Goal: Information Seeking & Learning: Check status

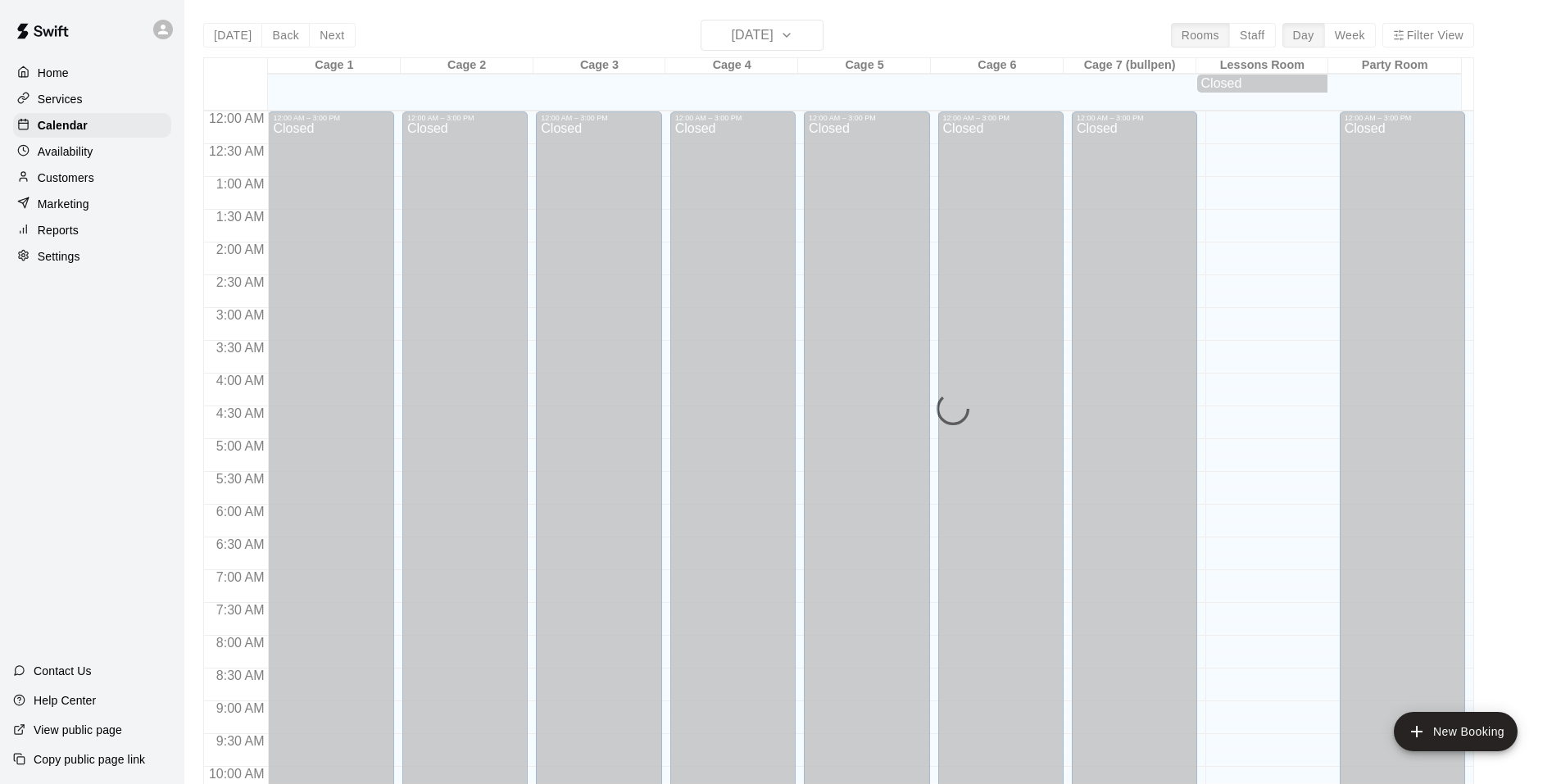
scroll to position [830, 0]
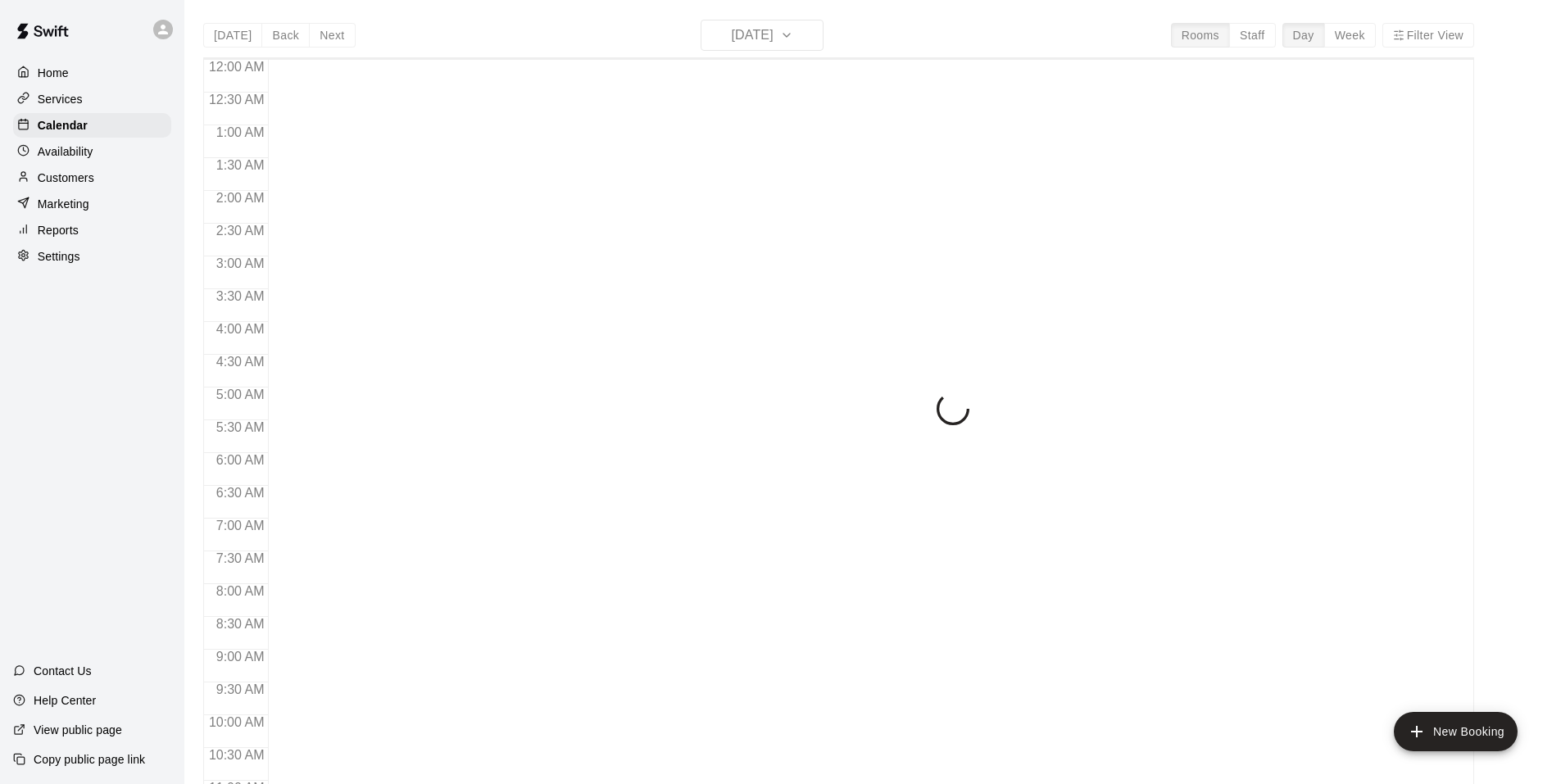
scroll to position [830, 0]
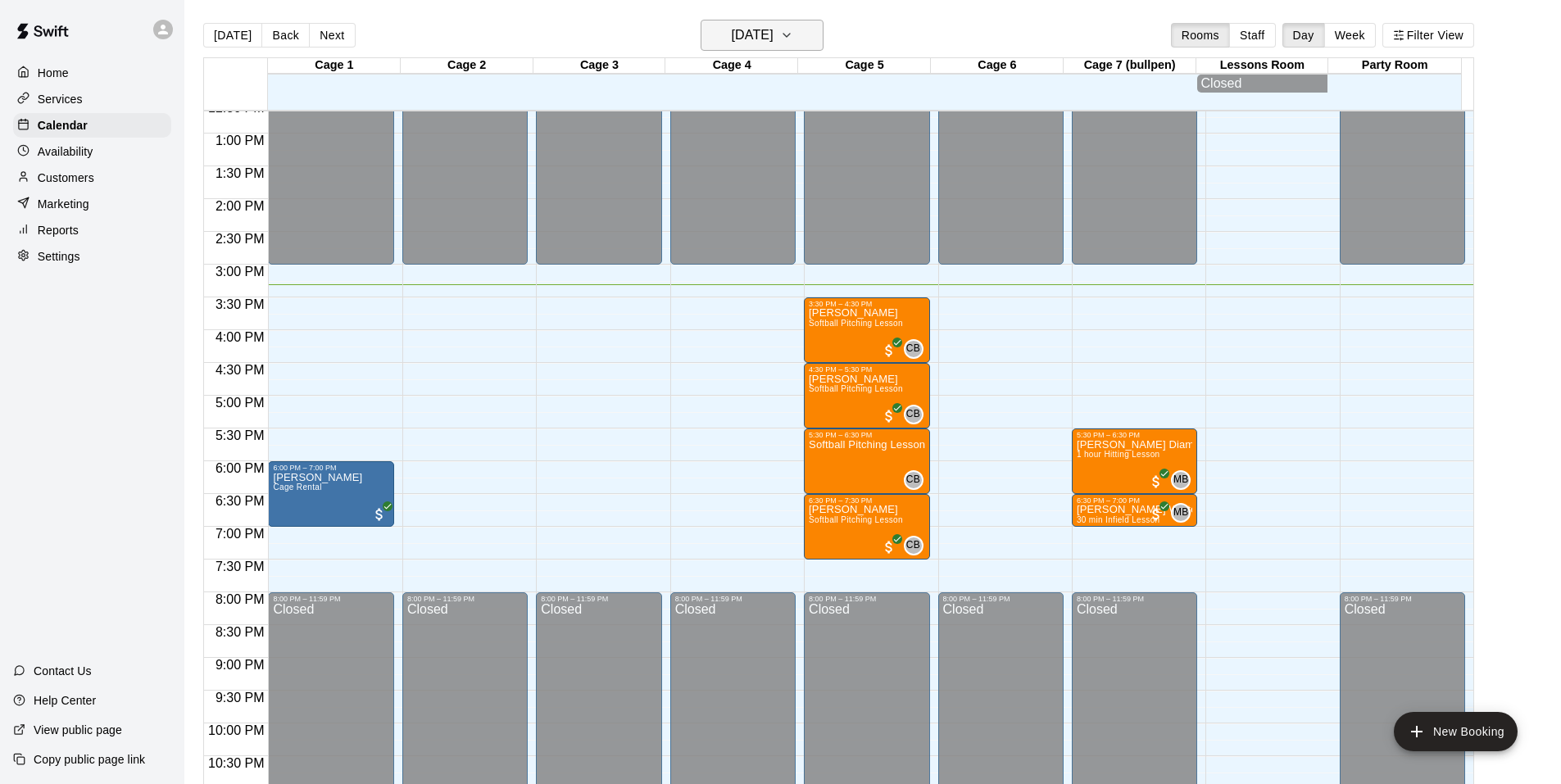
click at [774, 38] on h6 "[DATE]" at bounding box center [752, 35] width 42 height 23
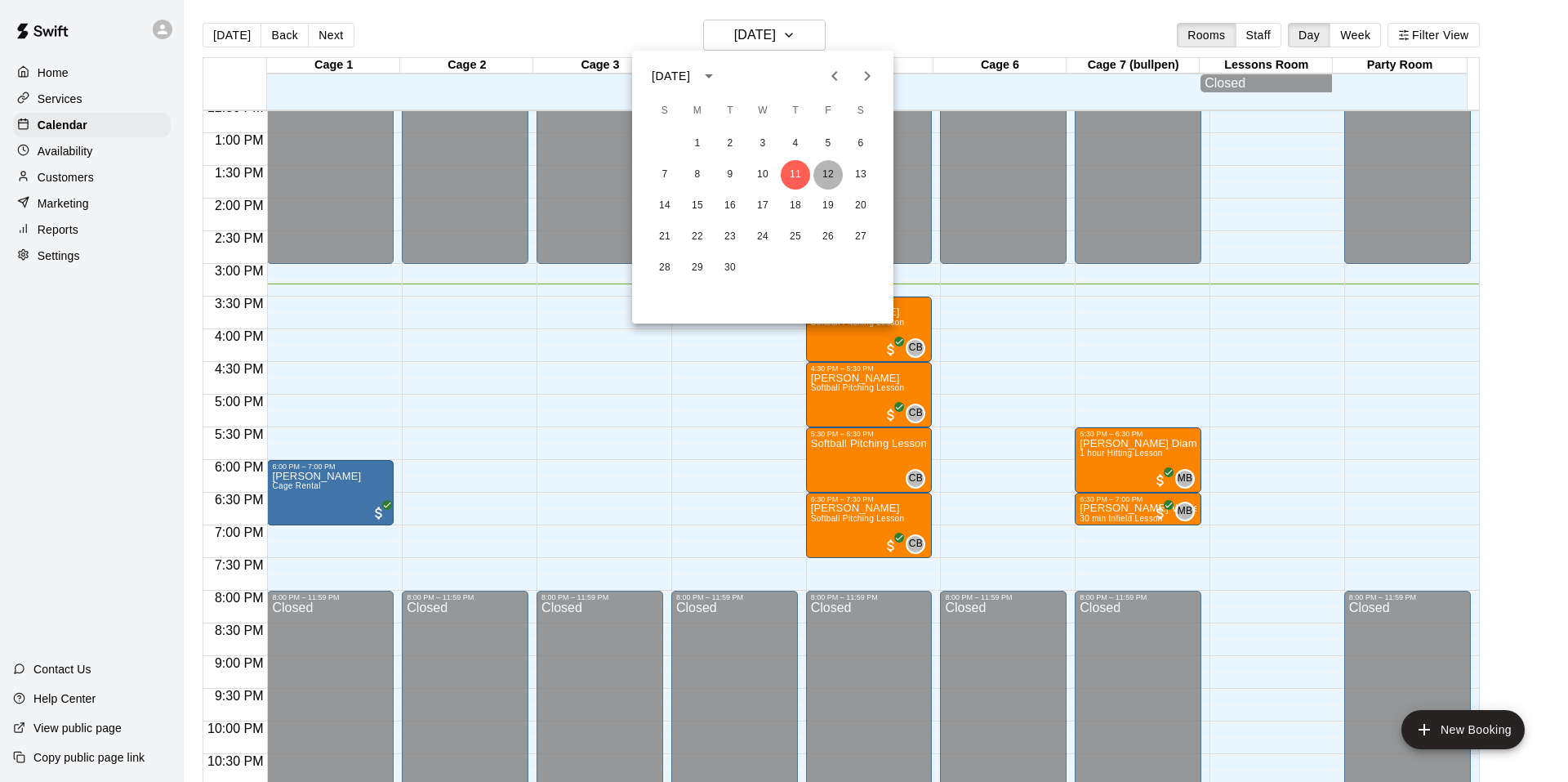
click at [827, 172] on button "12" at bounding box center [828, 175] width 29 height 30
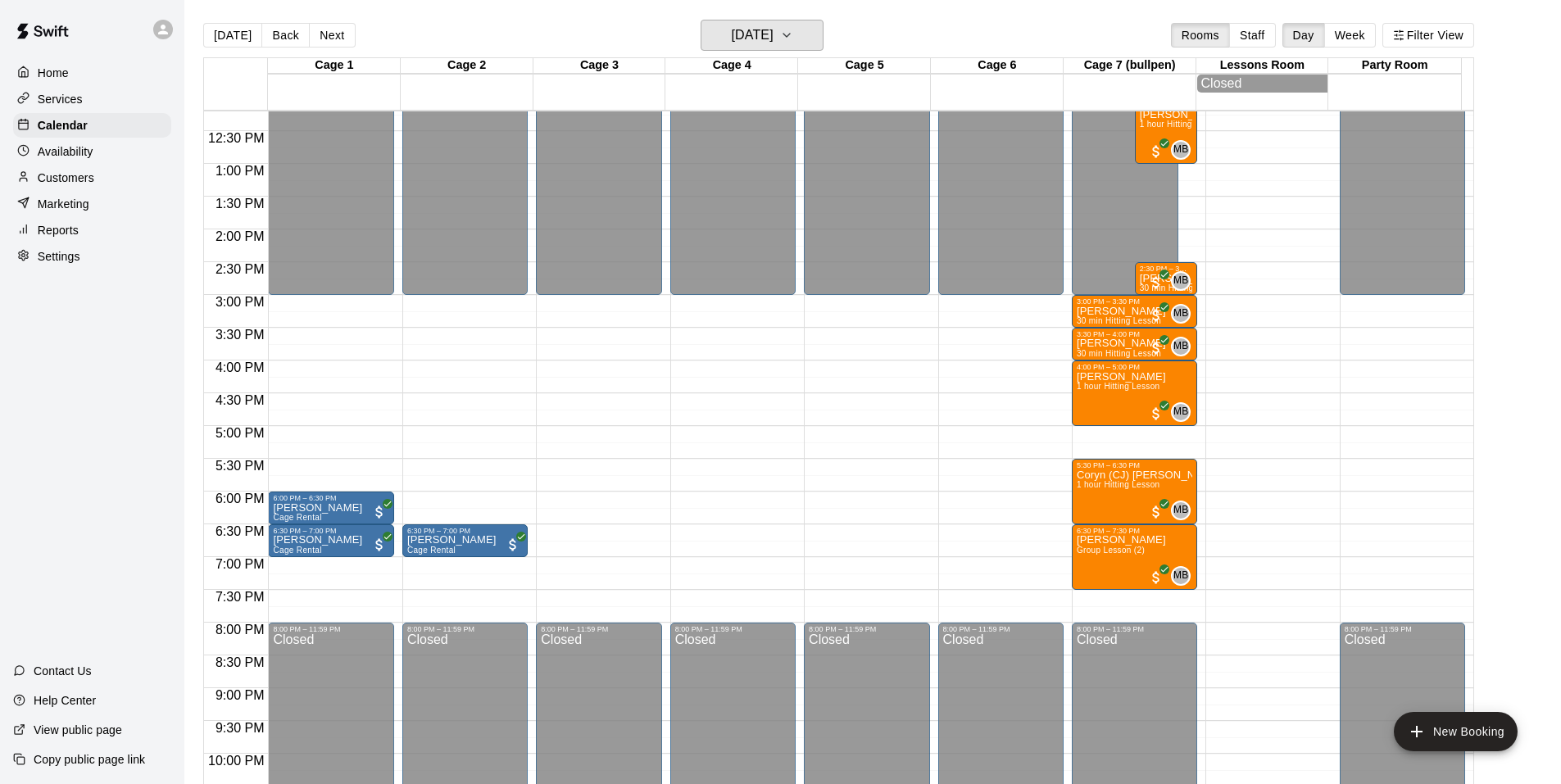
scroll to position [748, 0]
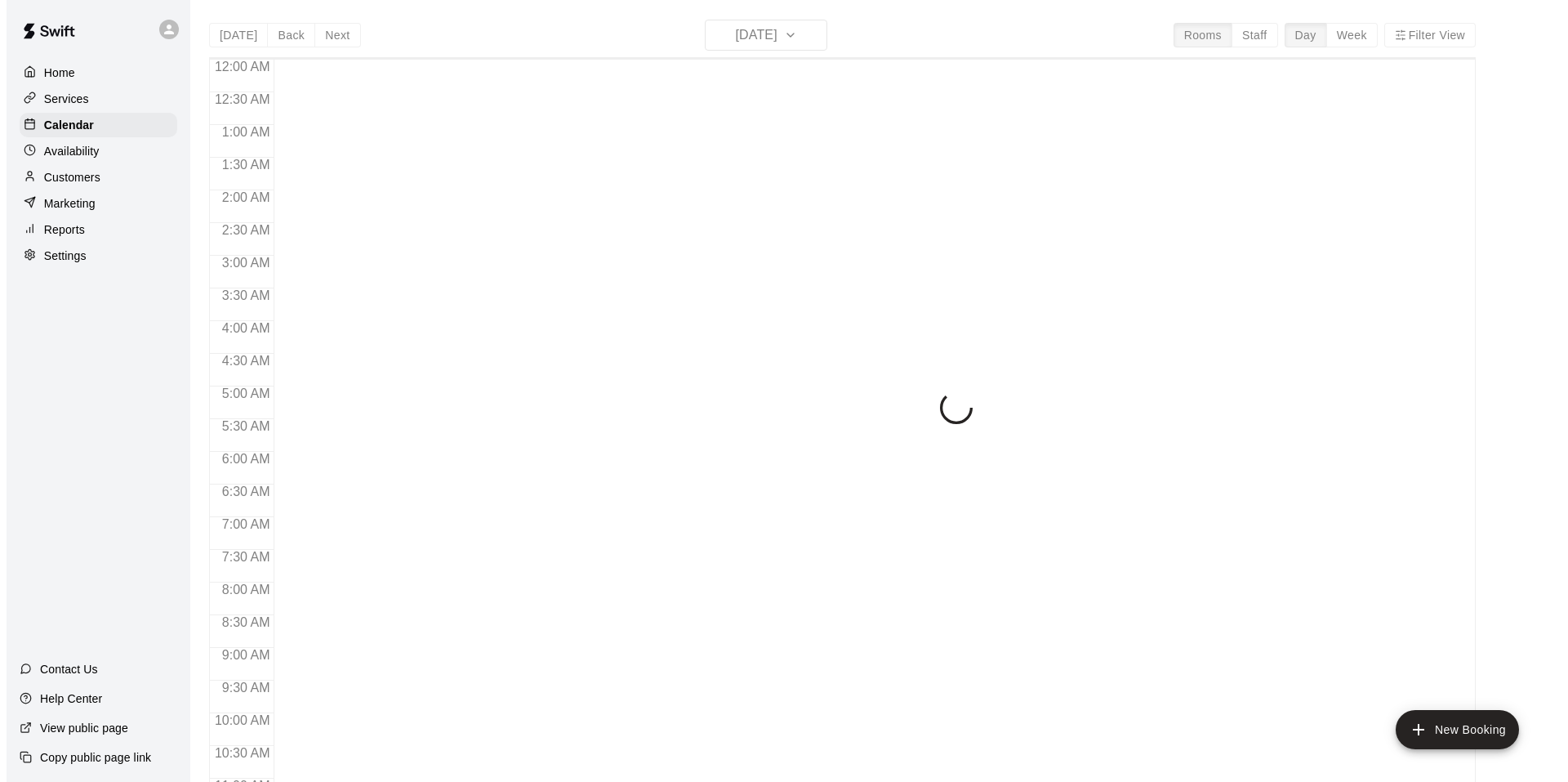
scroll to position [828, 0]
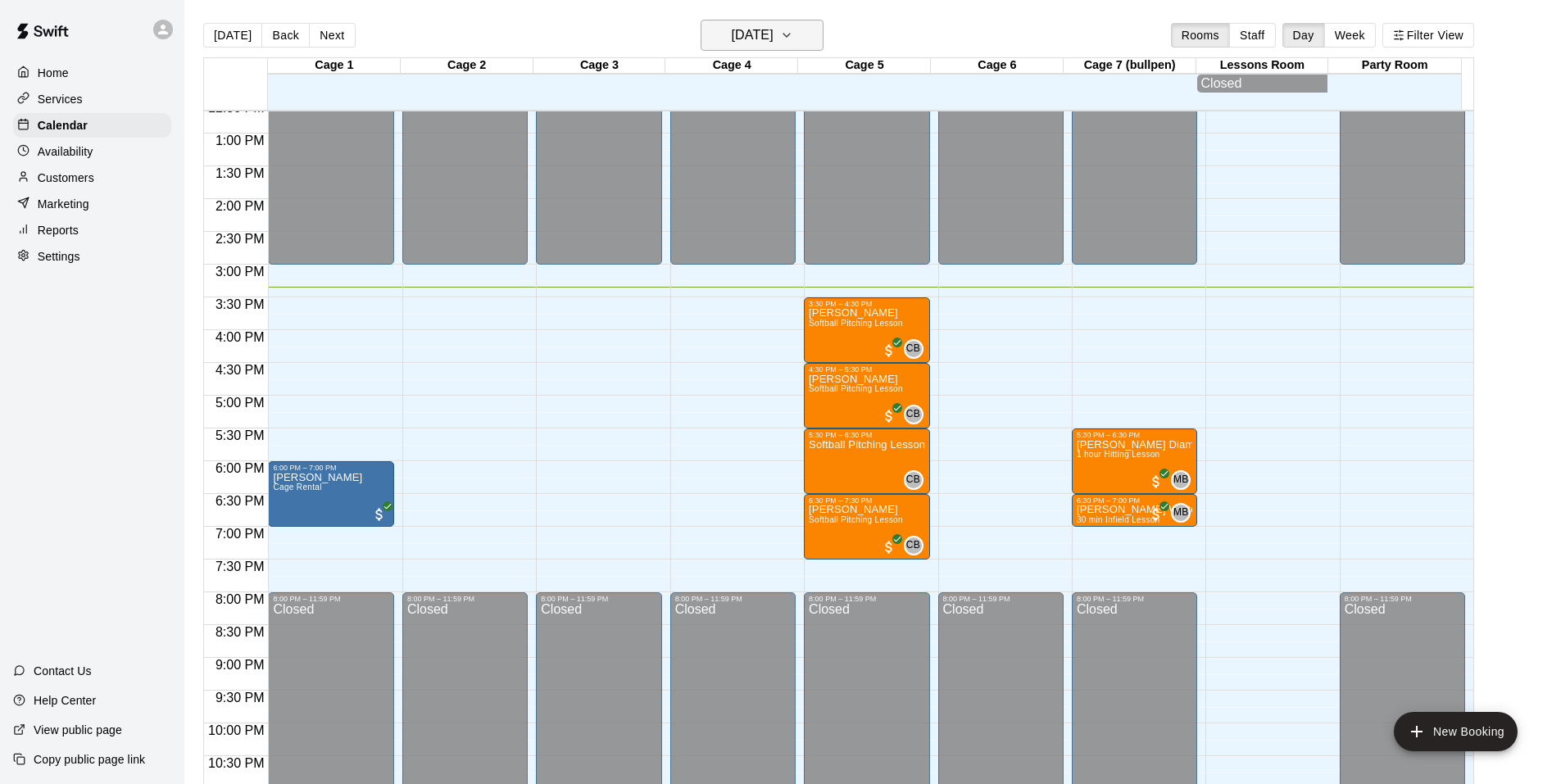
click at [774, 42] on h6 "[DATE]" at bounding box center [752, 35] width 42 height 23
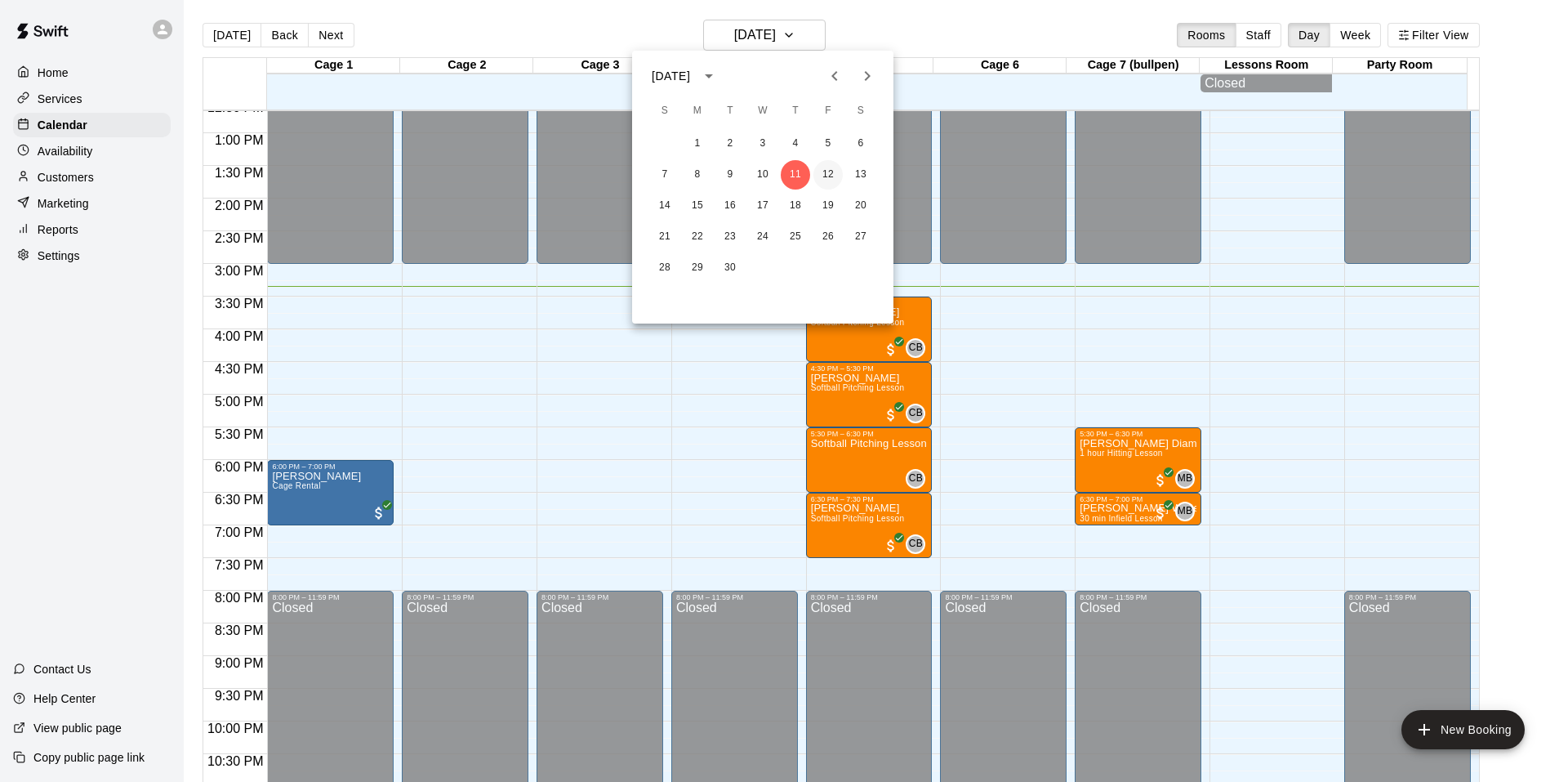
click at [818, 173] on button "12" at bounding box center [828, 175] width 29 height 30
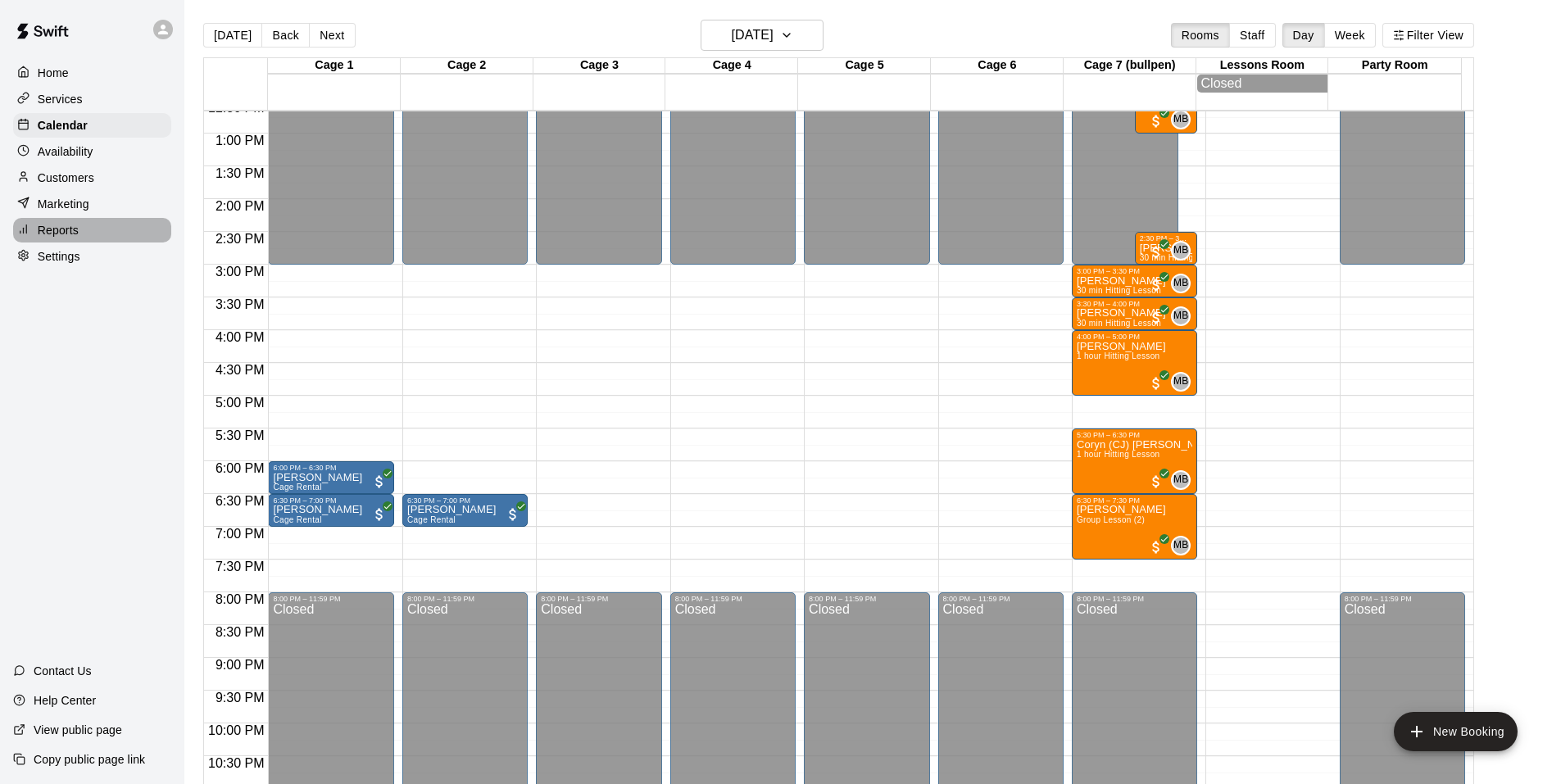
click at [72, 238] on p "Reports" at bounding box center [58, 230] width 41 height 16
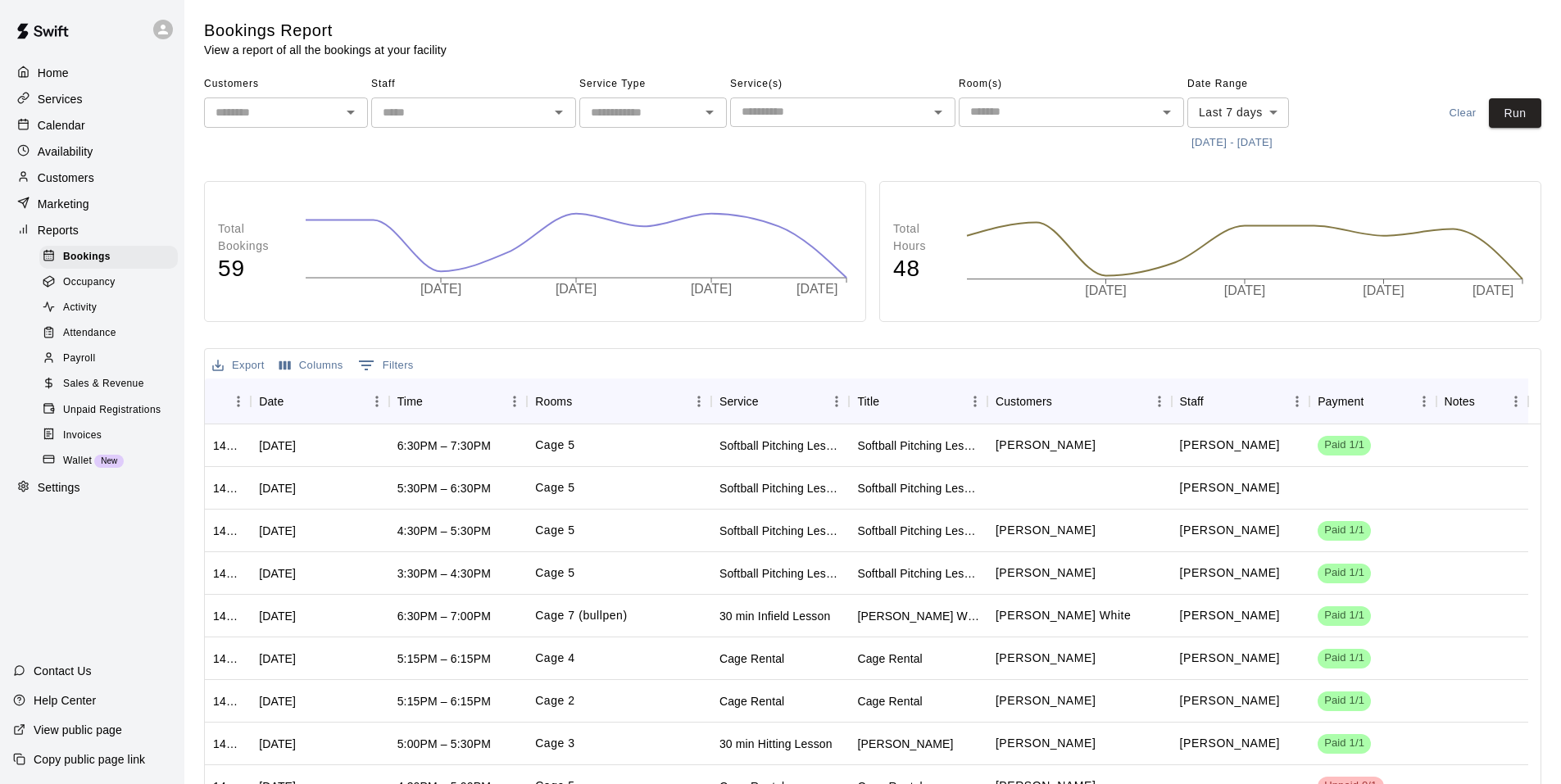
click at [650, 119] on input "text" at bounding box center [640, 113] width 111 height 21
click at [643, 150] on li "Rentals" at bounding box center [653, 147] width 147 height 27
type input "*******"
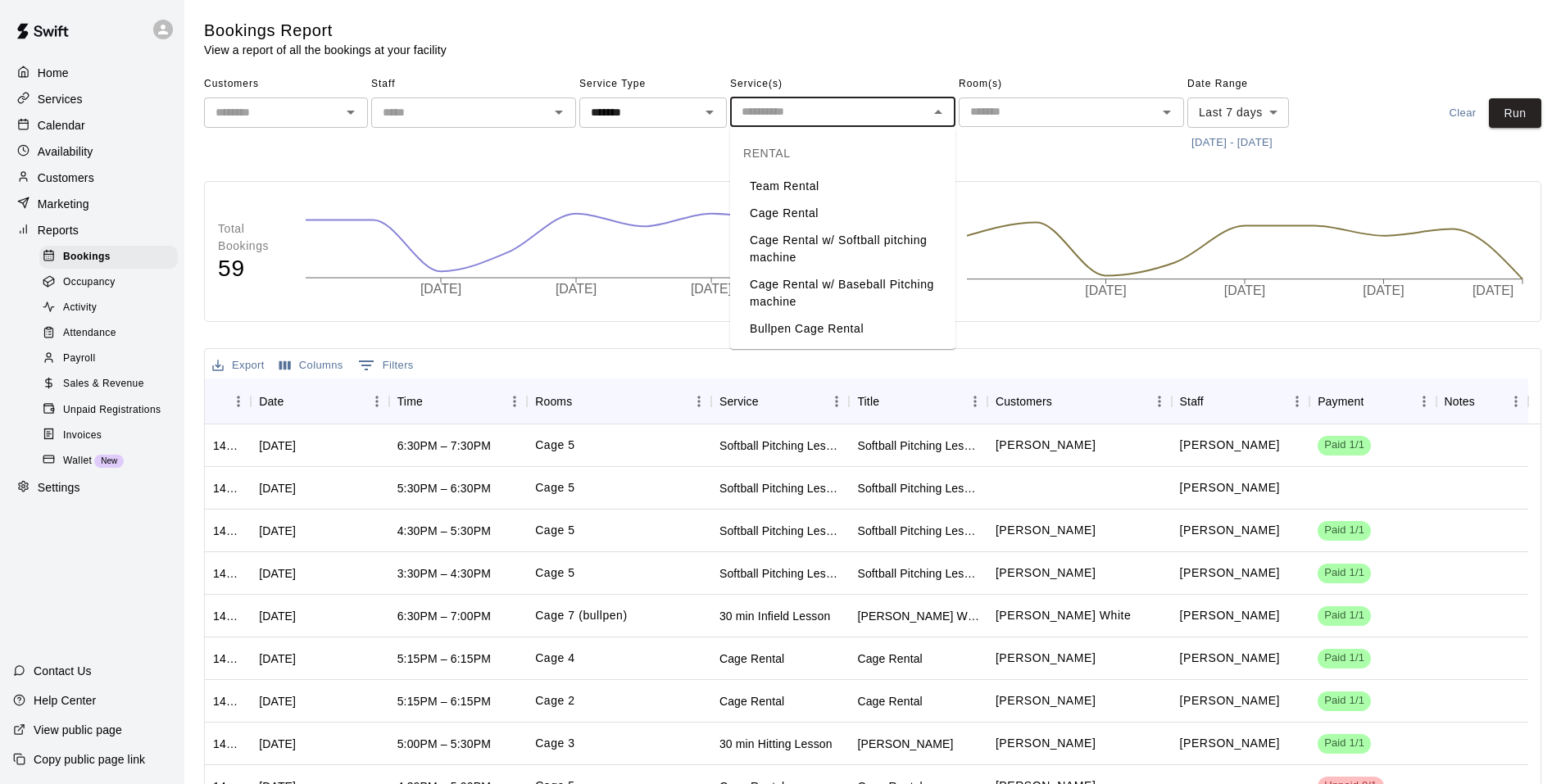
click at [909, 113] on input "text" at bounding box center [829, 112] width 188 height 21
click at [655, 45] on div "Bookings Report View a report of all the bookings at your facility" at bounding box center [654, 39] width 902 height 39
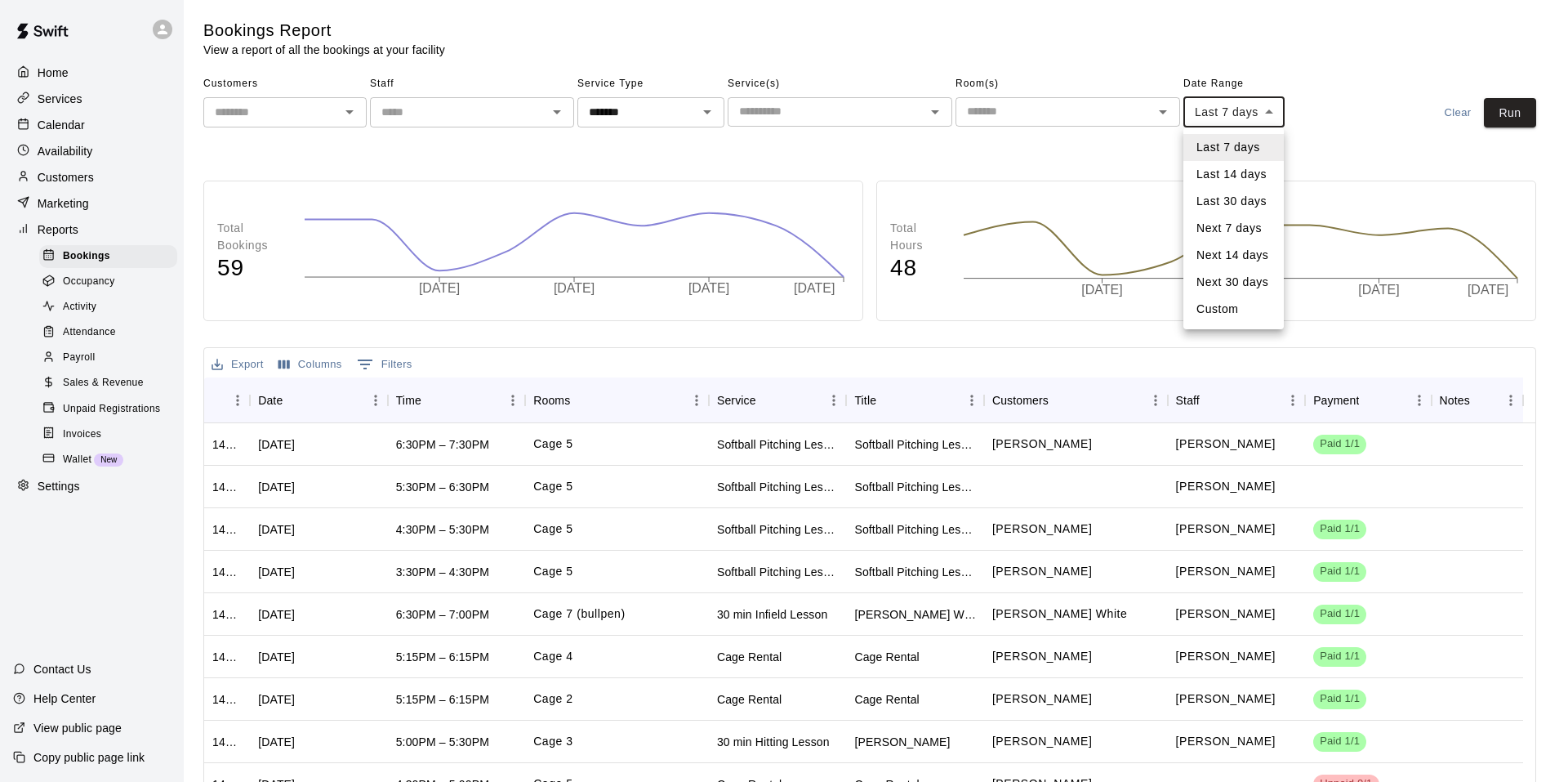
click at [1256, 107] on body "Home Services Calendar Availability Customers Marketing Reports Bookings Occupa…" at bounding box center [784, 462] width 1568 height 925
click at [1226, 312] on li "Custom" at bounding box center [1233, 309] width 101 height 27
type input "******"
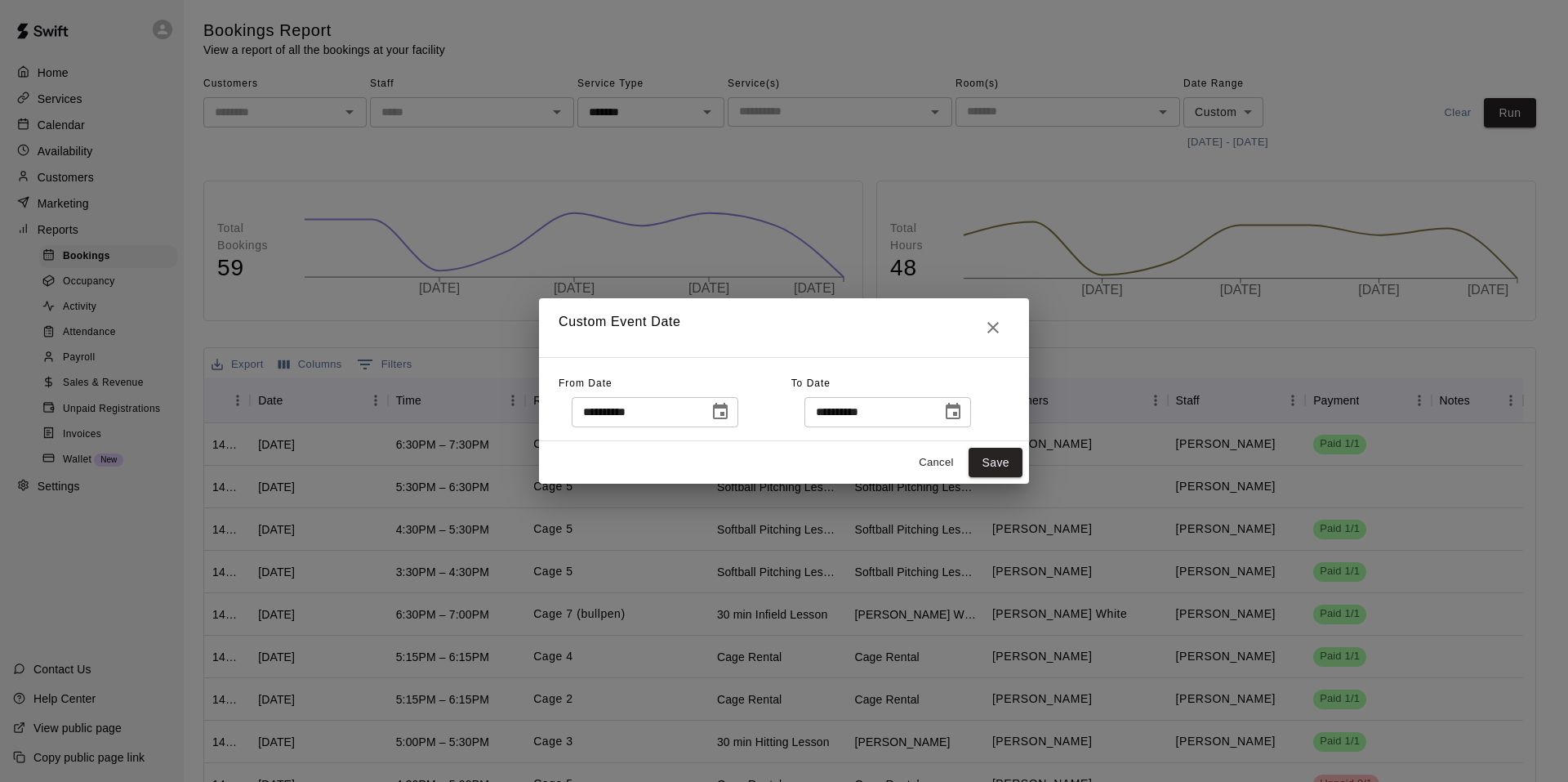
click at [727, 407] on icon "Choose date, selected date is Sep 4, 2025" at bounding box center [720, 411] width 15 height 16
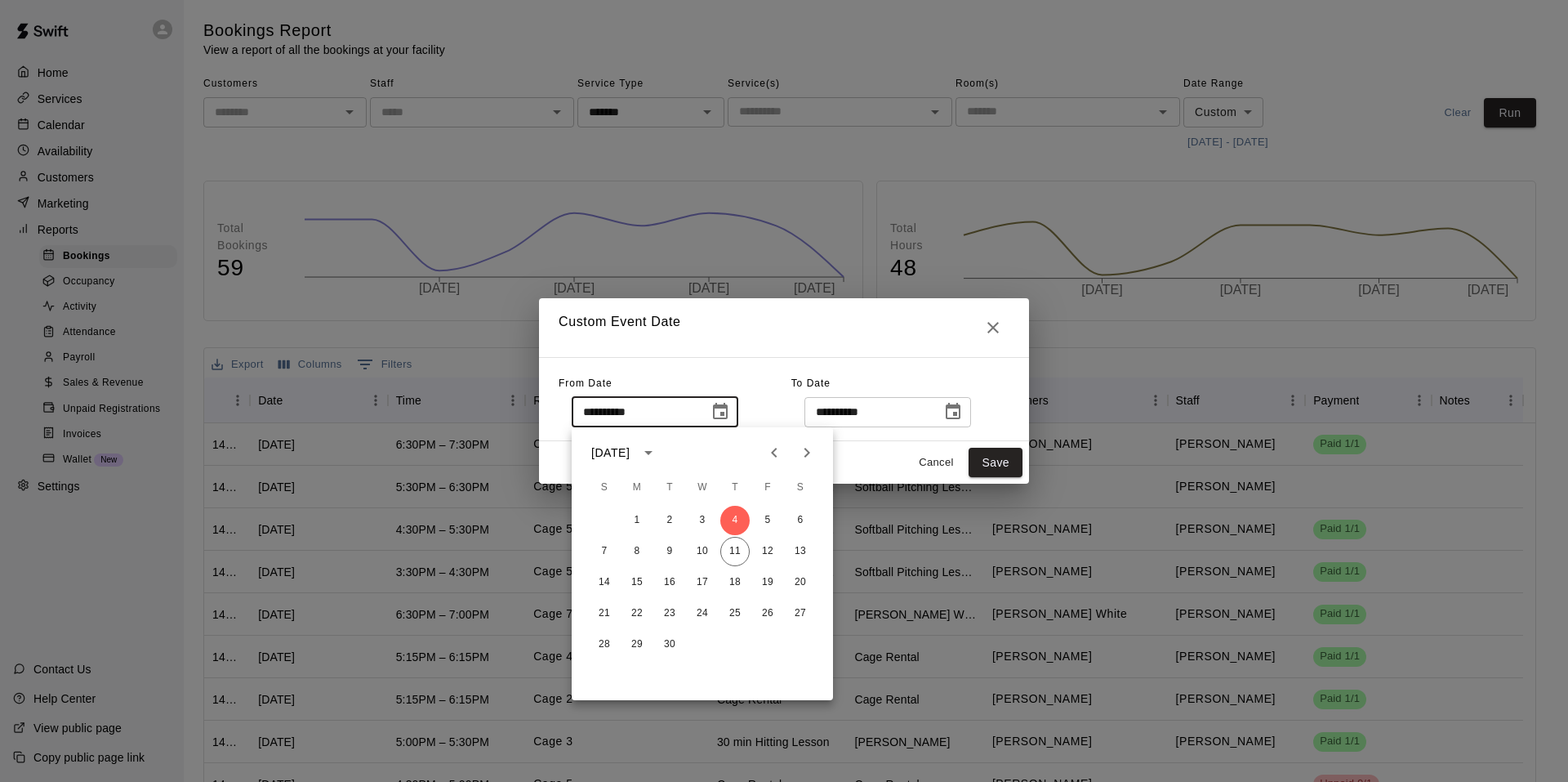
click at [658, 449] on icon "calendar view is open, switch to year view" at bounding box center [649, 452] width 20 height 20
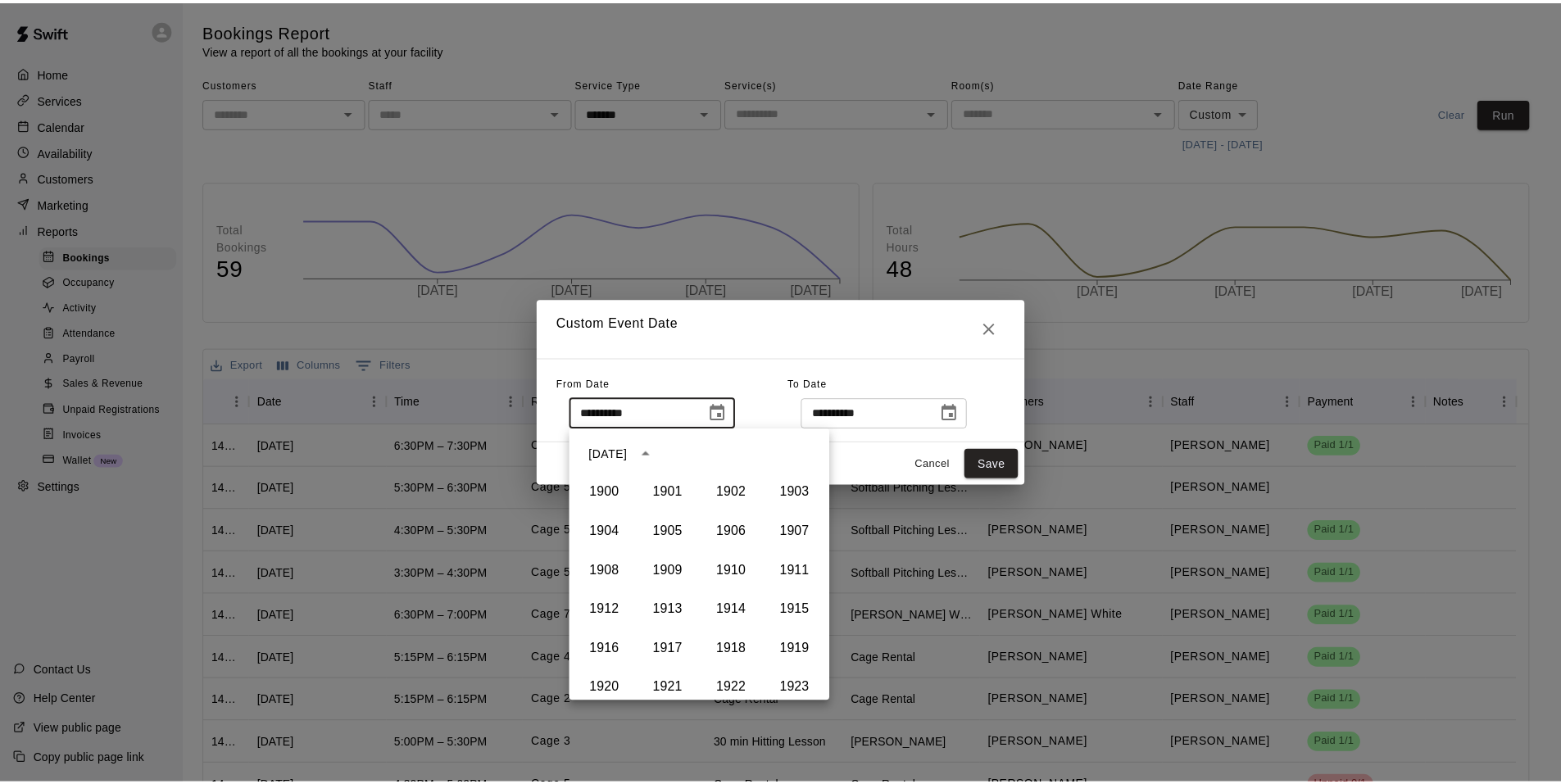
scroll to position [1124, 0]
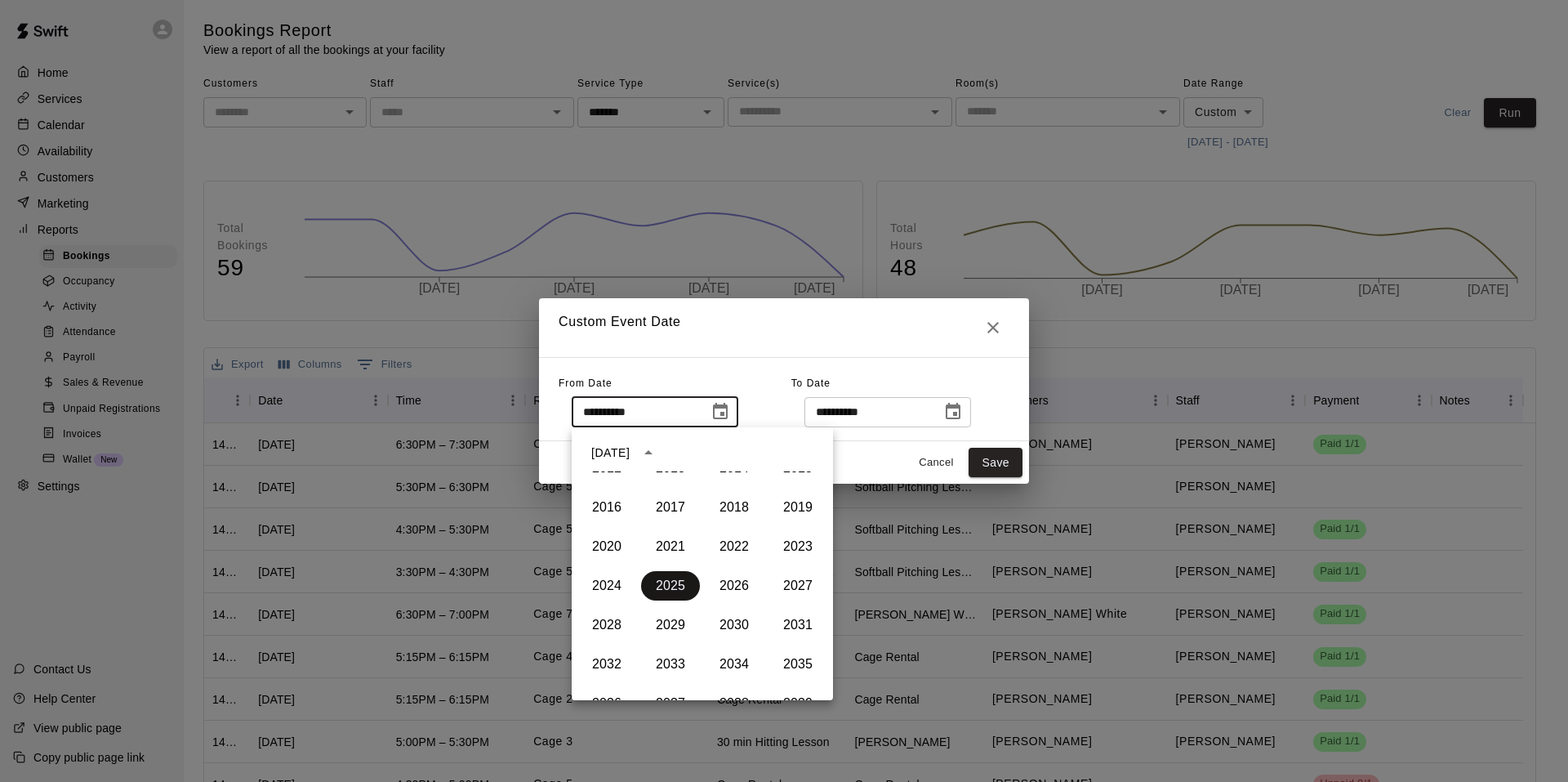
click at [659, 580] on button "2025" at bounding box center [671, 586] width 59 height 30
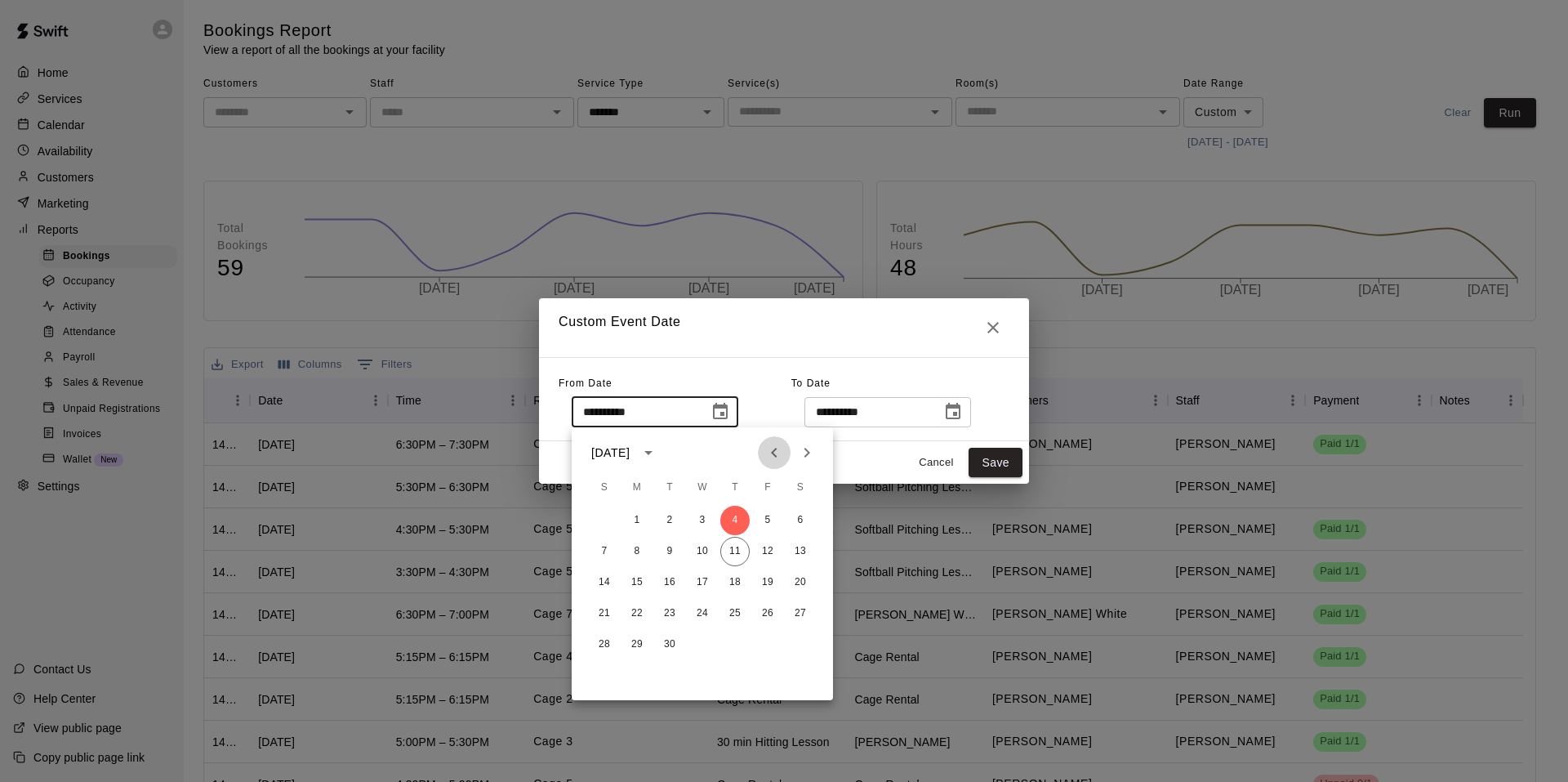
click at [773, 451] on icon "Previous month" at bounding box center [773, 452] width 6 height 10
click at [606, 674] on button "31" at bounding box center [605, 675] width 29 height 30
type input "**********"
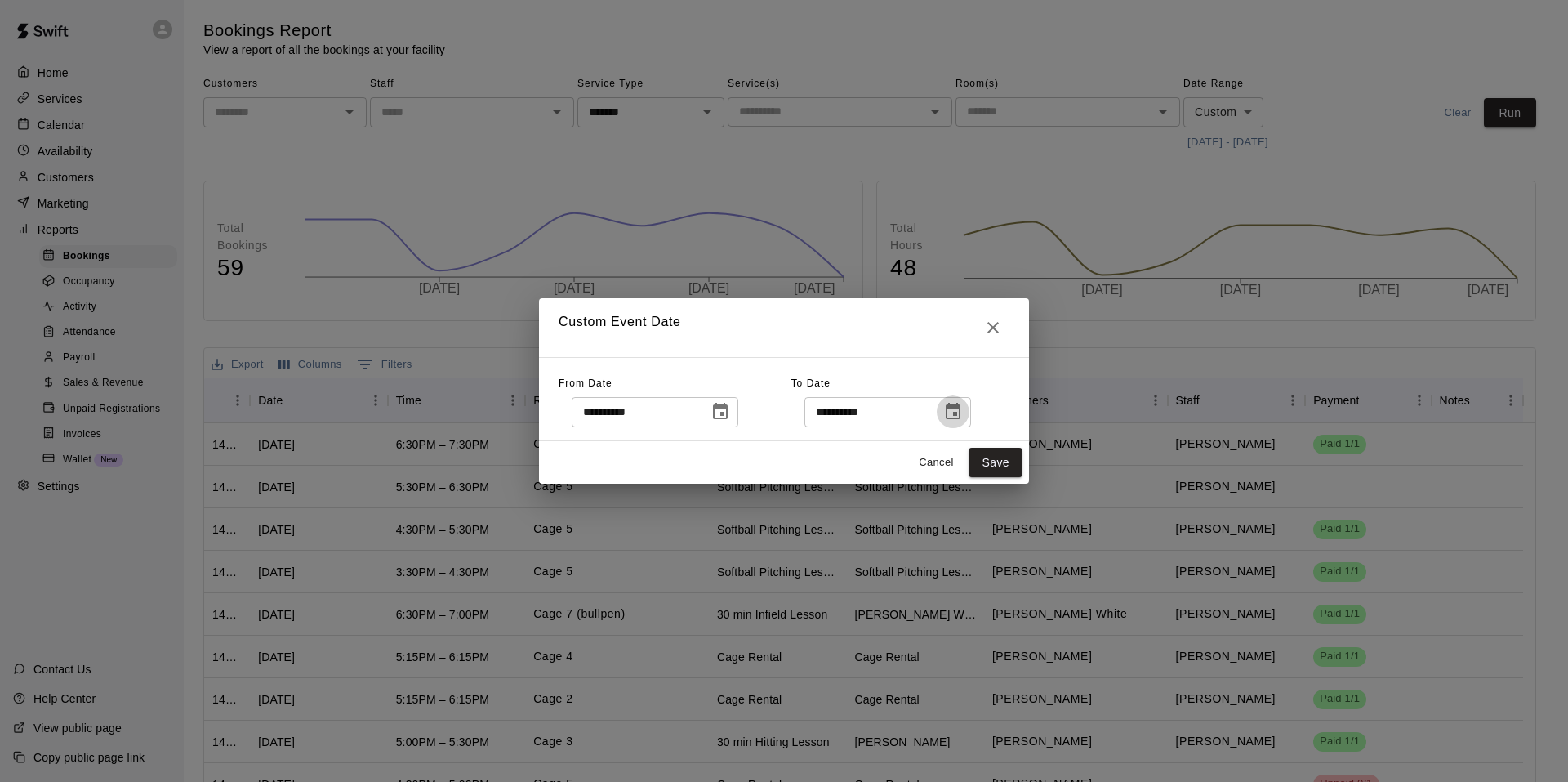
click at [962, 403] on icon "Choose date, selected date is Sep 11, 2025" at bounding box center [953, 411] width 20 height 20
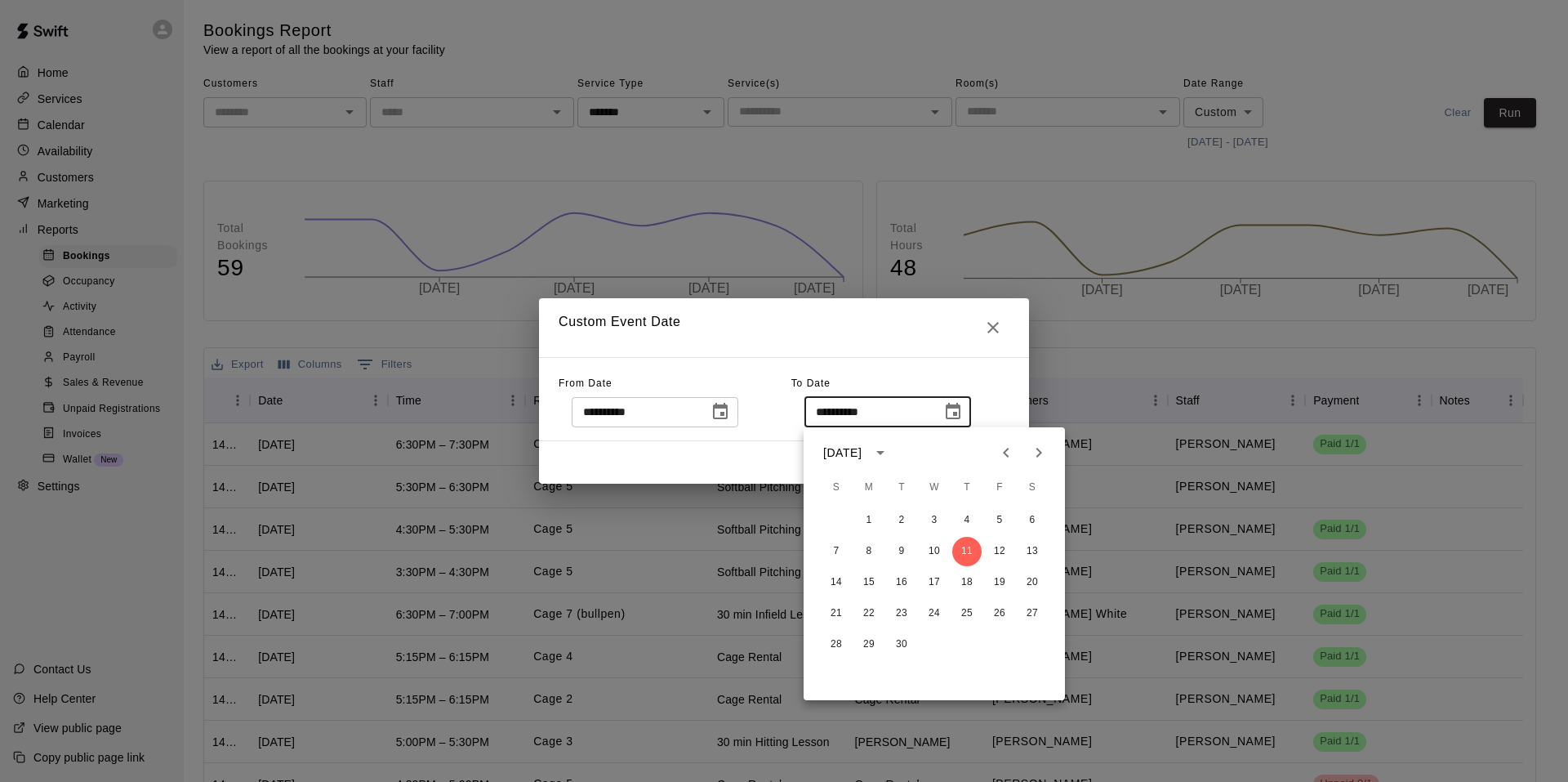
click at [1008, 457] on icon "Previous month" at bounding box center [1005, 452] width 6 height 10
click at [836, 674] on button "31" at bounding box center [836, 675] width 29 height 30
type input "**********"
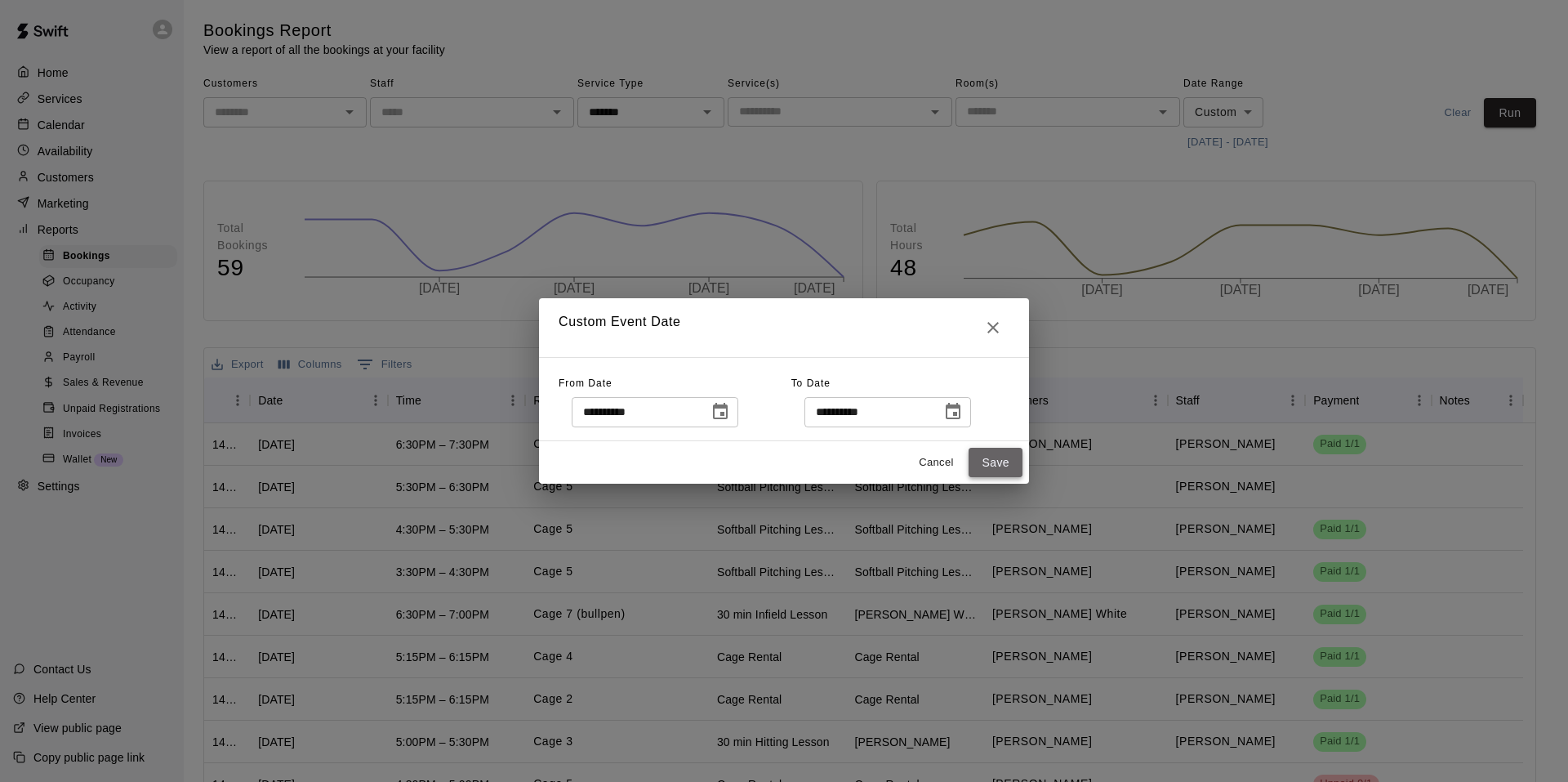
click at [1013, 470] on button "Save" at bounding box center [995, 462] width 54 height 30
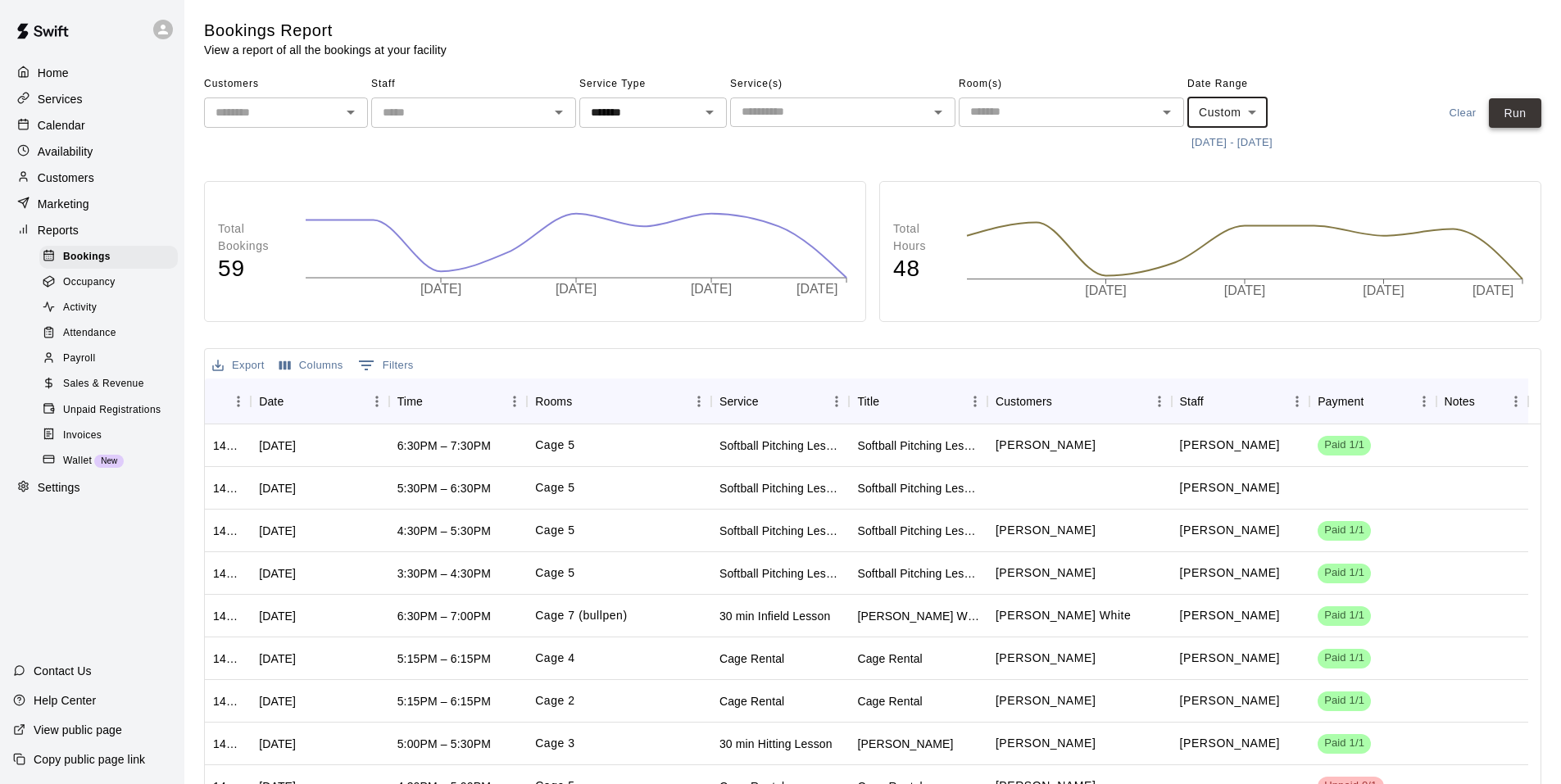
click at [1522, 113] on button "Run" at bounding box center [1515, 113] width 53 height 30
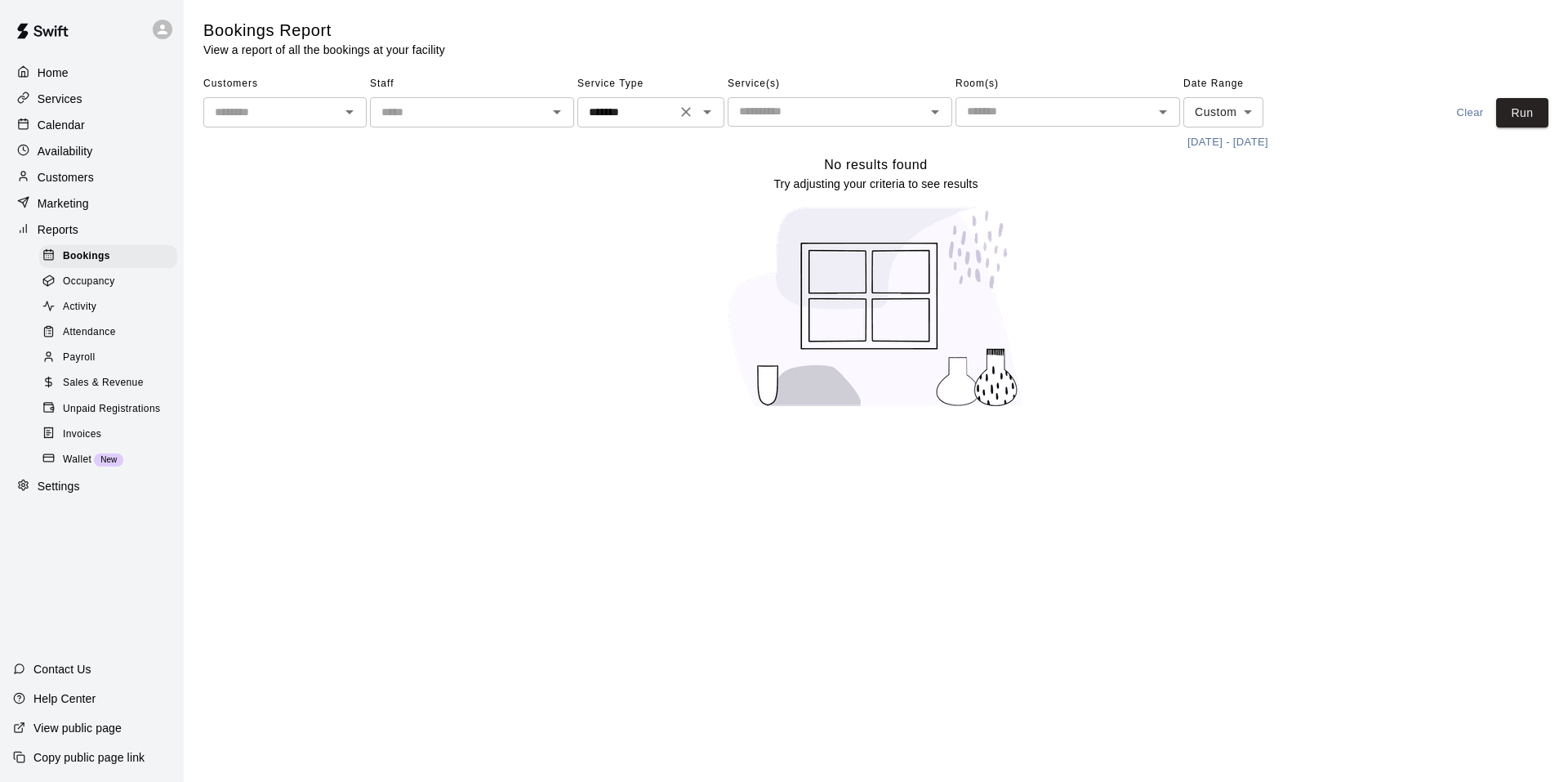
drag, startPoint x: 718, startPoint y: 120, endPoint x: 706, endPoint y: 117, distance: 12.4
click at [718, 120] on div "******* ​" at bounding box center [650, 112] width 147 height 30
click at [706, 117] on icon "Close" at bounding box center [707, 112] width 20 height 20
click at [706, 117] on icon "Open" at bounding box center [707, 112] width 20 height 20
click at [679, 107] on icon "Clear" at bounding box center [686, 112] width 16 height 16
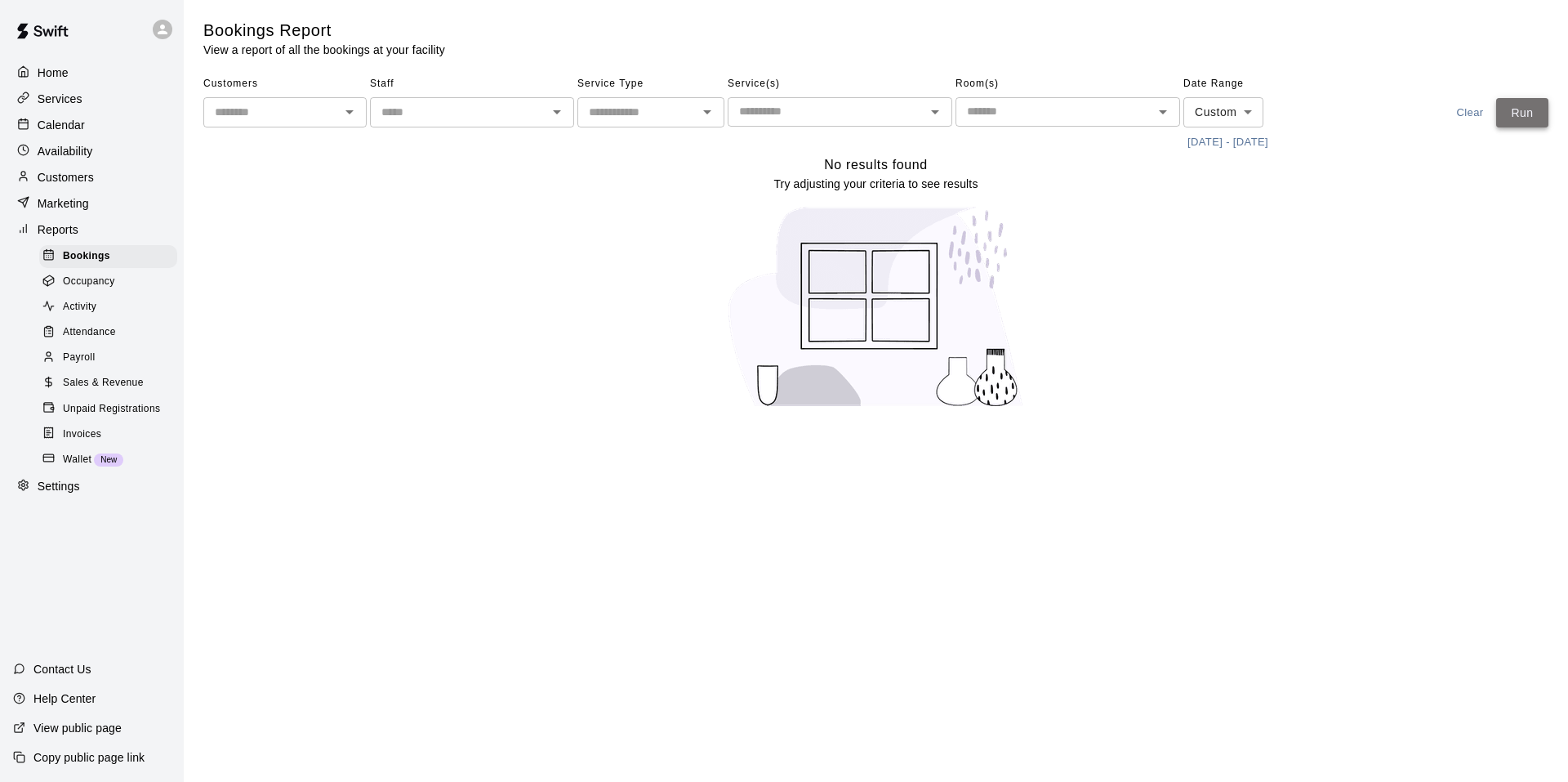
click at [1543, 114] on button "Run" at bounding box center [1522, 113] width 52 height 30
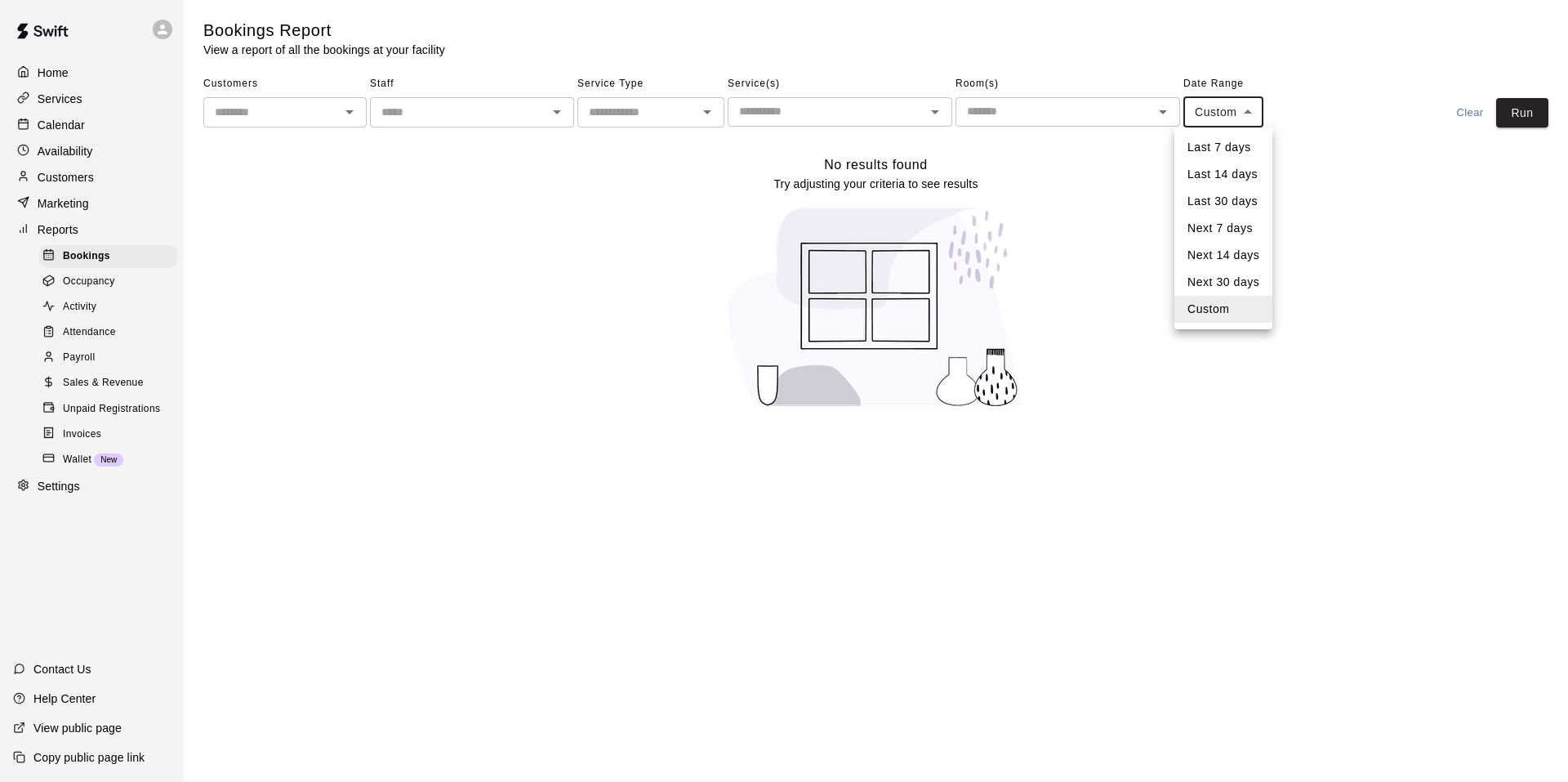
click at [1252, 110] on body "Home Services Calendar Availability Customers Marketing Reports Bookings Occupa…" at bounding box center [784, 214] width 1568 height 428
click at [1360, 160] on div at bounding box center [784, 391] width 1568 height 782
click at [1228, 145] on button "8/31/2025 - 8/31/2025" at bounding box center [1227, 143] width 89 height 25
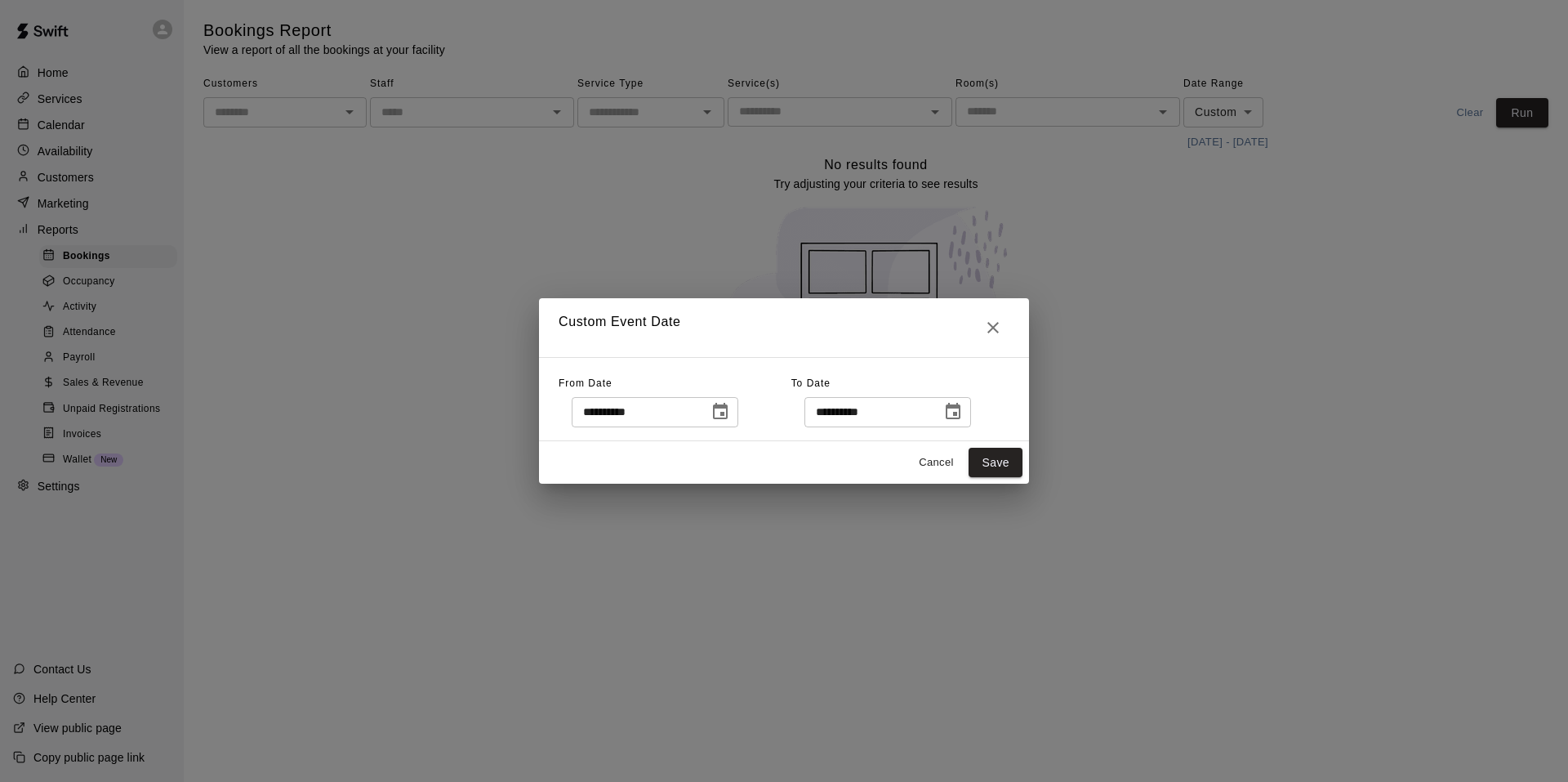
click at [727, 407] on icon "Choose date, selected date is Aug 31, 2025" at bounding box center [720, 411] width 15 height 16
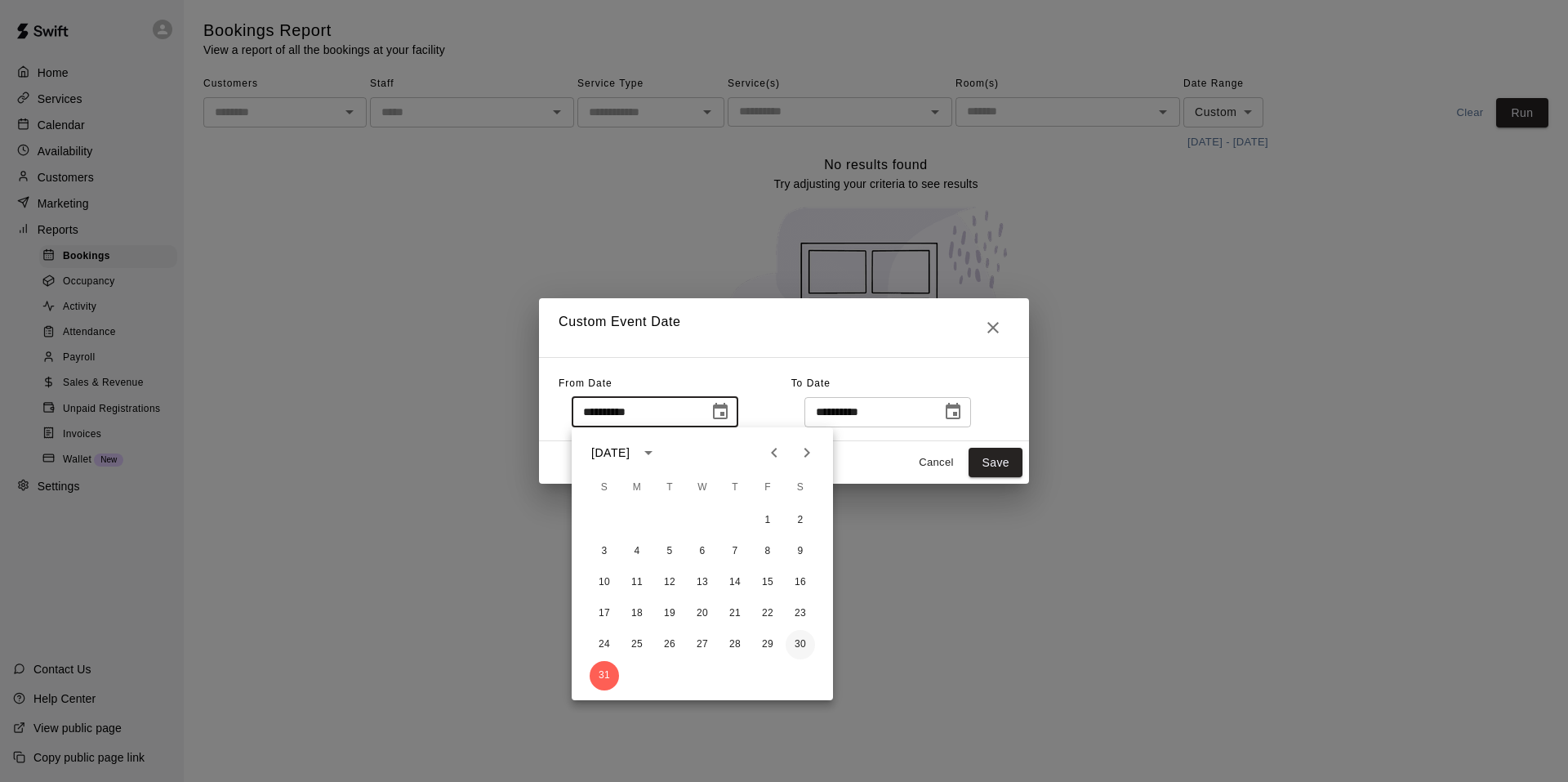
click at [804, 638] on button "30" at bounding box center [800, 645] width 29 height 30
type input "**********"
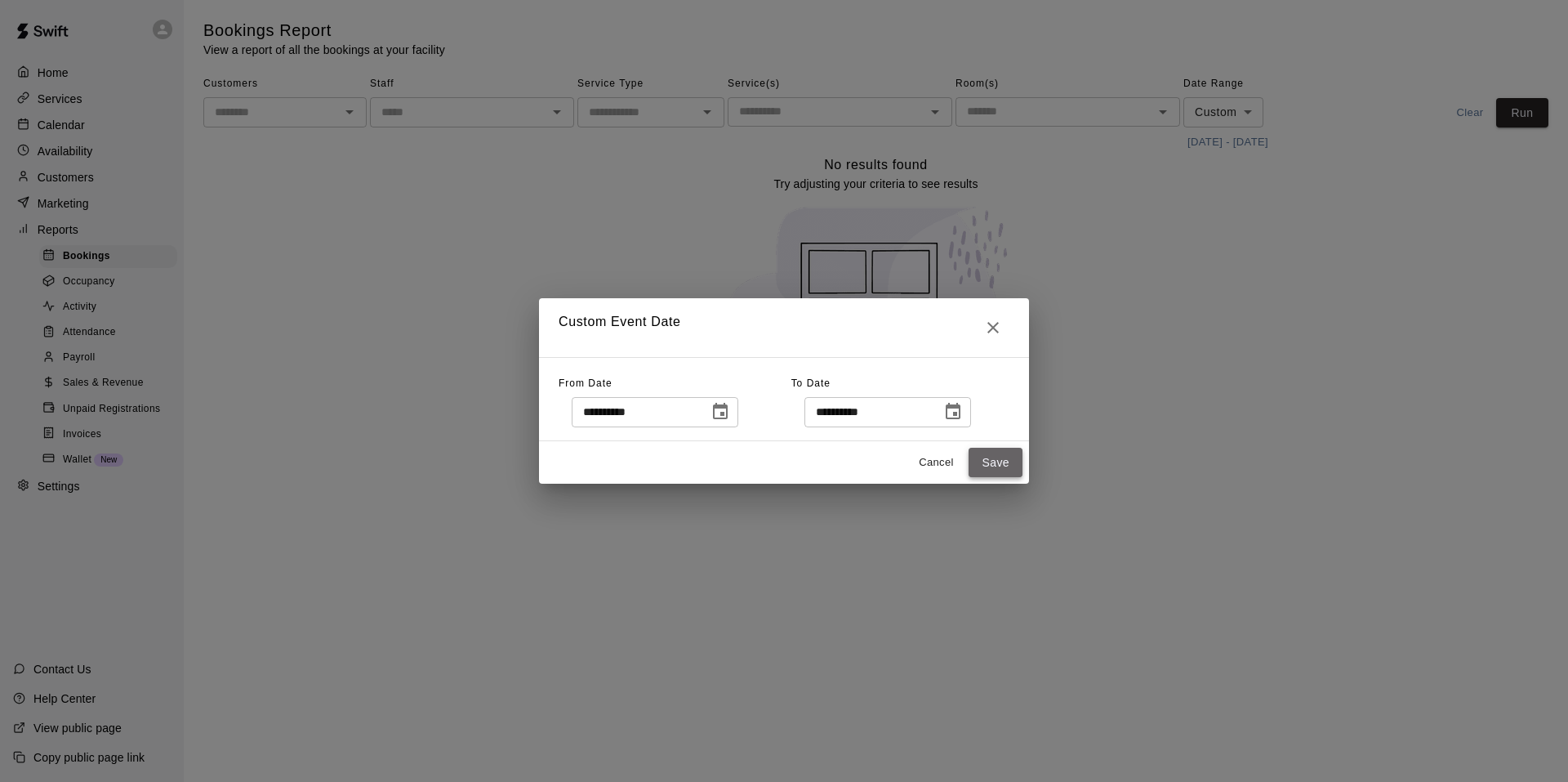
click at [1000, 466] on button "Save" at bounding box center [995, 462] width 54 height 30
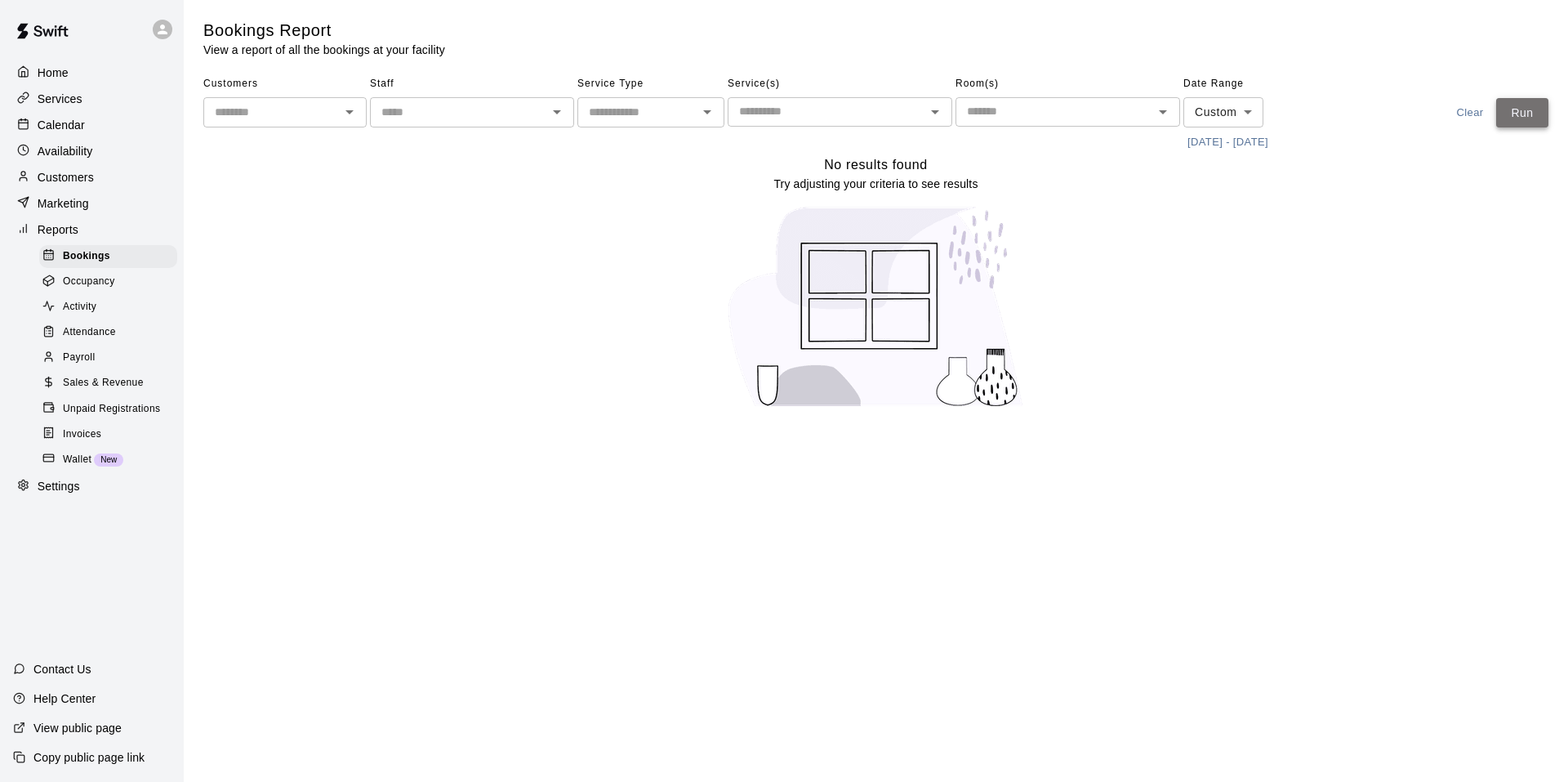
click at [1520, 120] on button "Run" at bounding box center [1522, 113] width 52 height 30
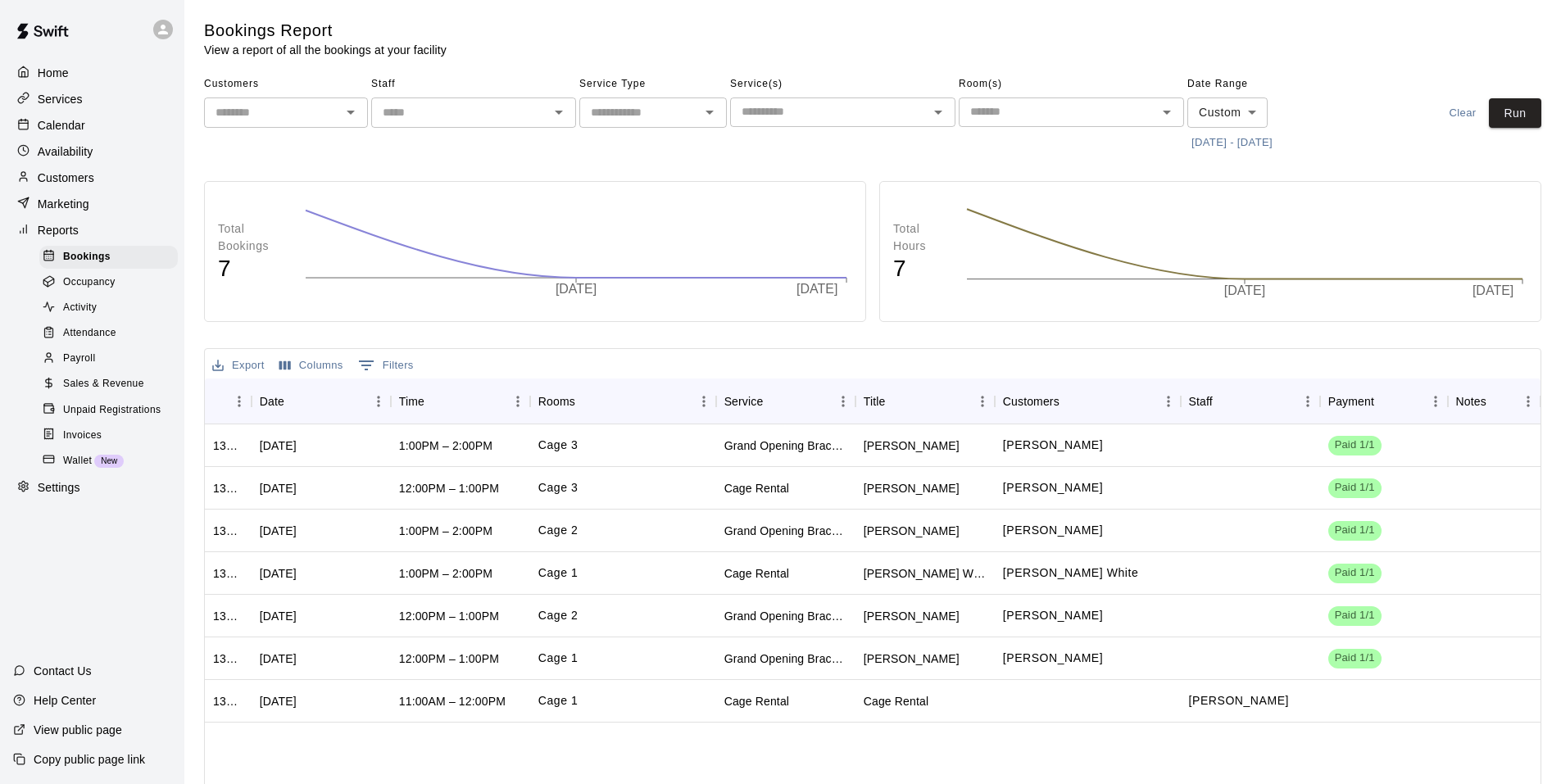
click at [90, 129] on div "Calendar" at bounding box center [92, 126] width 158 height 25
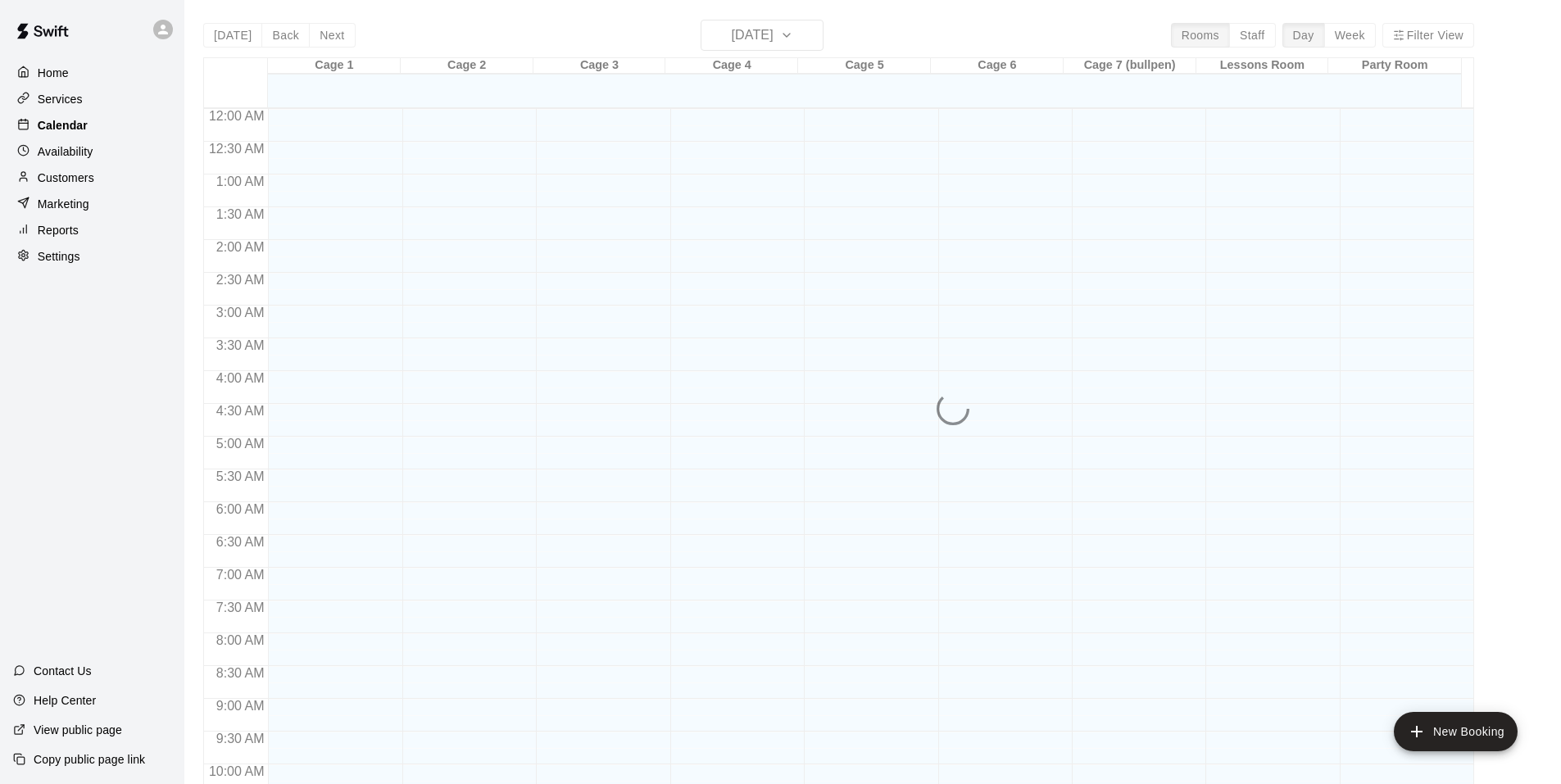
scroll to position [830, 0]
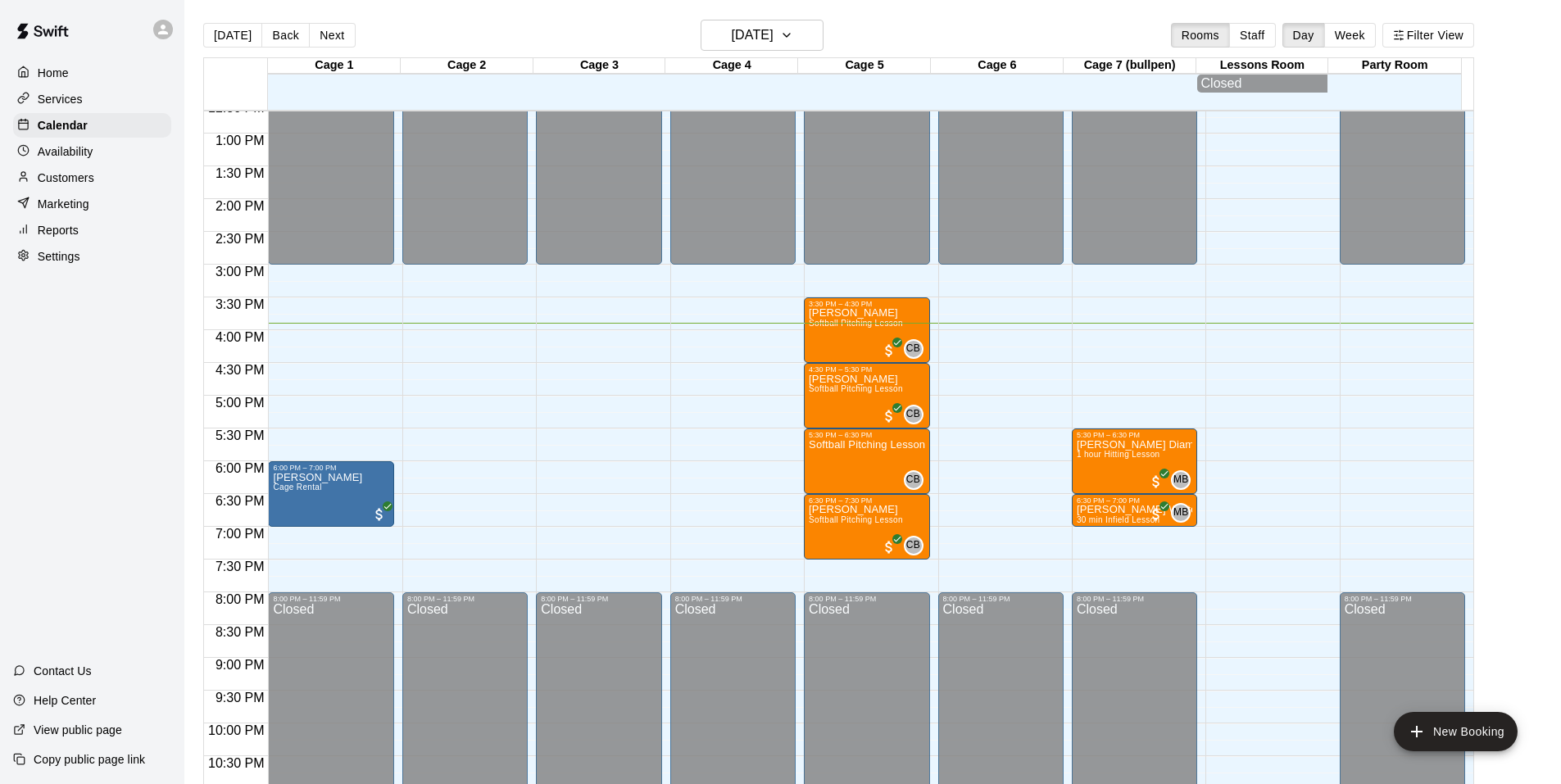
click at [81, 226] on div "Reports" at bounding box center [92, 230] width 158 height 25
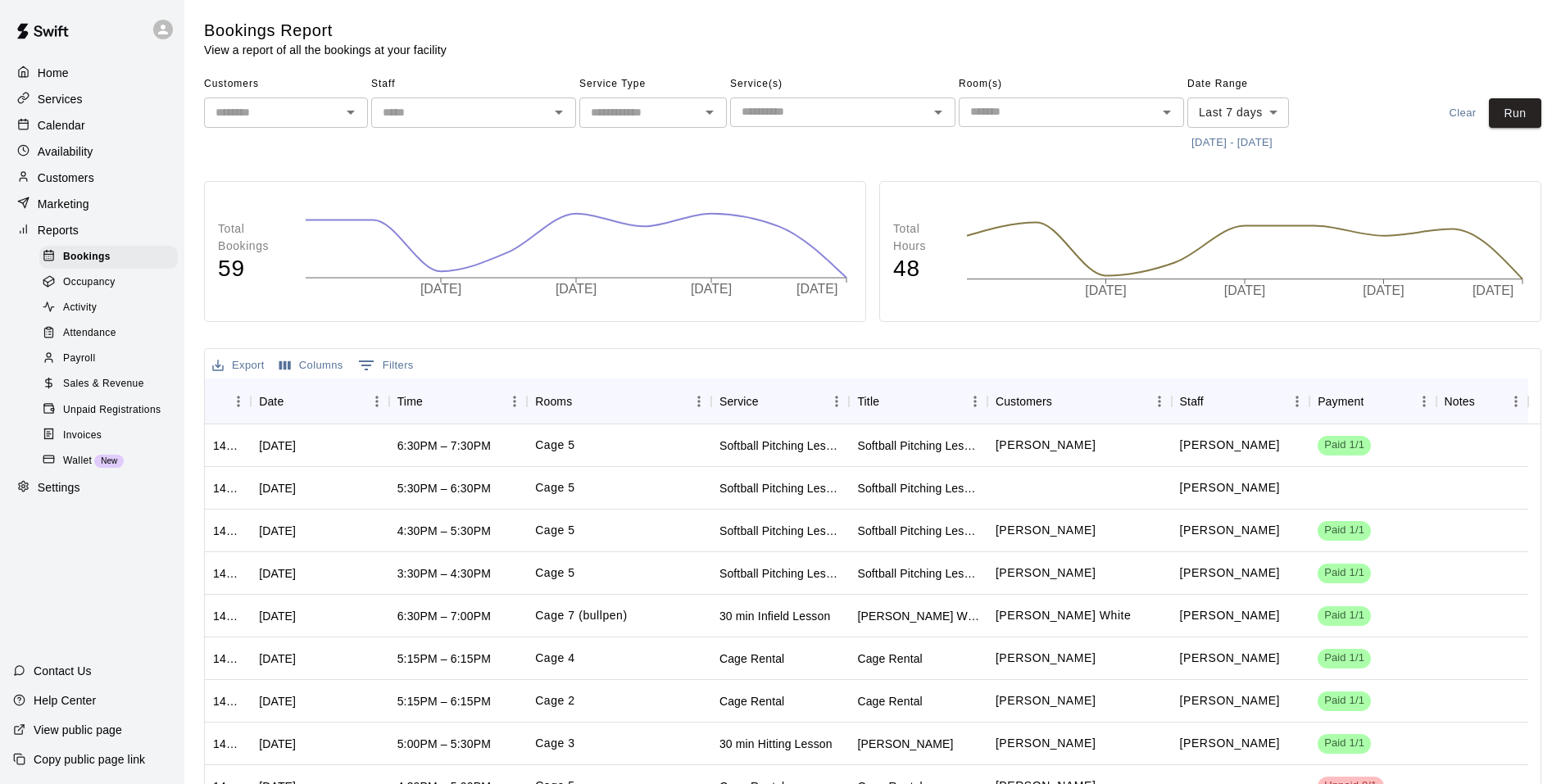
click at [937, 113] on icon "Open" at bounding box center [938, 113] width 8 height 4
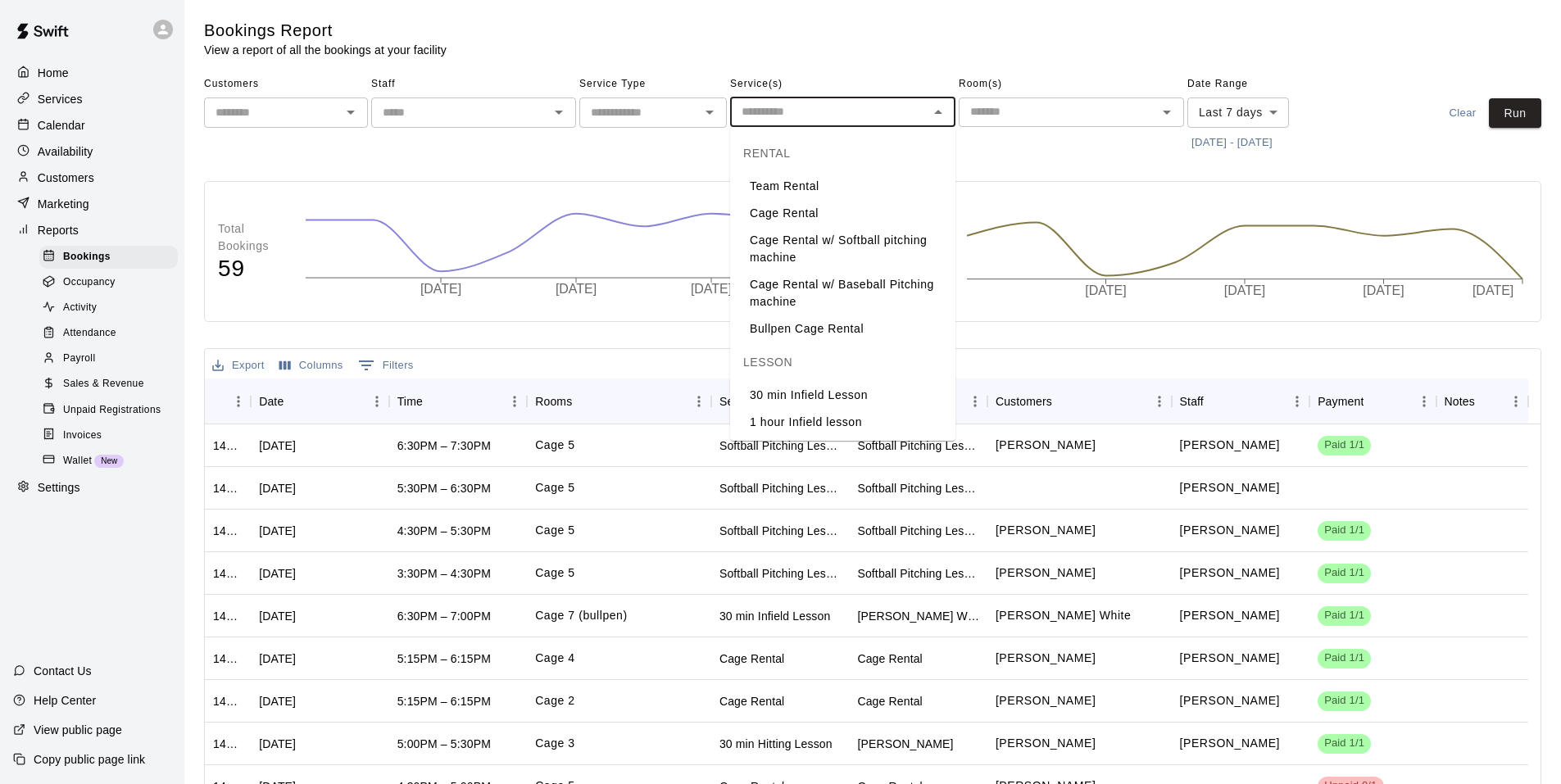
click at [695, 110] on div "​" at bounding box center [653, 113] width 147 height 30
click at [891, 108] on input "text" at bounding box center [829, 112] width 188 height 21
click at [681, 112] on input "text" at bounding box center [640, 113] width 111 height 21
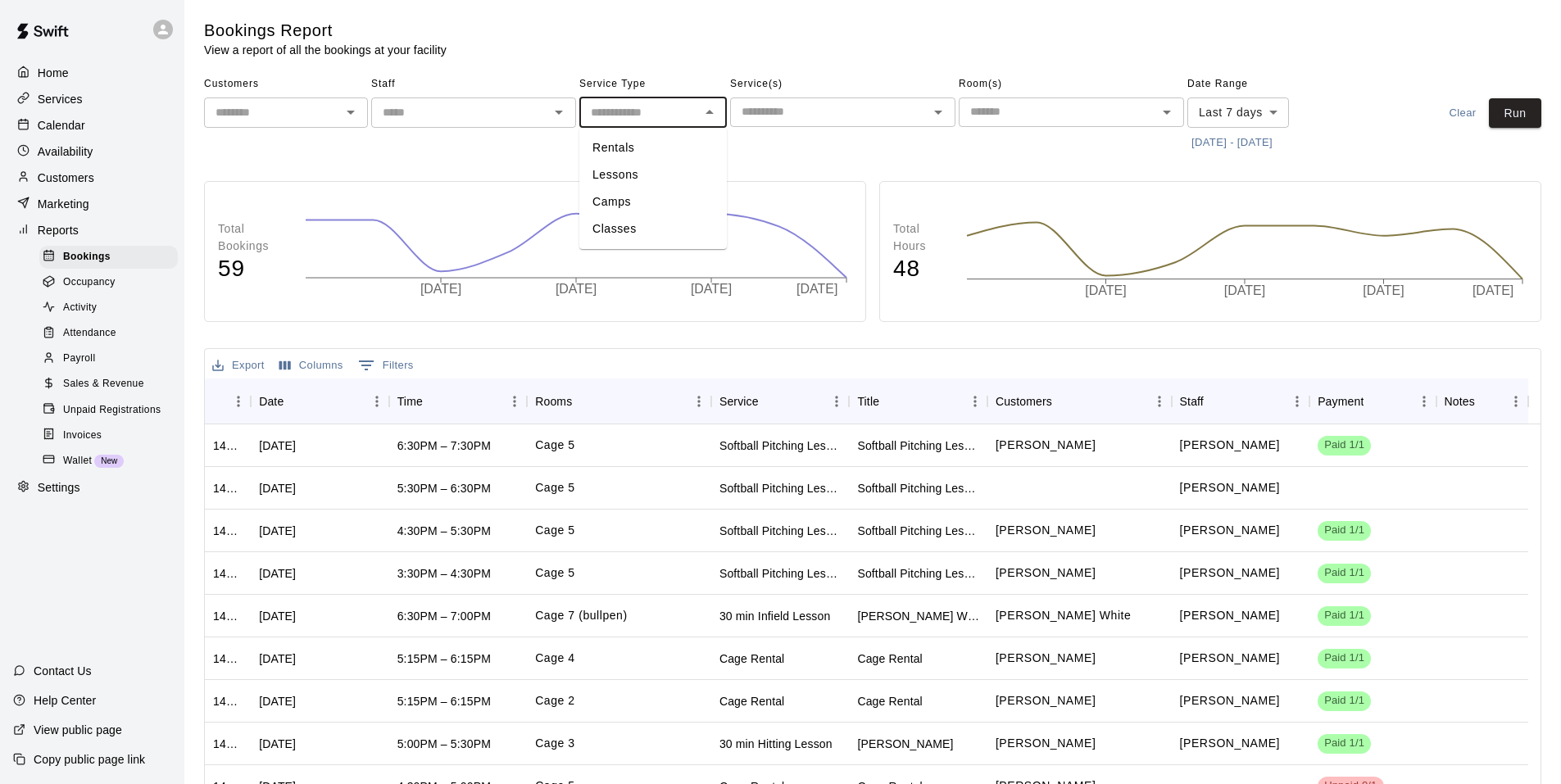
click at [551, 118] on icon "Open" at bounding box center [559, 113] width 20 height 20
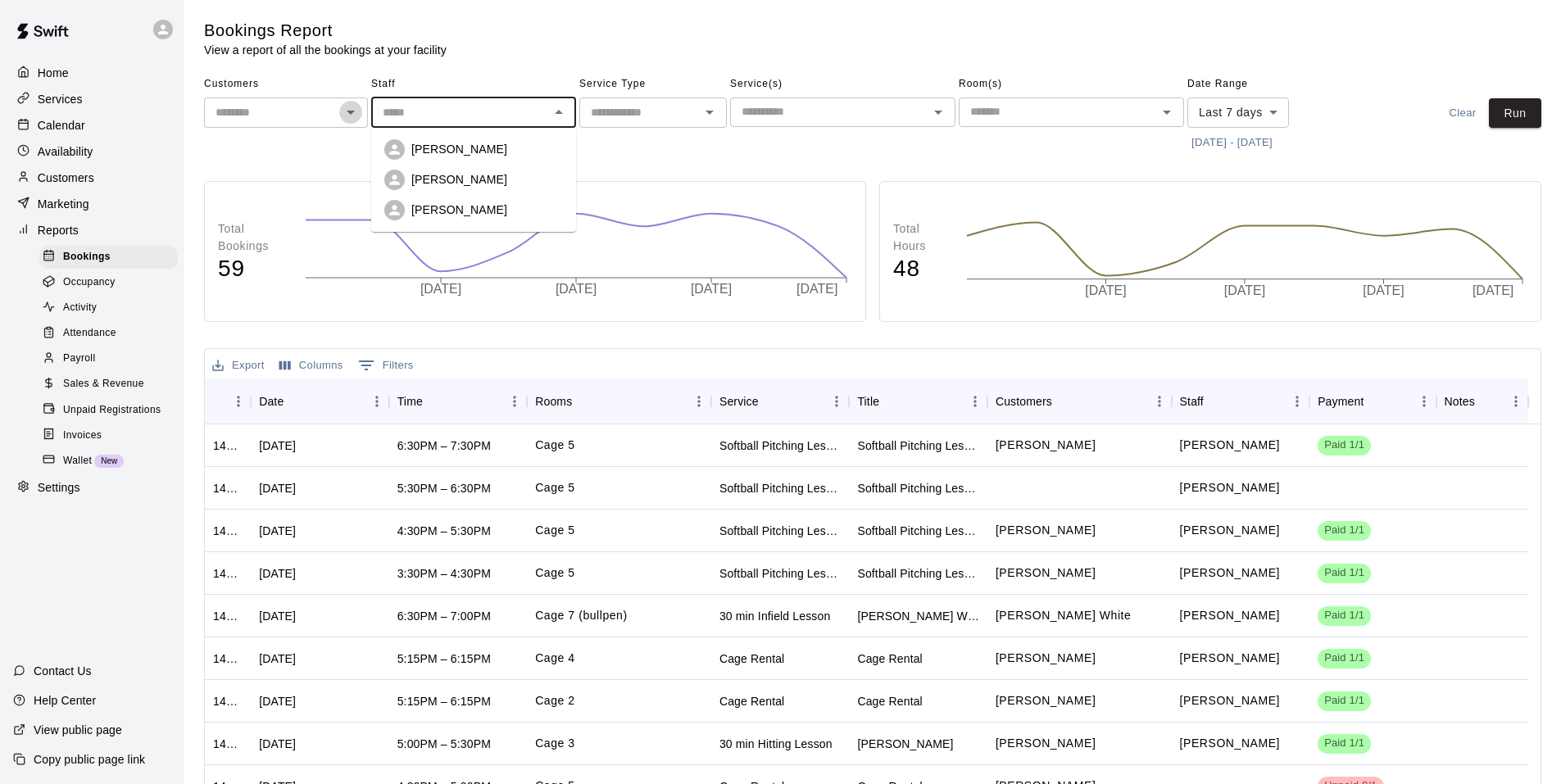
click at [345, 122] on icon "Open" at bounding box center [351, 113] width 20 height 20
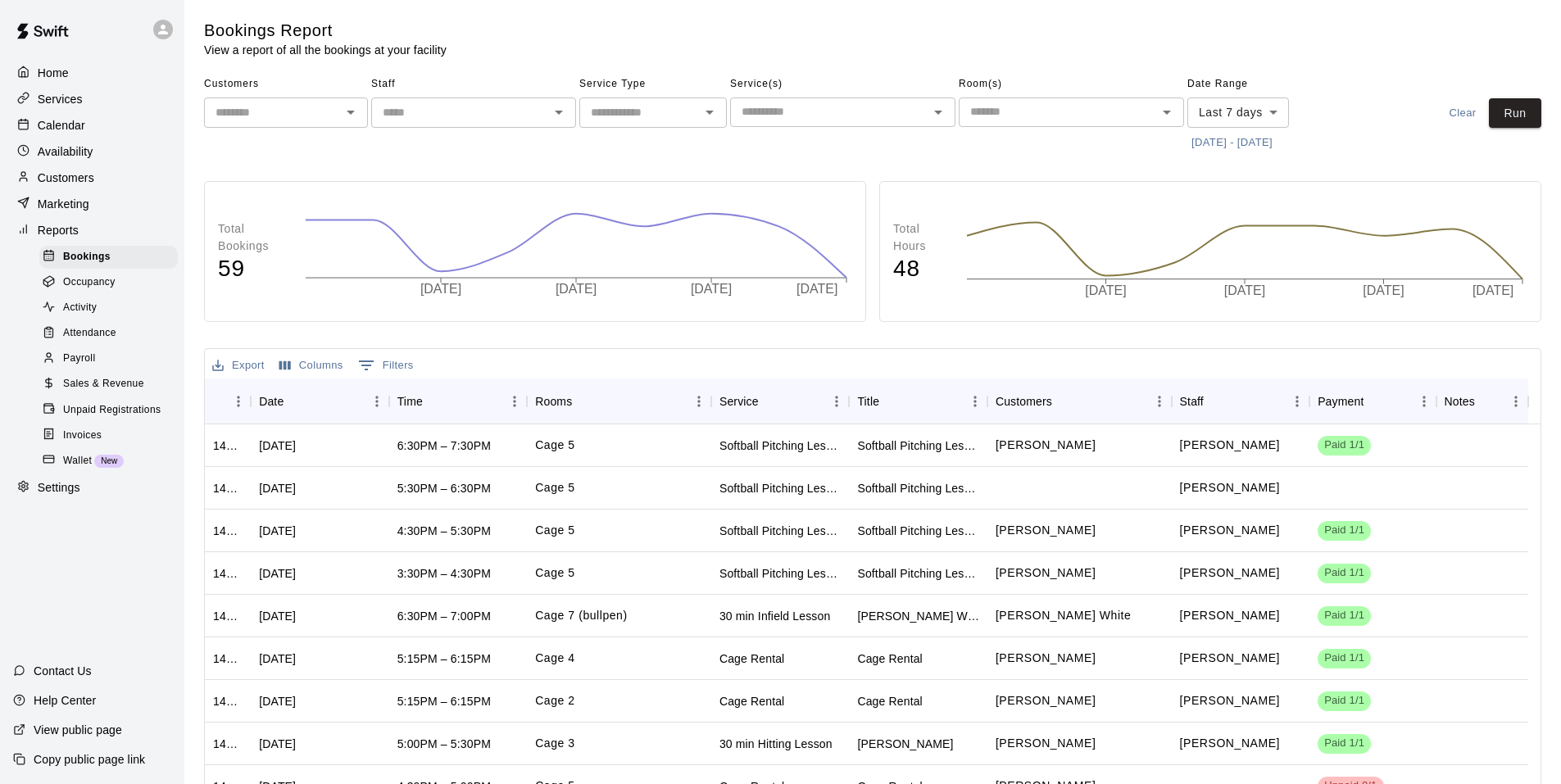
click at [505, 35] on div "Bookings Report View a report of all the bookings at your facility" at bounding box center [654, 39] width 902 height 39
click at [695, 95] on span "Service Type" at bounding box center [653, 85] width 147 height 26
click at [701, 121] on icon "Open" at bounding box center [709, 113] width 20 height 20
click at [101, 393] on span "Sales & Revenue" at bounding box center [104, 385] width 81 height 16
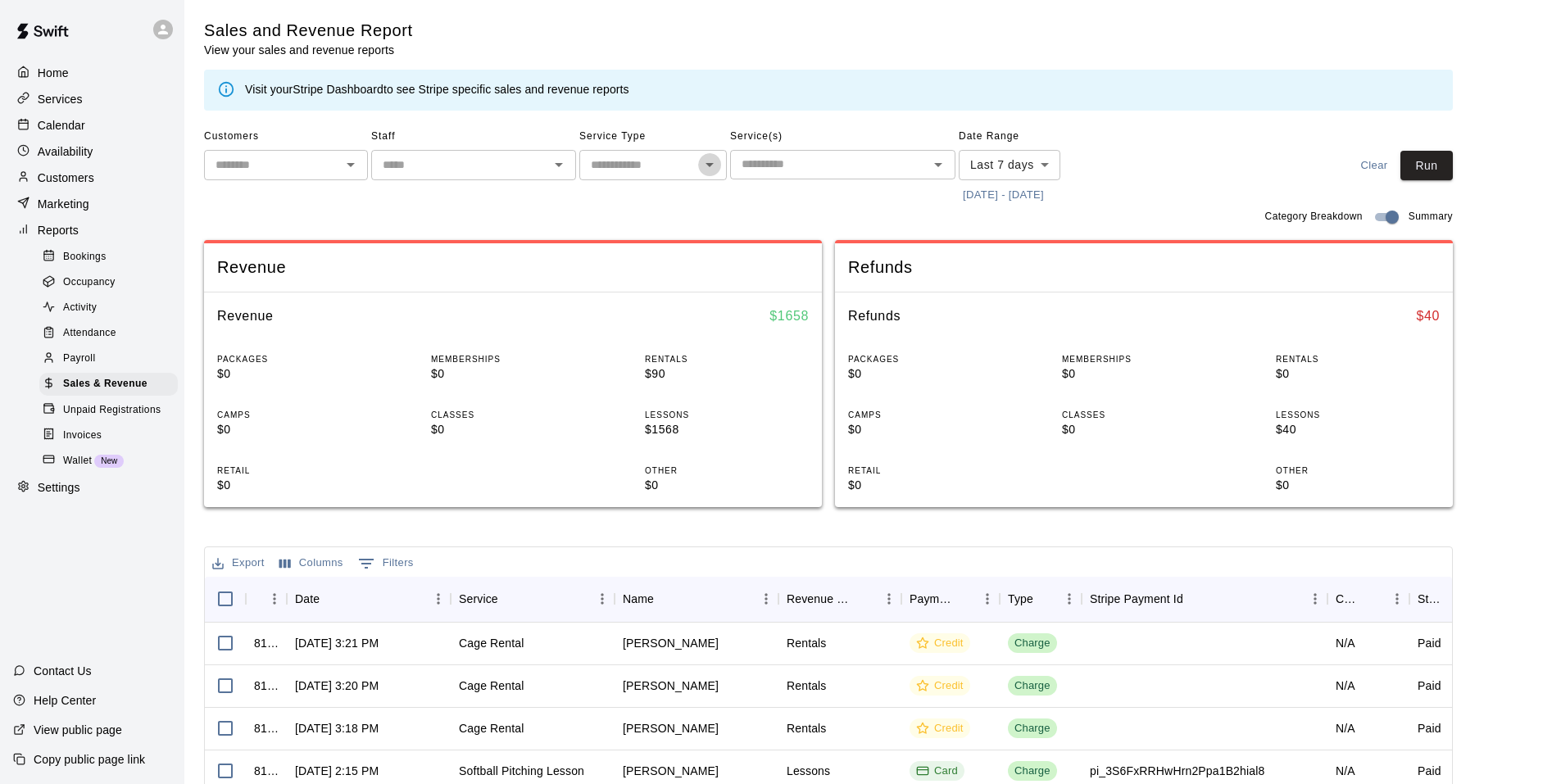
click at [713, 168] on icon "Open" at bounding box center [709, 164] width 20 height 20
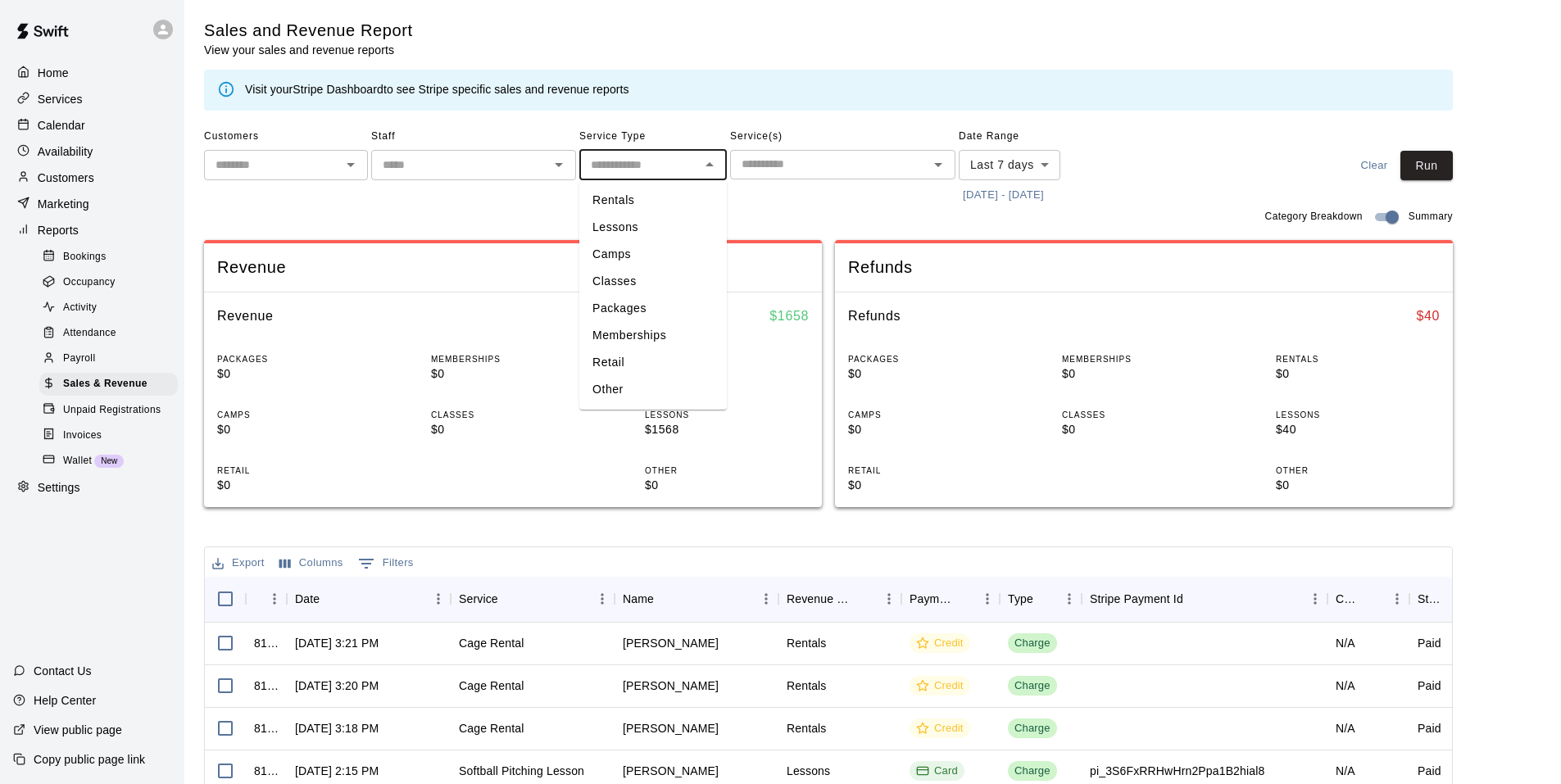
click at [635, 339] on li "Memberships" at bounding box center [653, 335] width 147 height 27
type input "**********"
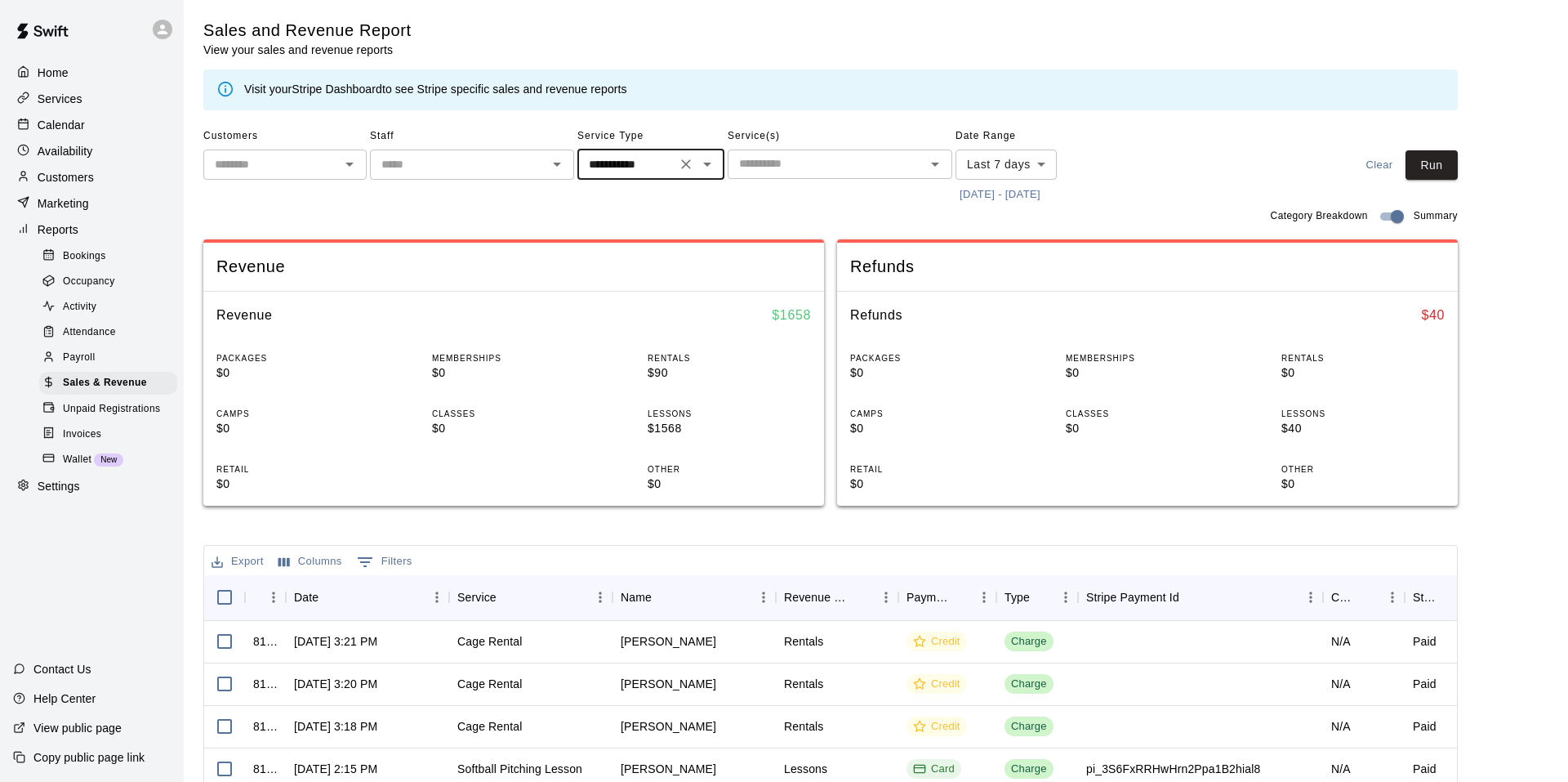
click at [1034, 170] on body "**********" at bounding box center [784, 561] width 1568 height 1124
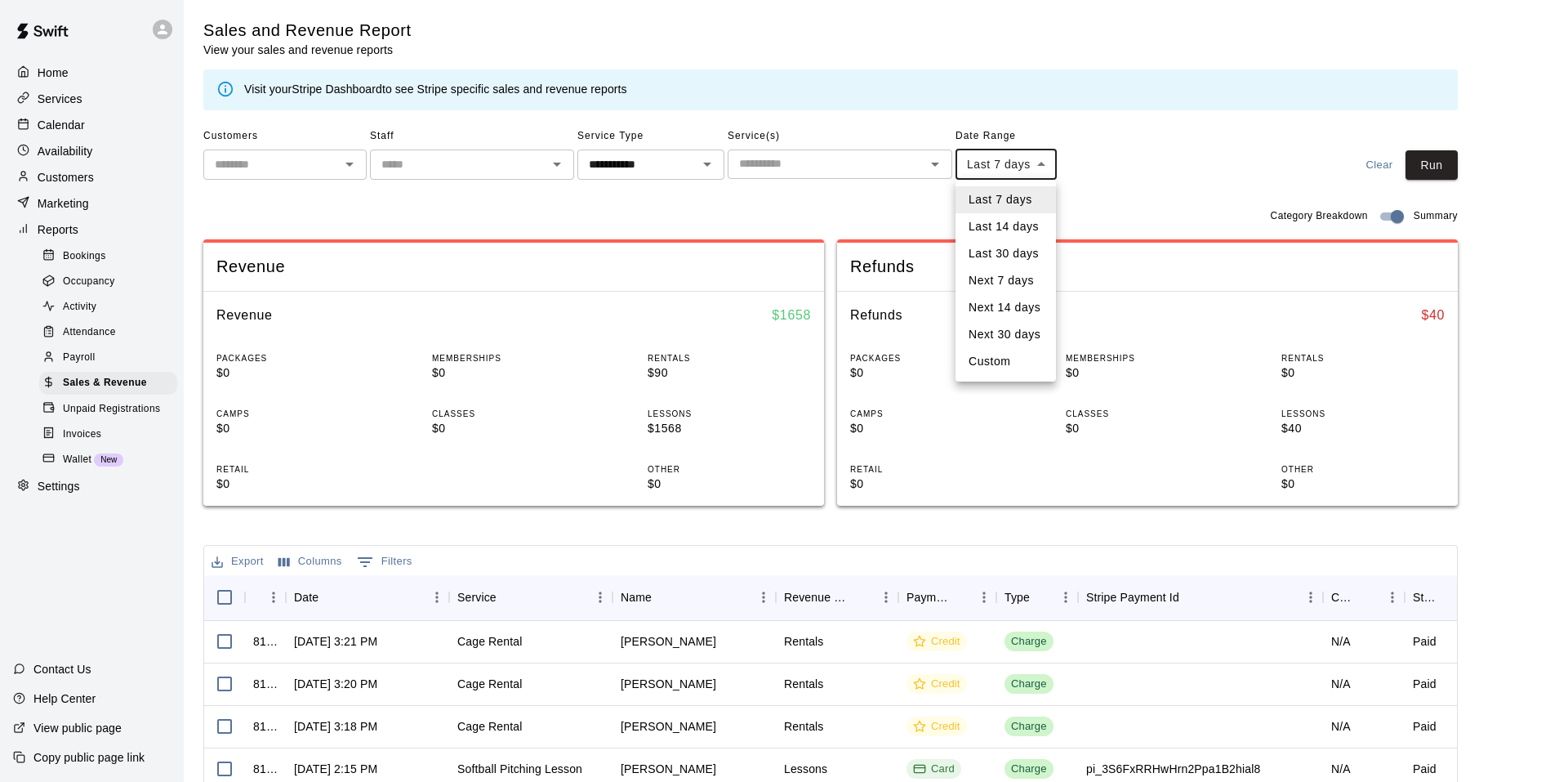
click at [1016, 231] on li "Last 14 days" at bounding box center [1005, 226] width 101 height 27
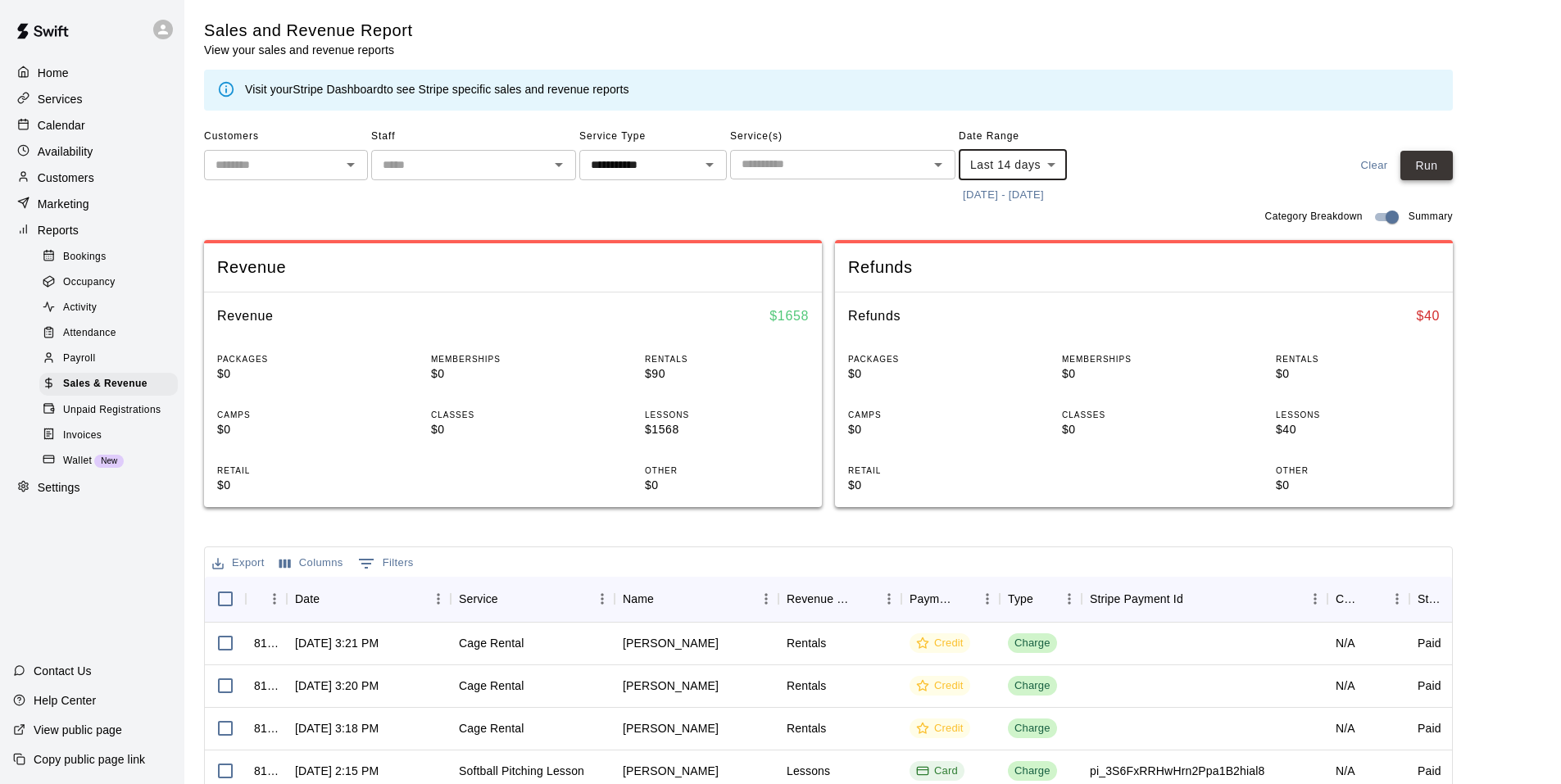
click at [1444, 171] on button "Run" at bounding box center [1427, 165] width 53 height 30
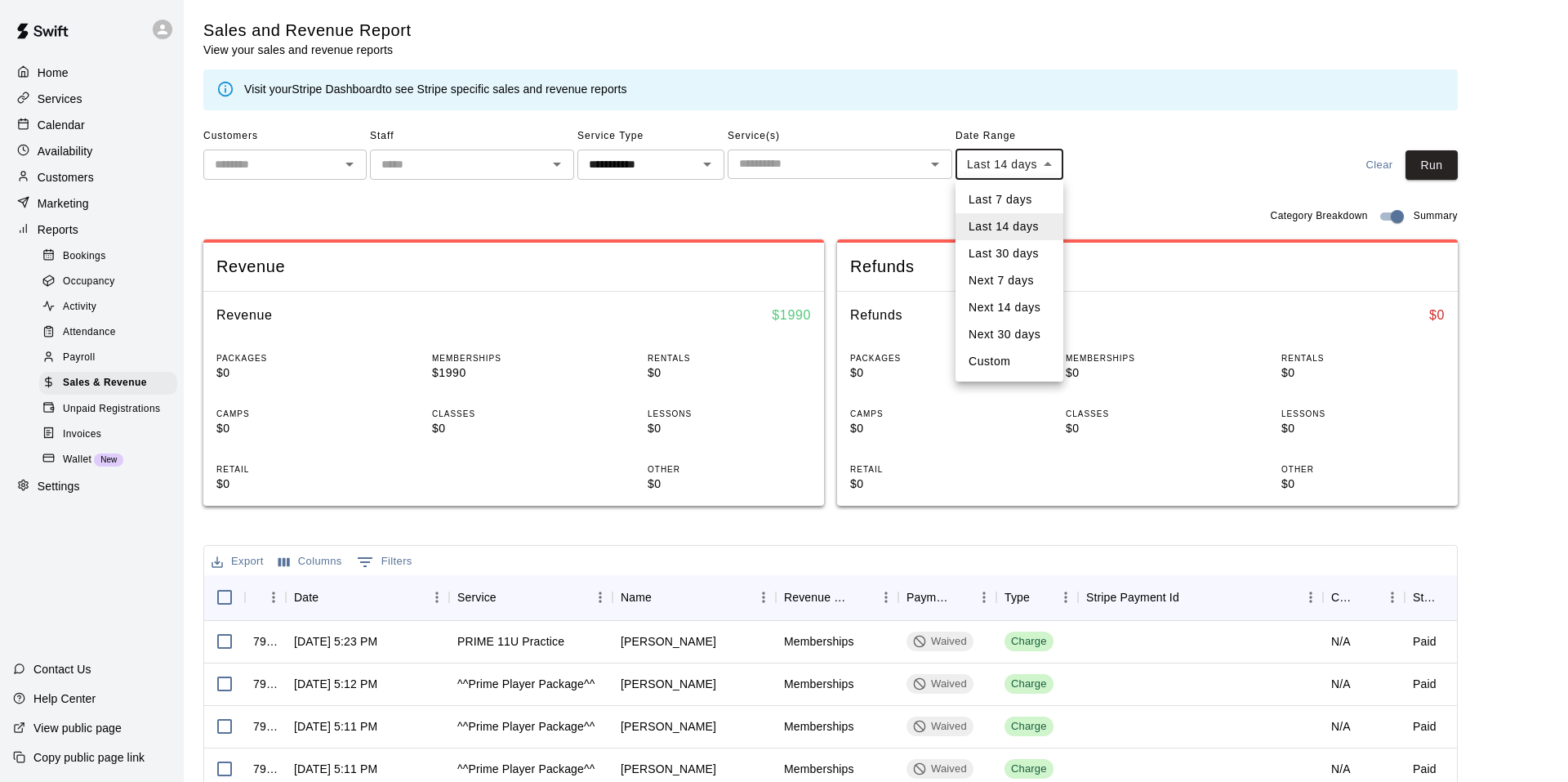
click at [1058, 170] on body "**********" at bounding box center [784, 561] width 1568 height 1124
click at [1023, 248] on li "Last 30 days" at bounding box center [1009, 253] width 108 height 27
type input "*****"
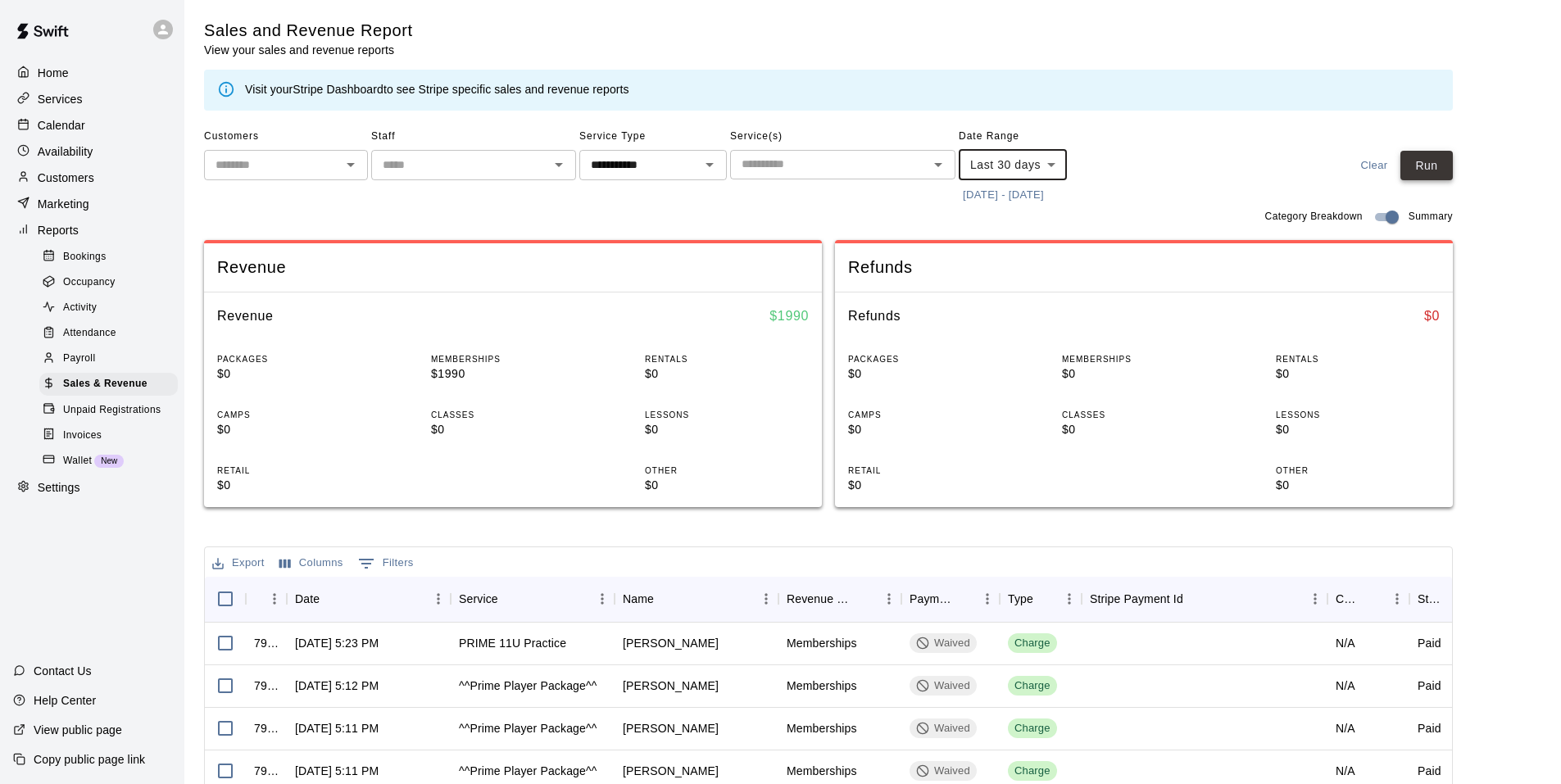
click at [1437, 157] on button "Run" at bounding box center [1427, 165] width 53 height 30
click at [710, 169] on icon "Open" at bounding box center [709, 164] width 20 height 20
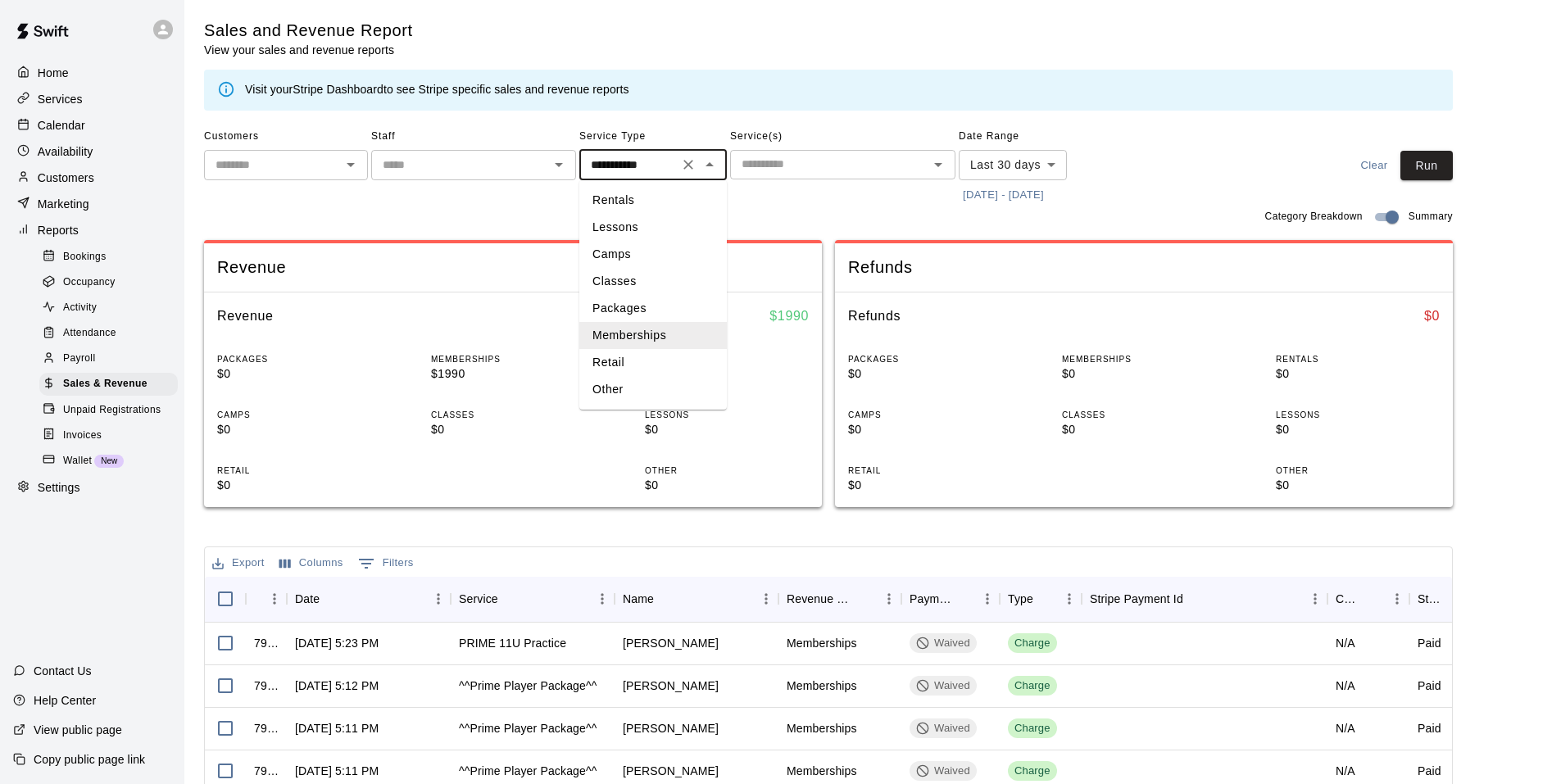
click at [649, 207] on li "Rentals" at bounding box center [653, 200] width 147 height 27
type input "*******"
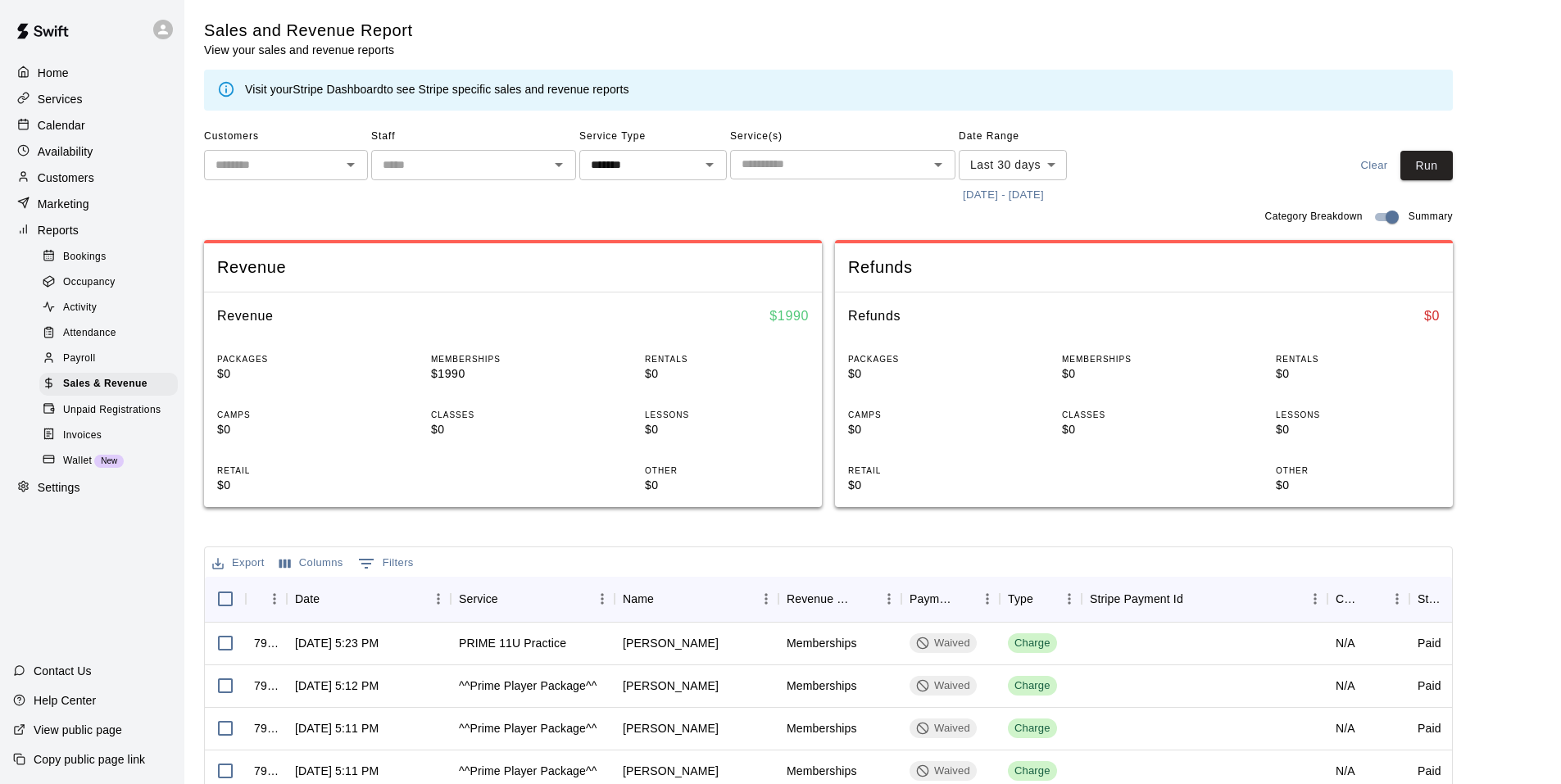
click at [1463, 164] on main "Sales and Revenue Report View your sales and revenue reports Visit your Stripe …" at bounding box center [872, 570] width 1337 height 1100
click at [1054, 162] on body "Home Services Calendar Availability Customers Marketing Reports Bookings Occupa…" at bounding box center [787, 563] width 1573 height 1127
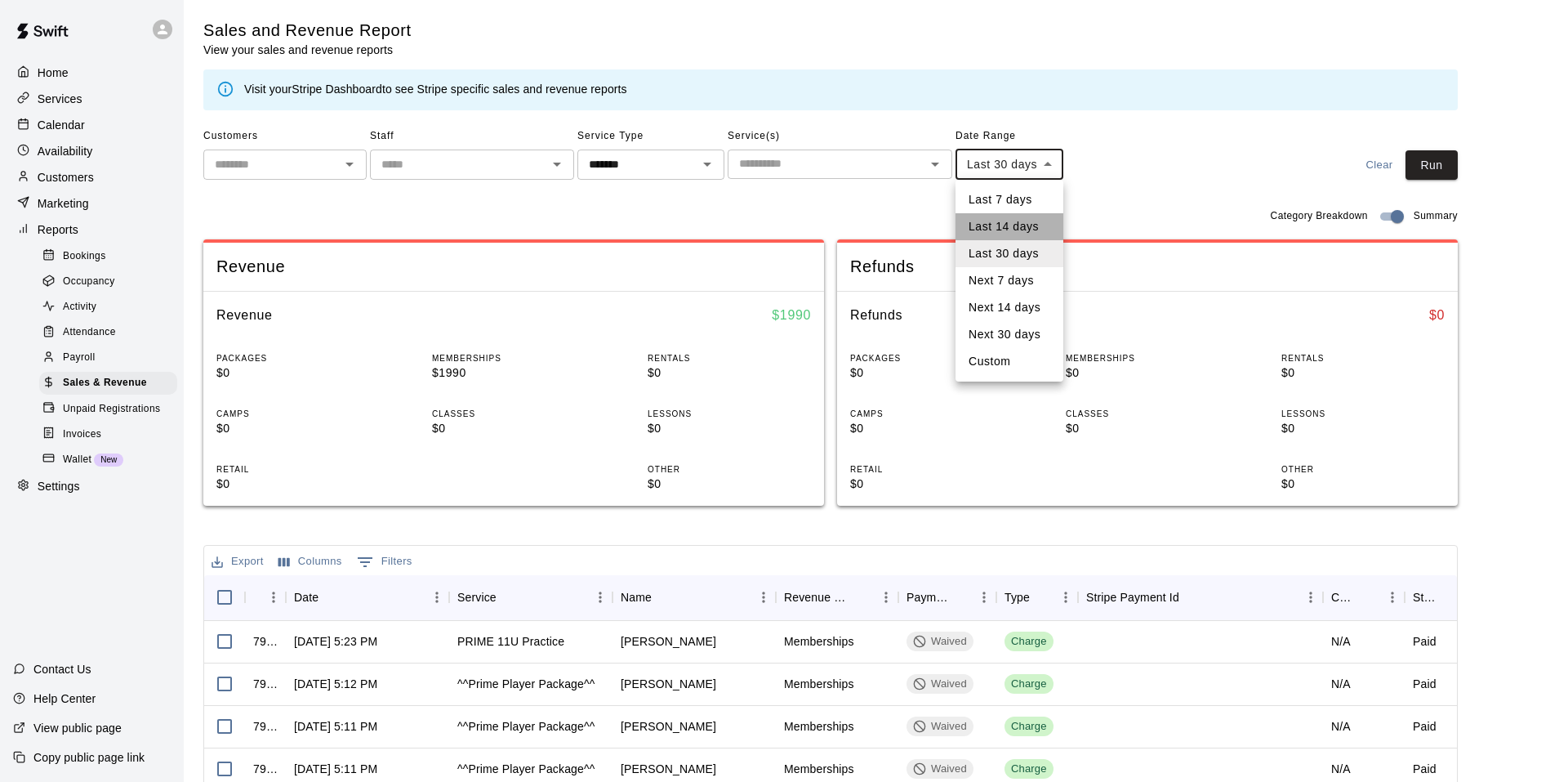
click at [1021, 229] on li "Last 14 days" at bounding box center [1009, 226] width 108 height 27
type input "******"
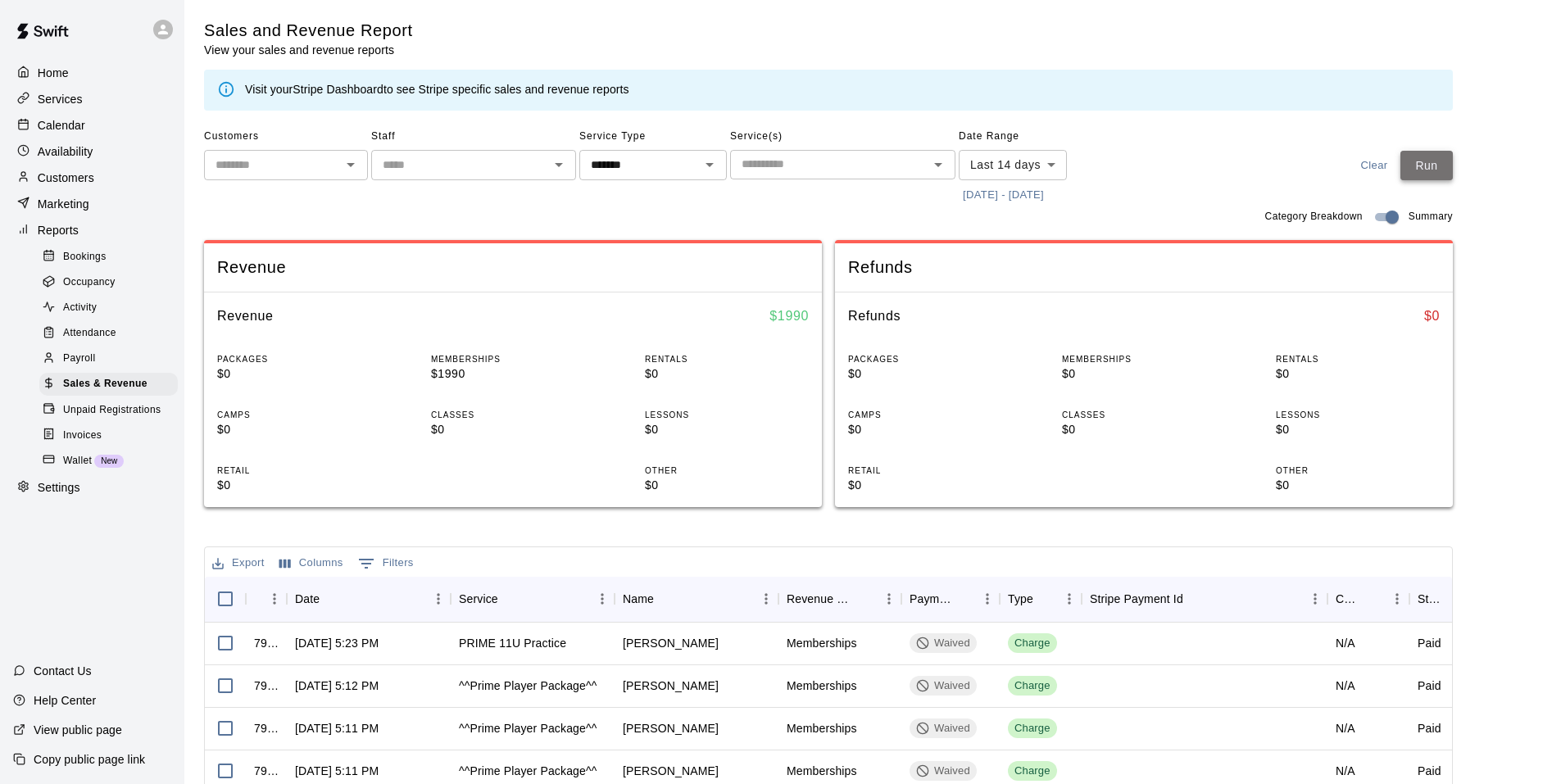
click at [1421, 166] on button "Run" at bounding box center [1427, 165] width 53 height 30
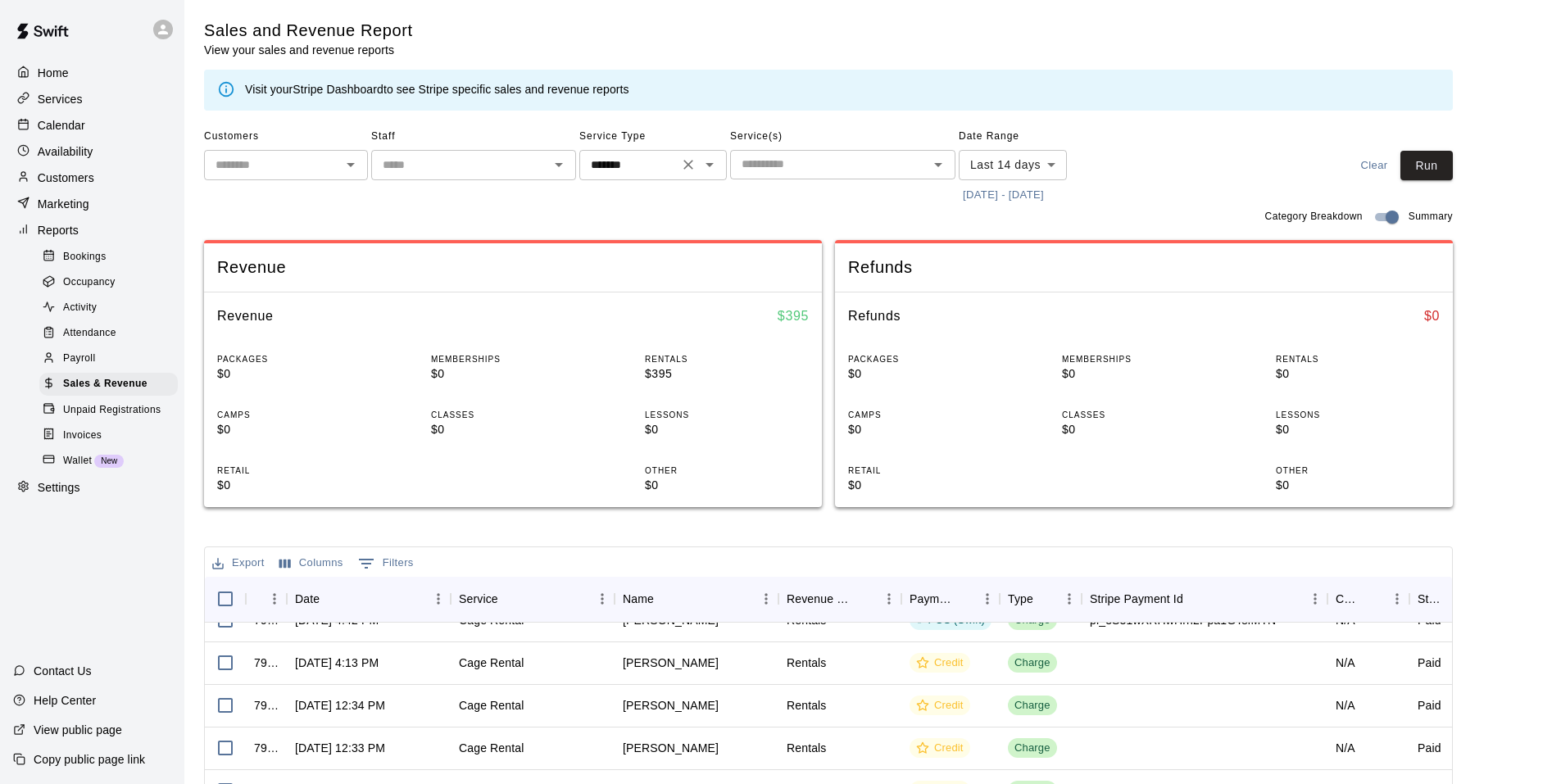
click at [711, 167] on icon "Open" at bounding box center [709, 164] width 20 height 20
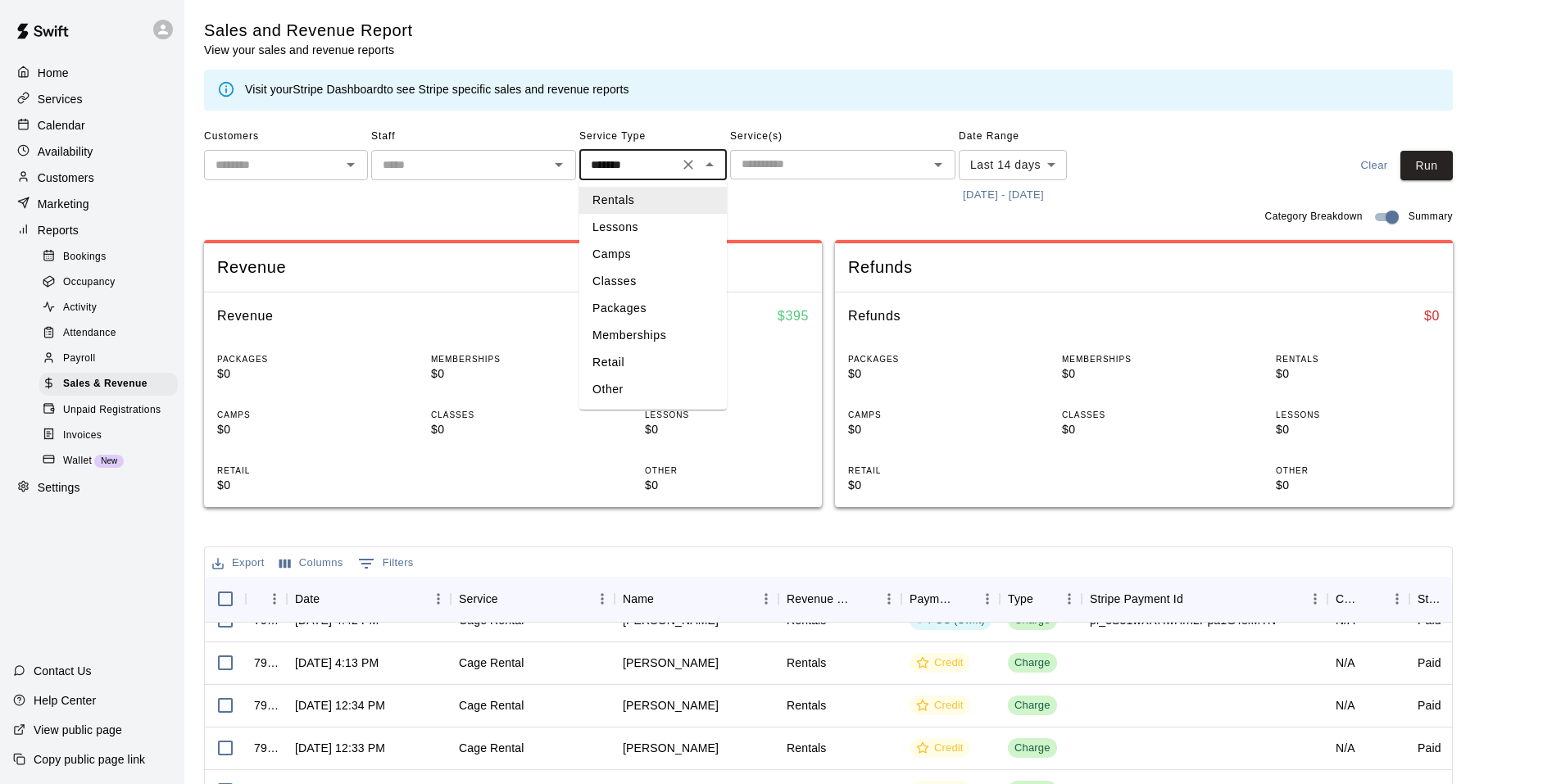
click at [644, 229] on li "Lessons" at bounding box center [653, 227] width 147 height 27
type input "*******"
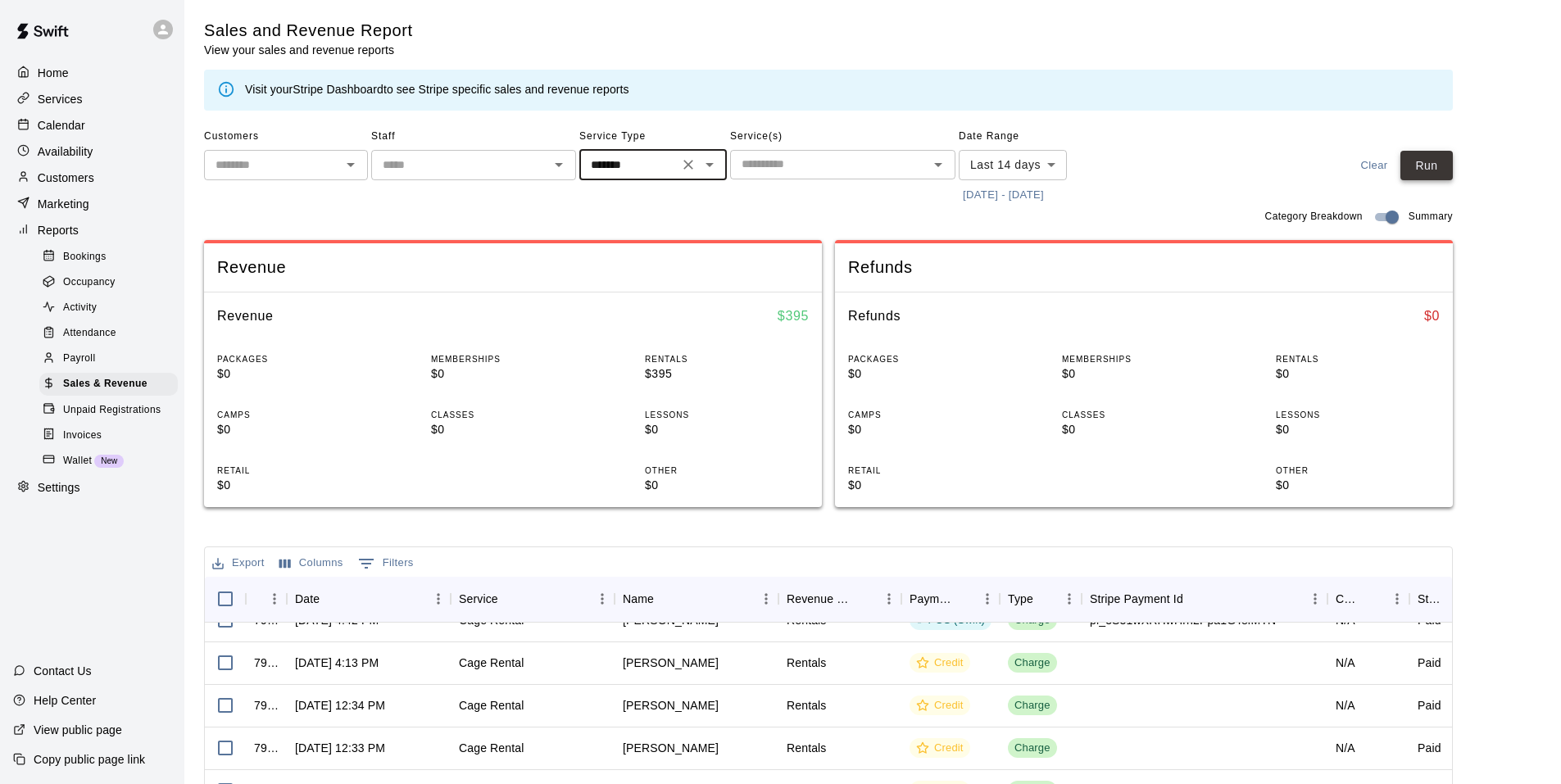
click at [1429, 161] on button "Run" at bounding box center [1427, 165] width 53 height 30
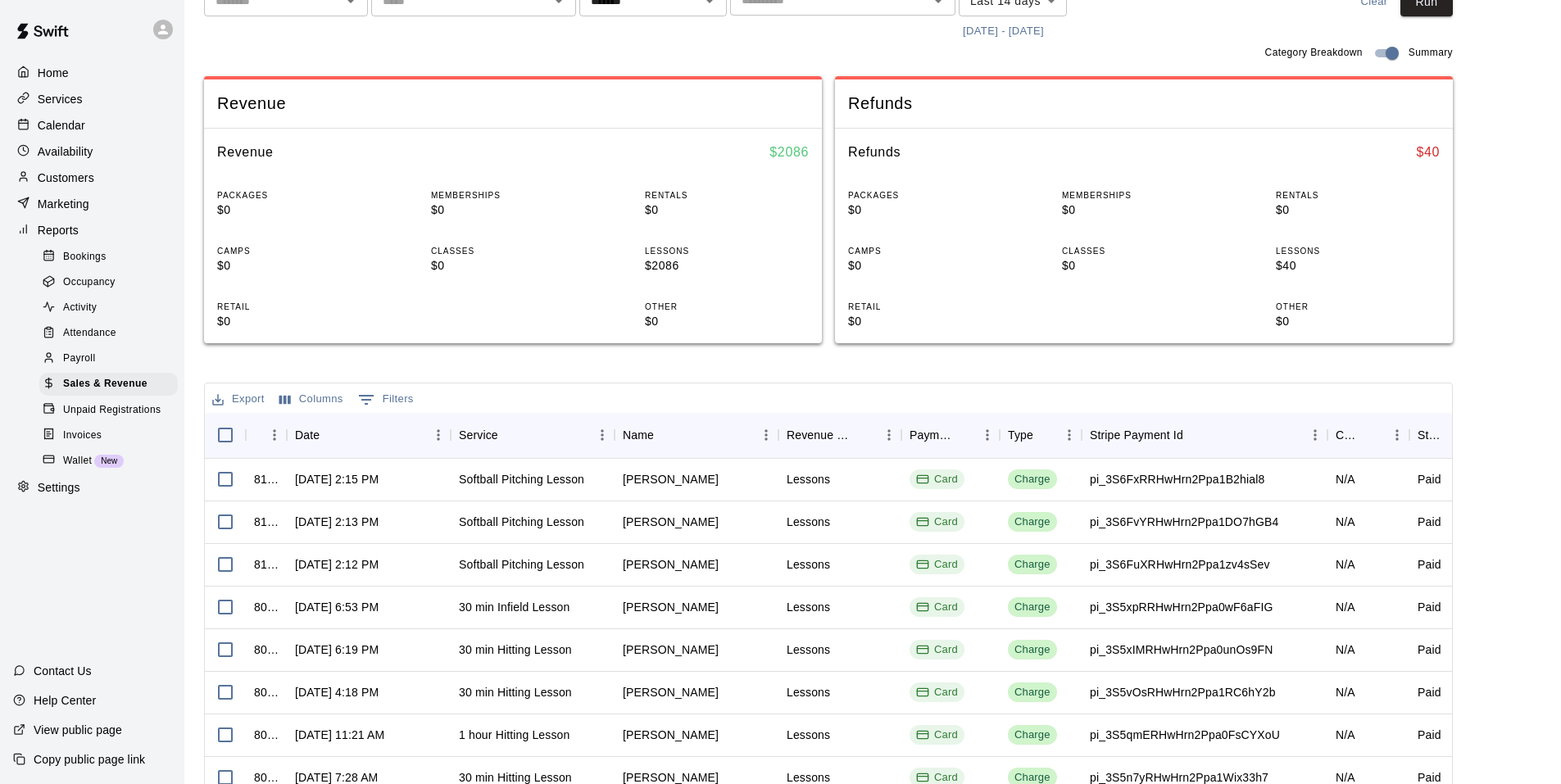
scroll to position [82, 0]
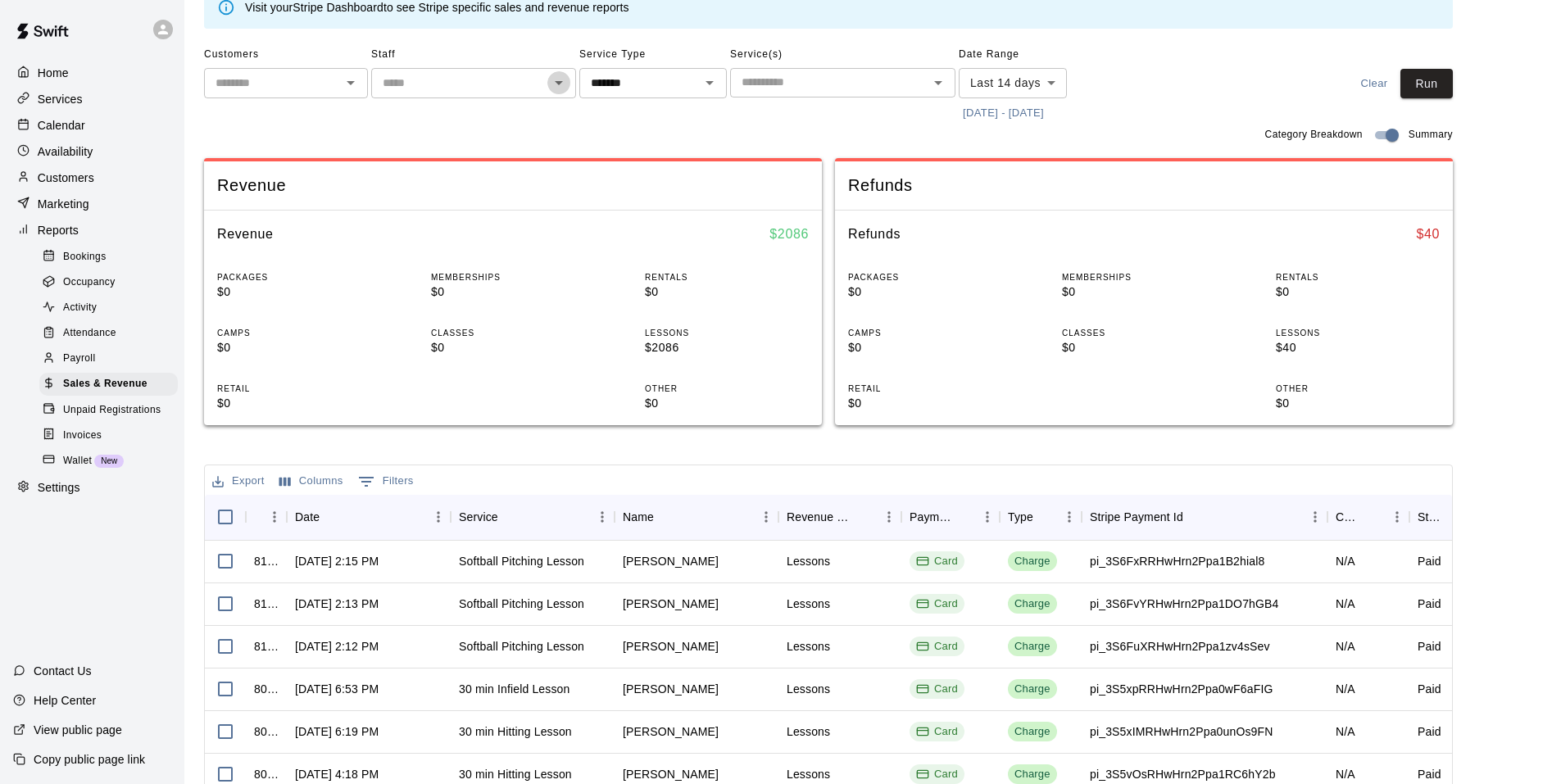
click at [562, 90] on icon "Open" at bounding box center [559, 83] width 20 height 20
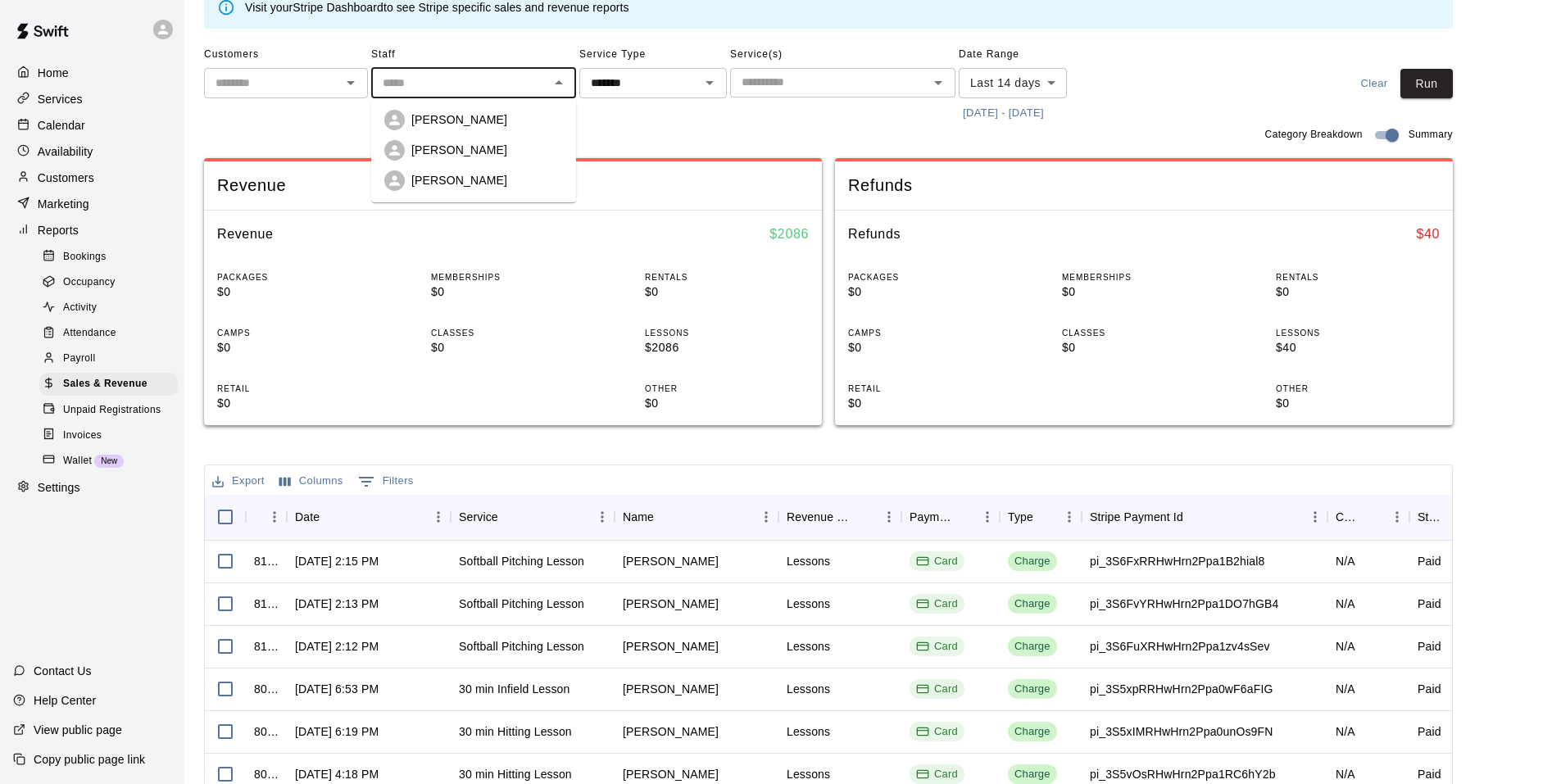
click at [455, 176] on p "Matthew Burns" at bounding box center [459, 180] width 96 height 16
type input "**********"
click at [1443, 85] on button "Run" at bounding box center [1427, 84] width 53 height 30
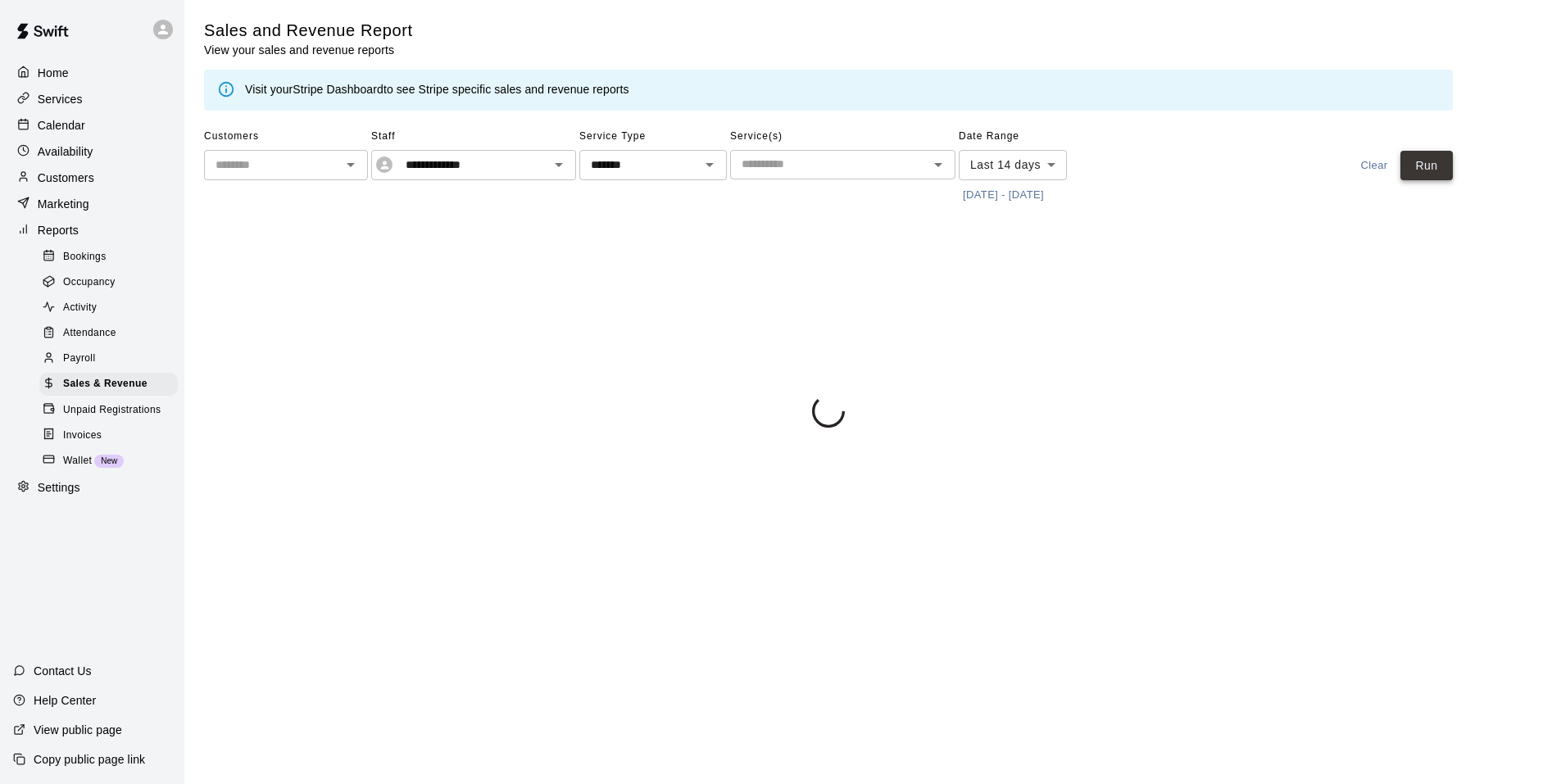
scroll to position [0, 0]
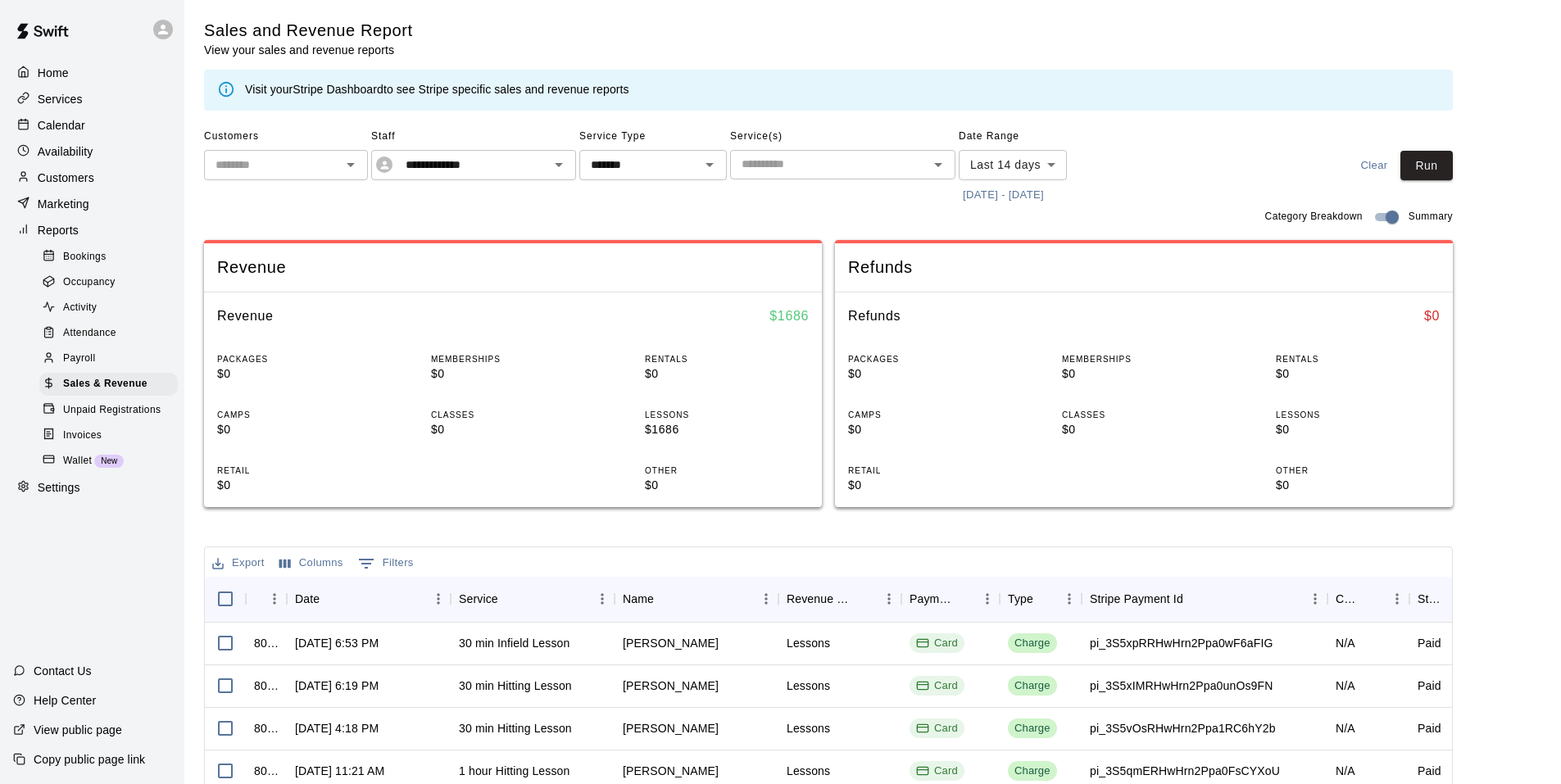
click at [1022, 188] on button "8/28/2025 - 9/11/2025" at bounding box center [1003, 195] width 90 height 25
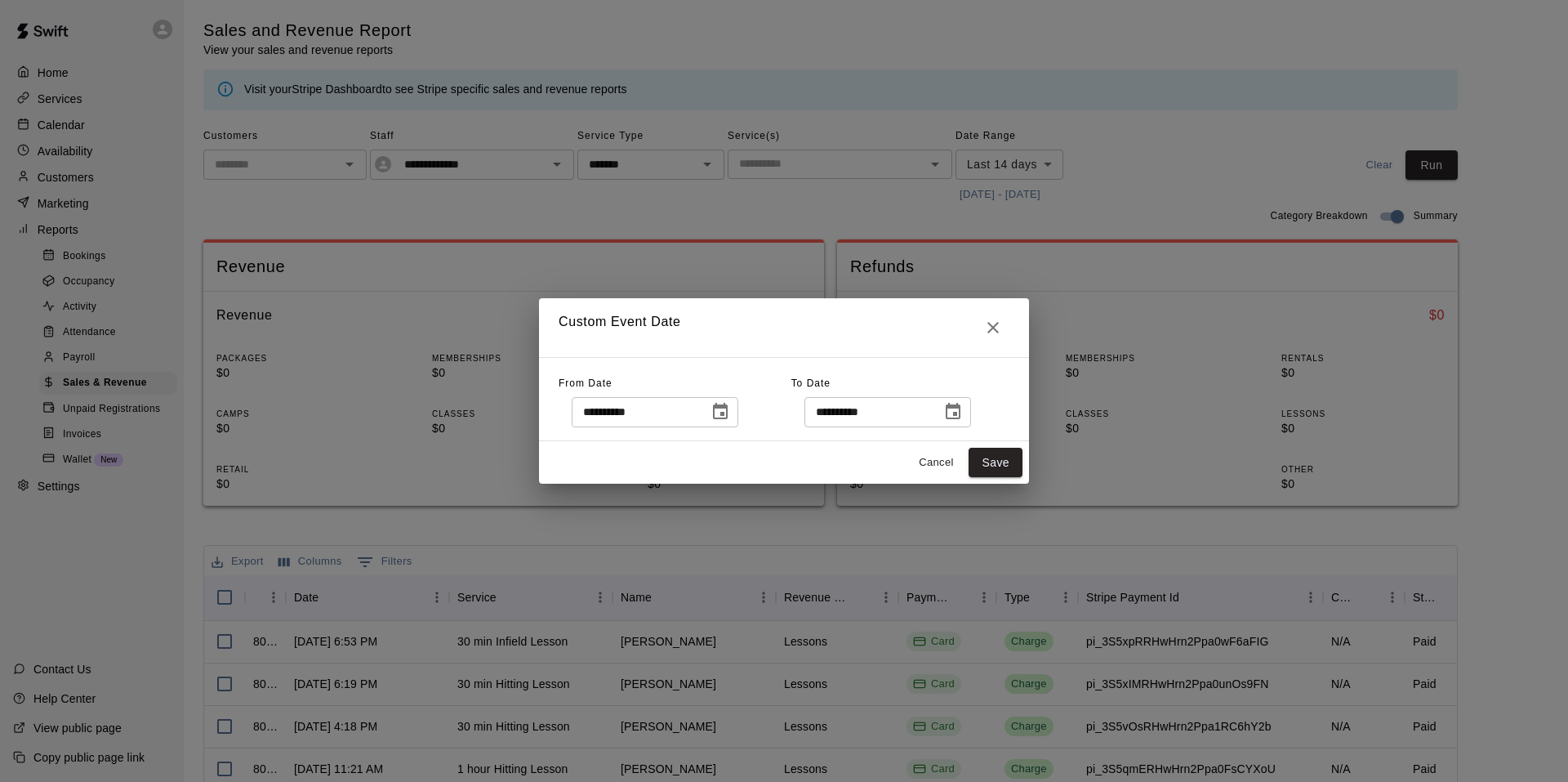
click at [728, 408] on icon "Choose date, selected date is Aug 28, 2025" at bounding box center [720, 411] width 20 height 20
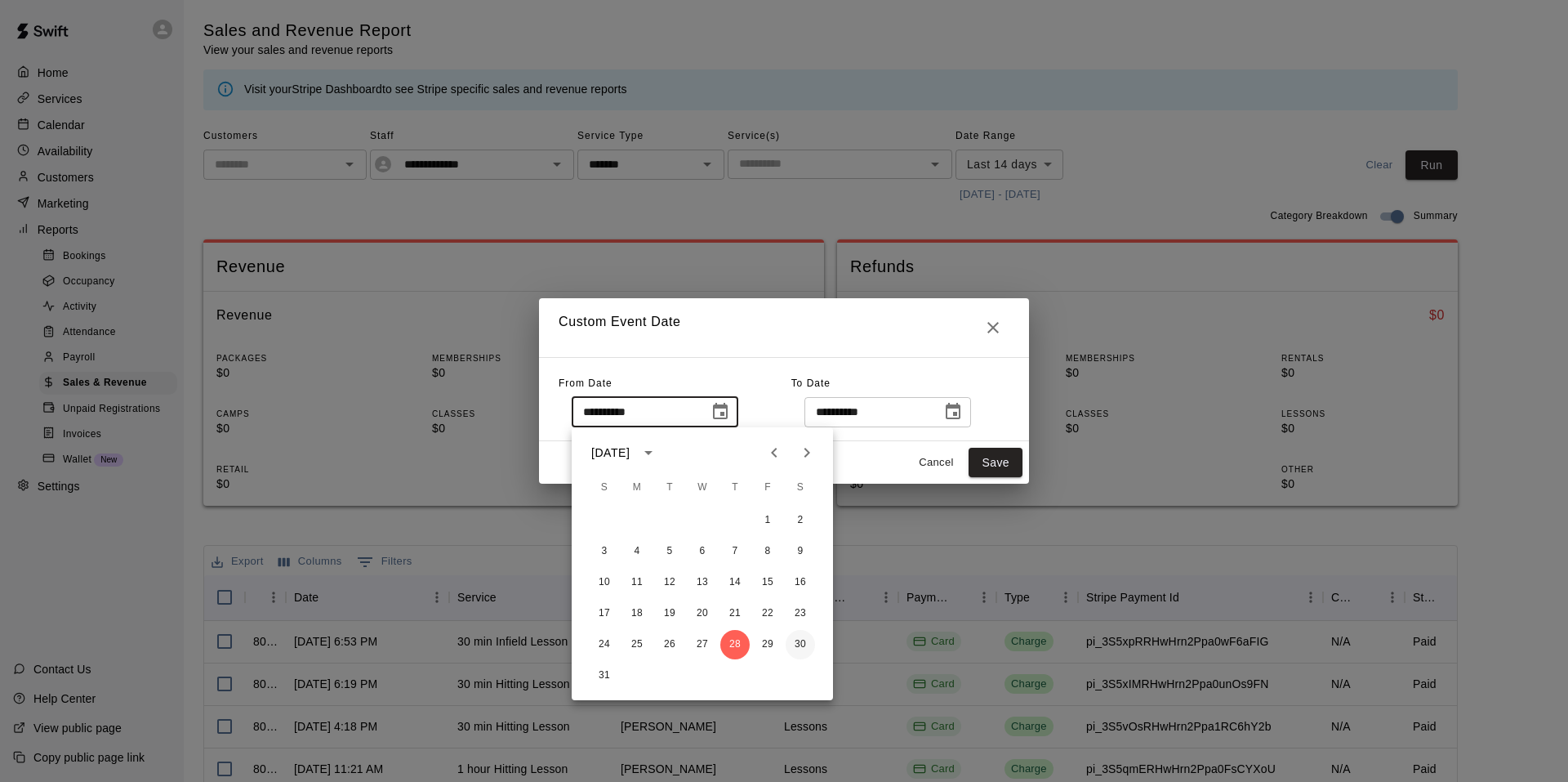
click at [802, 643] on button "30" at bounding box center [800, 645] width 29 height 30
type input "**********"
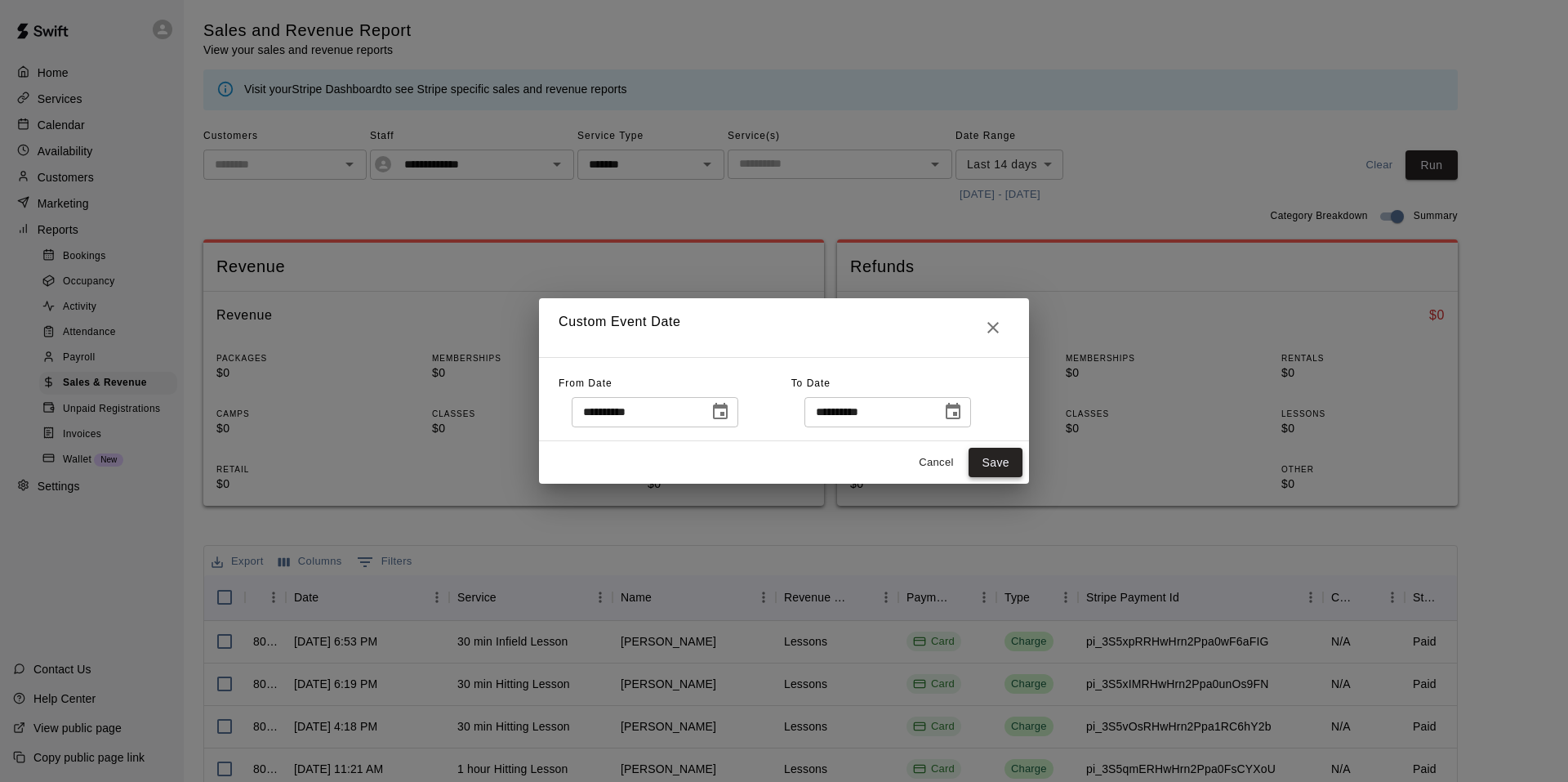
click at [990, 462] on button "Save" at bounding box center [995, 462] width 54 height 30
type input "******"
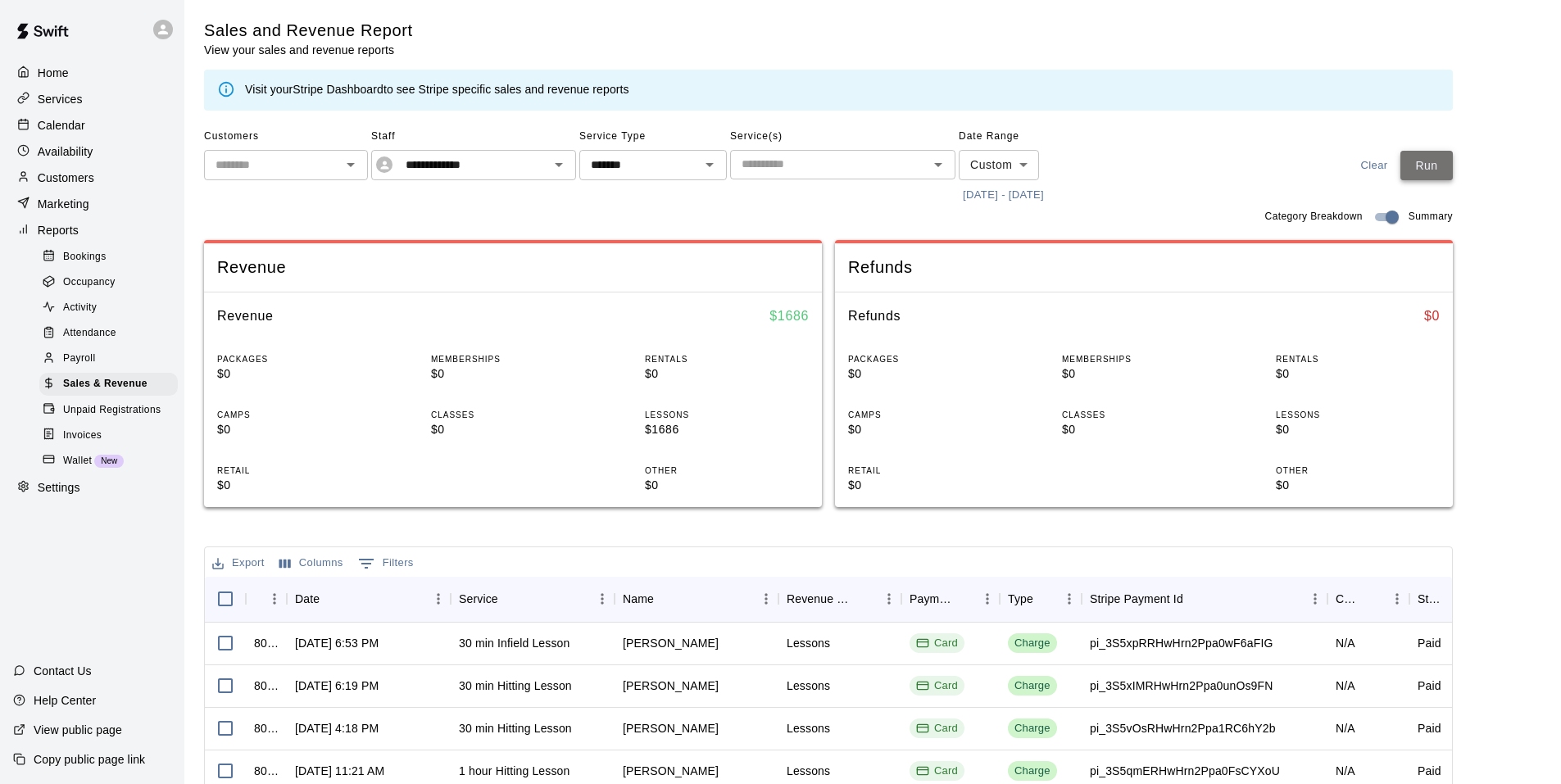
click at [1441, 164] on button "Run" at bounding box center [1427, 165] width 53 height 30
click at [559, 173] on icon "Open" at bounding box center [559, 164] width 20 height 20
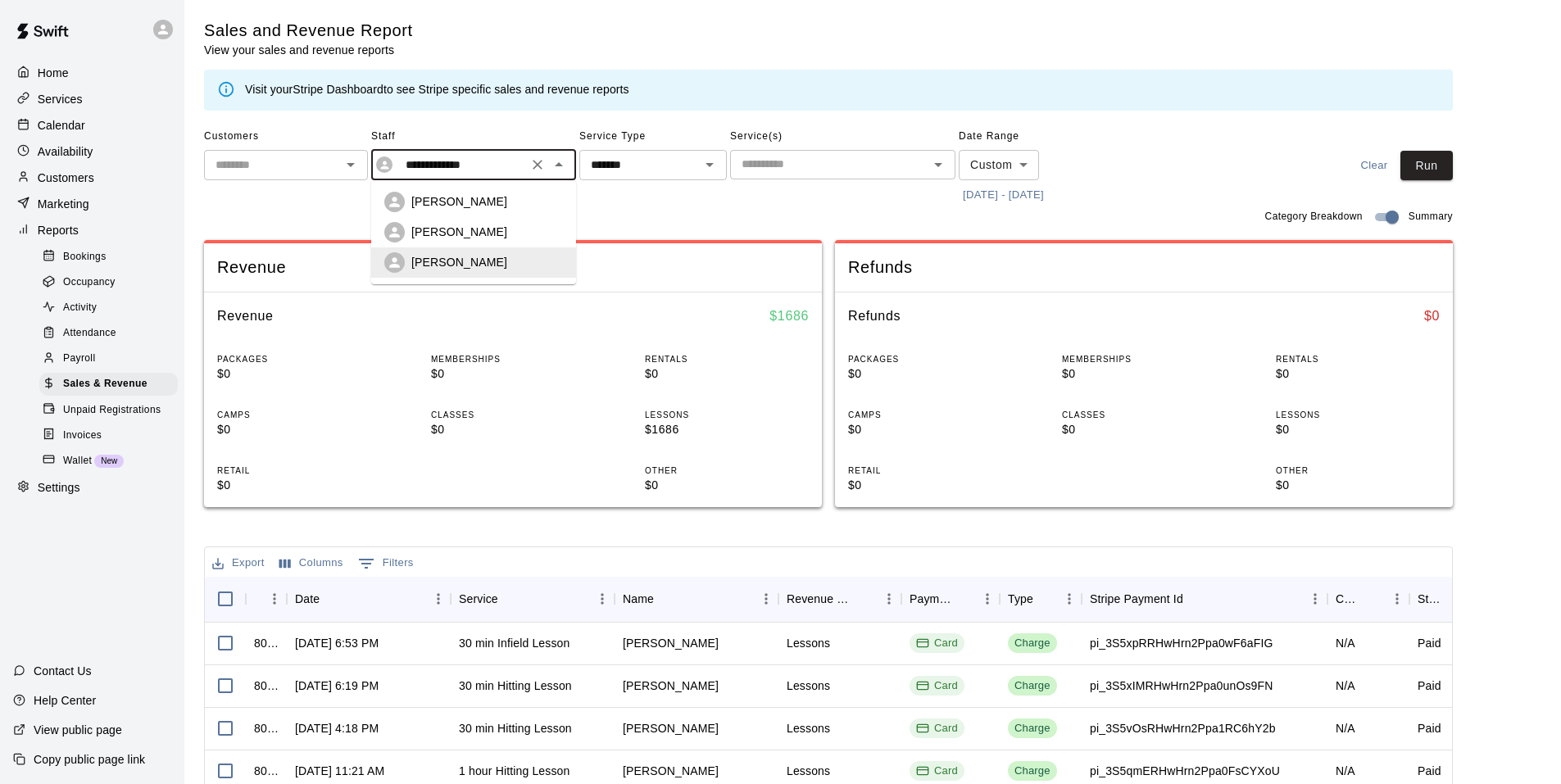
click at [473, 198] on p "Chloe Bennett" at bounding box center [459, 201] width 96 height 16
click at [1429, 173] on button "Run" at bounding box center [1427, 165] width 53 height 30
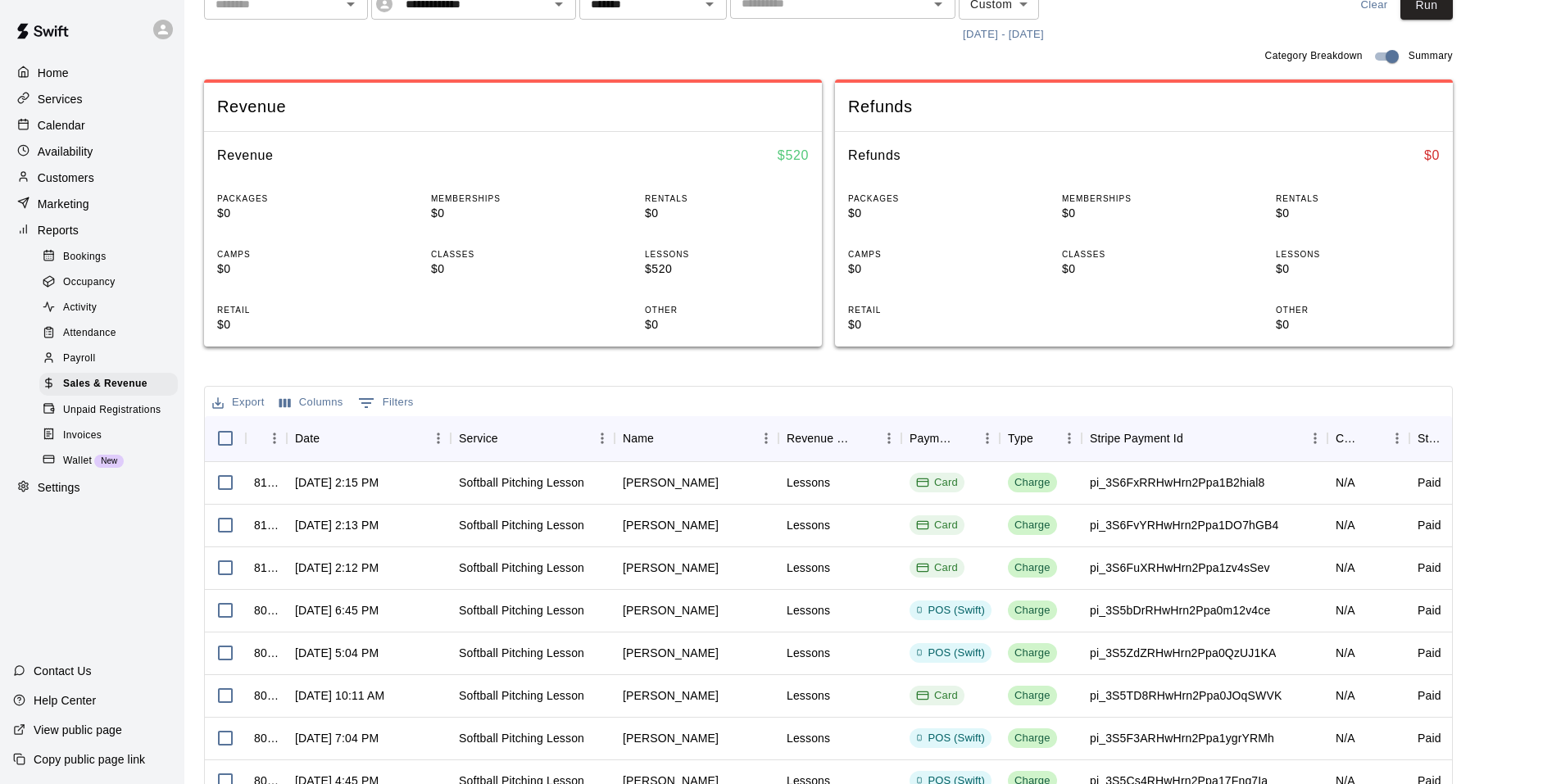
scroll to position [82, 0]
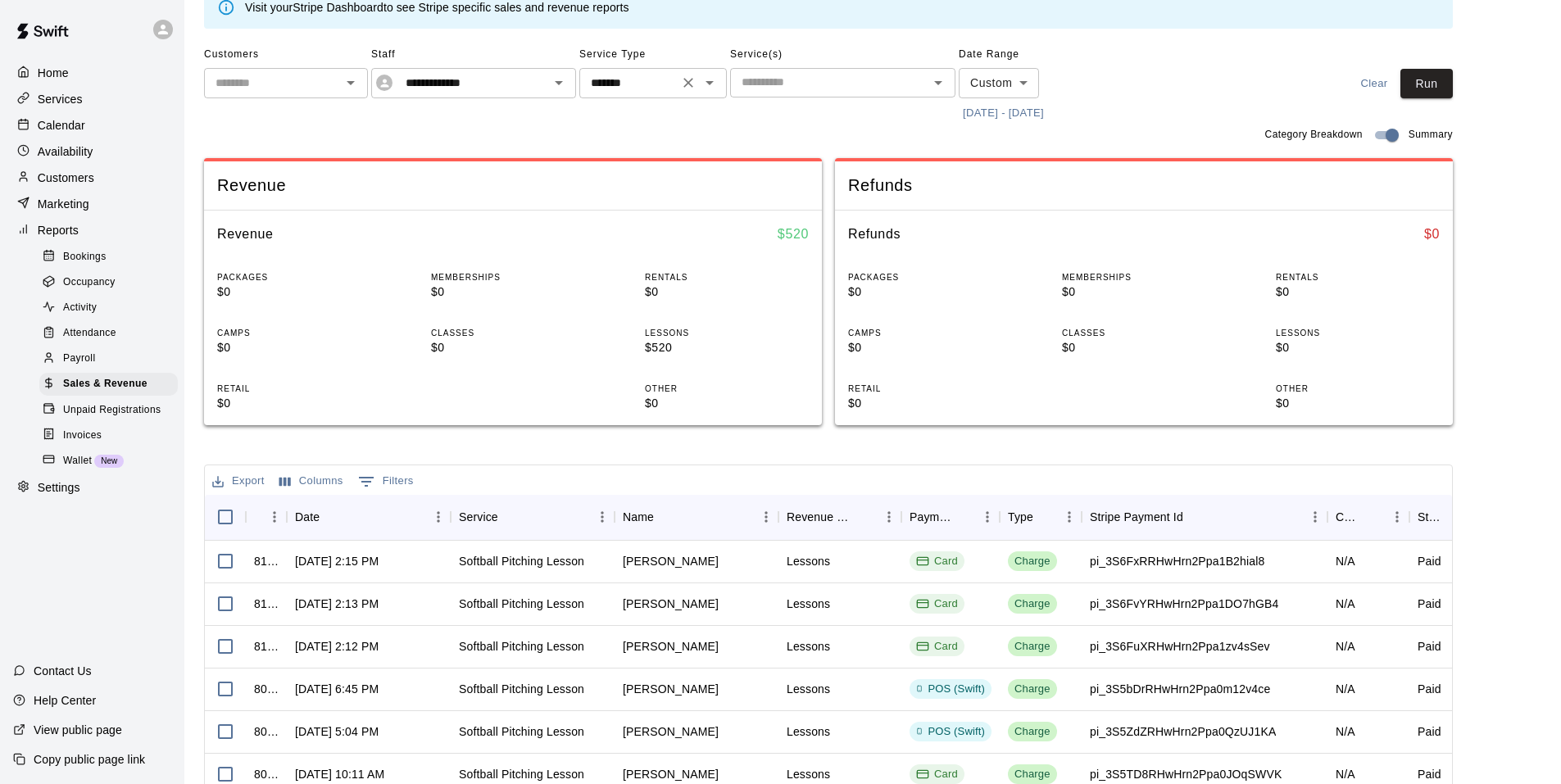
click at [714, 91] on icon "Open" at bounding box center [709, 83] width 20 height 20
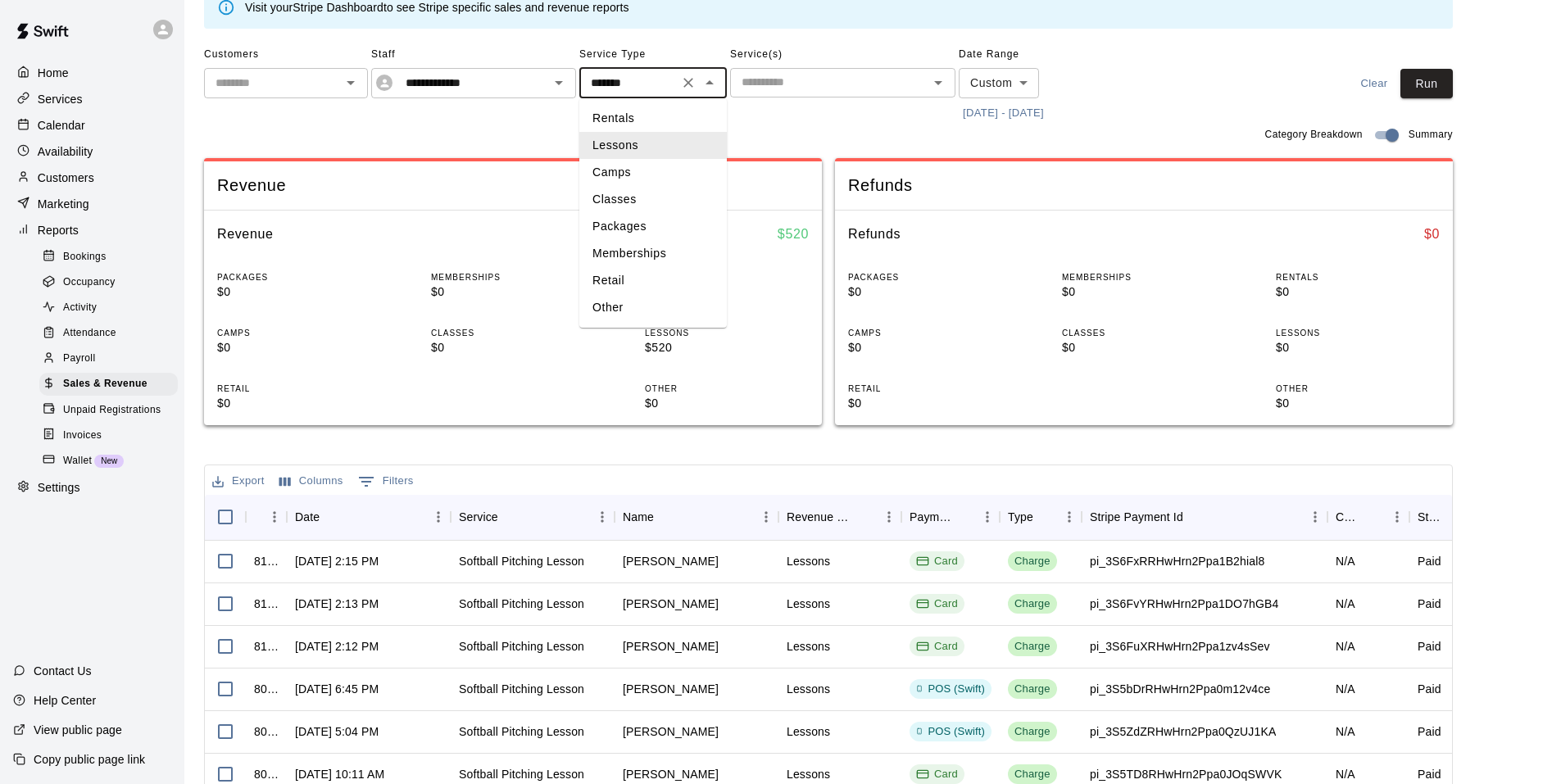
click at [658, 144] on li "Lessons" at bounding box center [653, 145] width 147 height 27
click at [561, 84] on icon "Open" at bounding box center [559, 83] width 8 height 4
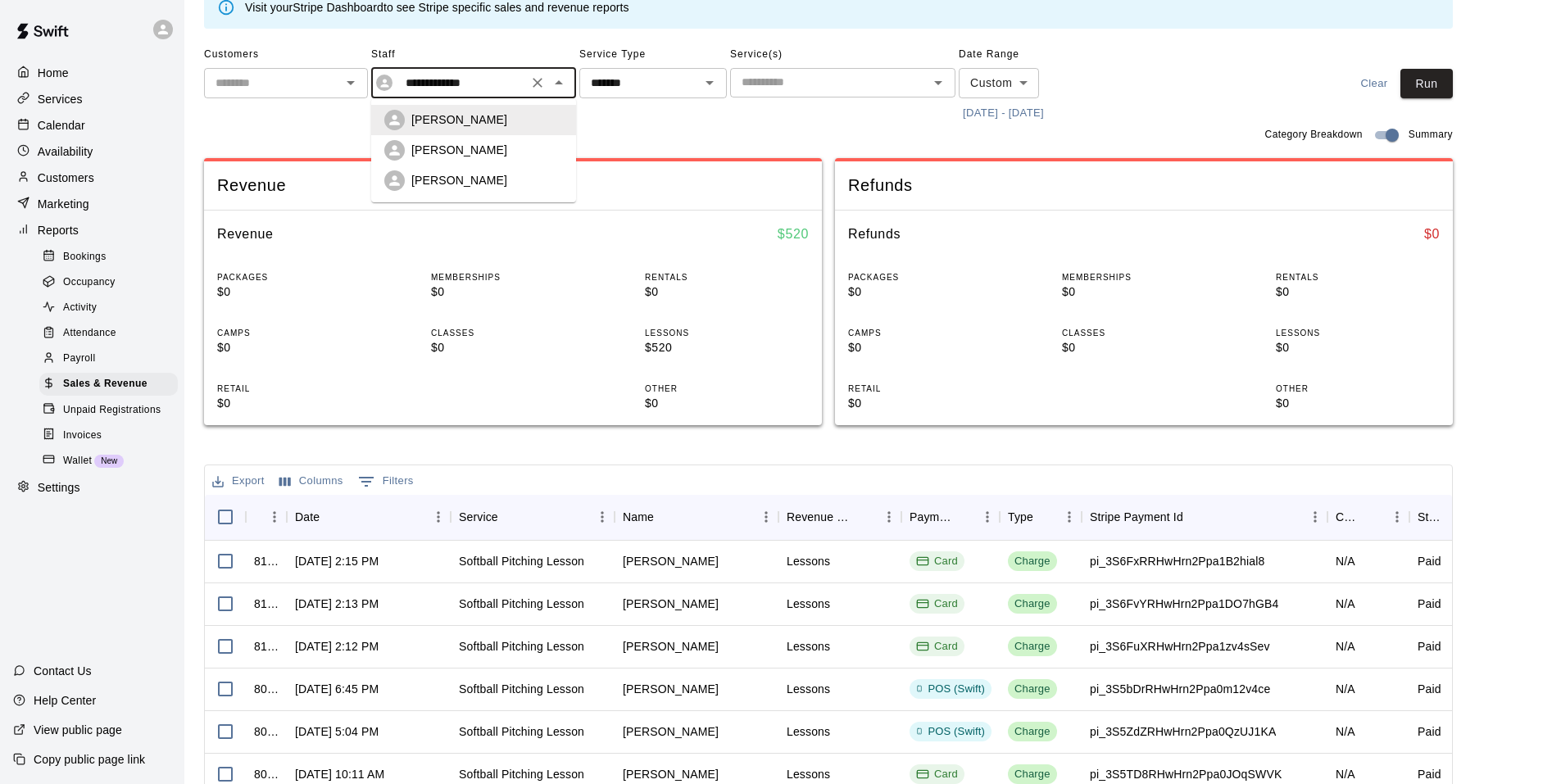
click at [478, 183] on p "Matthew Burns" at bounding box center [459, 180] width 96 height 16
type input "**********"
click at [533, 83] on icon "Clear" at bounding box center [538, 83] width 16 height 16
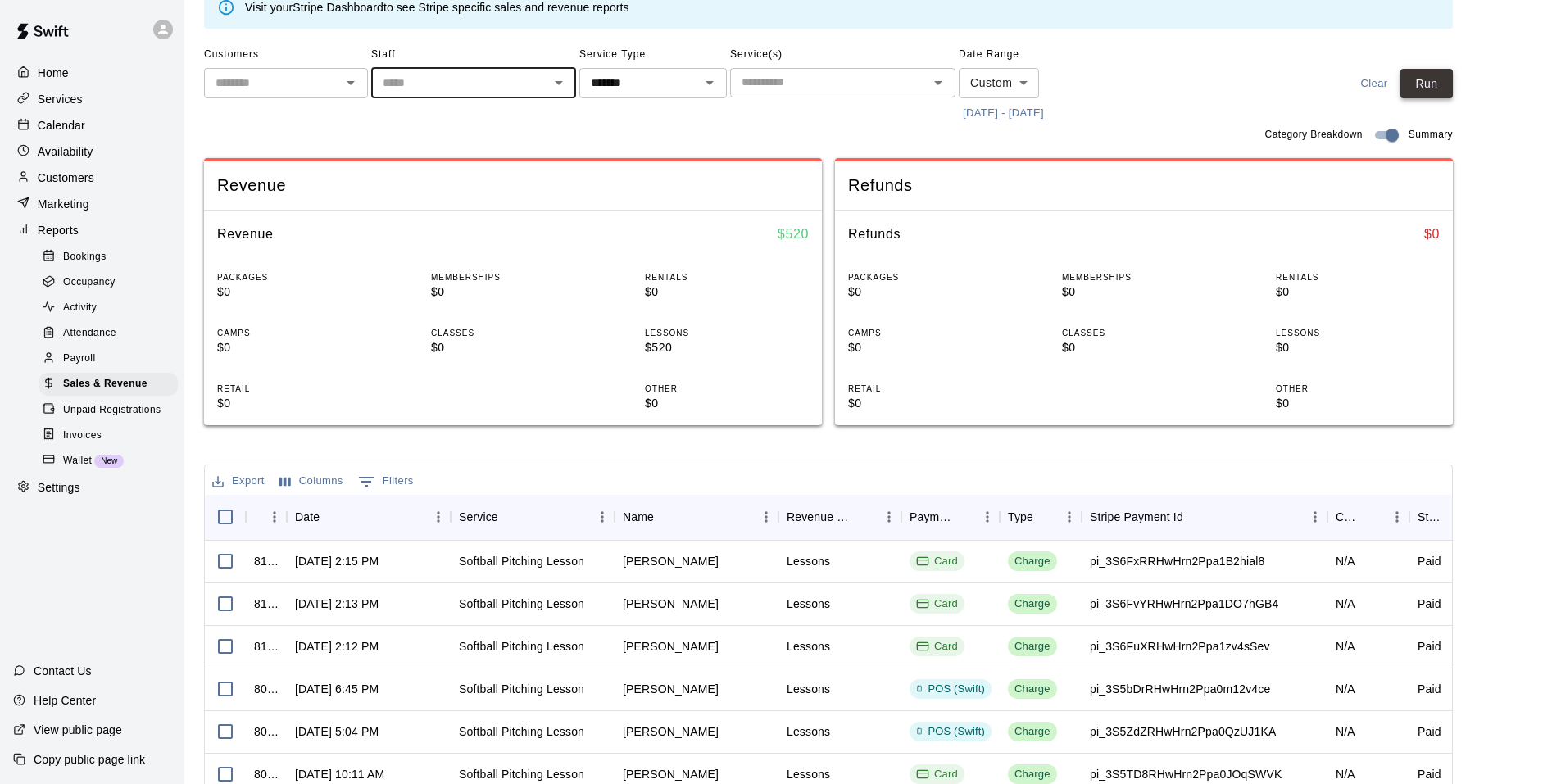
click at [1445, 81] on button "Run" at bounding box center [1427, 84] width 53 height 30
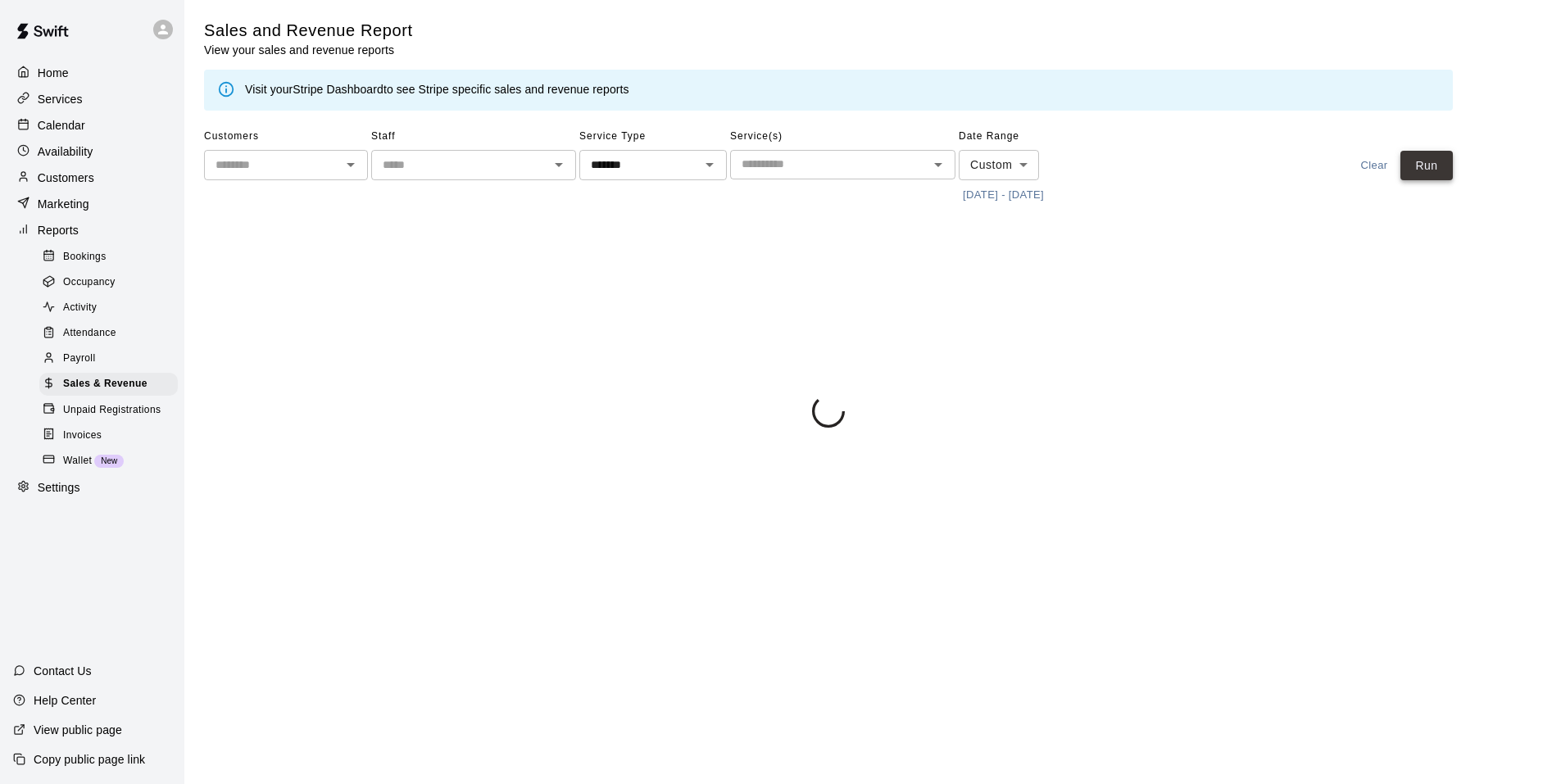
scroll to position [0, 0]
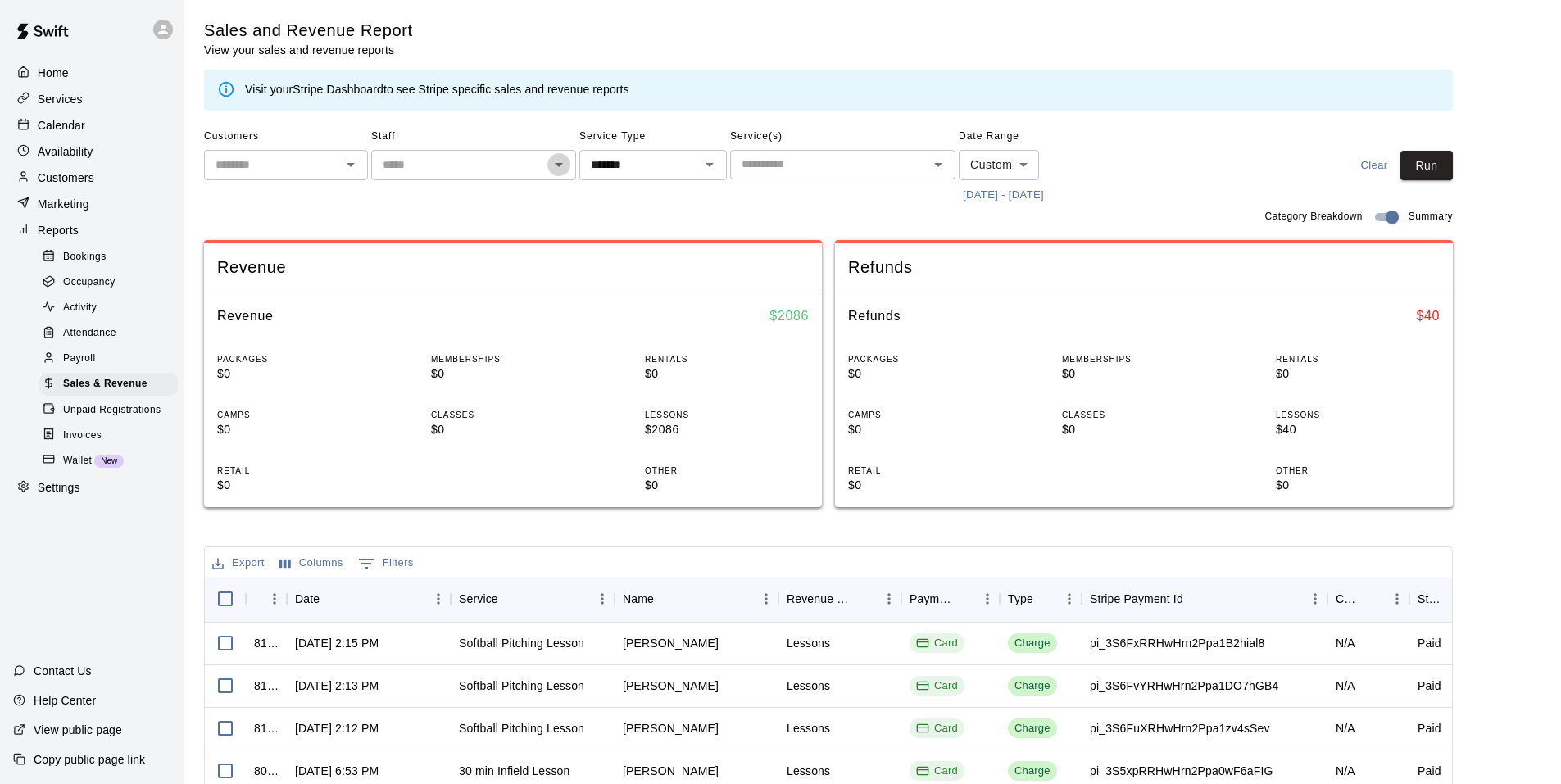
click at [556, 168] on icon "Open" at bounding box center [559, 164] width 20 height 20
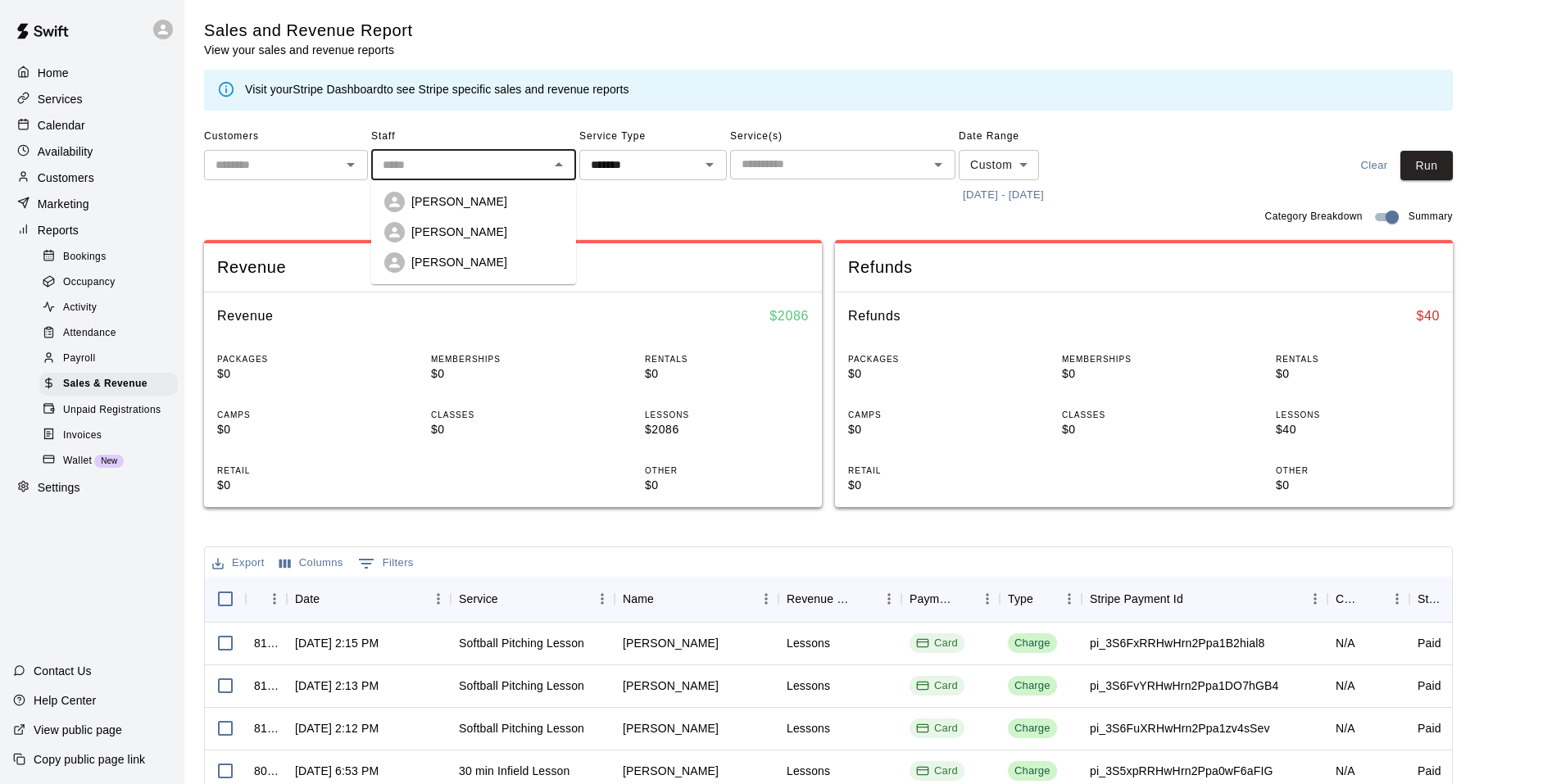
click at [479, 252] on div "Matthew Burns" at bounding box center [473, 262] width 178 height 21
type input "**********"
click at [1452, 171] on button "Run" at bounding box center [1427, 165] width 53 height 30
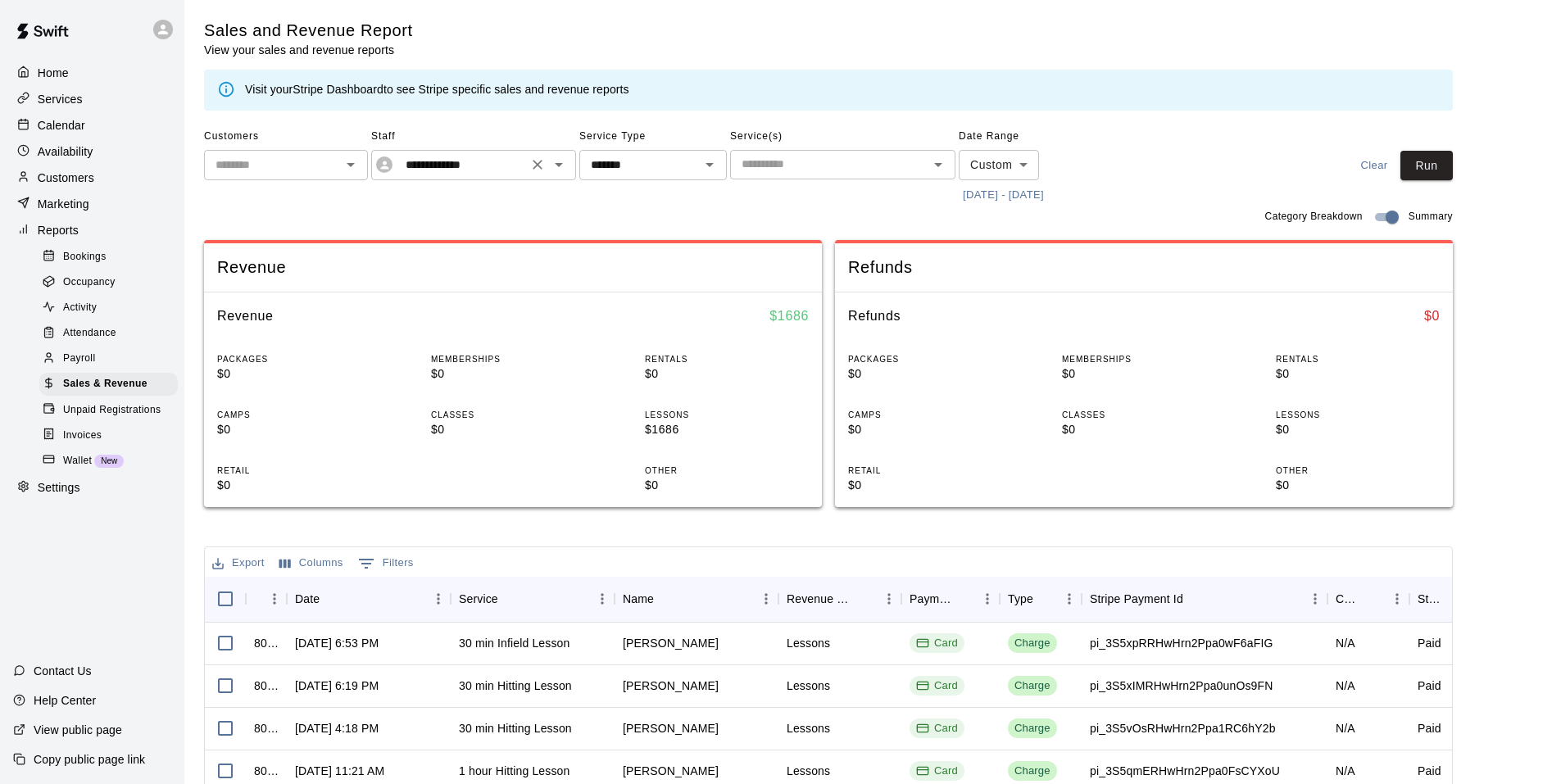
click at [566, 168] on icon "Open" at bounding box center [559, 164] width 20 height 20
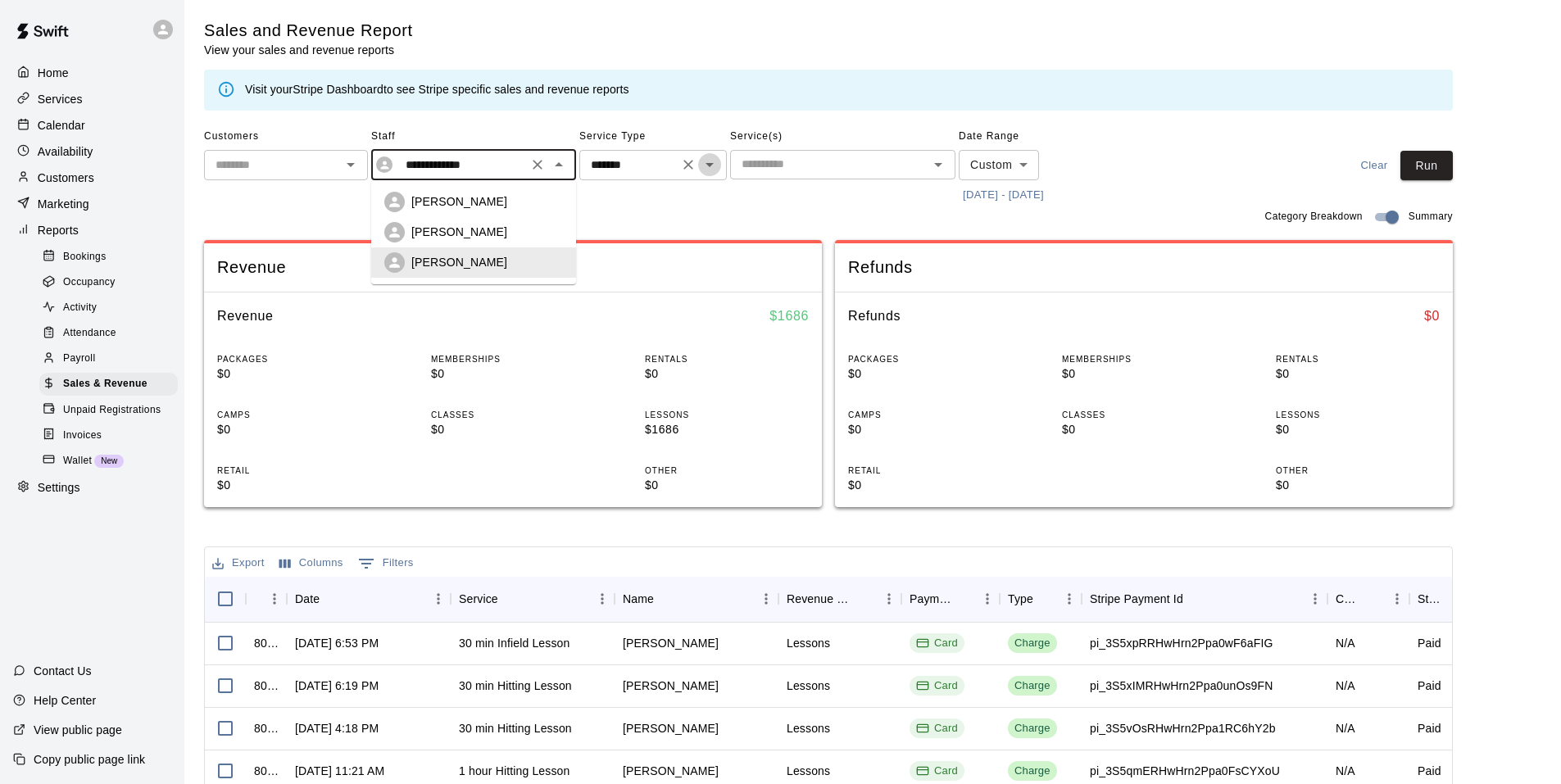
click at [710, 165] on icon "Open" at bounding box center [709, 164] width 8 height 4
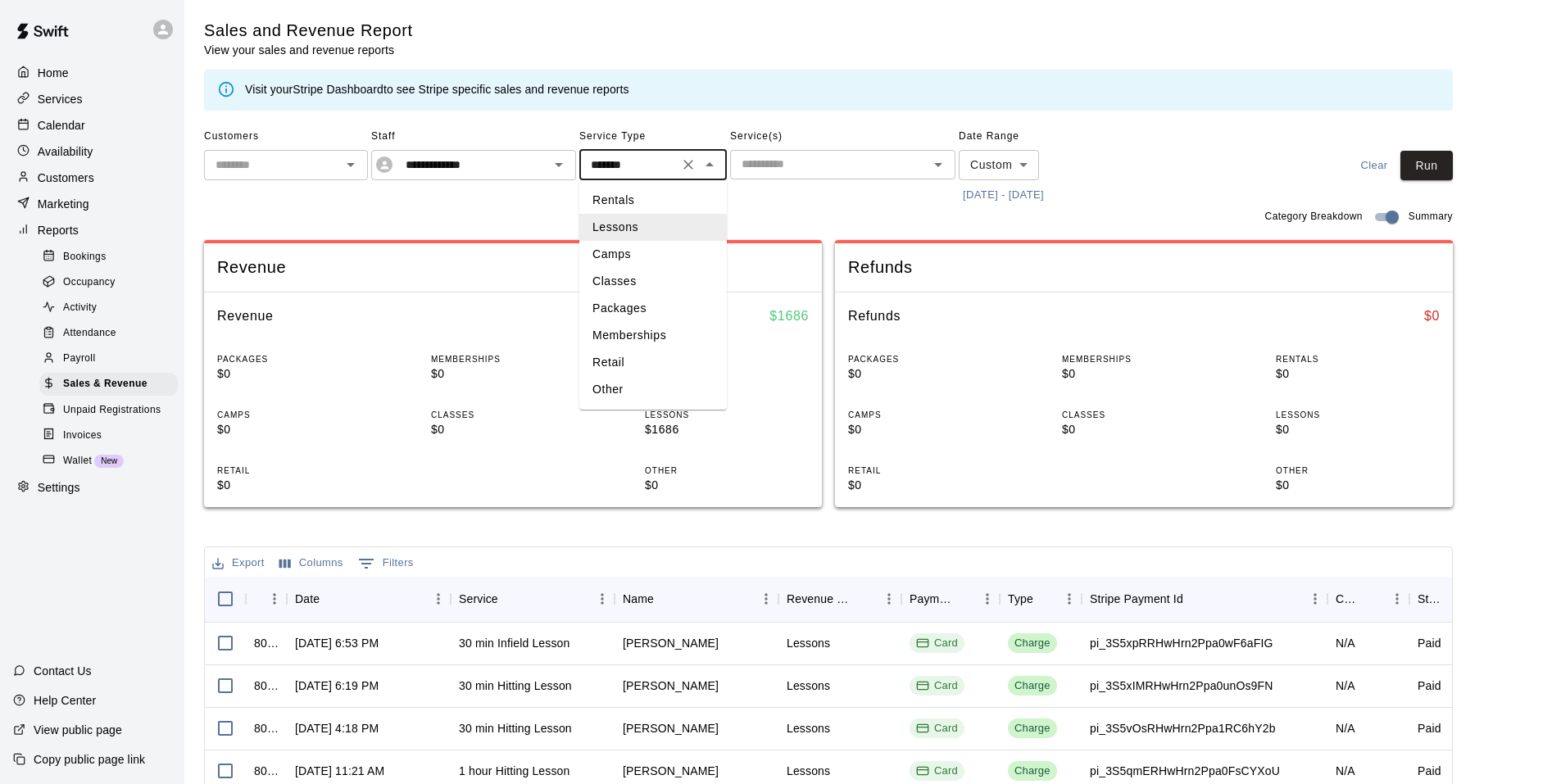
click at [623, 384] on li "Other" at bounding box center [653, 390] width 147 height 27
type input "*****"
click at [1437, 157] on button "Run" at bounding box center [1427, 165] width 53 height 30
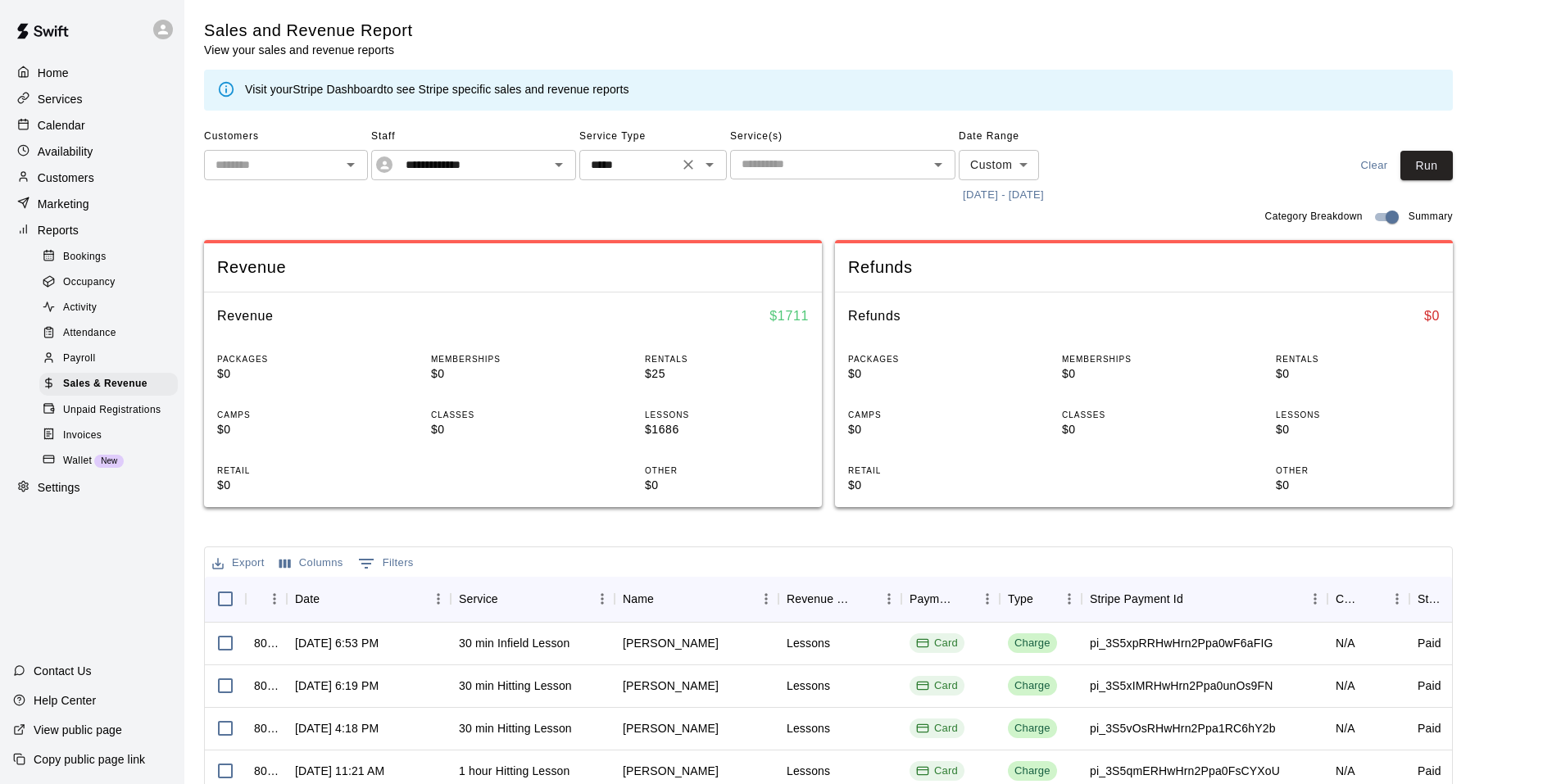
click at [707, 171] on icon "Open" at bounding box center [709, 164] width 20 height 20
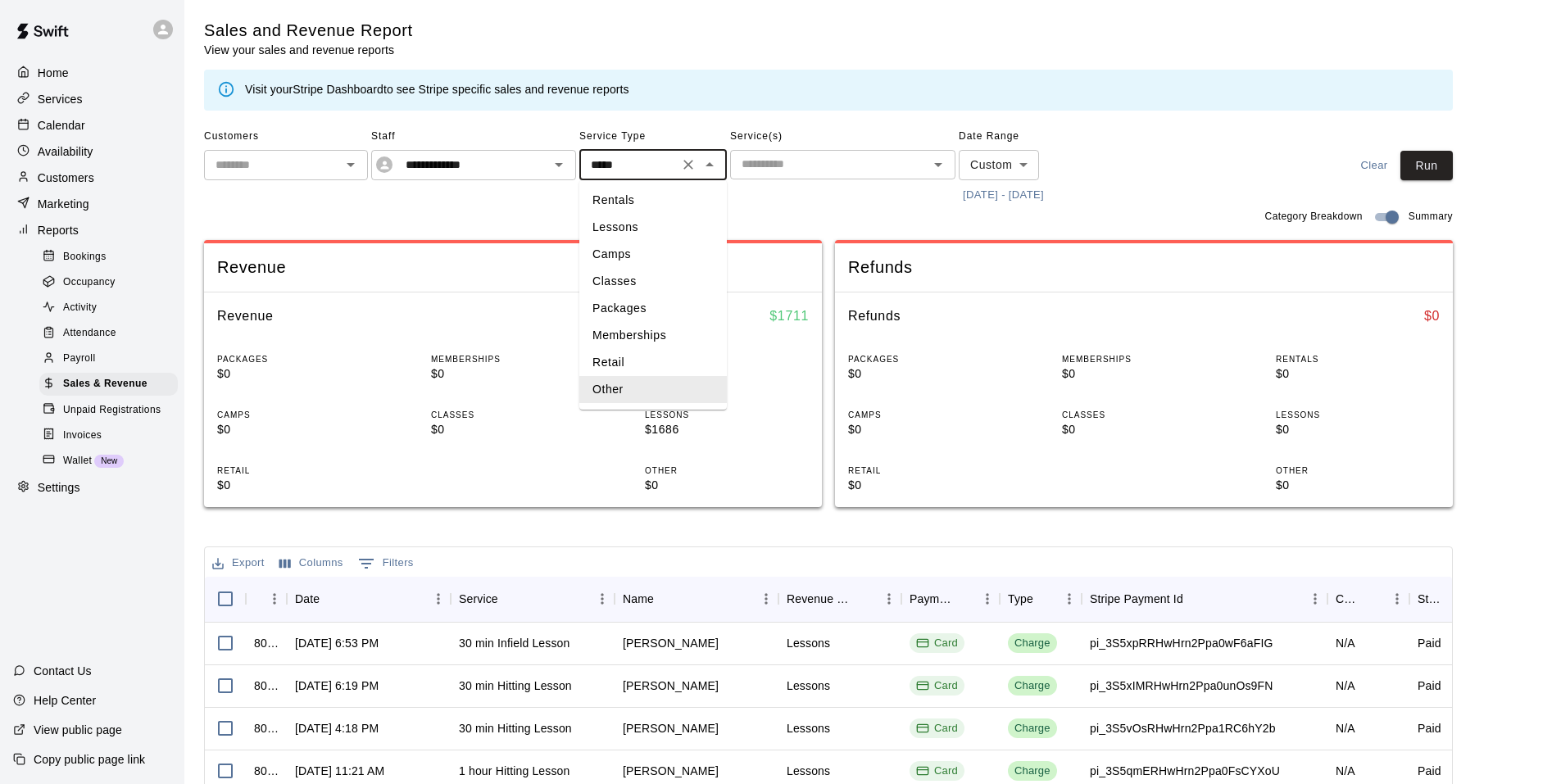
click at [685, 168] on icon "Clear" at bounding box center [688, 164] width 10 height 10
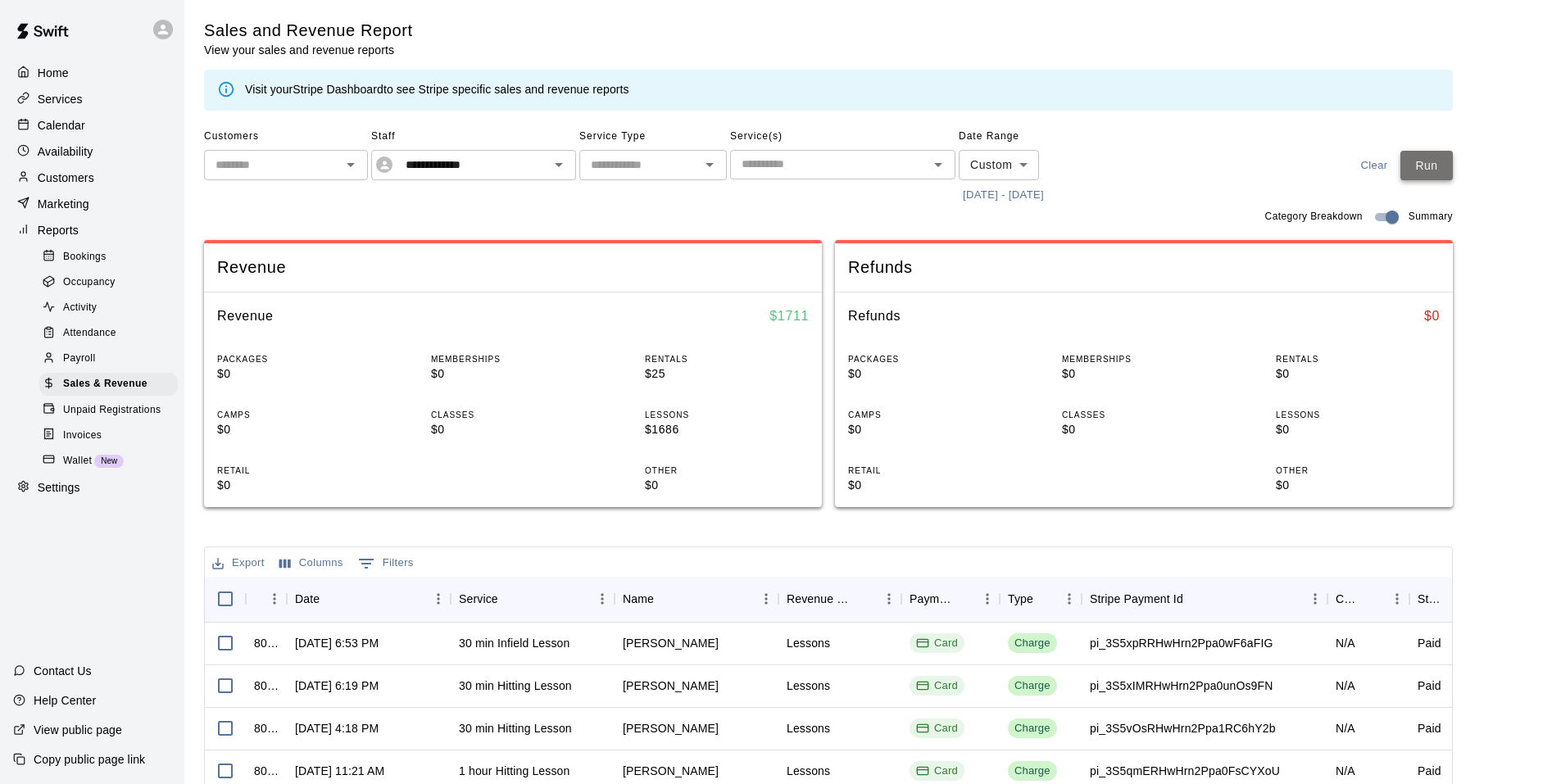
click at [1452, 165] on button "Run" at bounding box center [1427, 165] width 53 height 30
click at [555, 172] on icon "Open" at bounding box center [559, 164] width 20 height 20
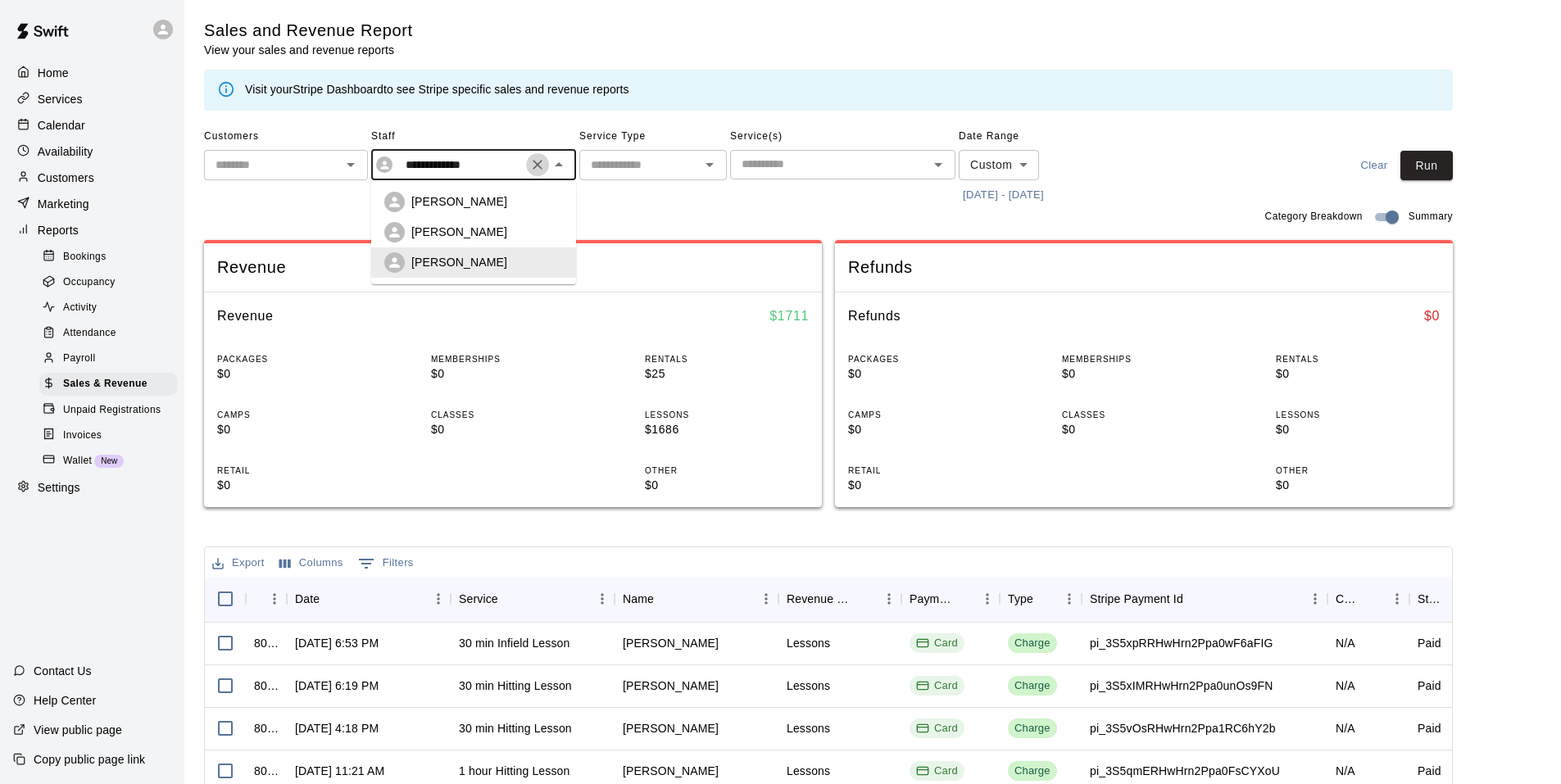
click at [533, 166] on icon "Clear" at bounding box center [538, 164] width 16 height 16
click at [1440, 159] on button "Run" at bounding box center [1427, 165] width 53 height 30
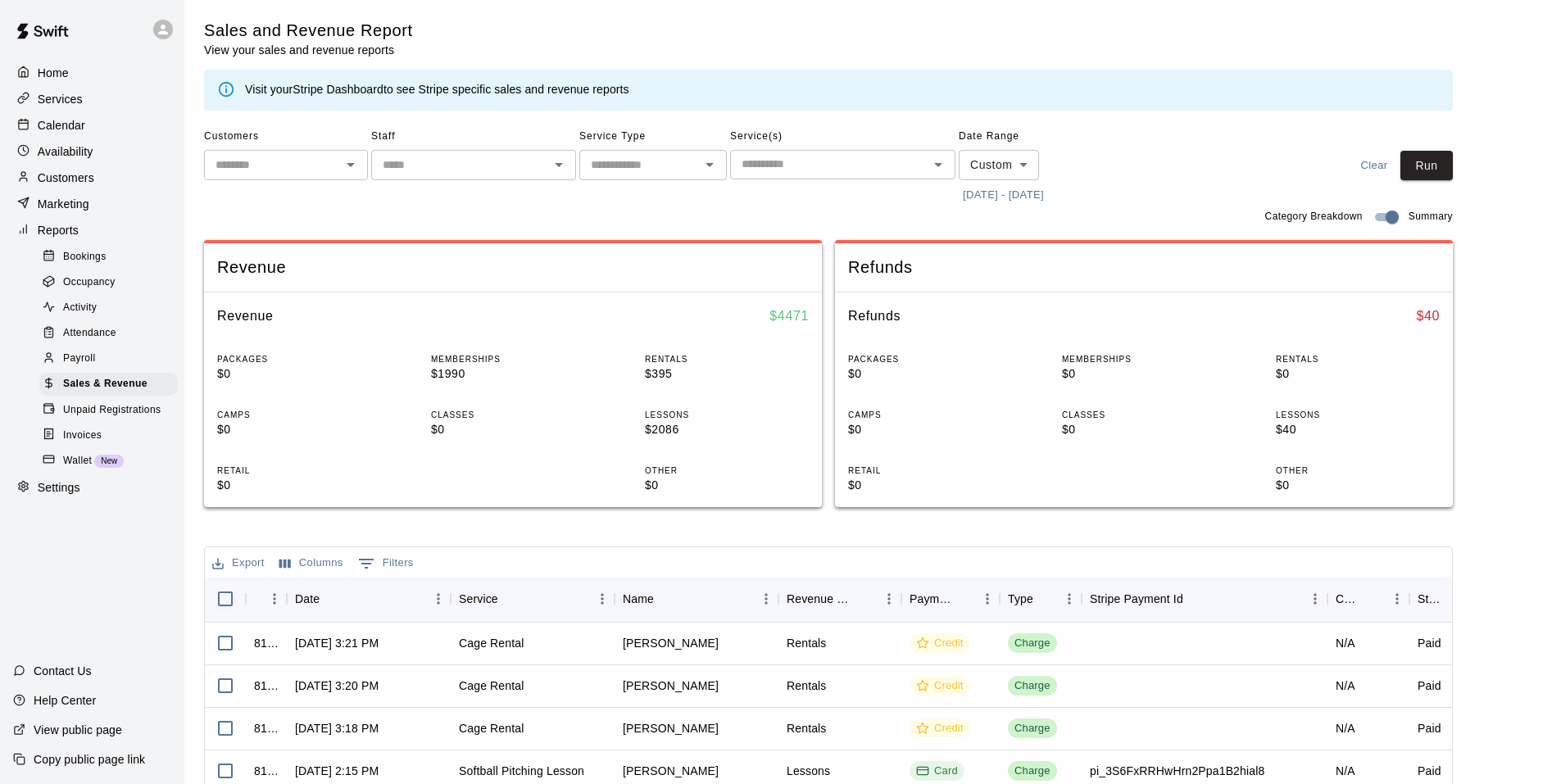
click at [85, 367] on span "Payroll" at bounding box center [79, 359] width 32 height 16
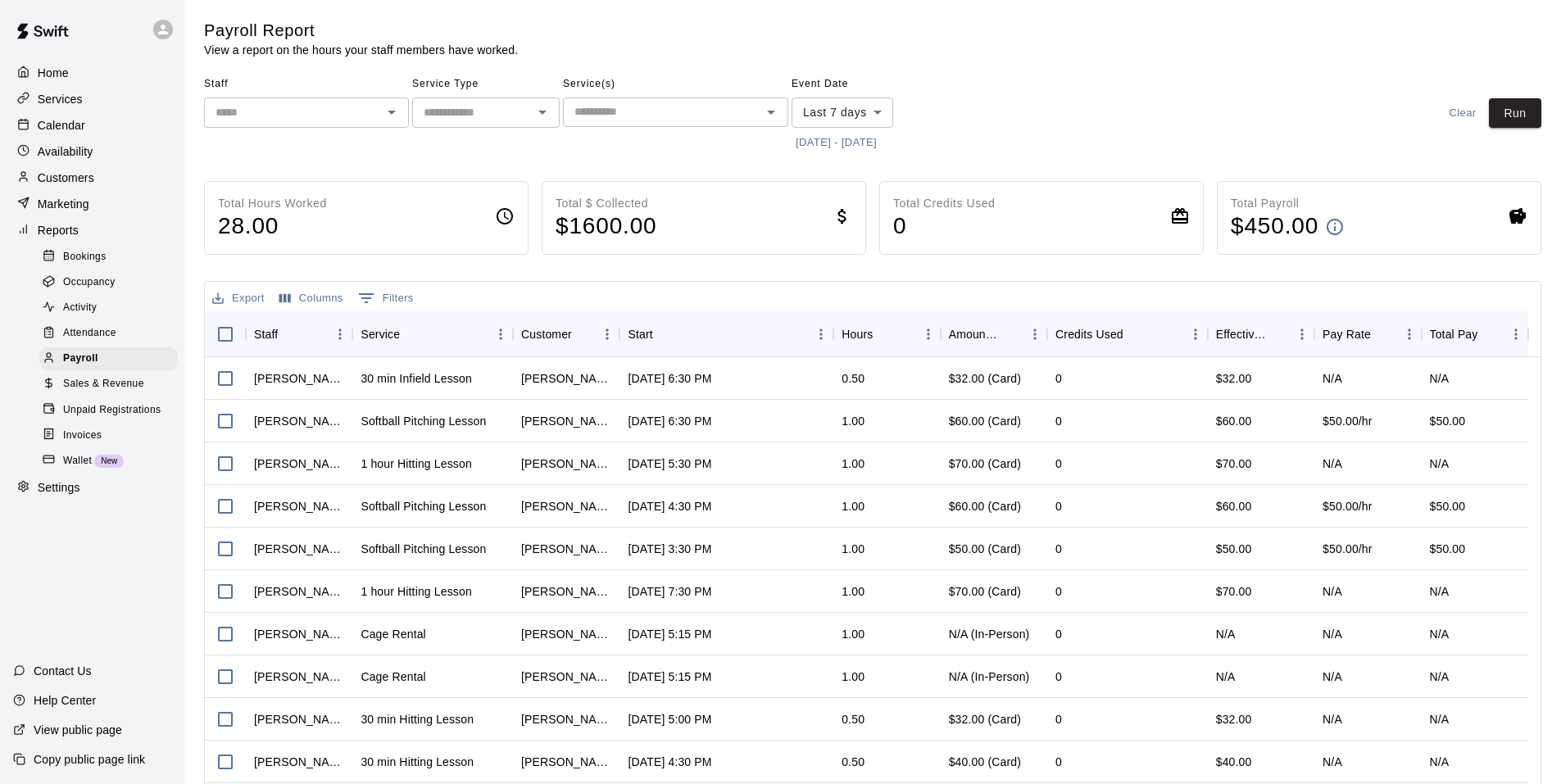
click at [393, 118] on icon "Open" at bounding box center [392, 113] width 20 height 20
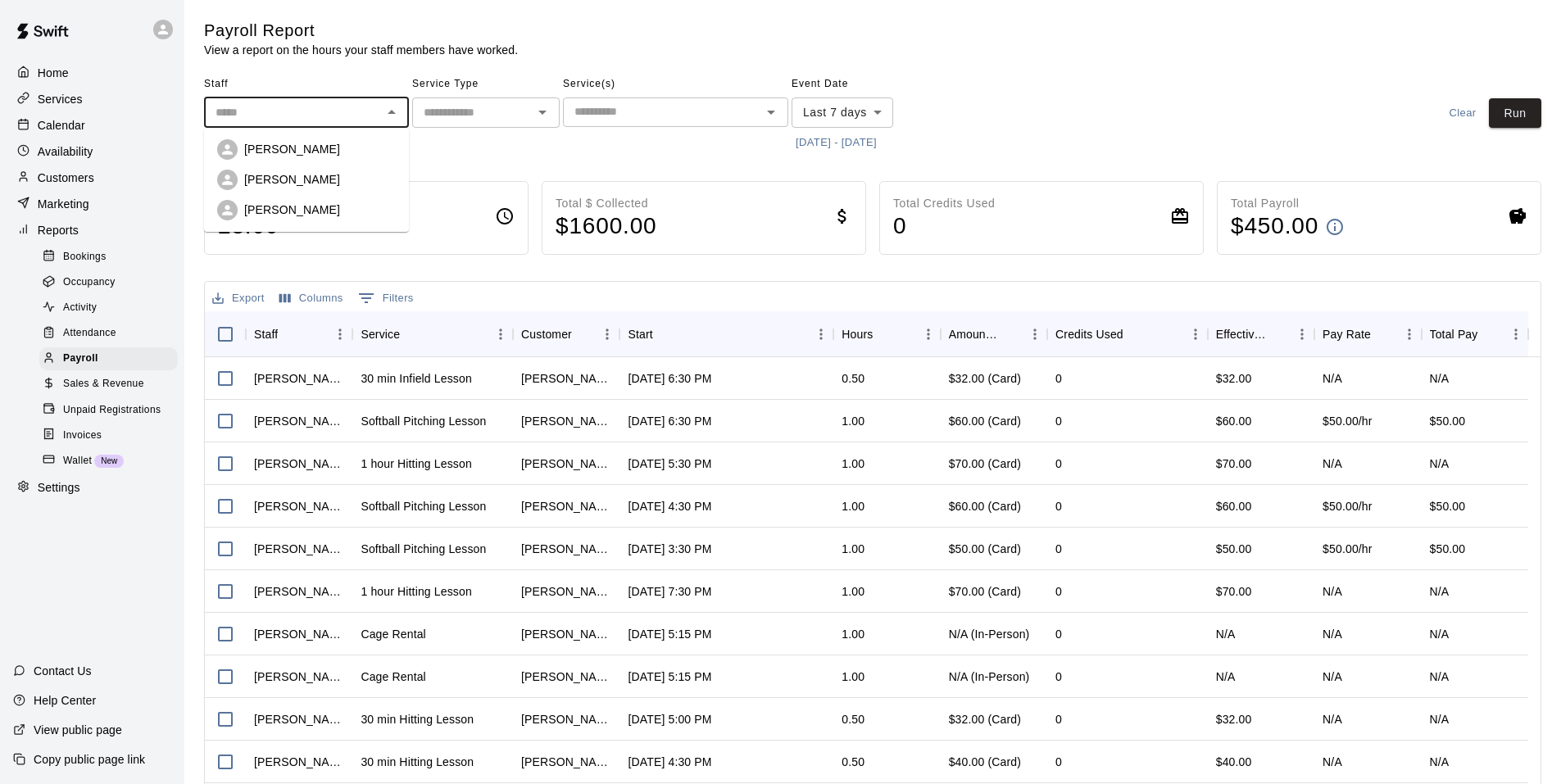
click at [321, 154] on div "Chloe Bennett" at bounding box center [320, 149] width 151 height 16
type input "**********"
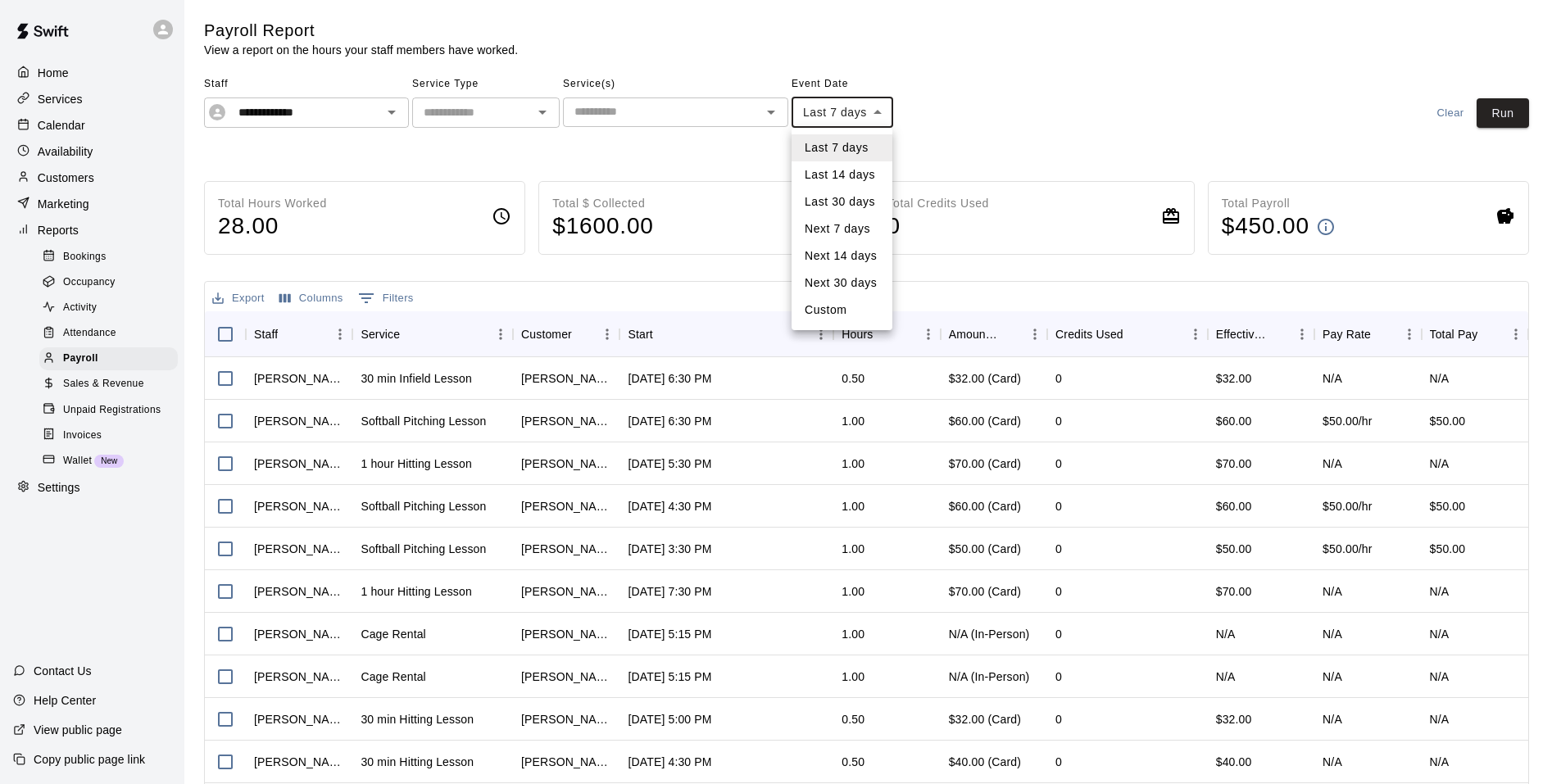
click at [882, 114] on body "**********" at bounding box center [780, 431] width 1561 height 861
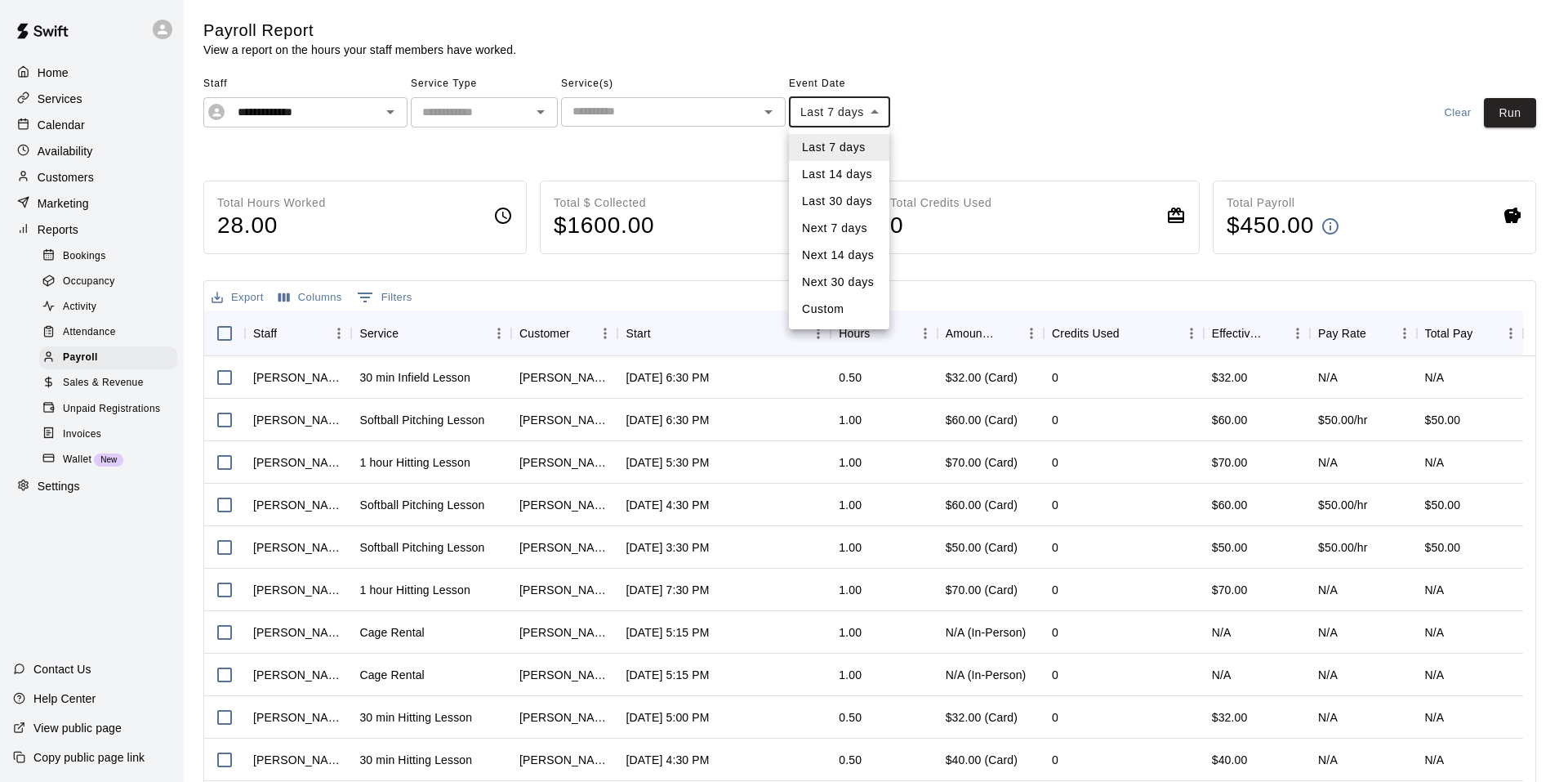
click at [950, 88] on div at bounding box center [784, 391] width 1568 height 782
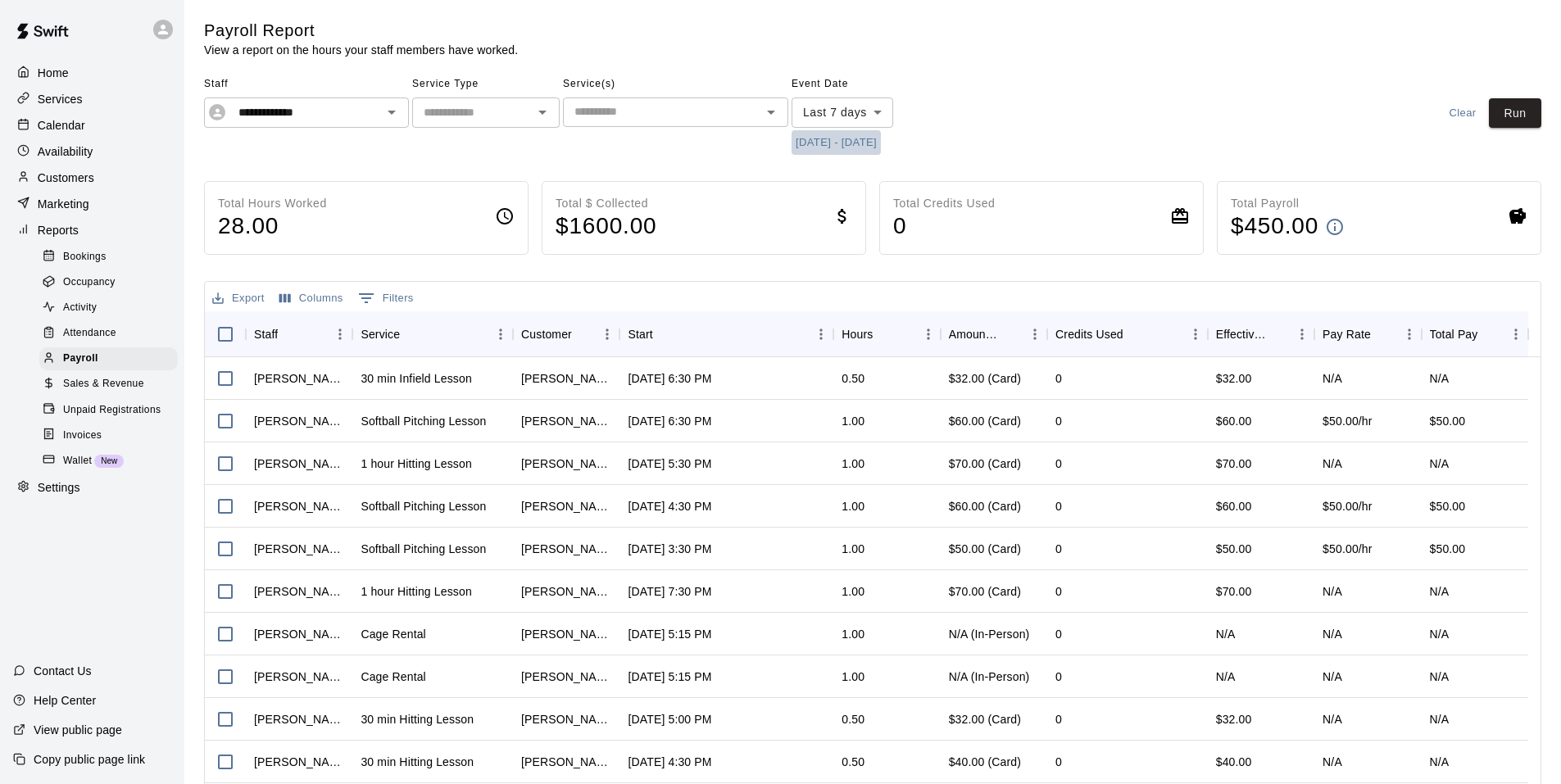
click at [861, 146] on button "9/4/2025 - 9/11/2025" at bounding box center [836, 143] width 90 height 25
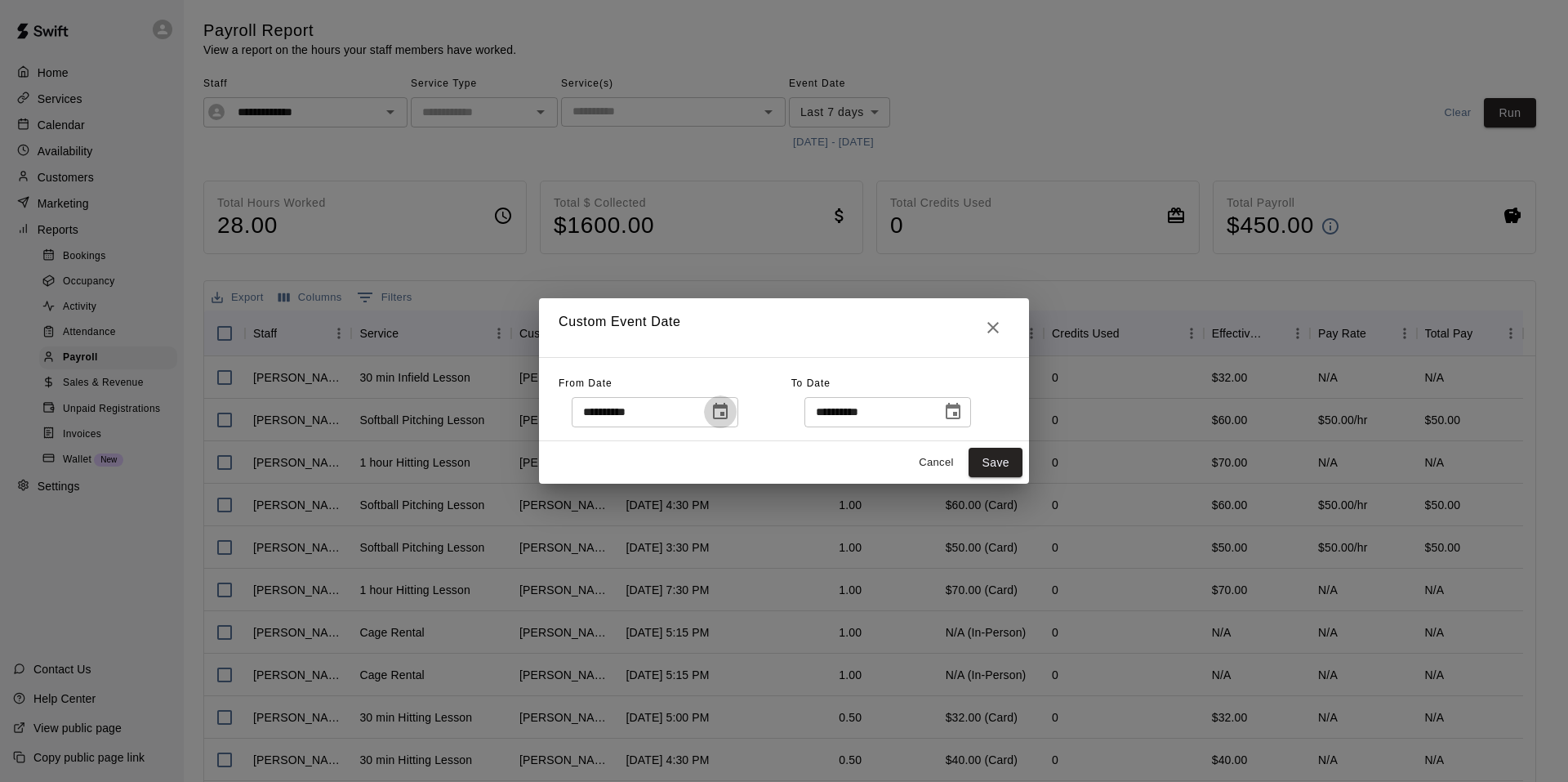
click at [727, 407] on icon "Choose date, selected date is Sep 4, 2025" at bounding box center [720, 411] width 15 height 16
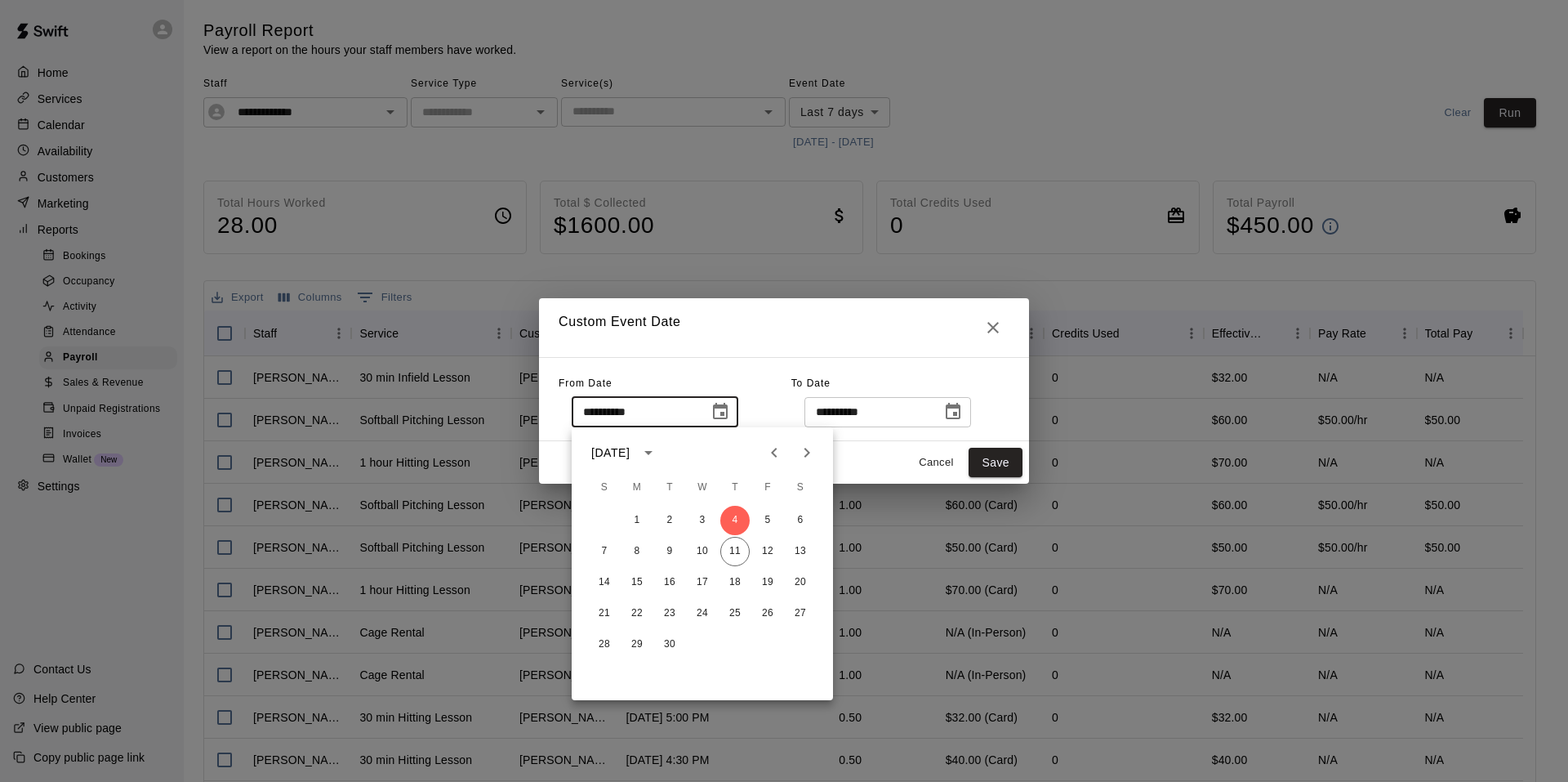
click at [771, 453] on icon "Previous month" at bounding box center [774, 452] width 20 height 20
click at [594, 675] on button "31" at bounding box center [605, 675] width 29 height 30
type input "**********"
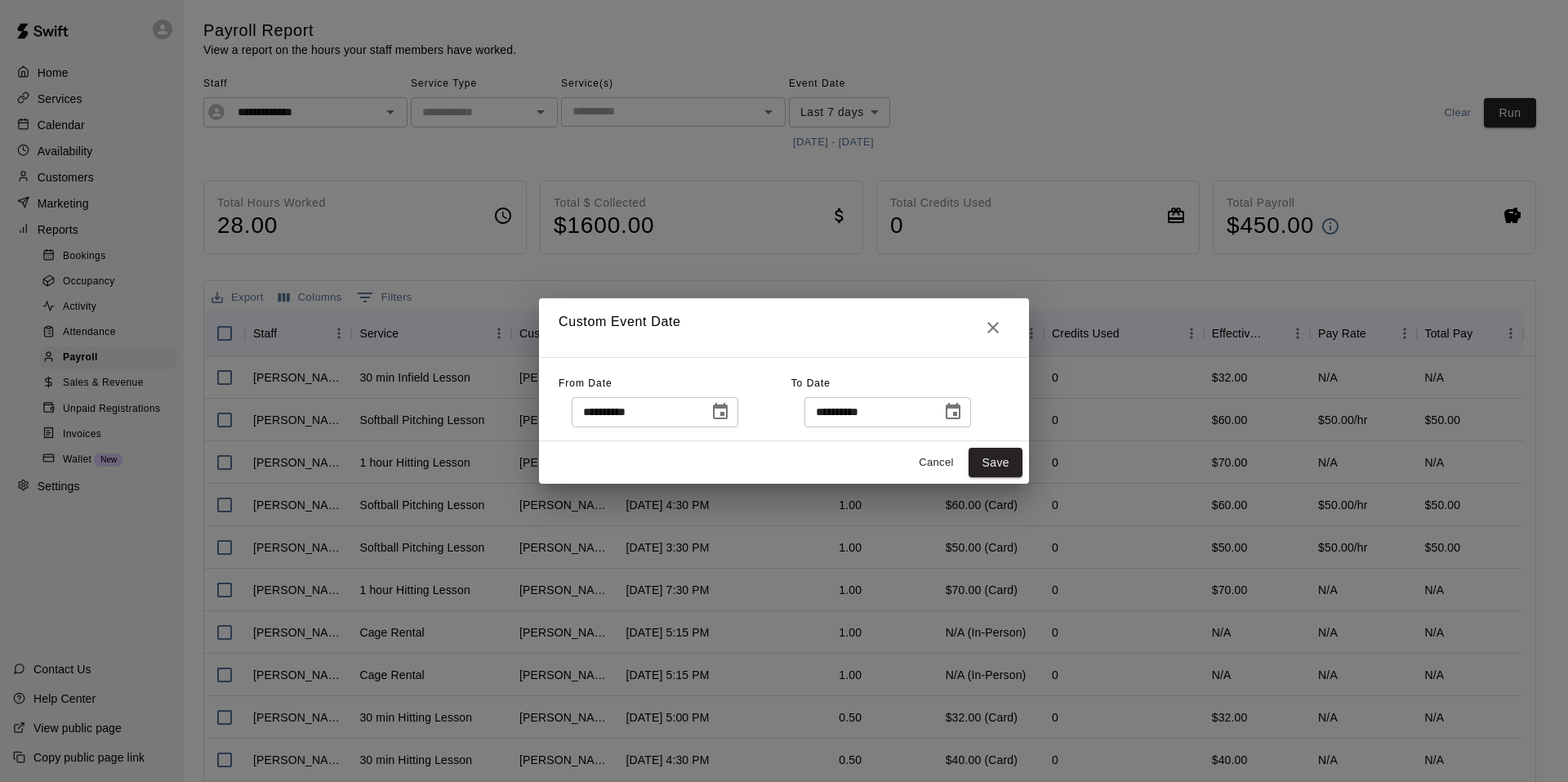
click at [960, 414] on icon "Choose date, selected date is Sep 11, 2025" at bounding box center [953, 411] width 15 height 16
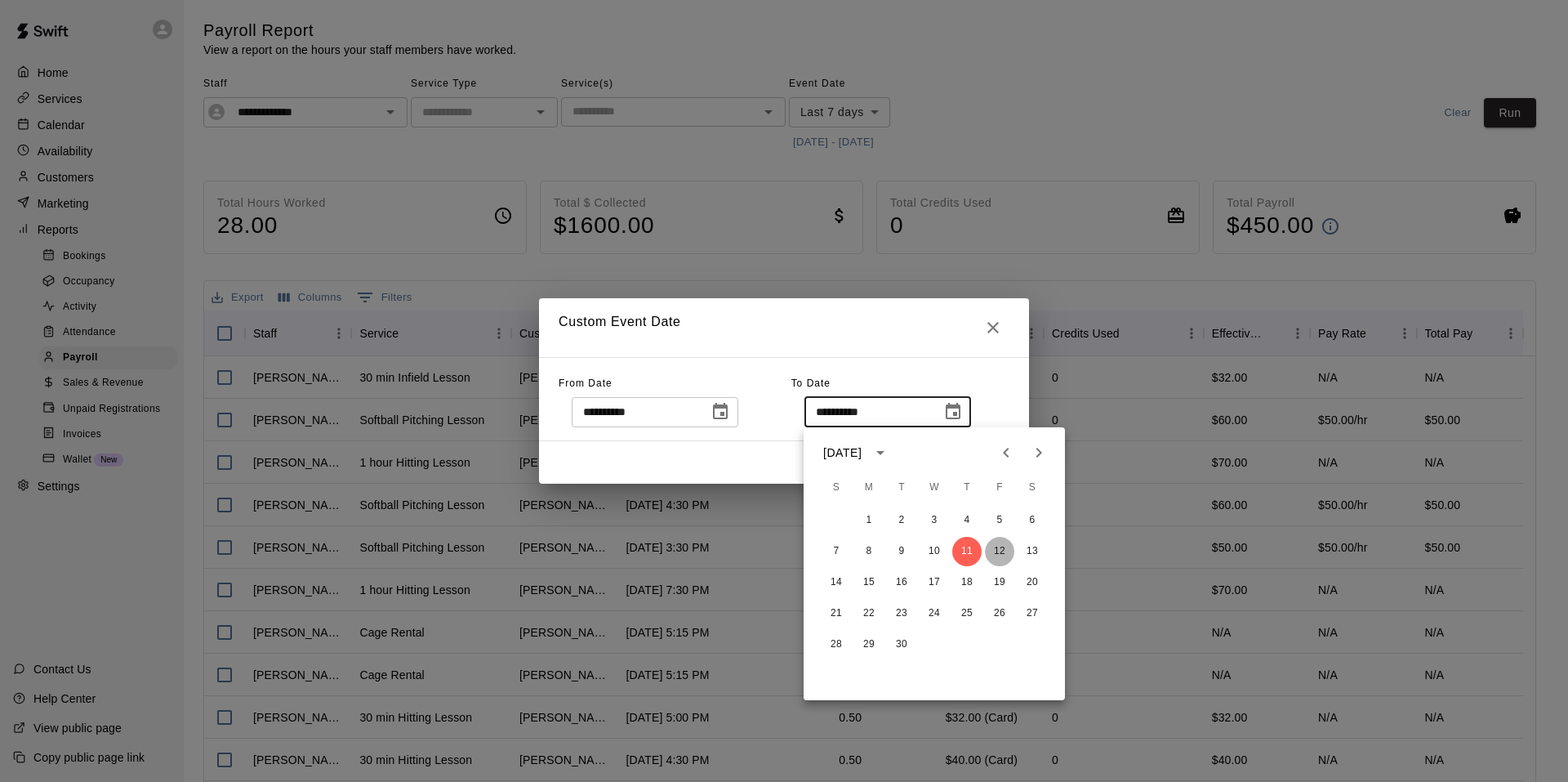
click at [995, 552] on button "12" at bounding box center [999, 552] width 29 height 30
type input "**********"
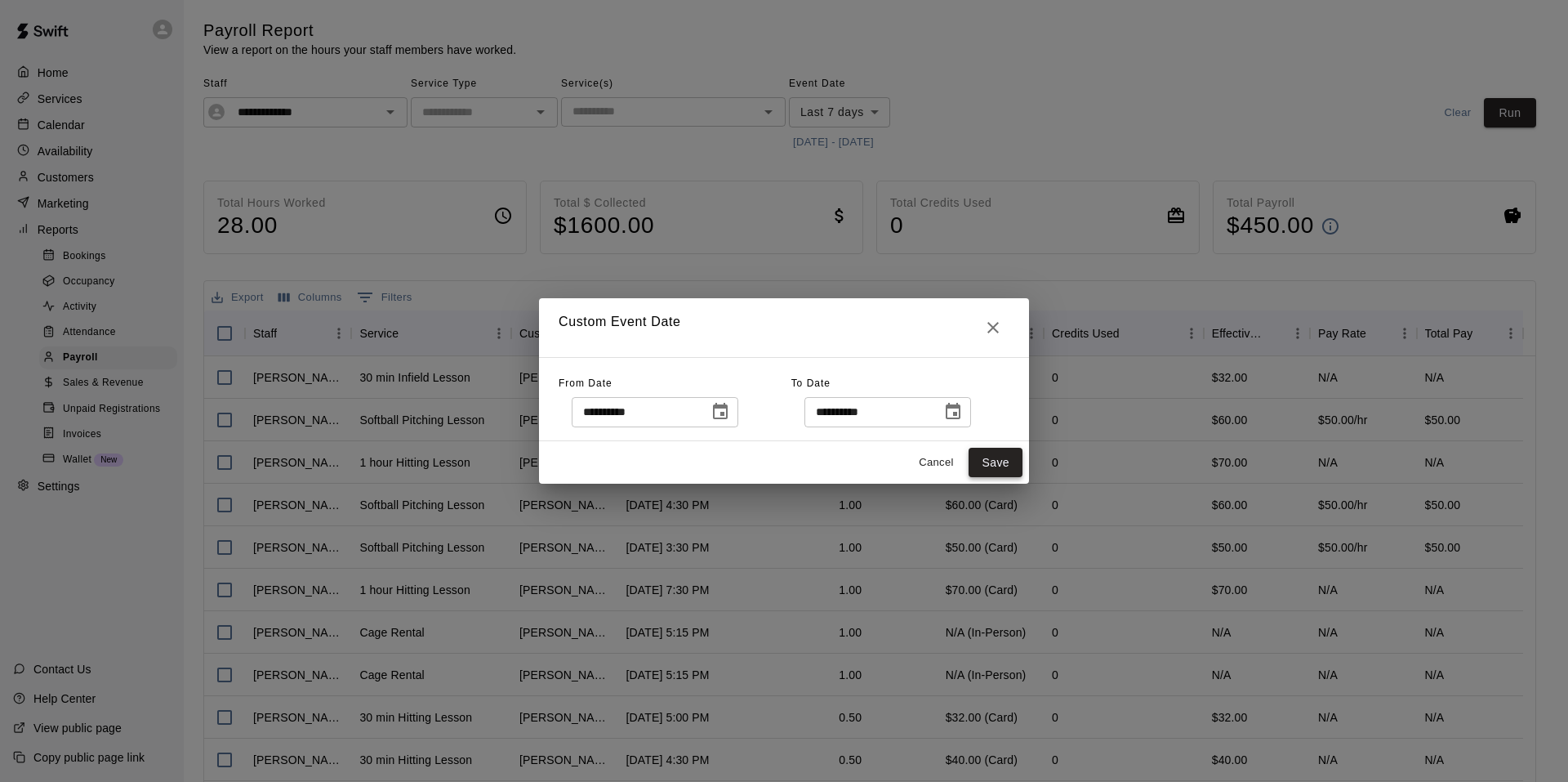
click at [1003, 471] on button "Save" at bounding box center [995, 462] width 54 height 30
type input "******"
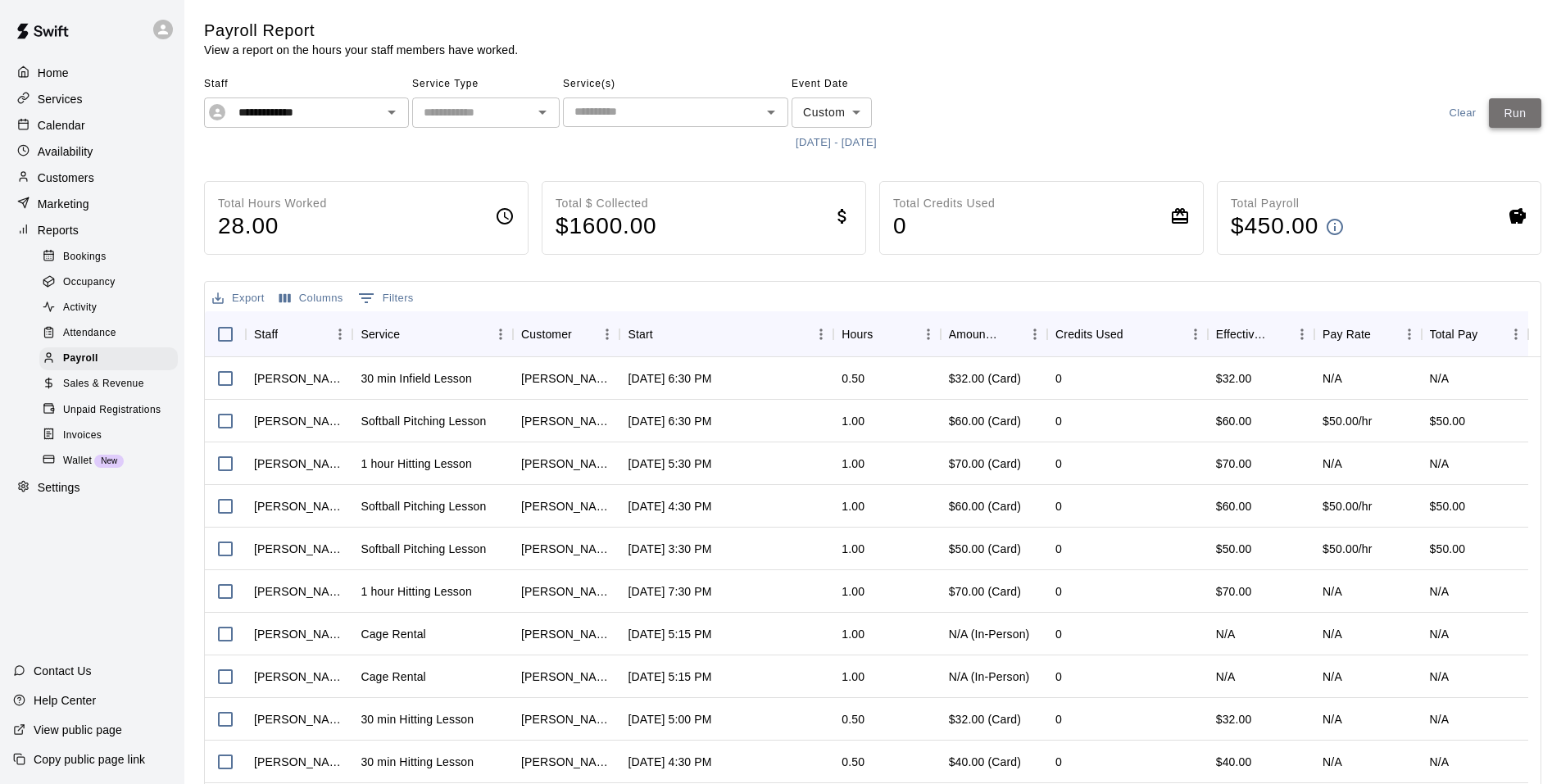
click at [1517, 125] on button "Run" at bounding box center [1515, 113] width 53 height 30
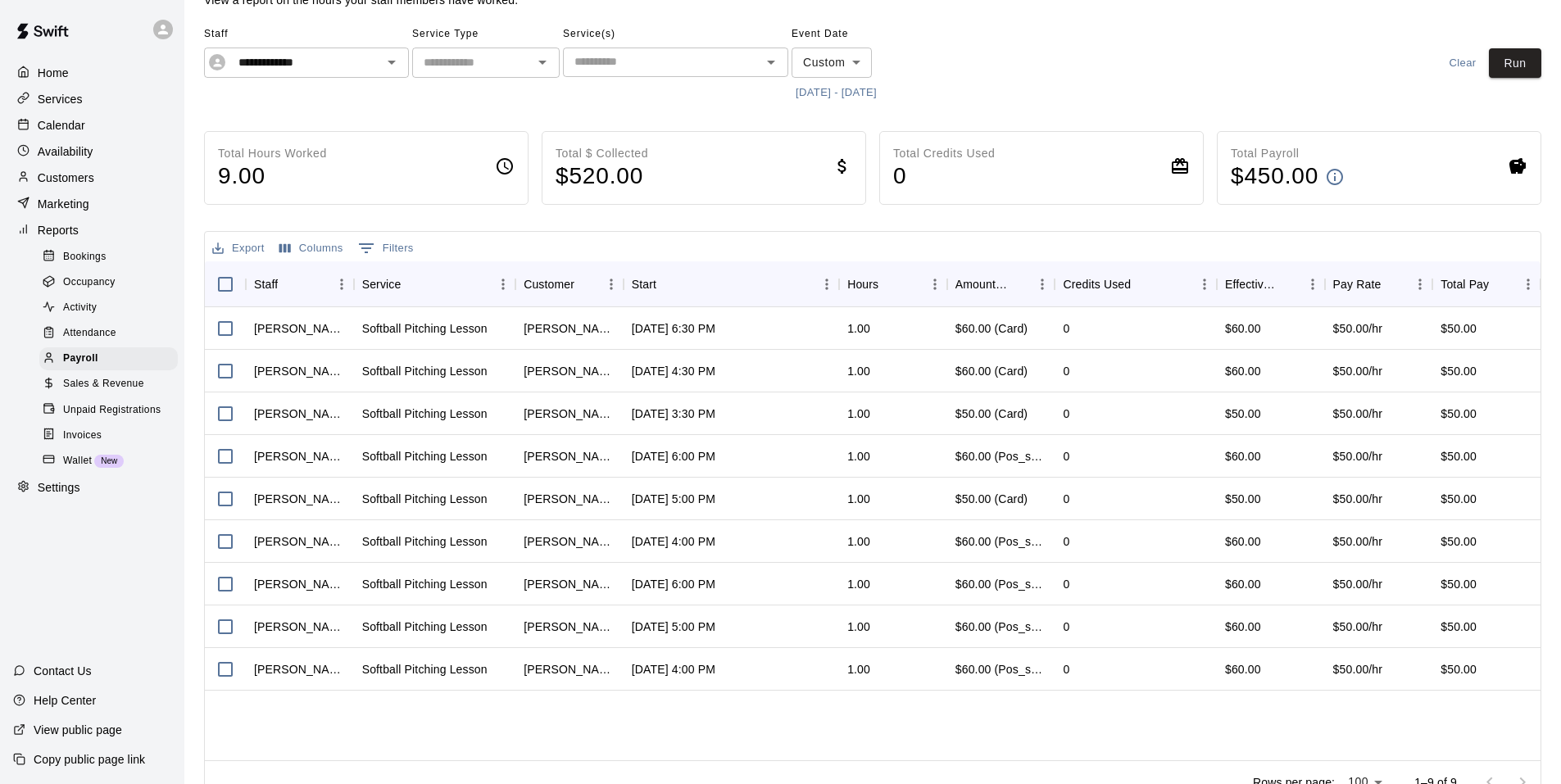
scroll to position [77, 0]
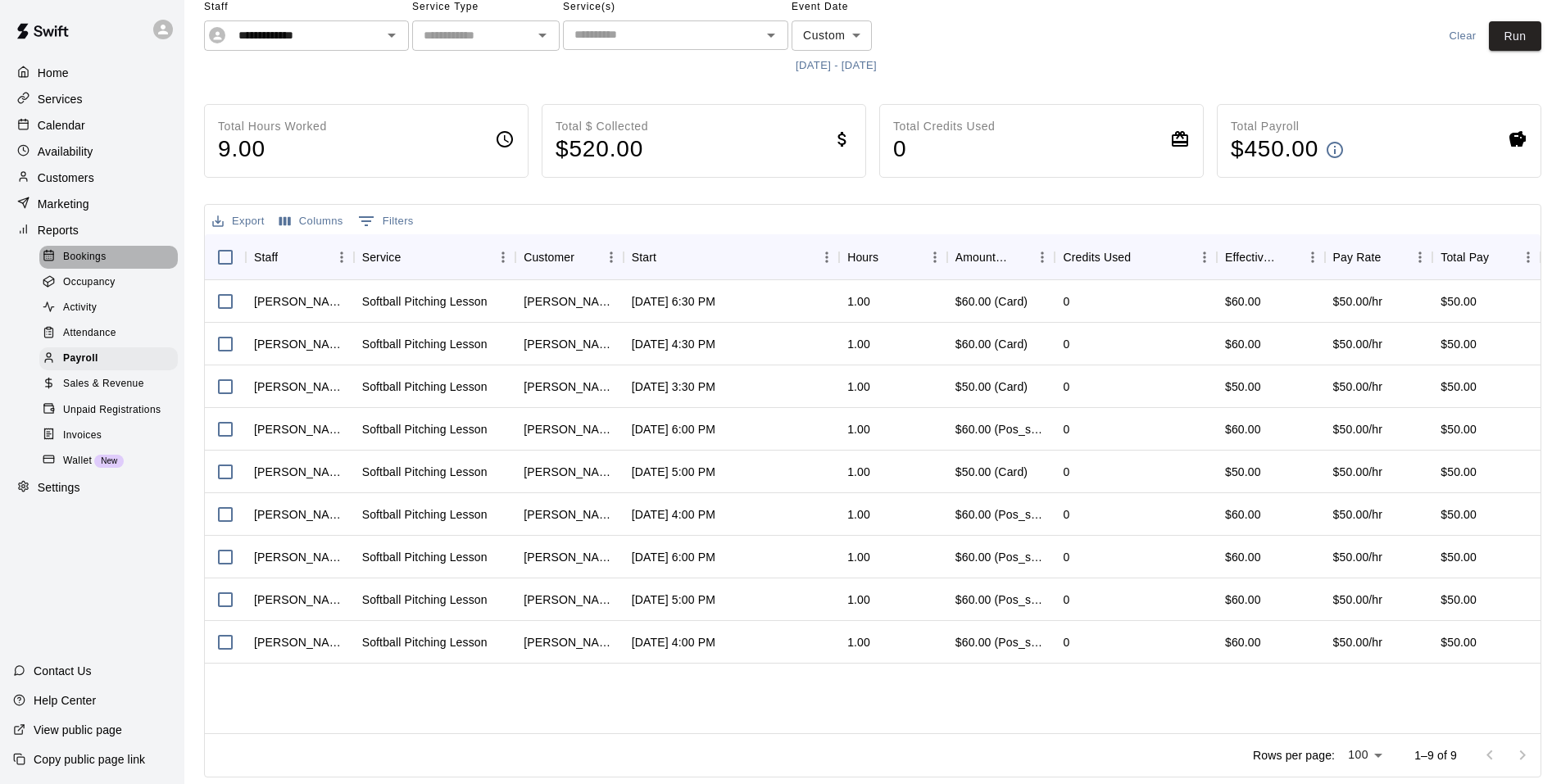
click at [81, 261] on span "Bookings" at bounding box center [85, 257] width 44 height 16
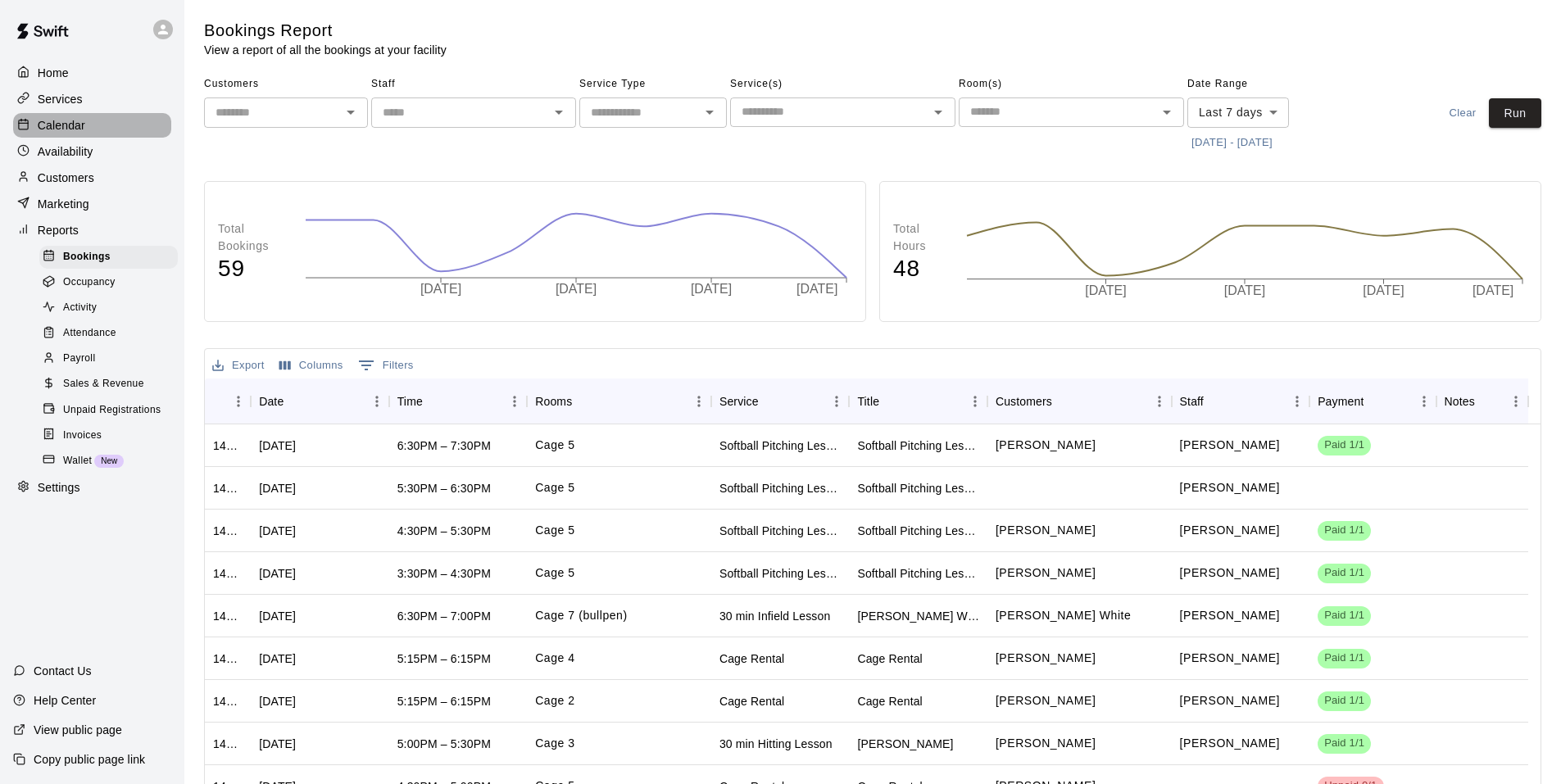
click at [82, 127] on p "Calendar" at bounding box center [62, 126] width 48 height 16
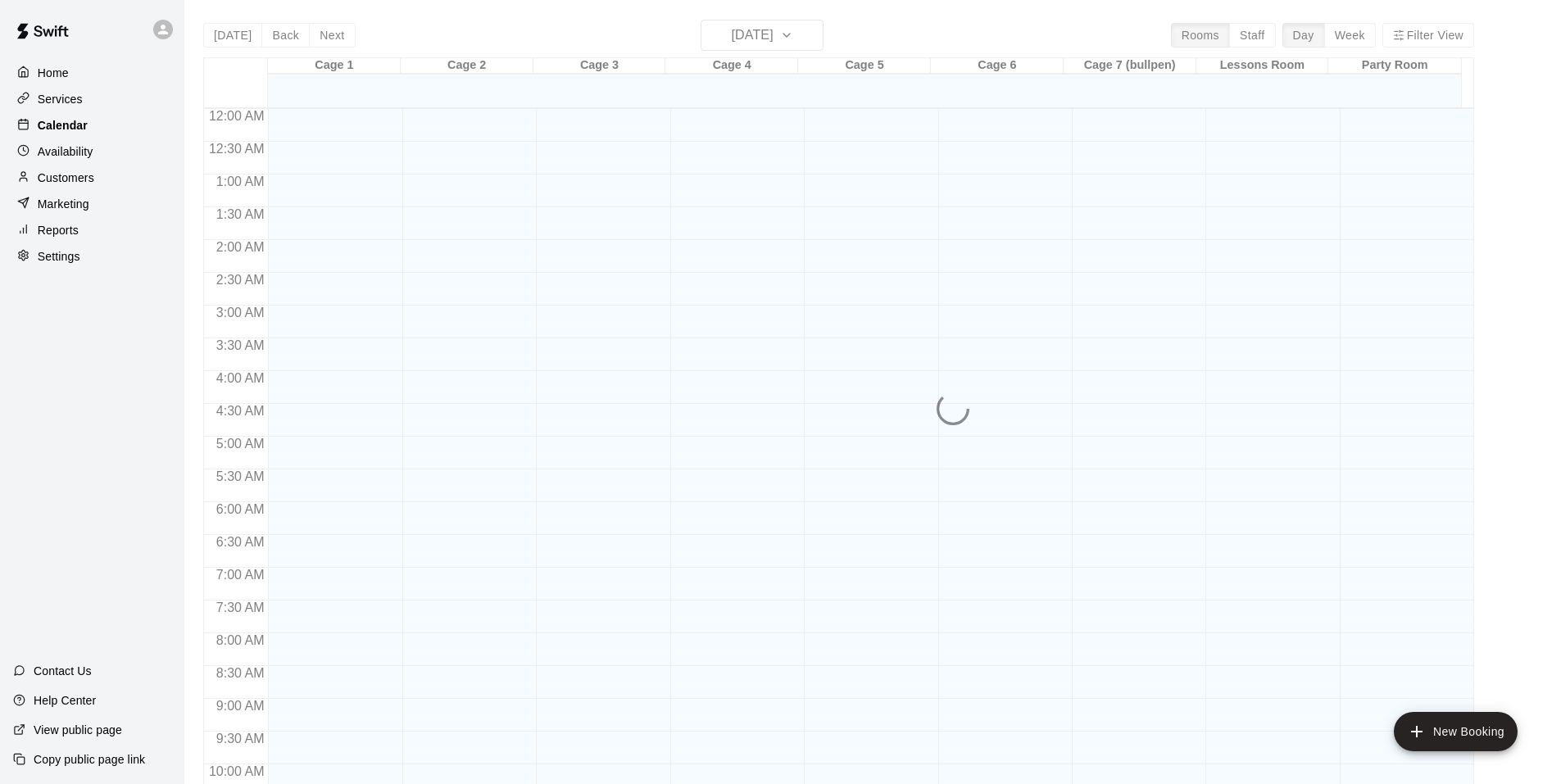
scroll to position [830, 0]
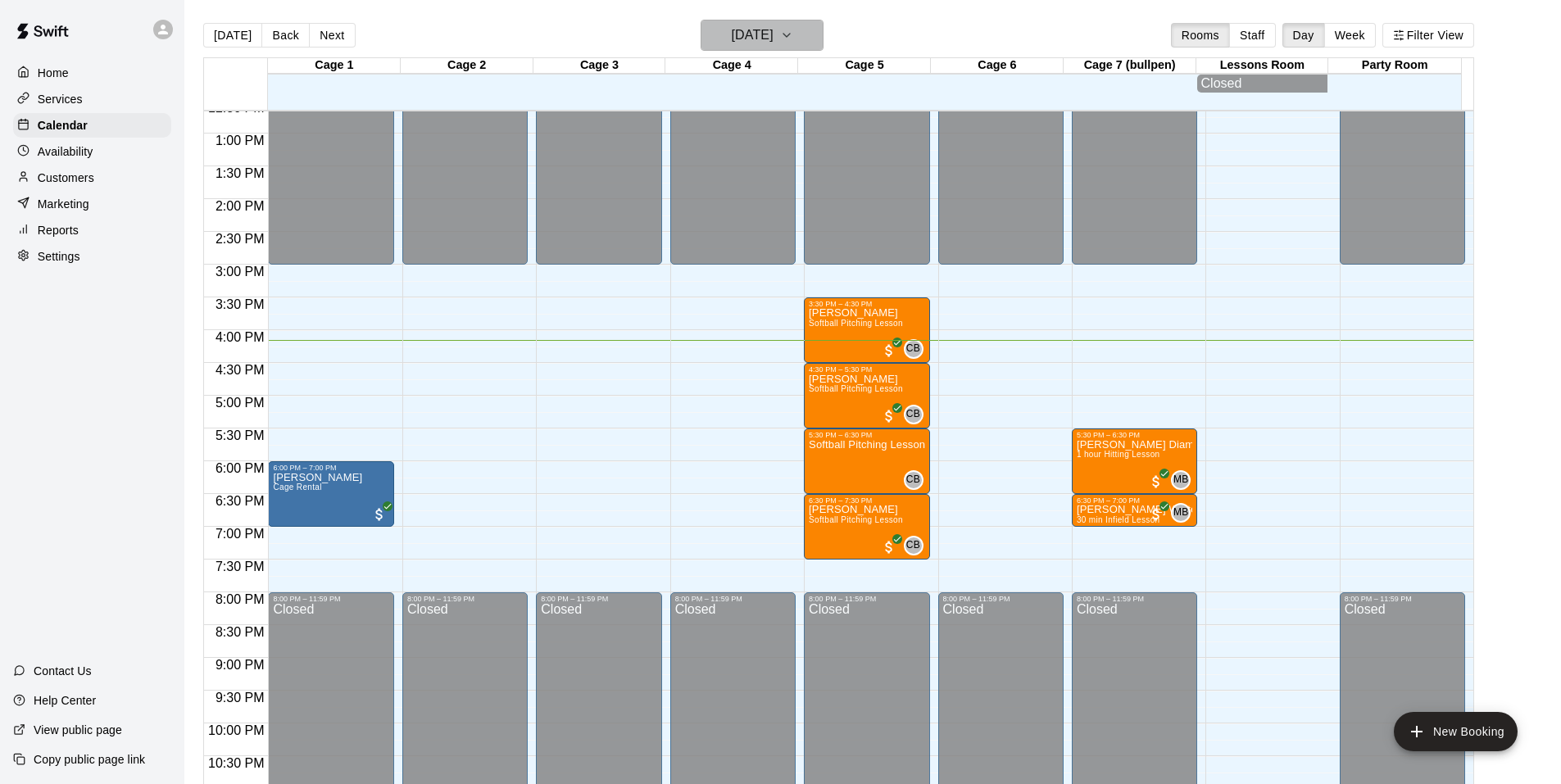
click at [810, 32] on button "[DATE]" at bounding box center [762, 35] width 123 height 31
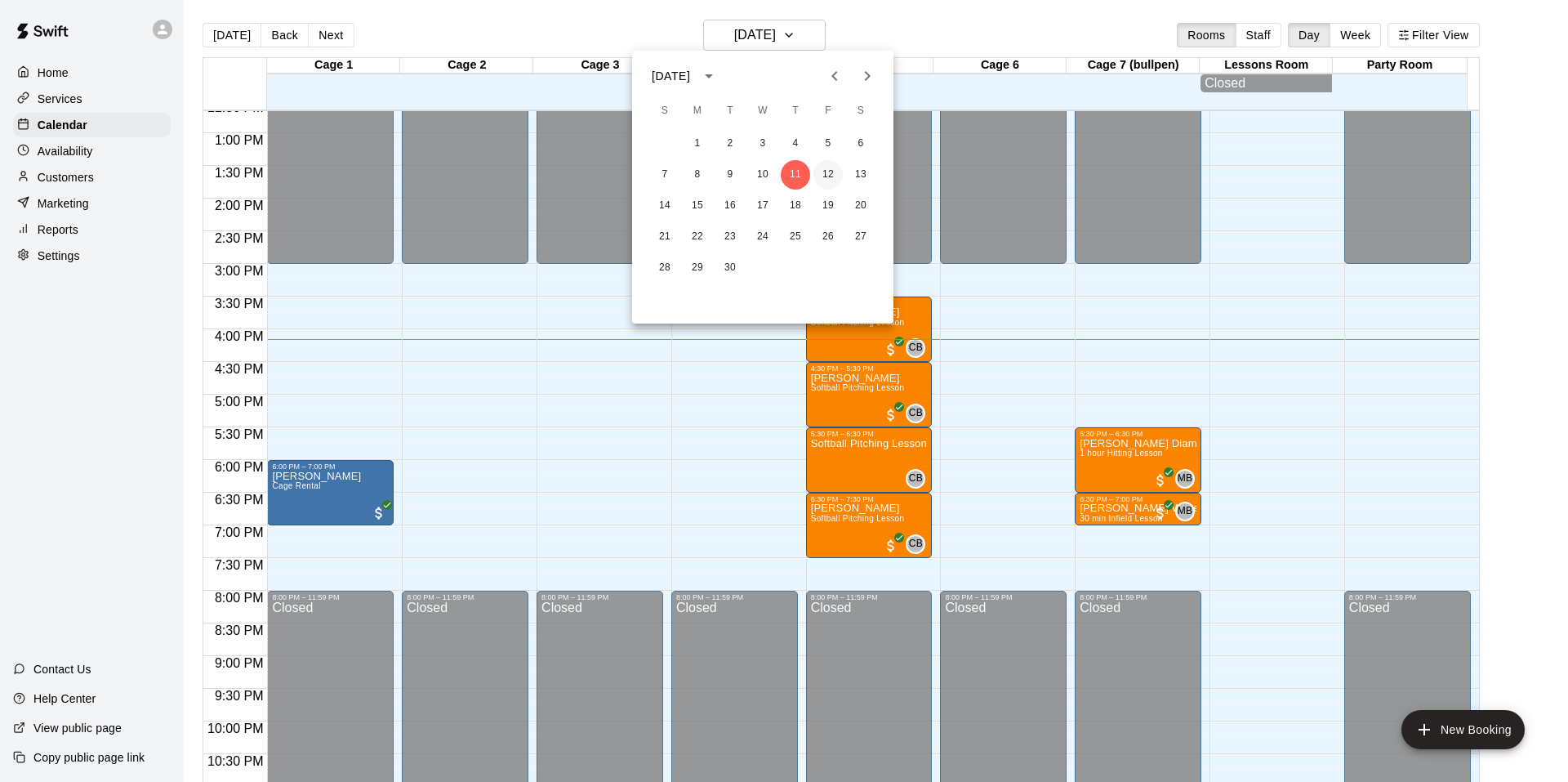
click at [836, 171] on button "12" at bounding box center [828, 175] width 29 height 30
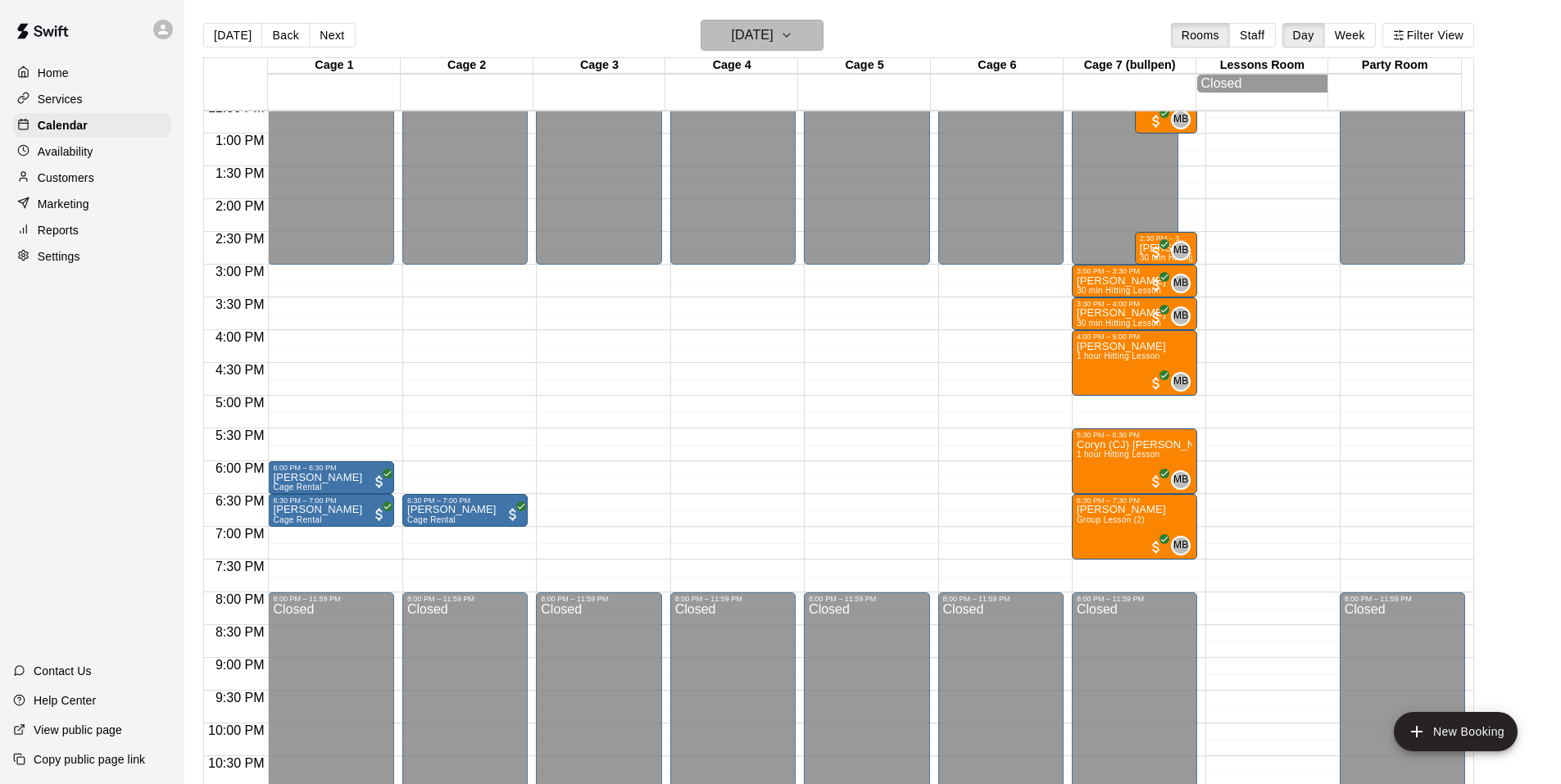
click at [793, 37] on icon "button" at bounding box center [787, 35] width 13 height 20
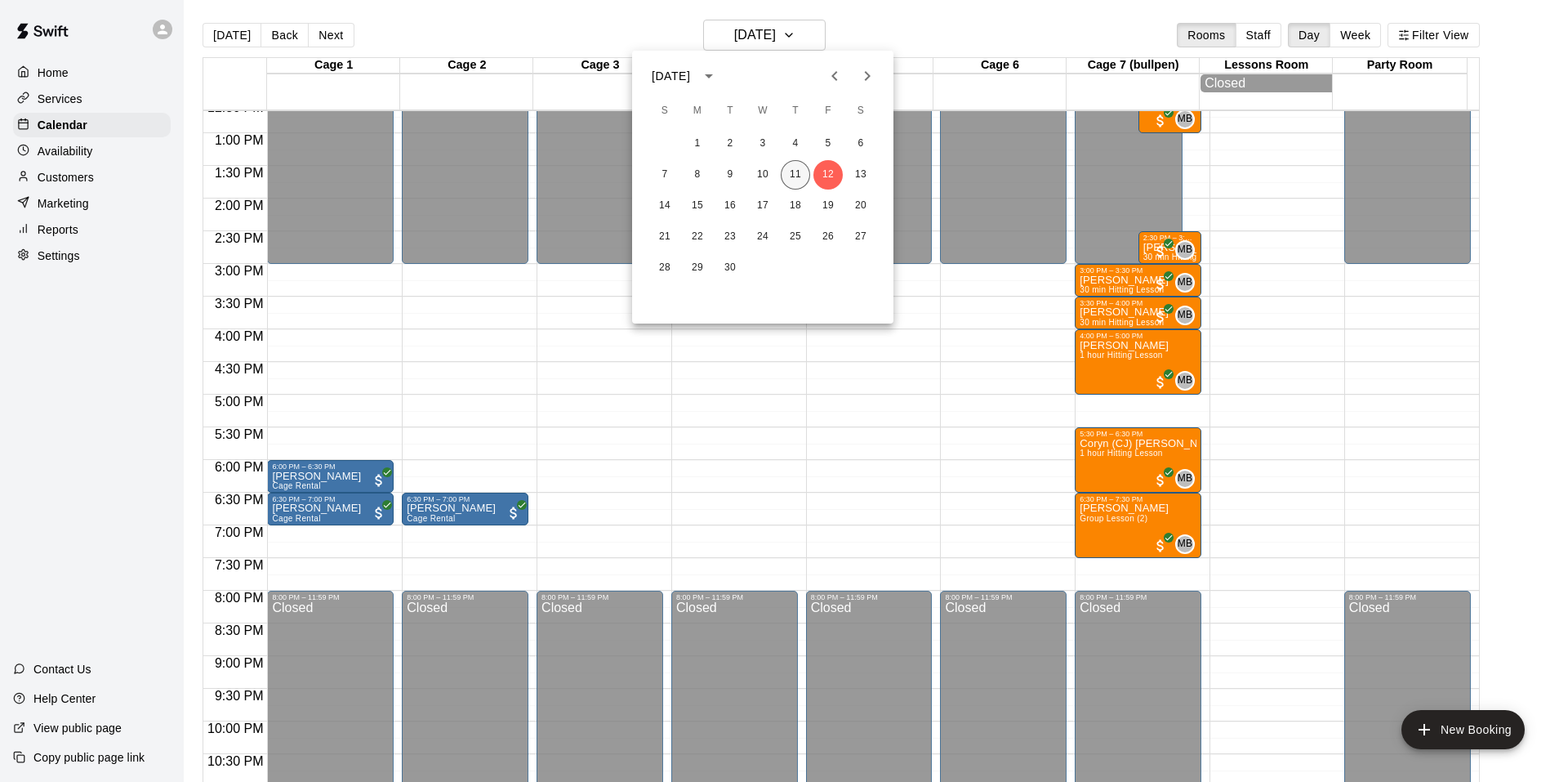
click at [793, 166] on button "11" at bounding box center [795, 175] width 29 height 30
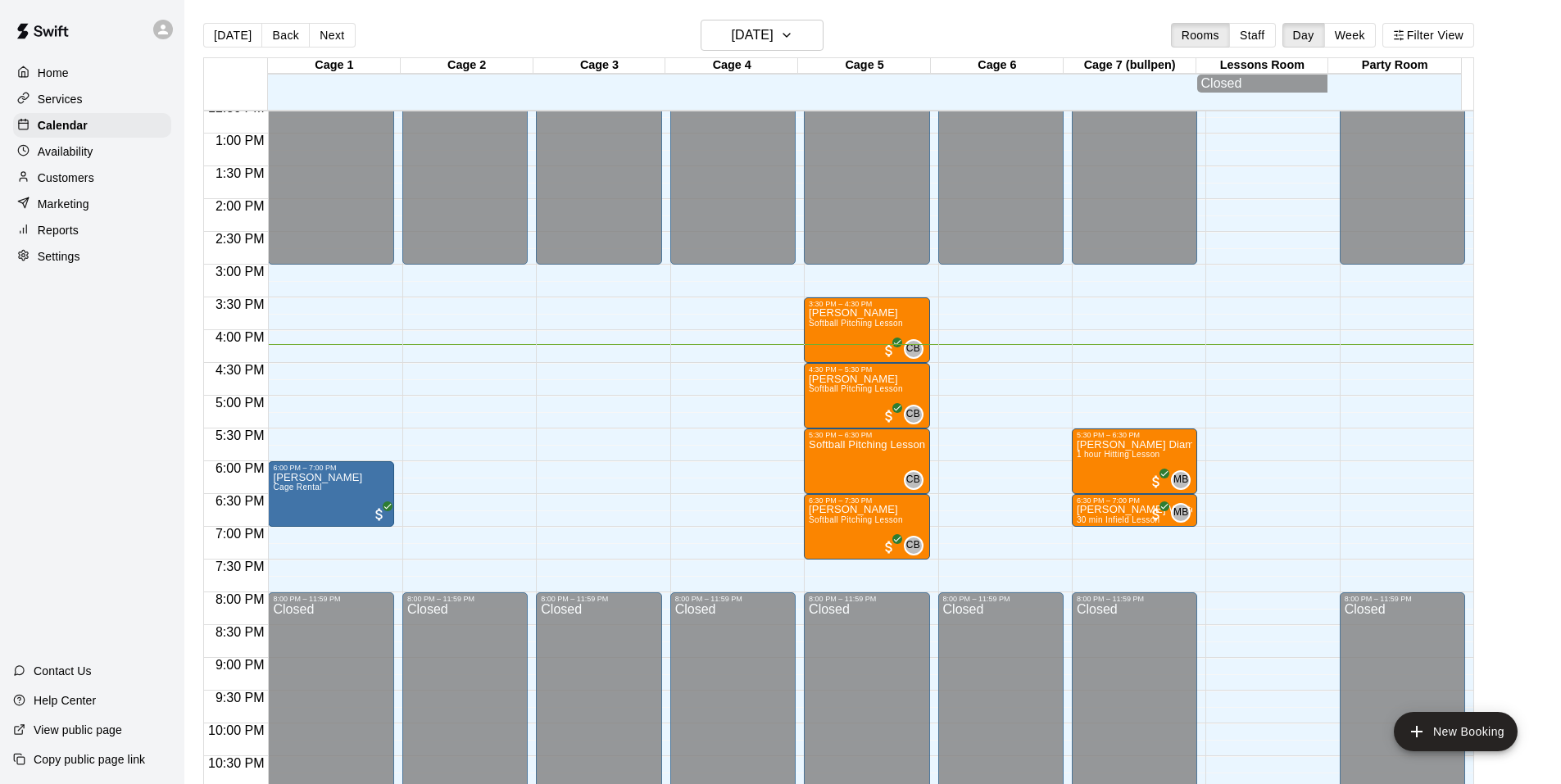
click at [88, 240] on div "Reports" at bounding box center [92, 230] width 158 height 25
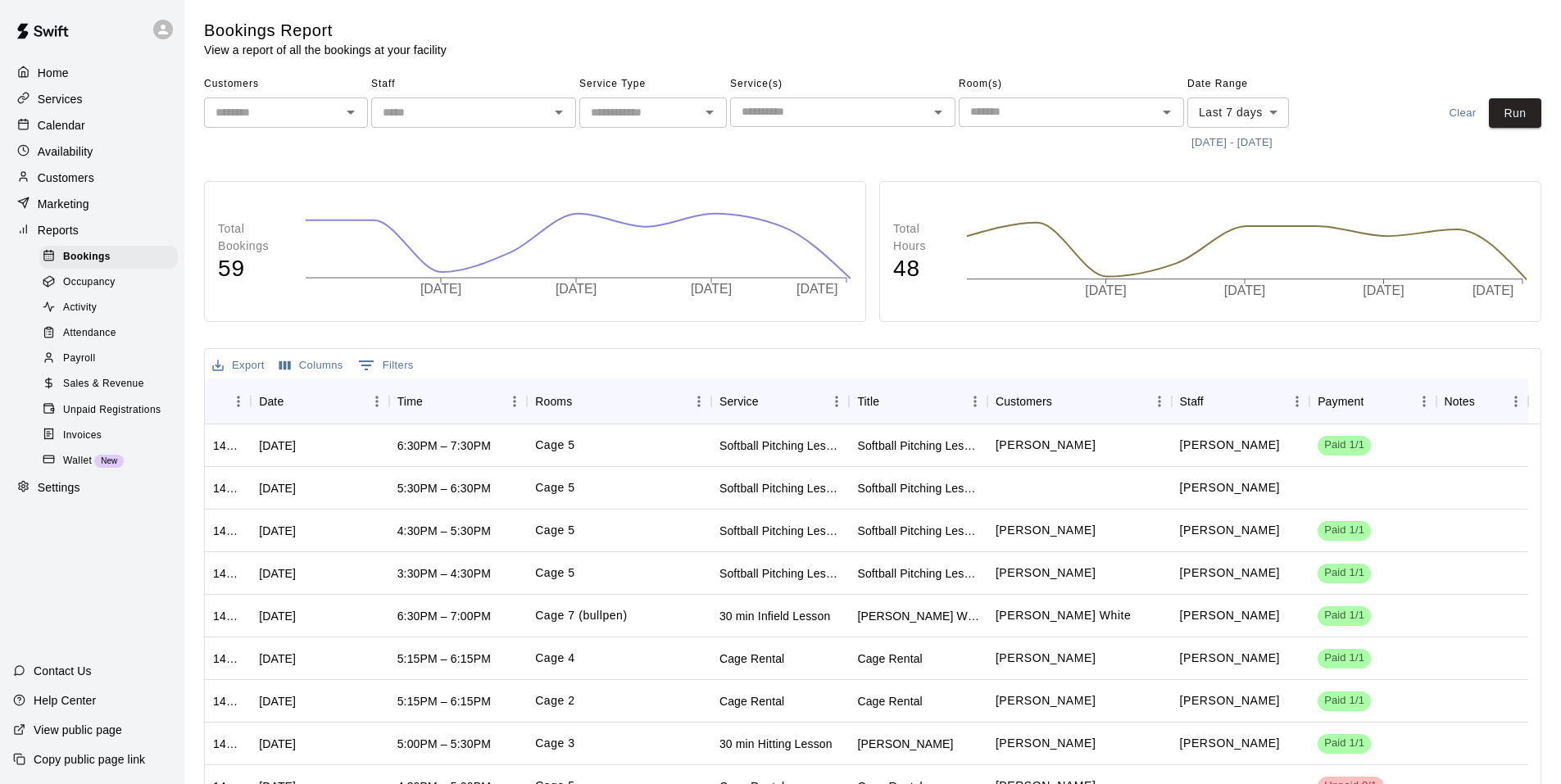
click at [84, 362] on span "Payroll" at bounding box center [79, 359] width 32 height 16
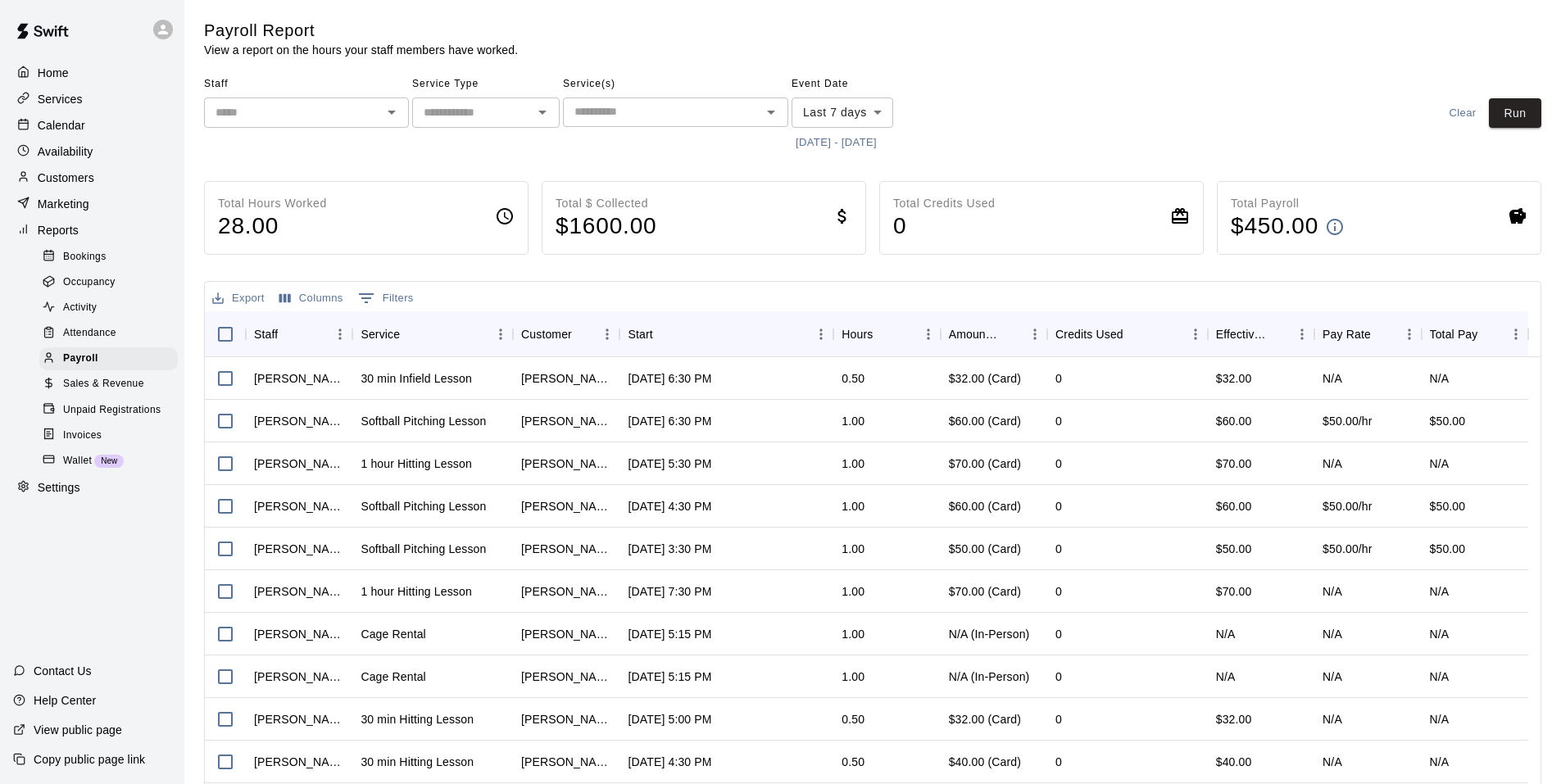
click at [805, 138] on button "9/4/2025 - 9/11/2025" at bounding box center [836, 143] width 90 height 25
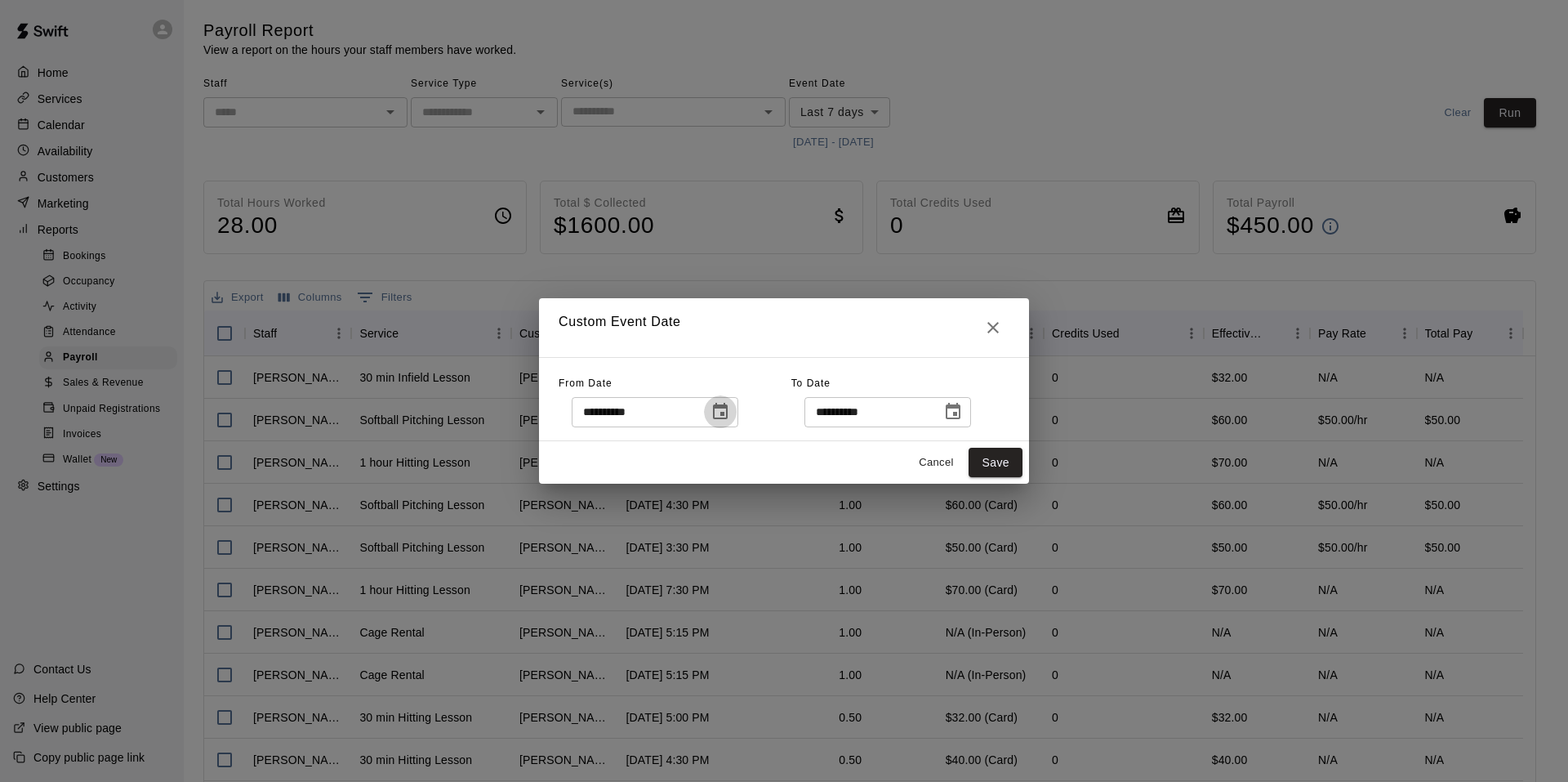
click at [730, 410] on icon "Choose date, selected date is Sep 4, 2025" at bounding box center [720, 411] width 20 height 20
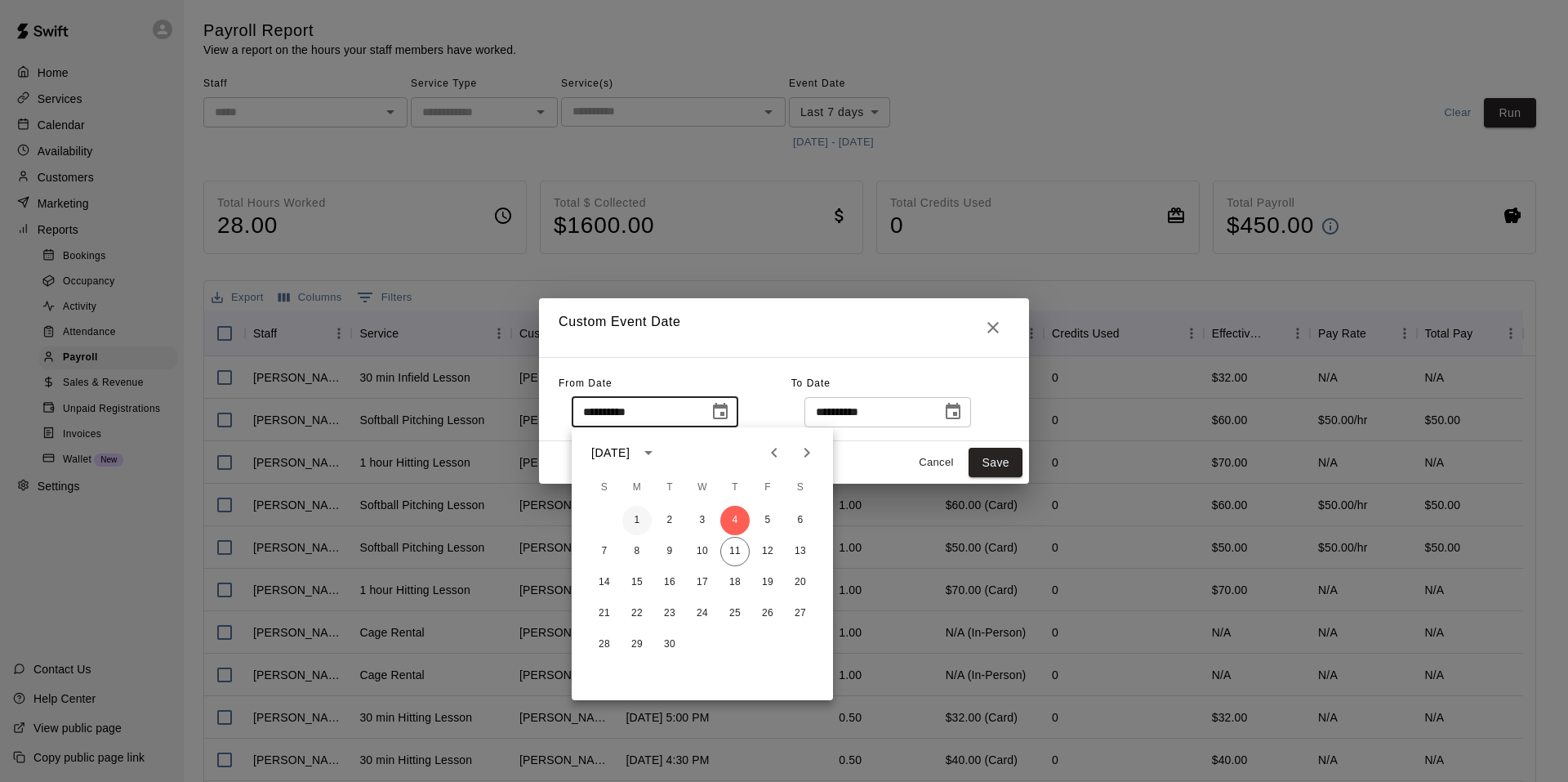
click at [632, 523] on button "1" at bounding box center [637, 521] width 29 height 30
type input "**********"
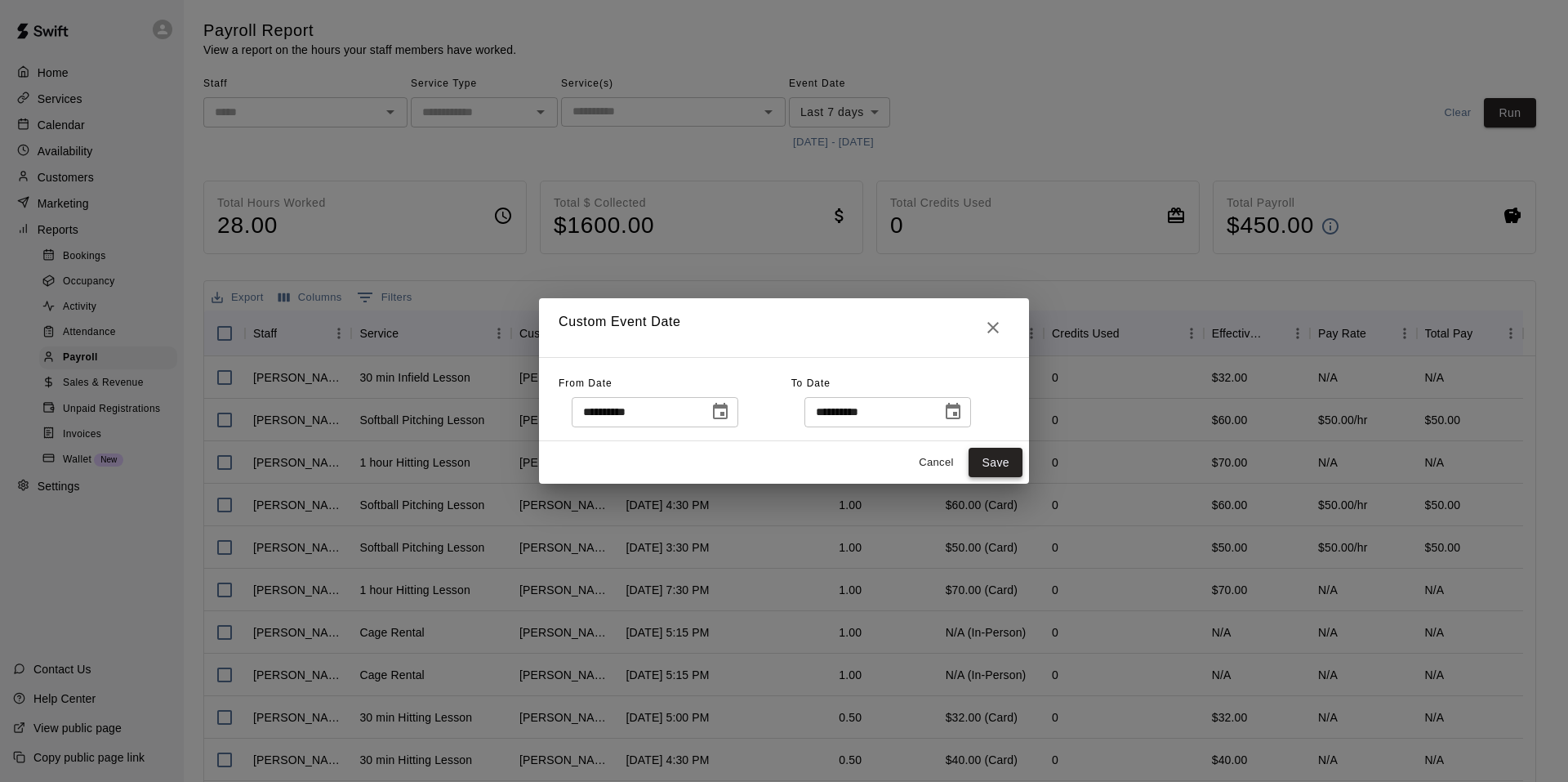
click at [1000, 458] on button "Save" at bounding box center [995, 462] width 54 height 30
type input "******"
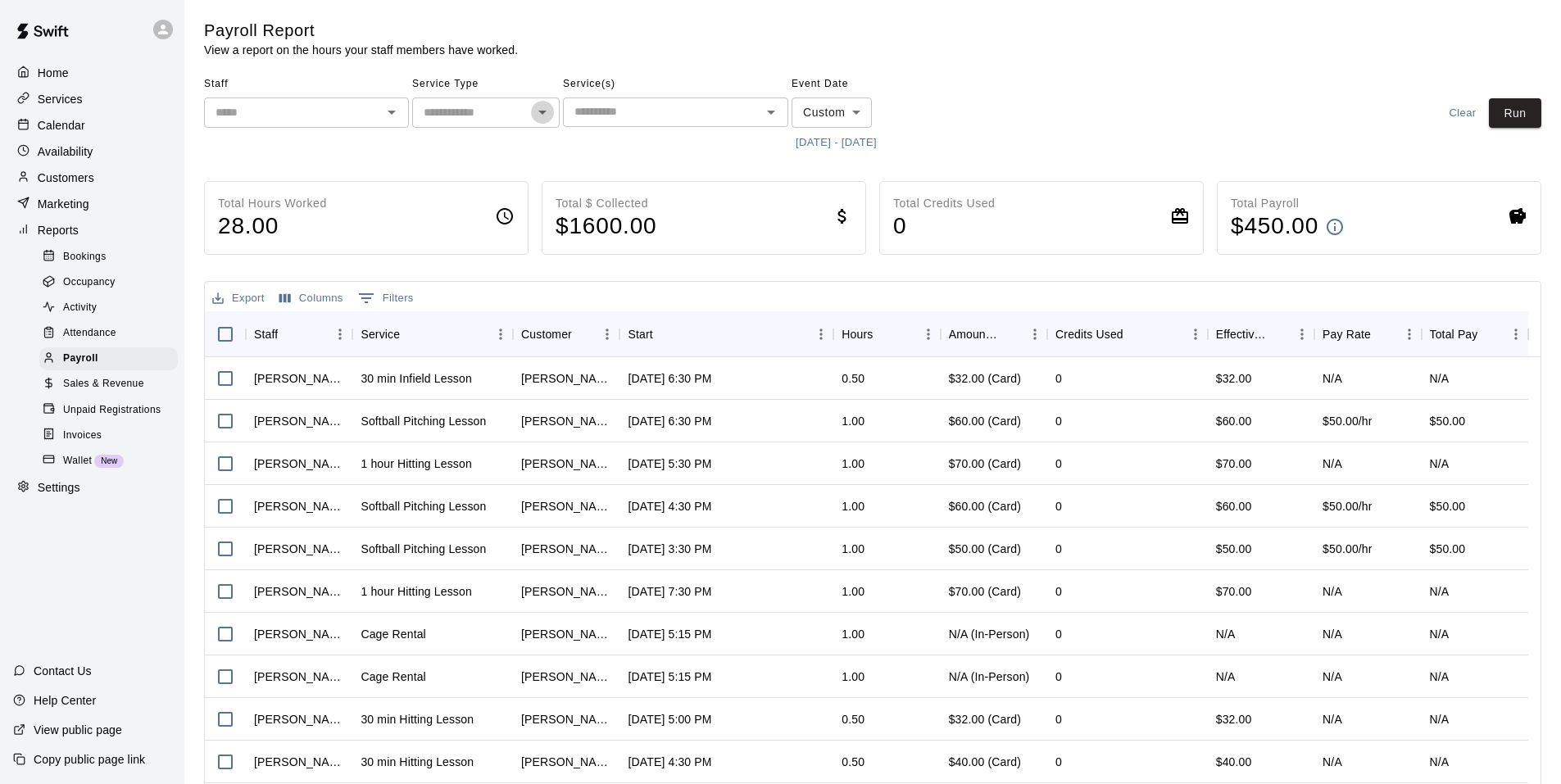
click at [533, 114] on icon "Open" at bounding box center [543, 113] width 20 height 20
click at [393, 113] on icon "Open" at bounding box center [392, 113] width 8 height 4
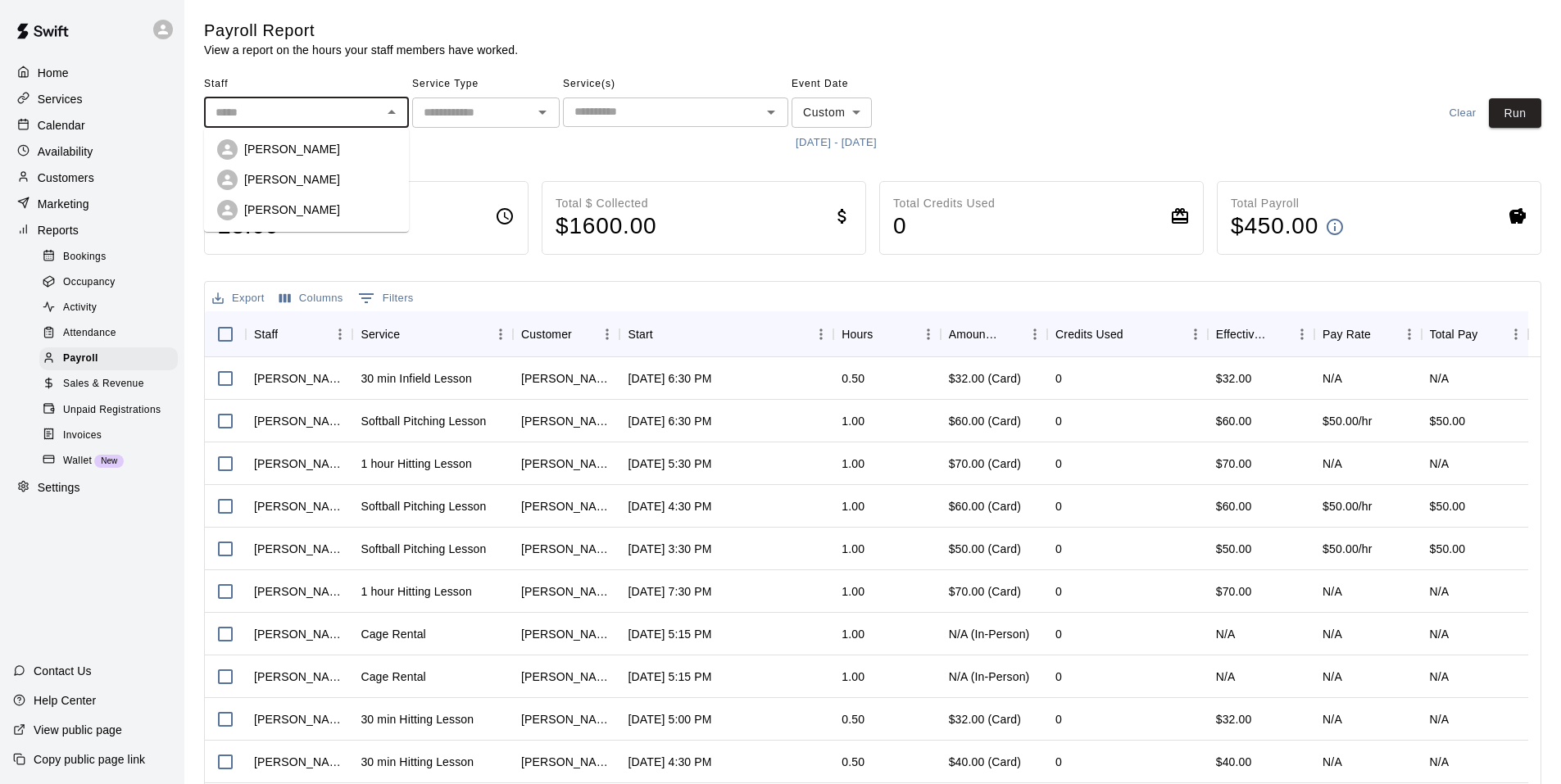
click at [317, 153] on p "Chloe Bennett" at bounding box center [292, 149] width 96 height 16
type input "**********"
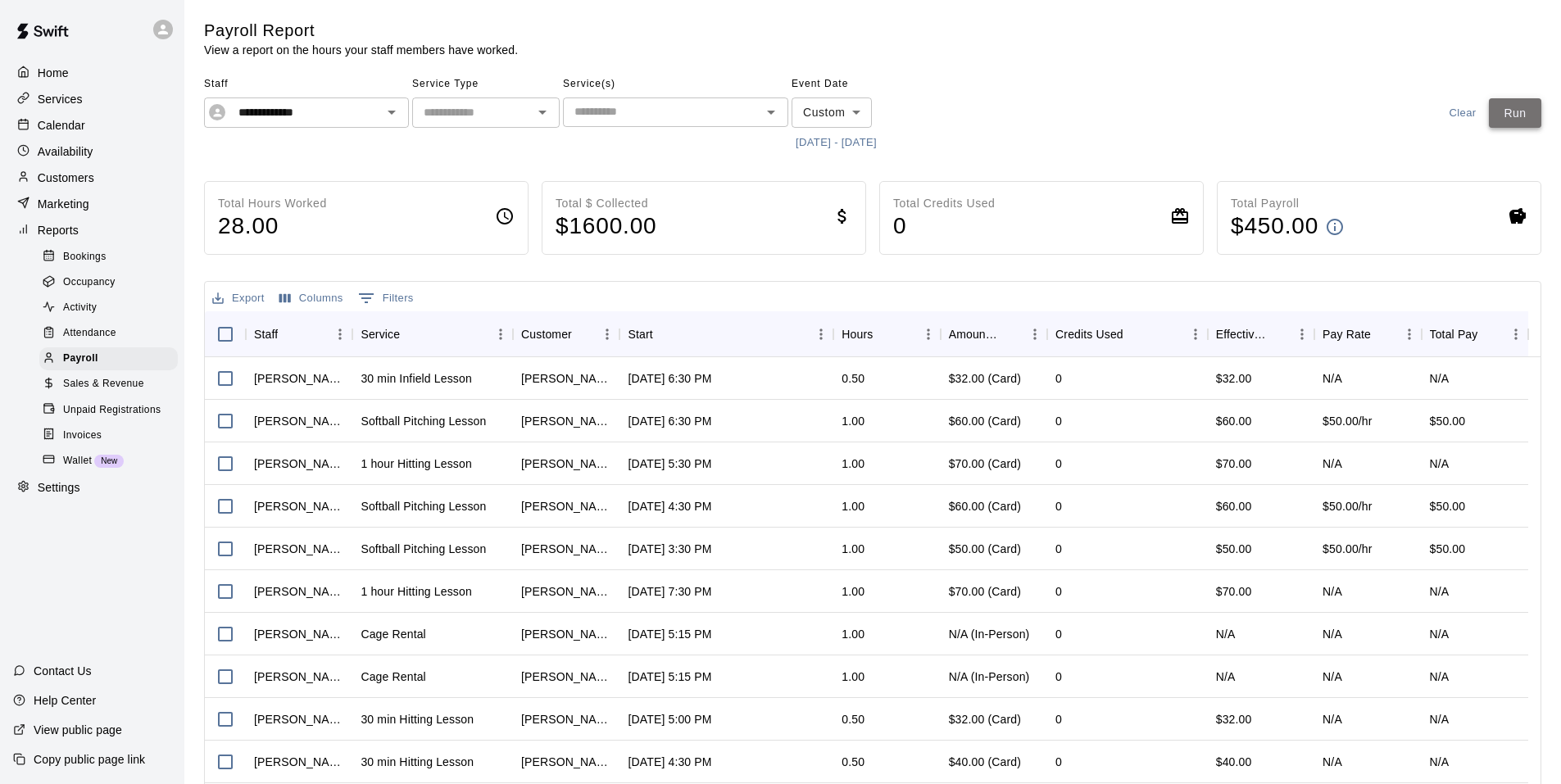
click at [1508, 108] on button "Run" at bounding box center [1515, 113] width 53 height 30
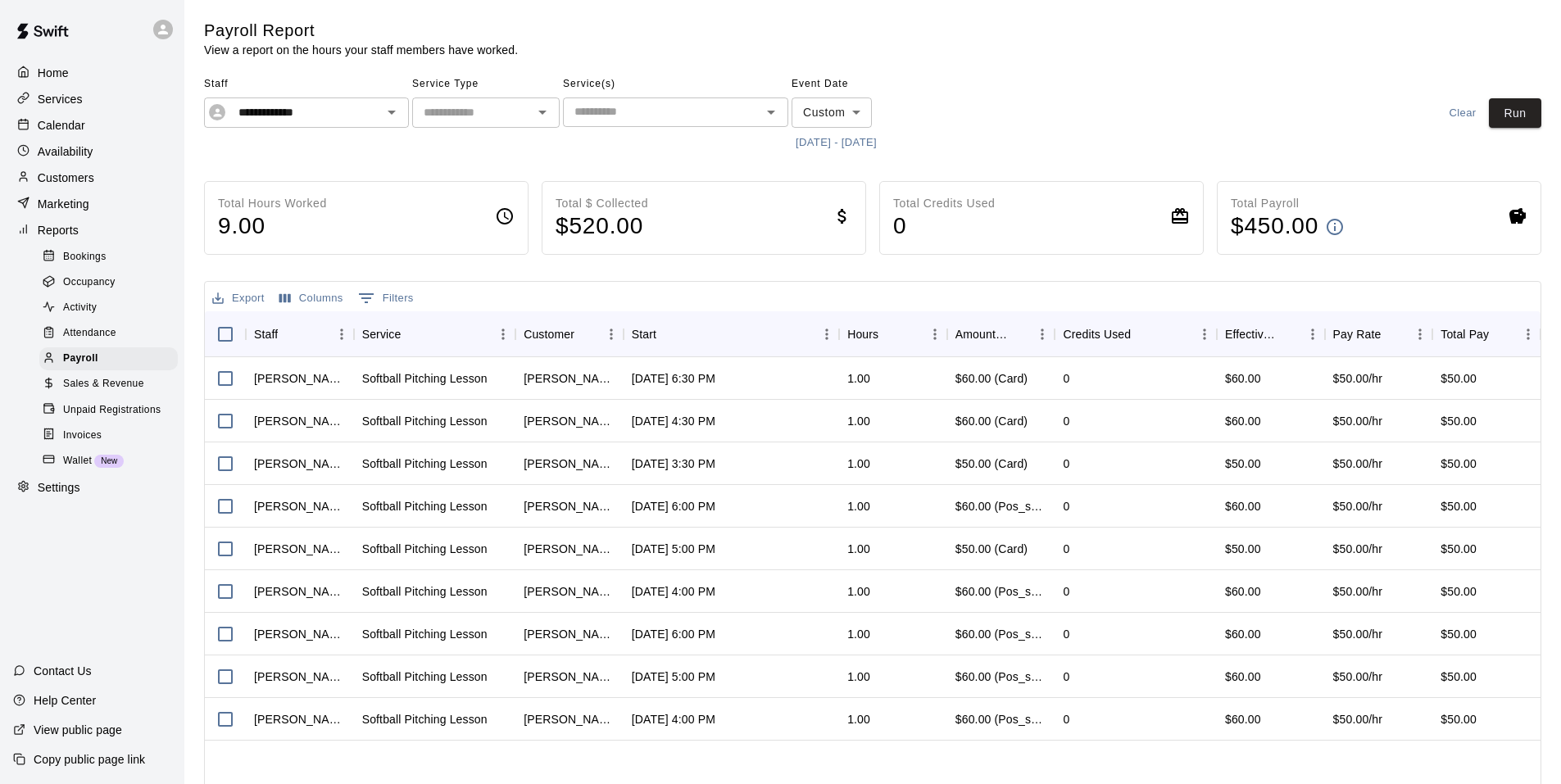
click at [78, 469] on span "Wallet" at bounding box center [77, 461] width 29 height 16
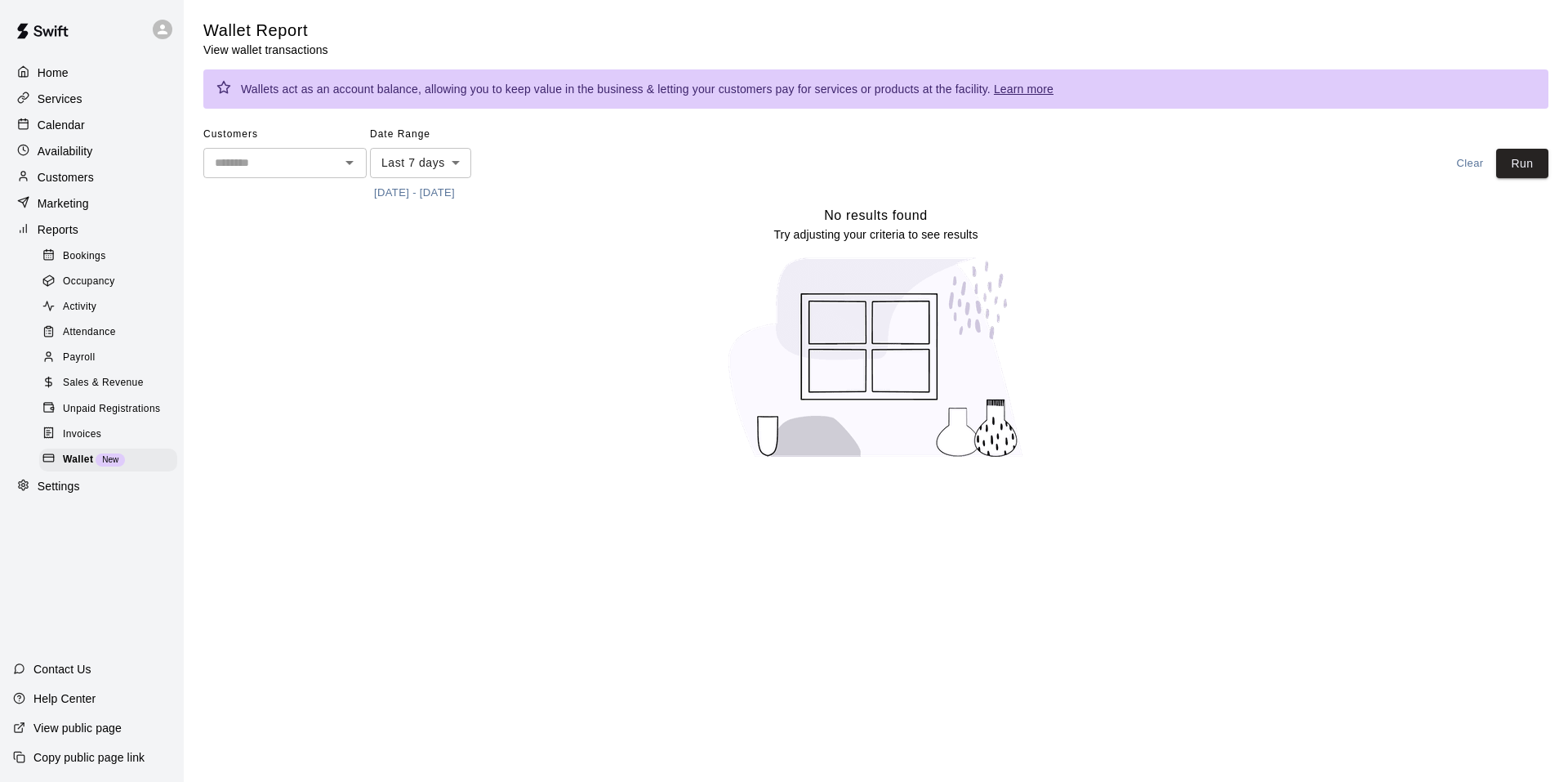
click at [91, 443] on span "Invoices" at bounding box center [82, 434] width 39 height 16
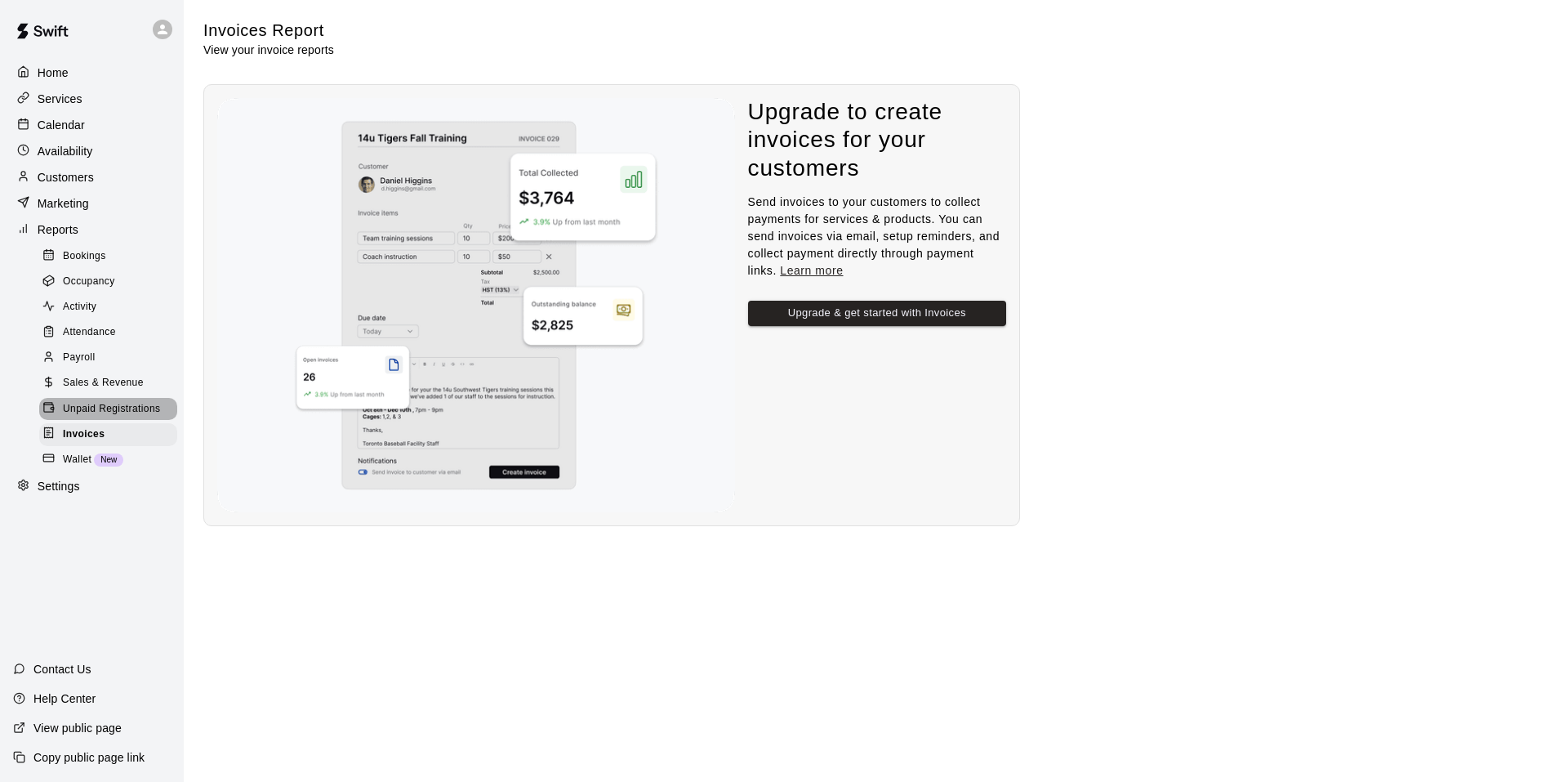
click at [110, 417] on span "Unpaid Registrations" at bounding box center [111, 409] width 97 height 16
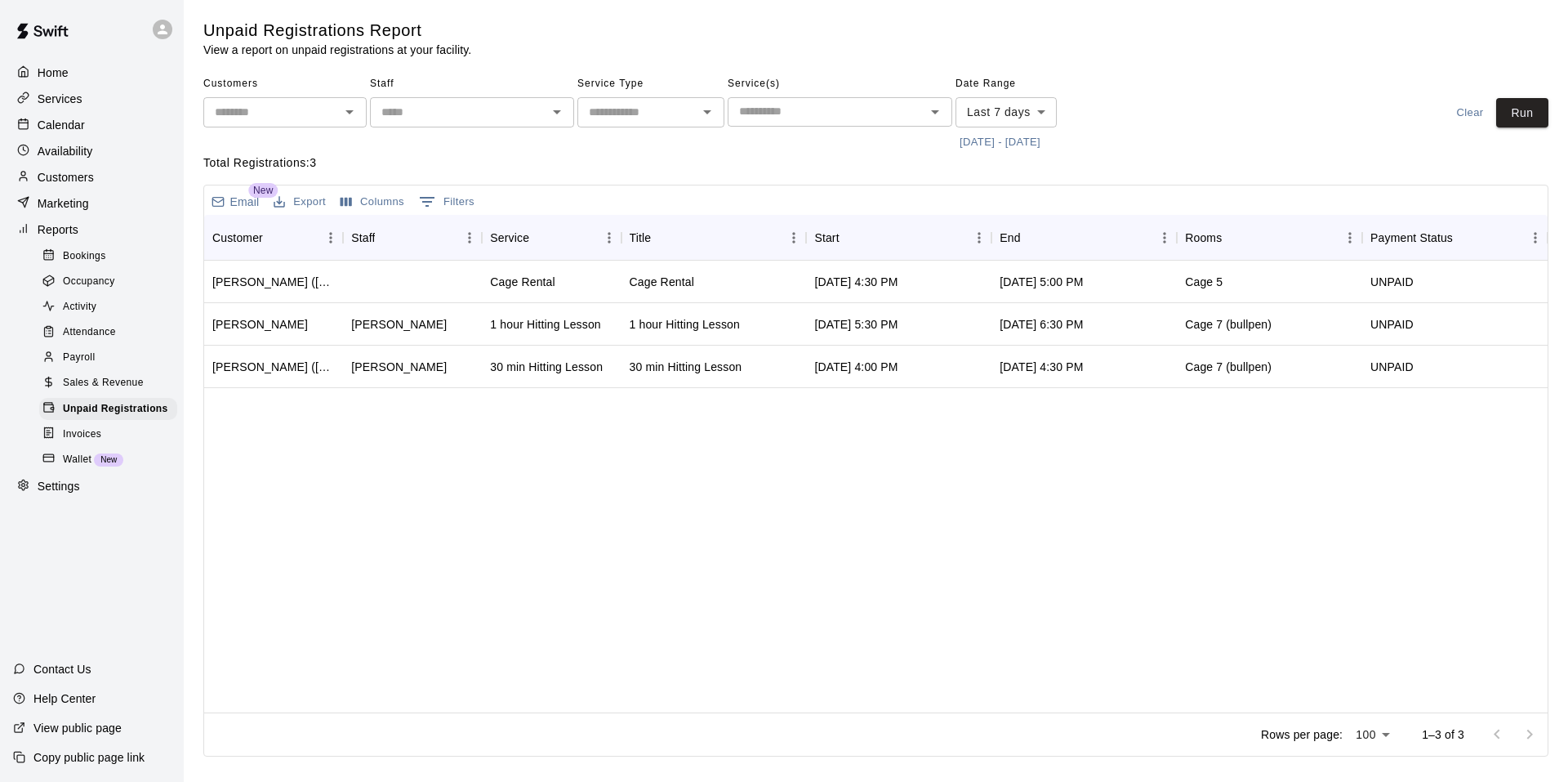
click at [119, 392] on span "Sales & Revenue" at bounding box center [103, 384] width 81 height 16
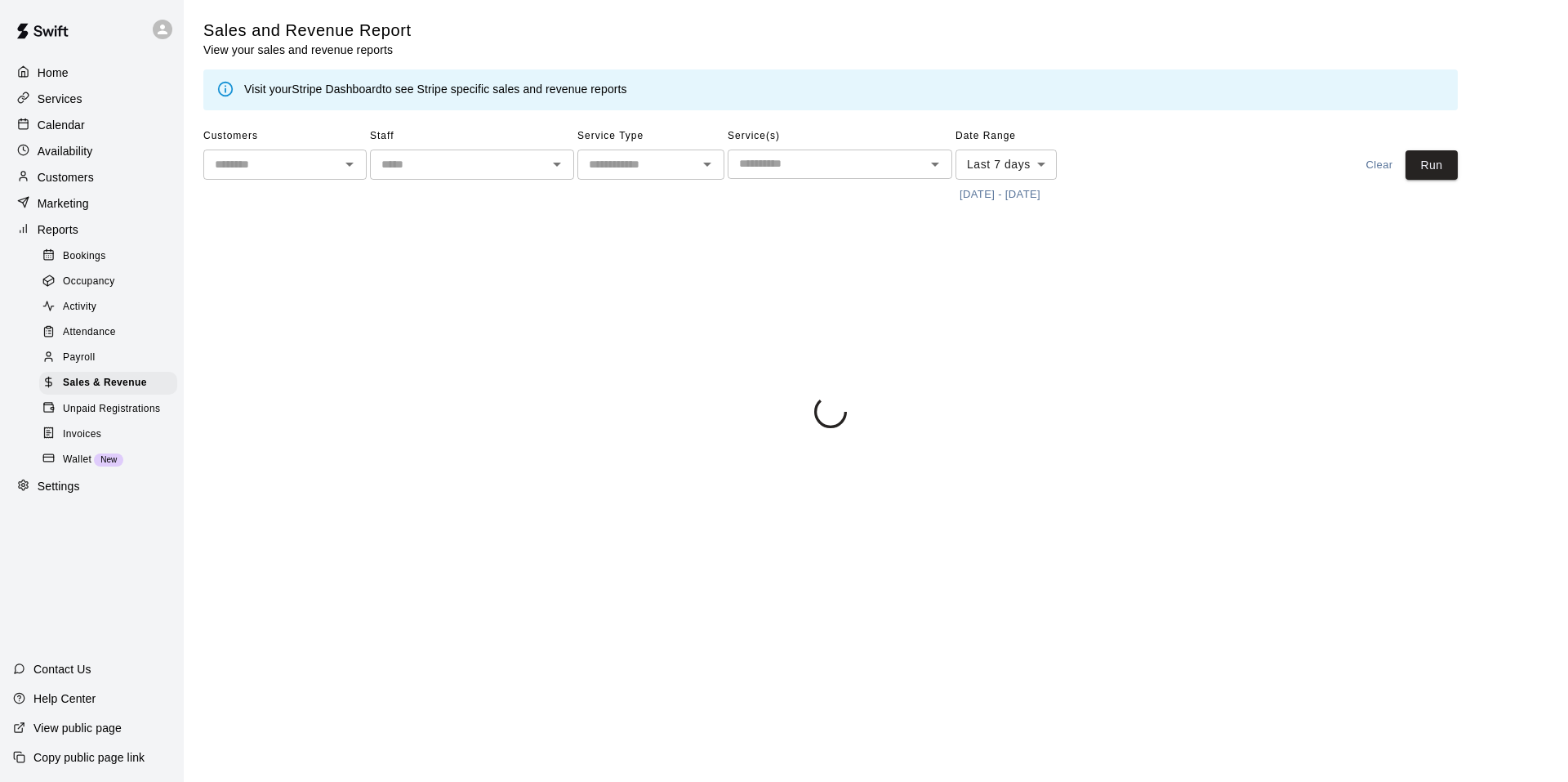
click at [110, 364] on div "Payroll" at bounding box center [108, 358] width 138 height 23
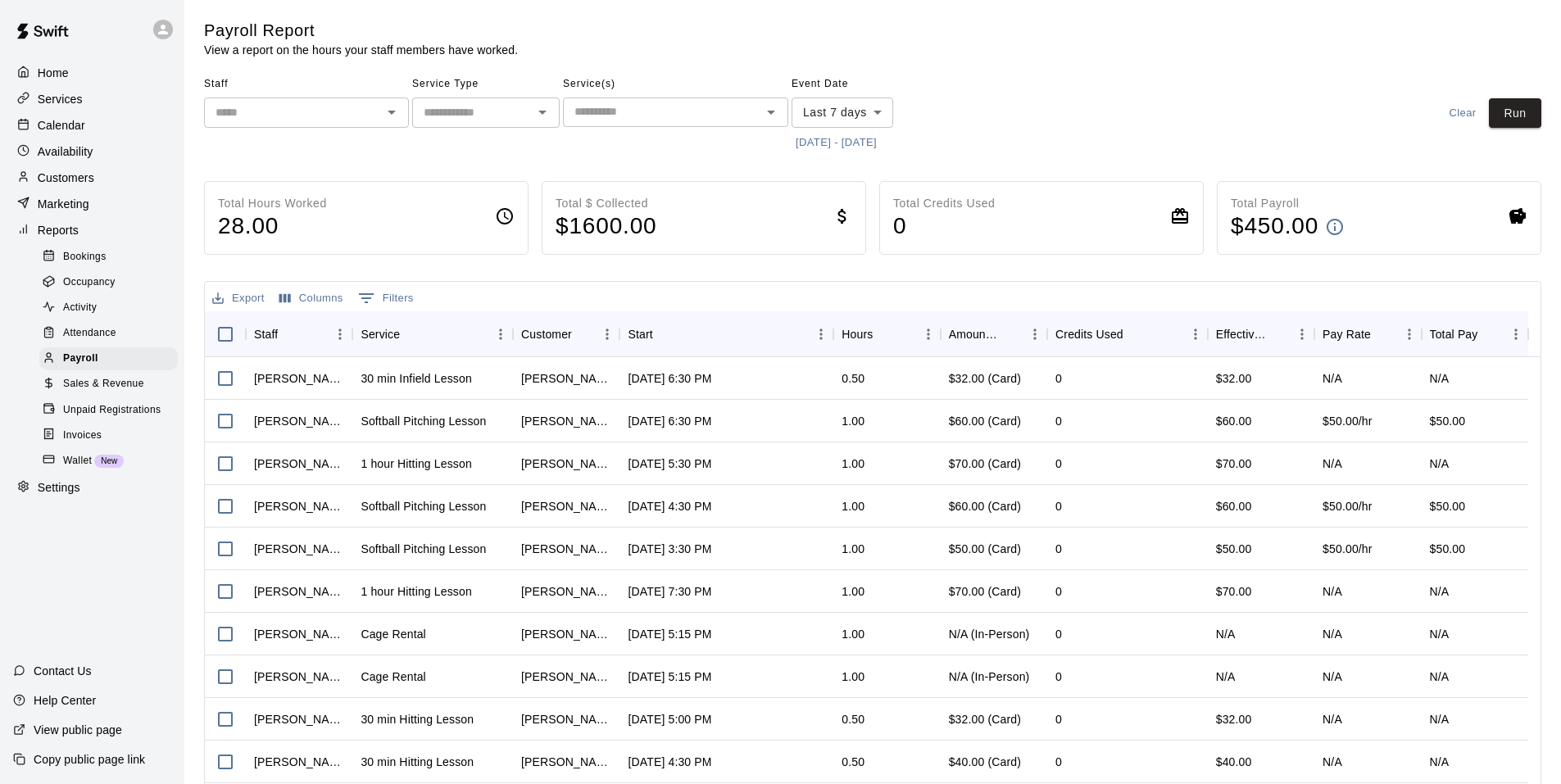
click at [48, 496] on p "Settings" at bounding box center [59, 487] width 43 height 16
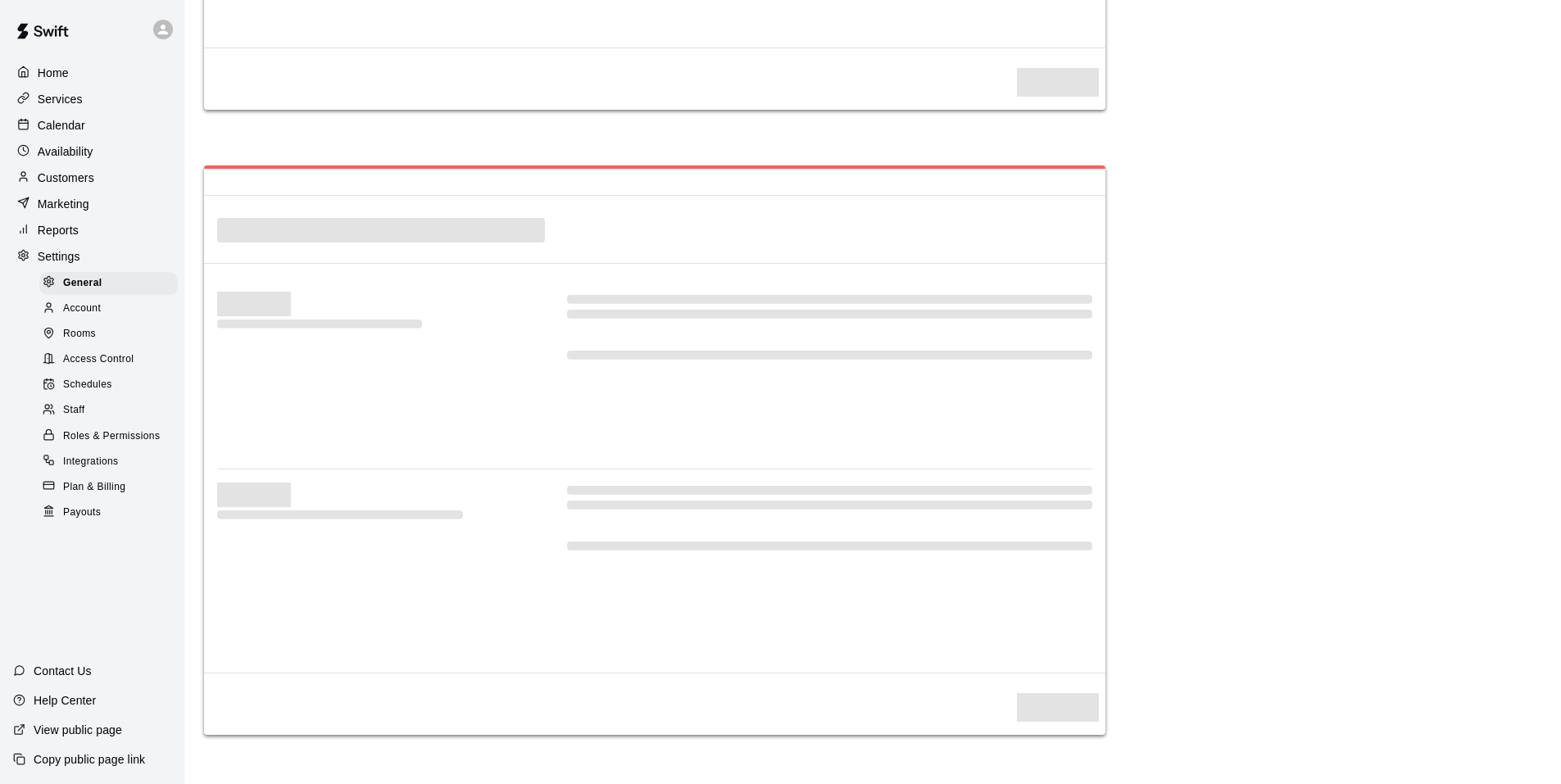
select select "**"
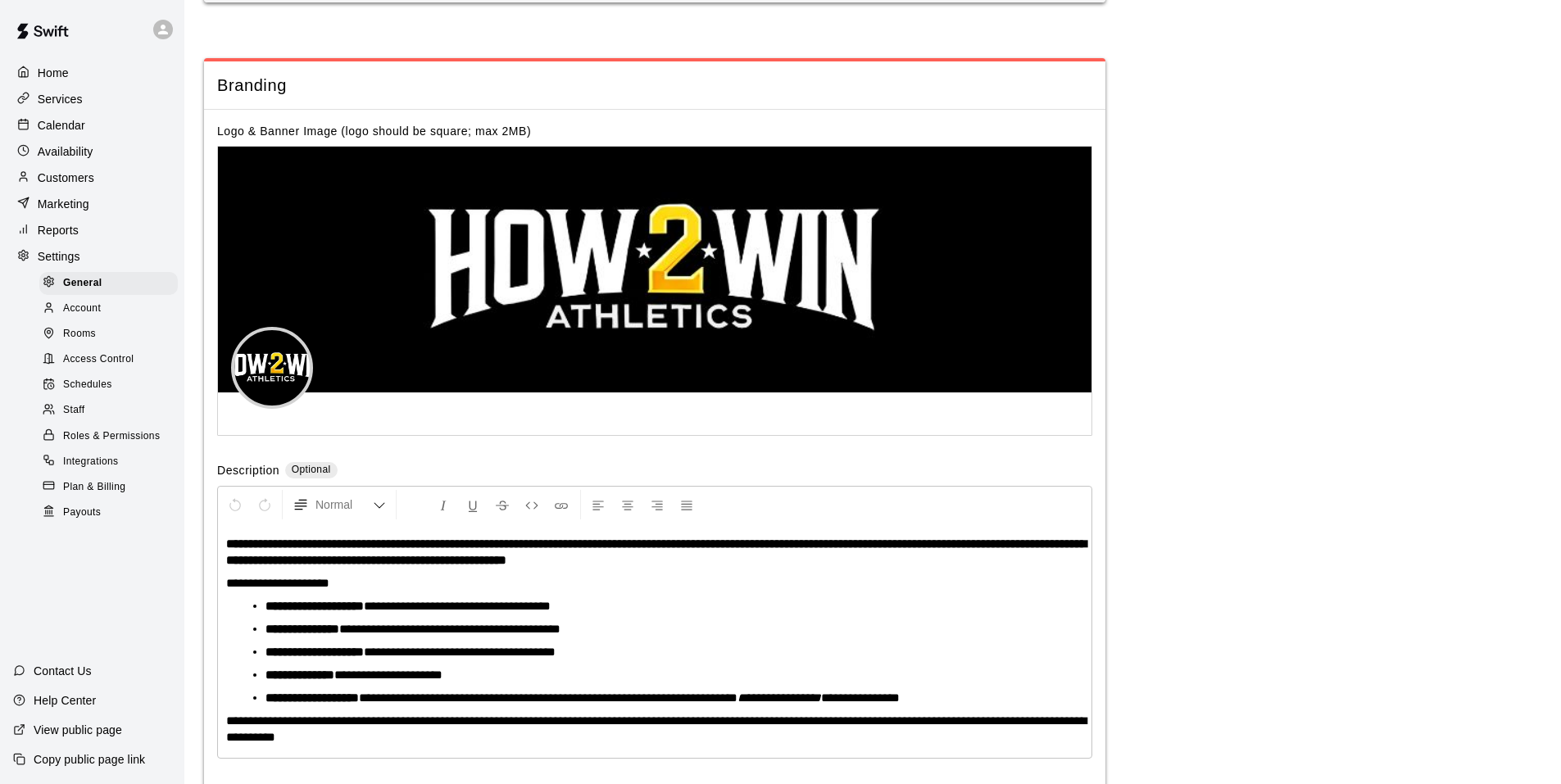
scroll to position [3442, 0]
click at [95, 521] on span "Payouts" at bounding box center [82, 513] width 38 height 16
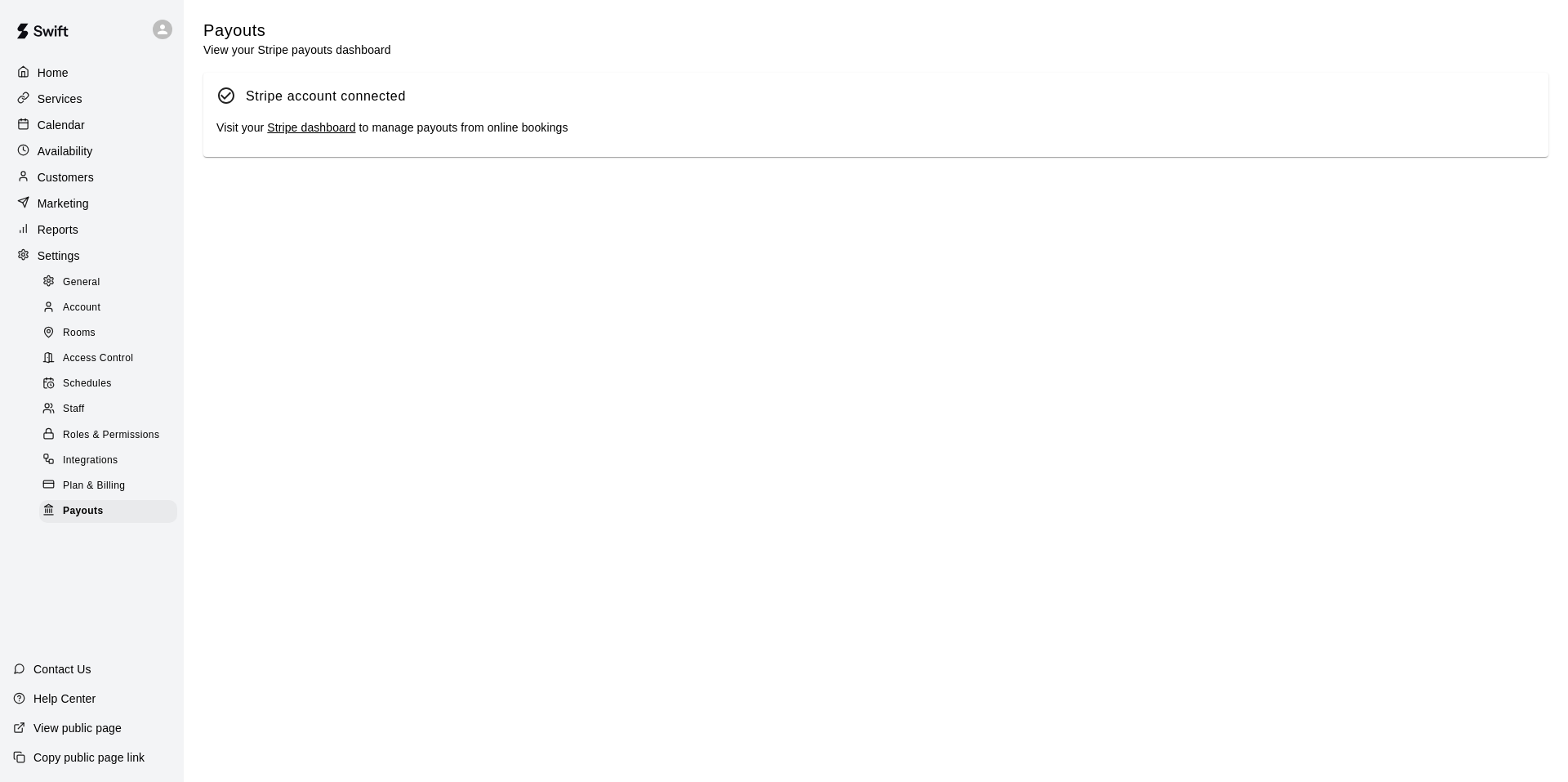
click at [316, 137] on div "Visit your Stripe dashboard to manage payouts from online bookings" at bounding box center [876, 129] width 1319 height 18
click at [318, 134] on link "Stripe dashboard" at bounding box center [311, 128] width 88 height 13
click at [49, 77] on p "Home" at bounding box center [53, 73] width 31 height 16
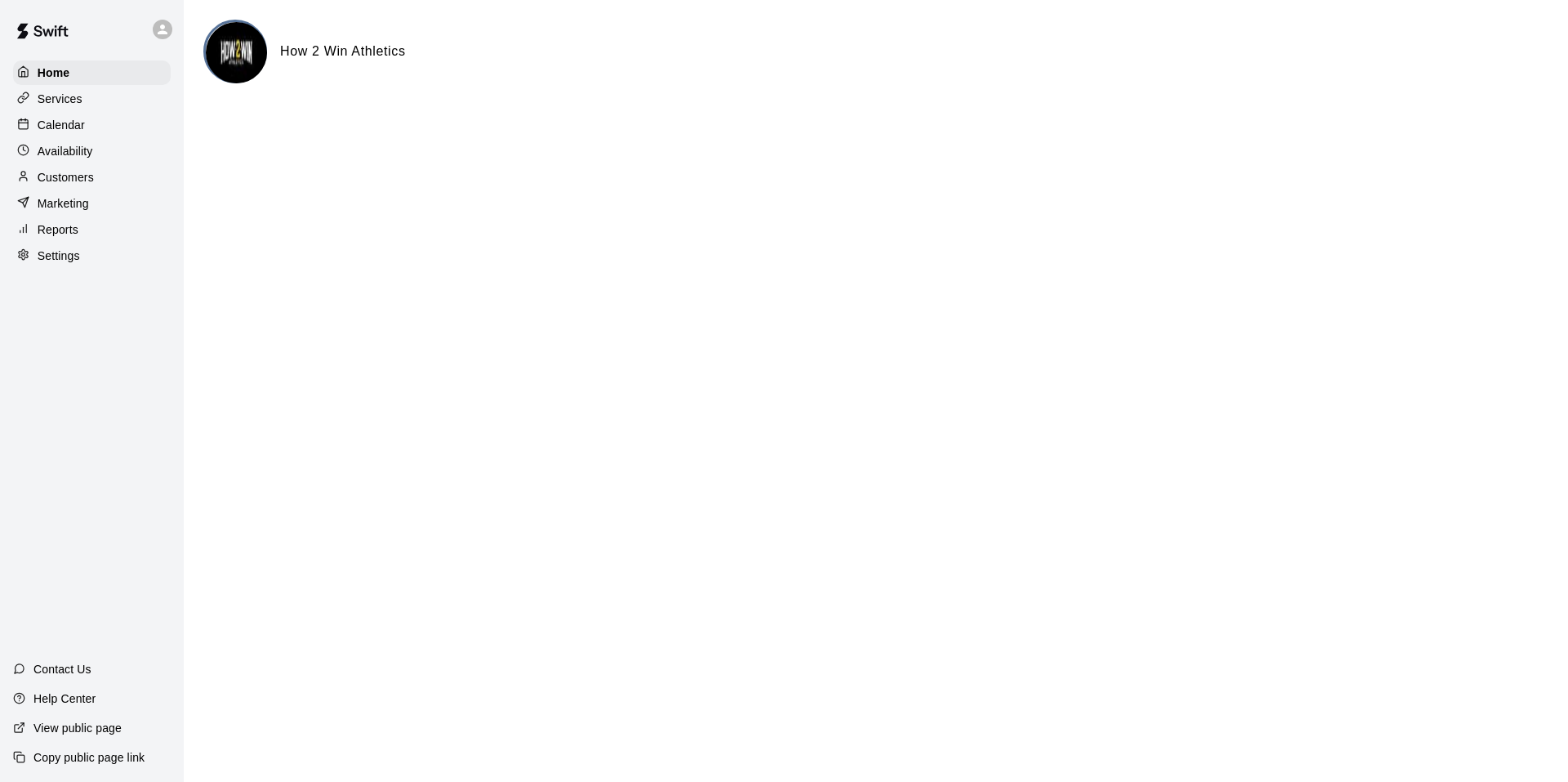
click at [77, 102] on p "Services" at bounding box center [60, 99] width 45 height 16
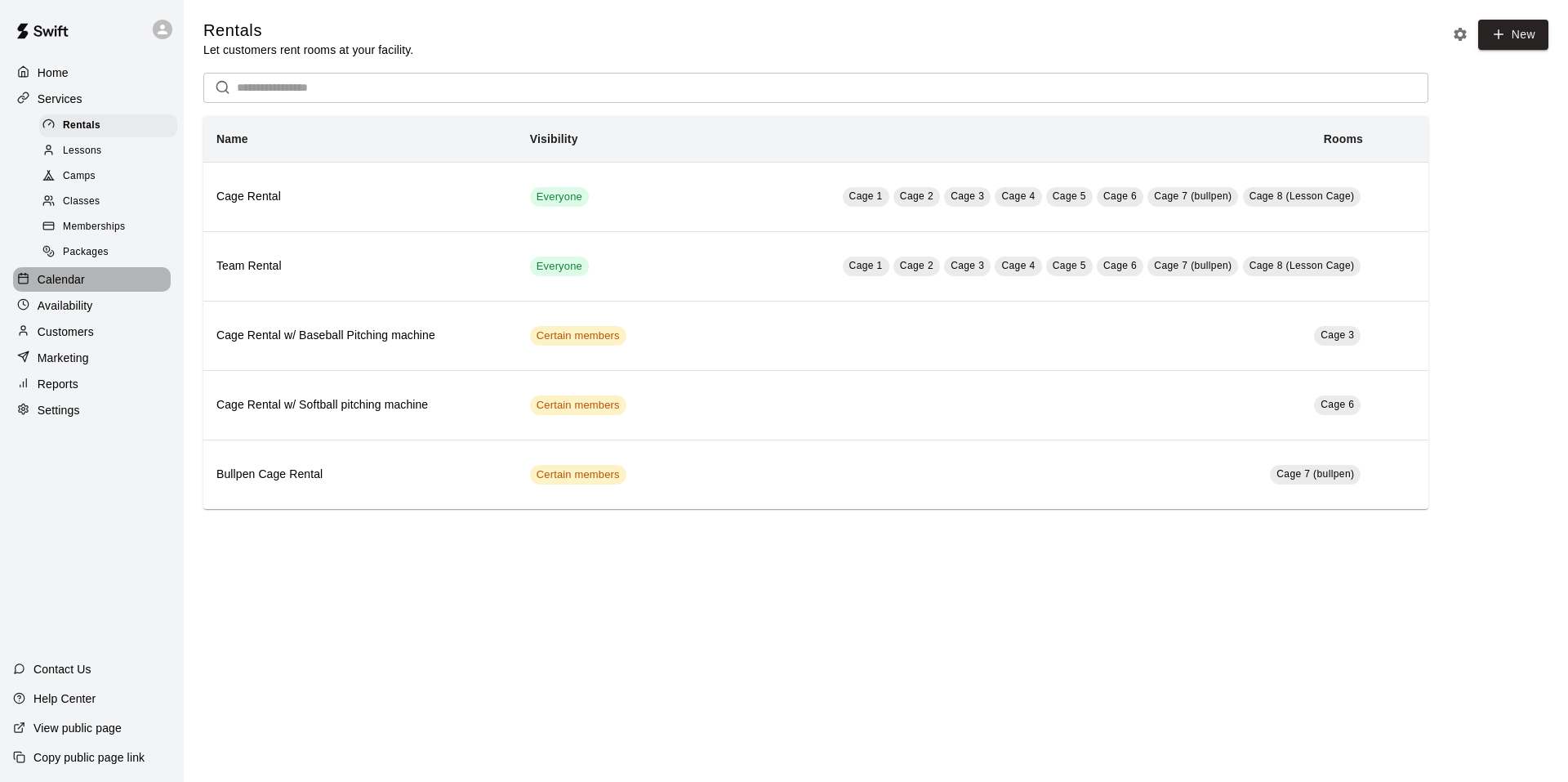
click at [87, 289] on div "Calendar" at bounding box center [92, 280] width 157 height 25
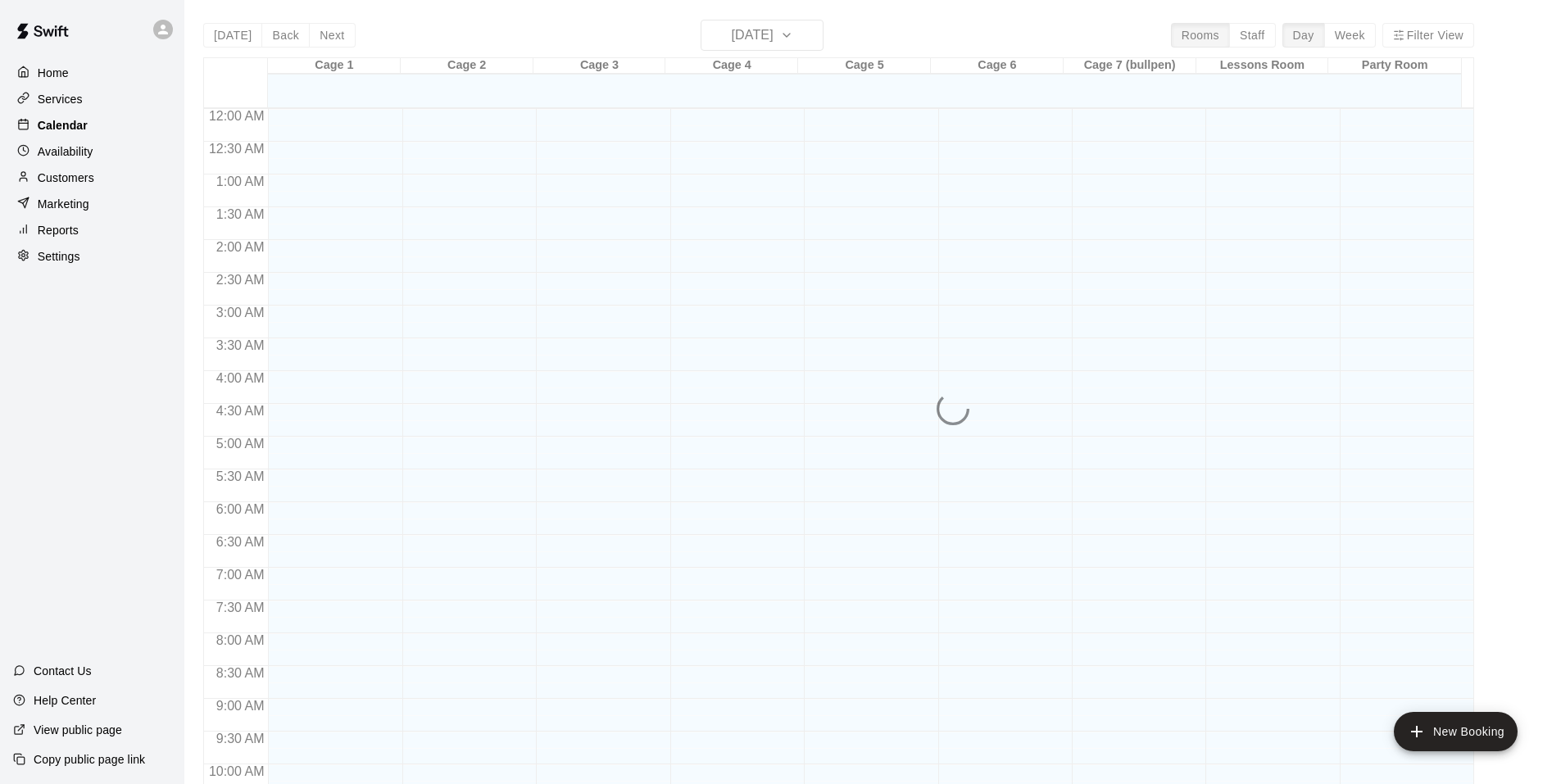
scroll to position [830, 0]
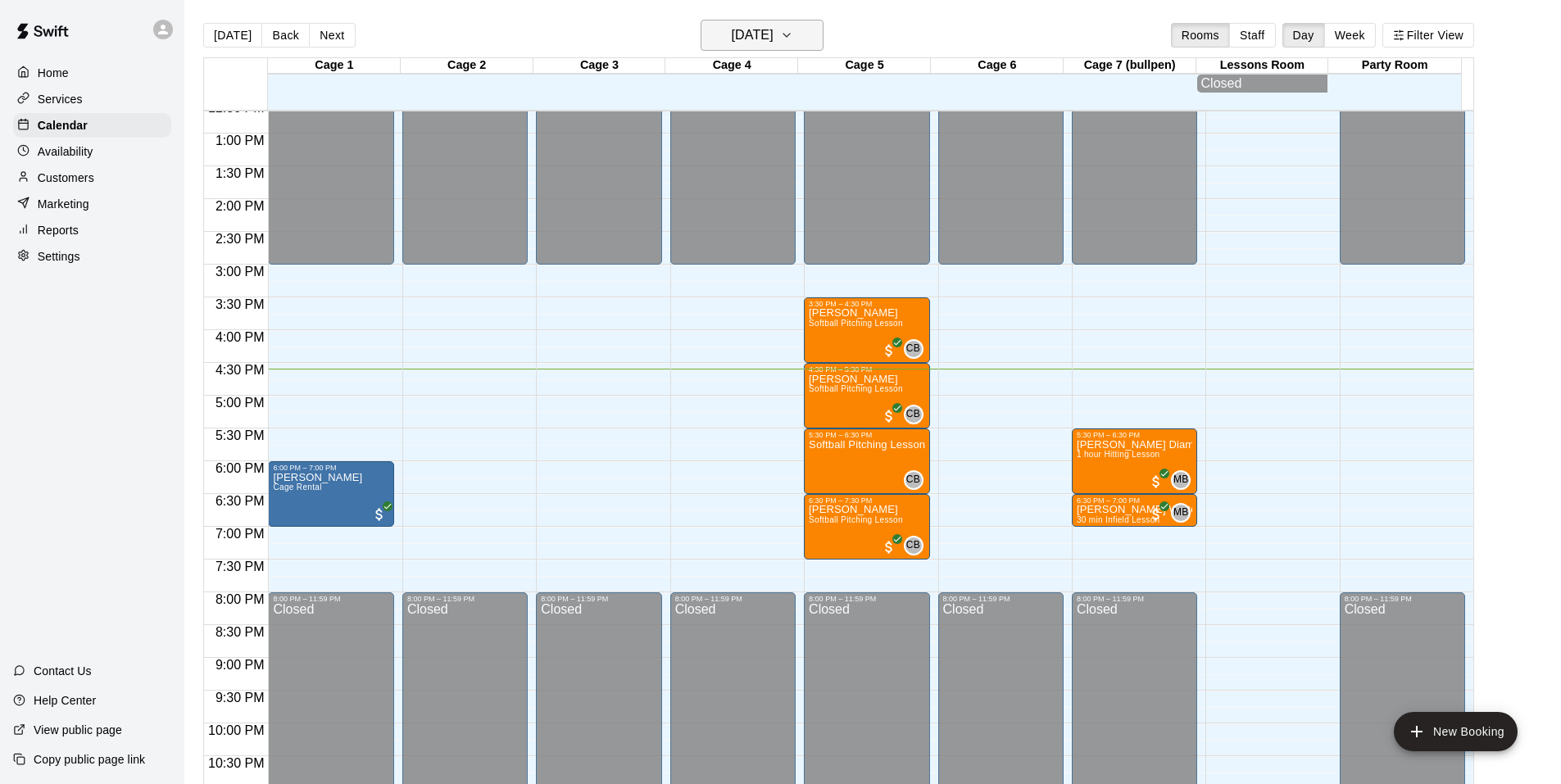
click at [774, 40] on h6 "[DATE]" at bounding box center [752, 35] width 42 height 23
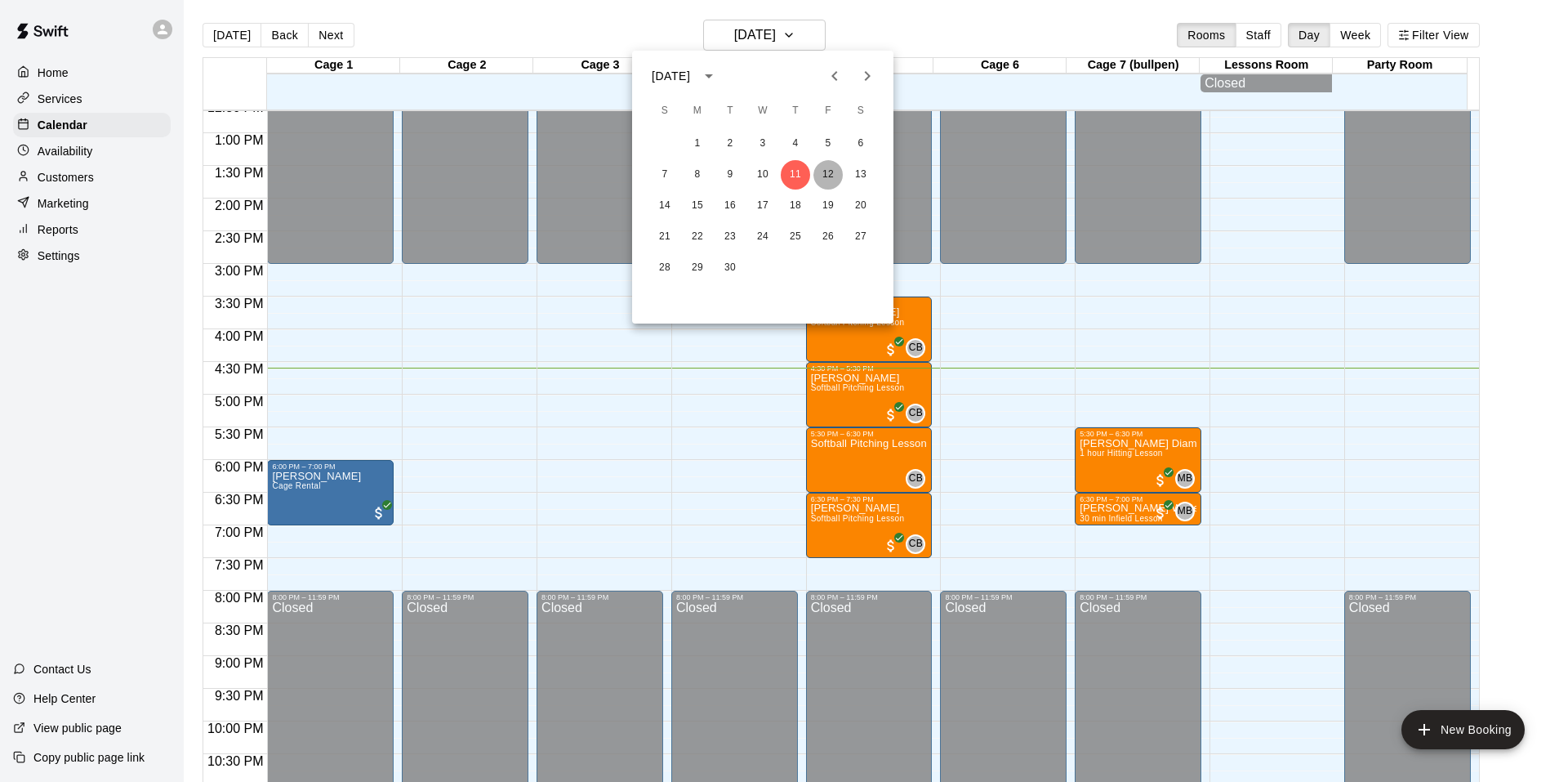
click at [839, 174] on button "12" at bounding box center [828, 175] width 29 height 30
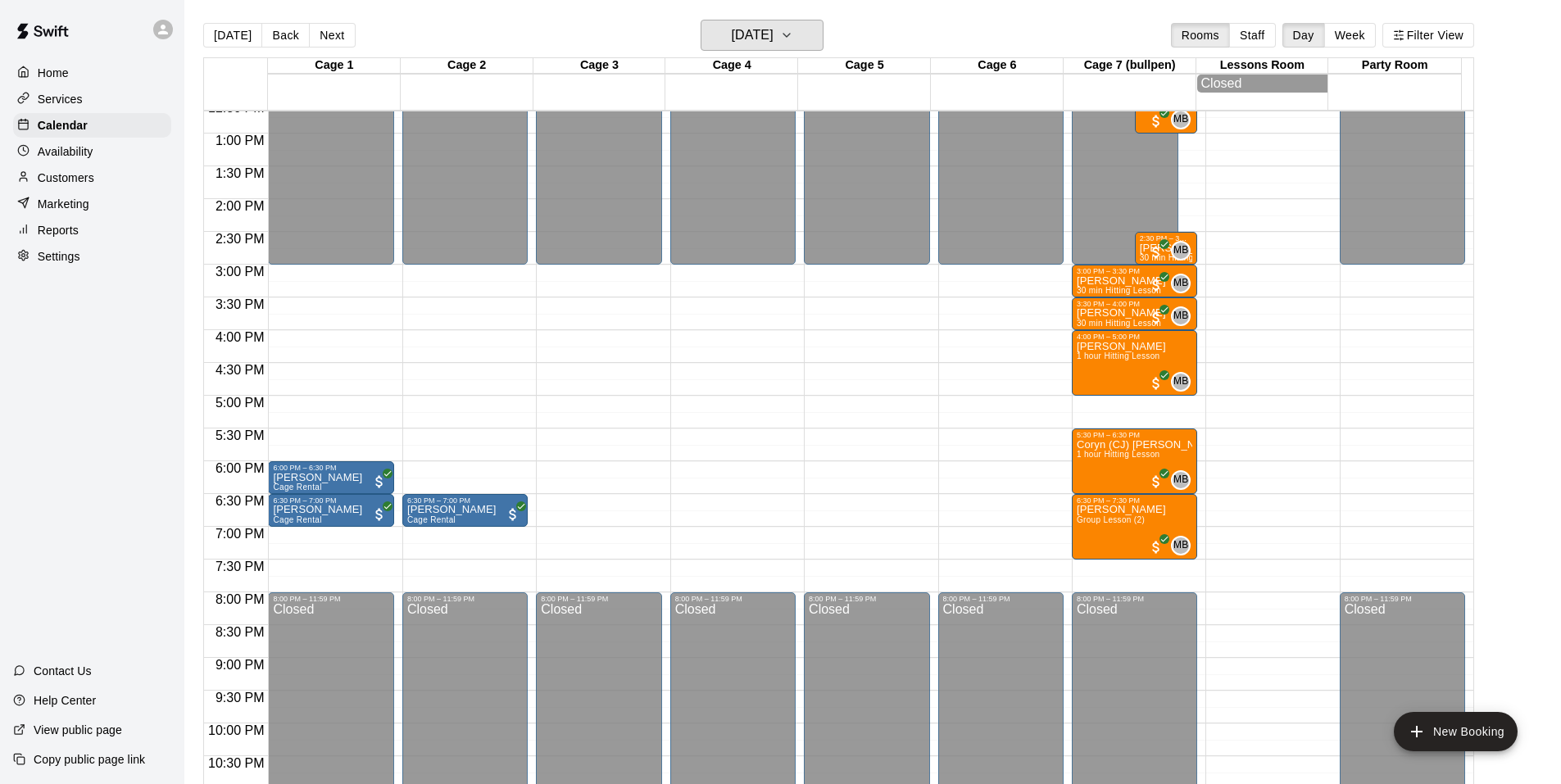
scroll to position [748, 0]
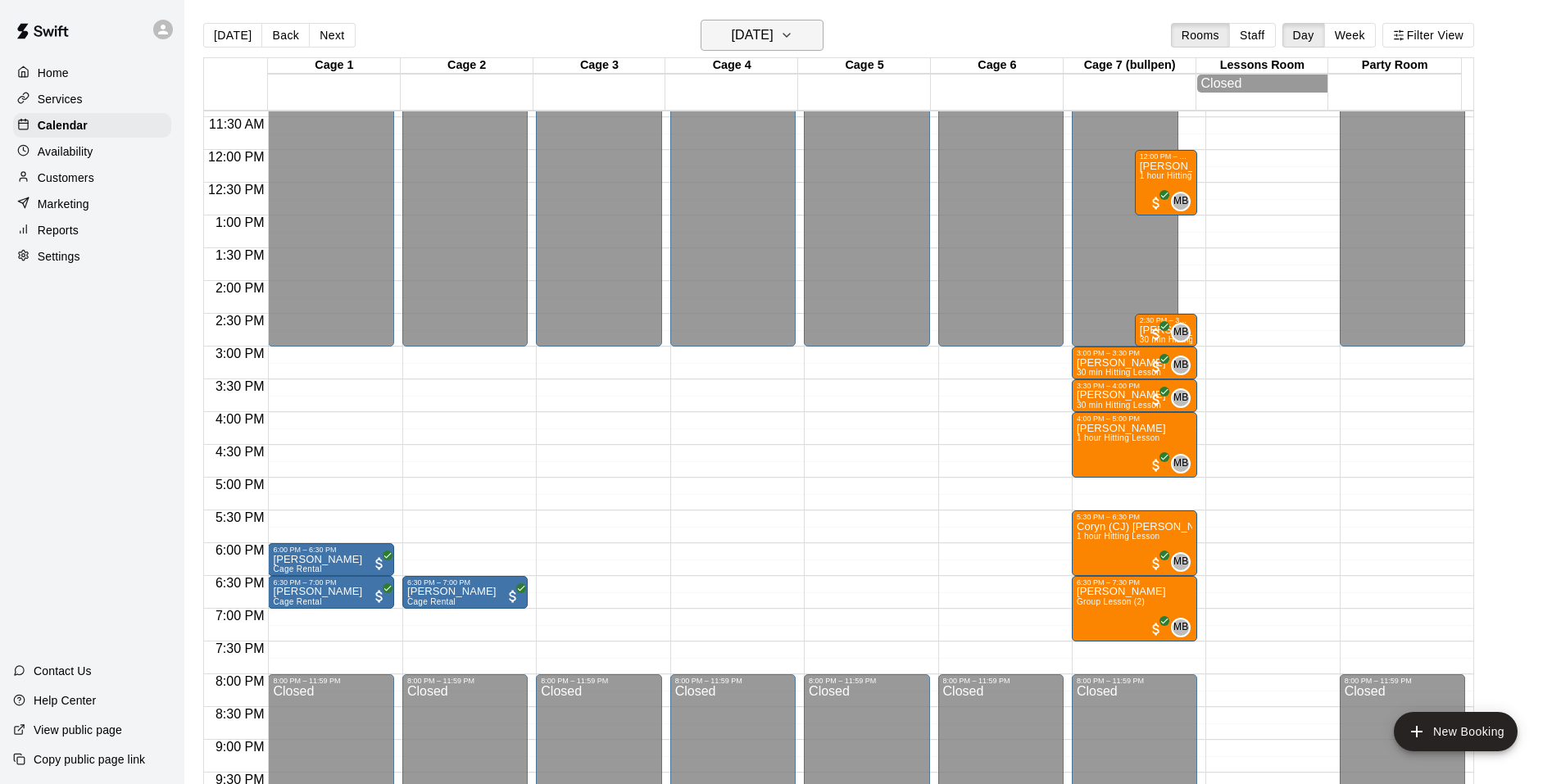
click at [812, 24] on button "Friday Sep 12" at bounding box center [762, 35] width 123 height 31
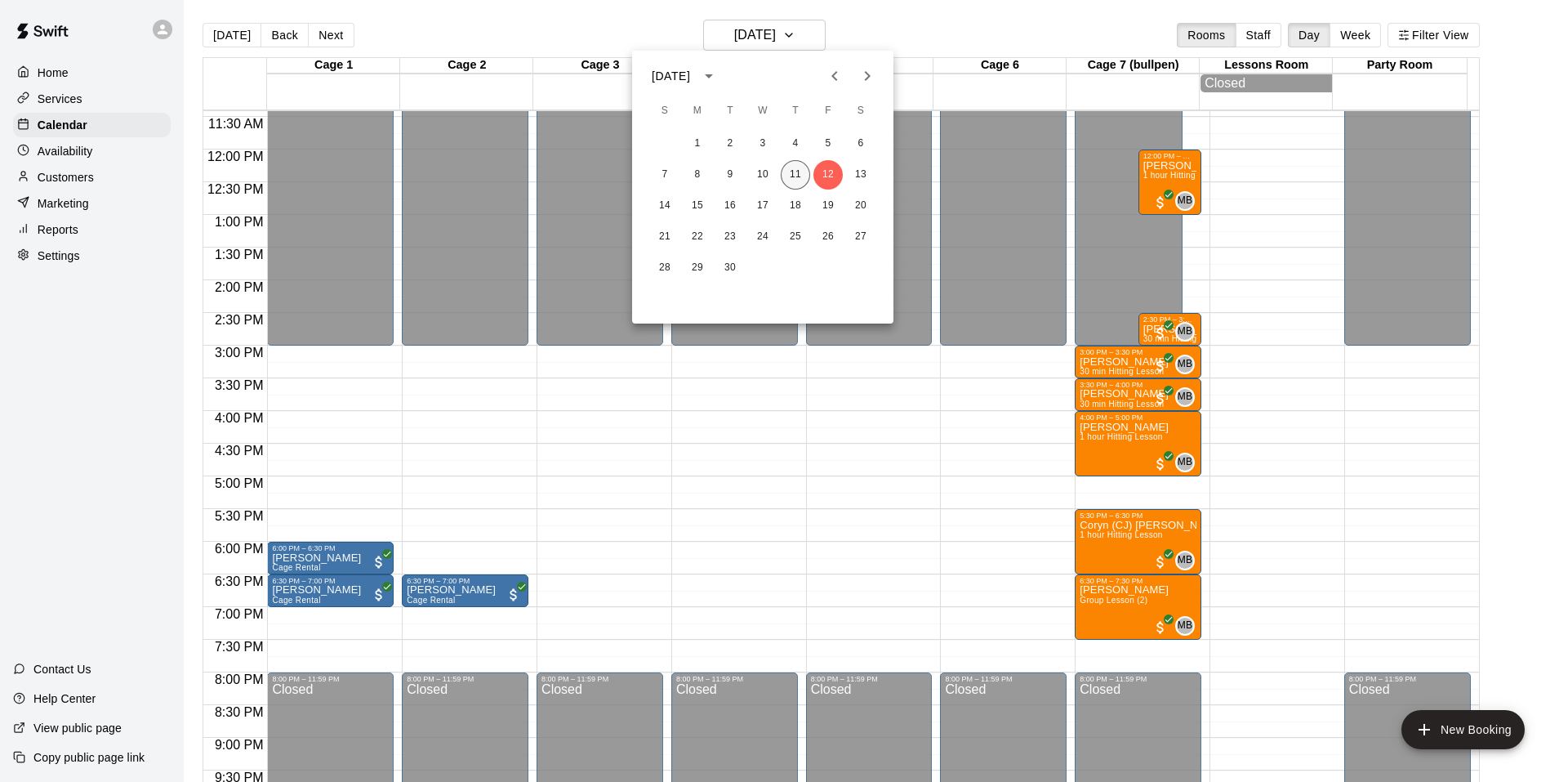
click at [794, 174] on button "11" at bounding box center [795, 175] width 29 height 30
